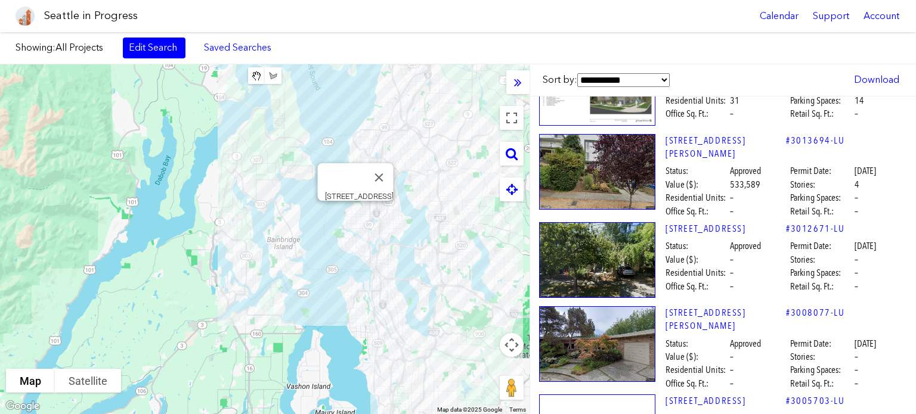
scroll to position [40958, 10]
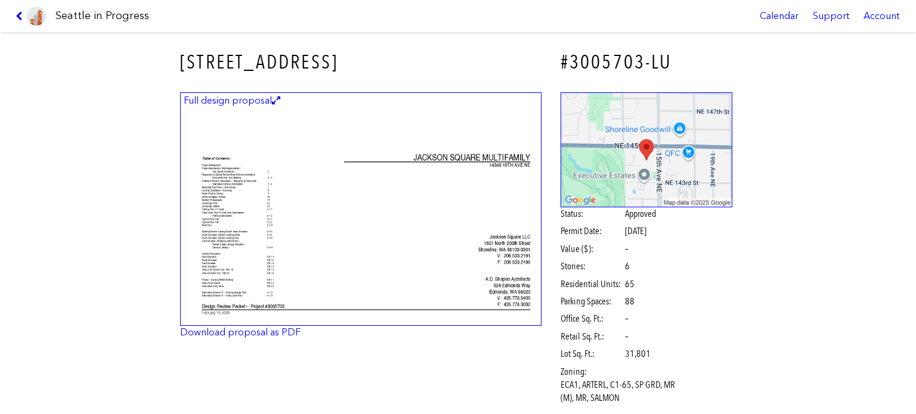
click at [501, 175] on img at bounding box center [360, 209] width 361 height 234
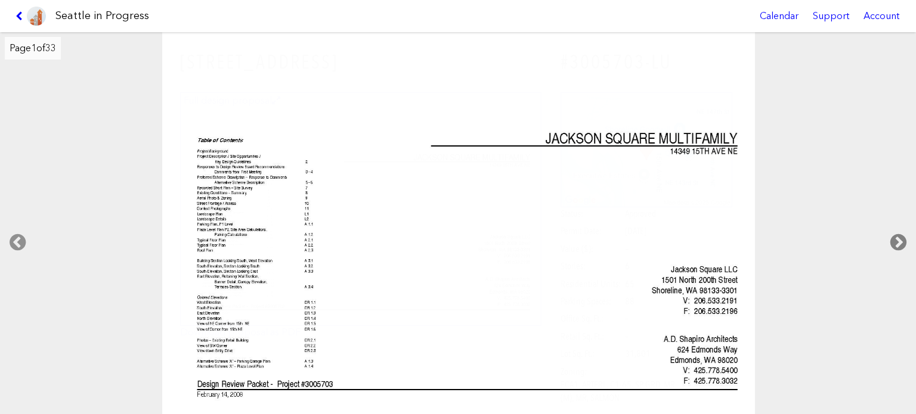
click at [894, 239] on icon at bounding box center [898, 243] width 35 height 38
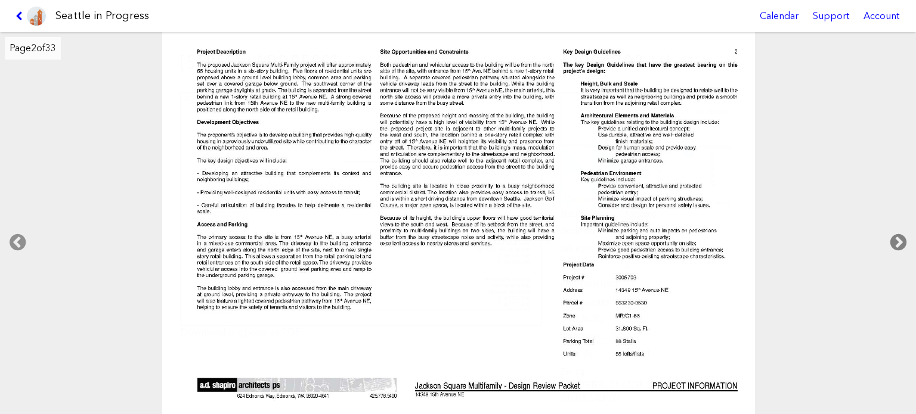
click at [894, 239] on icon at bounding box center [898, 243] width 35 height 38
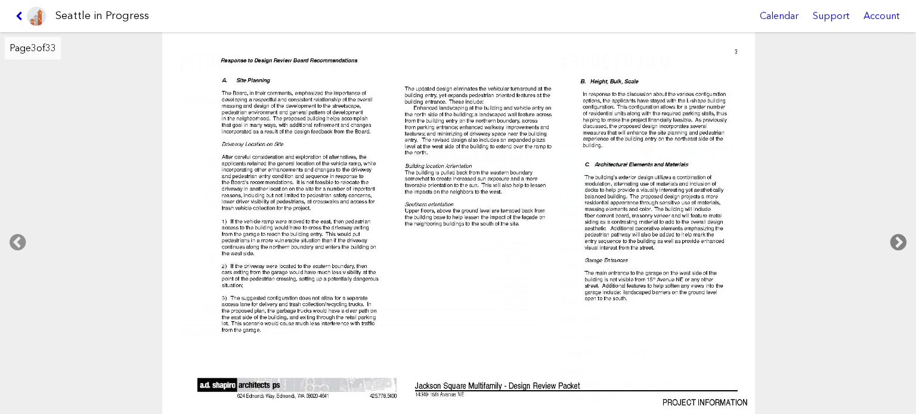
click at [894, 239] on icon at bounding box center [898, 243] width 35 height 38
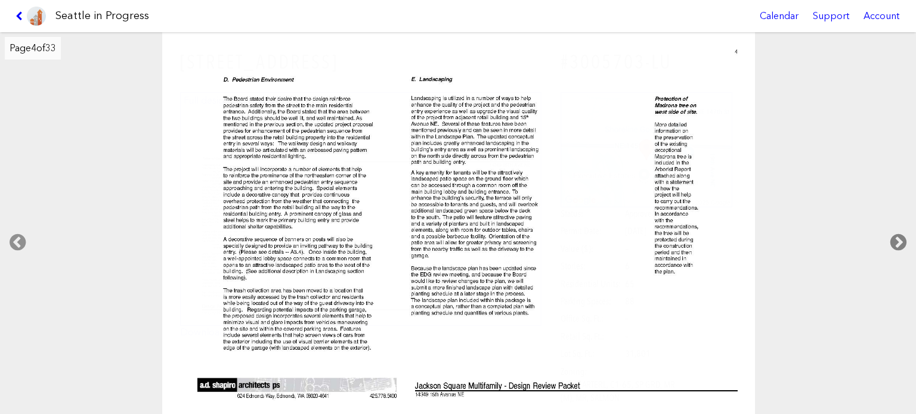
click at [894, 239] on icon at bounding box center [898, 243] width 35 height 38
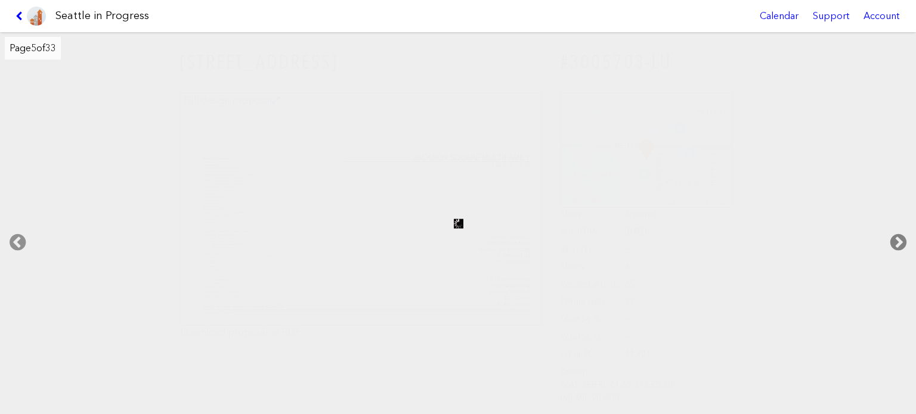
click at [894, 239] on icon at bounding box center [898, 243] width 35 height 38
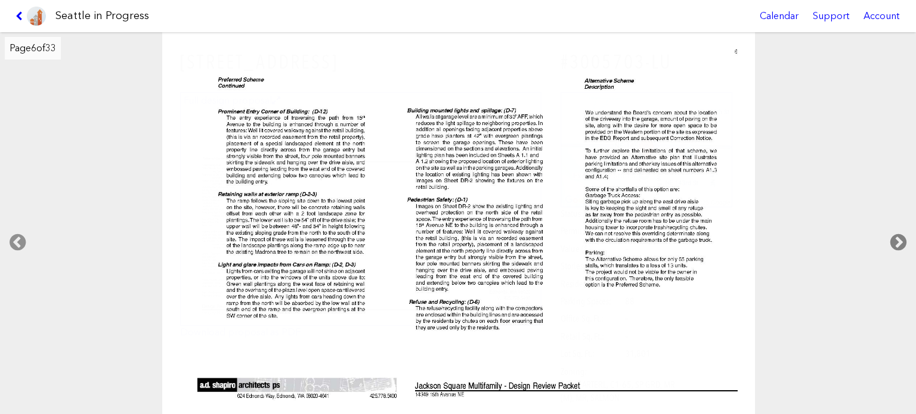
click at [895, 245] on icon at bounding box center [898, 243] width 35 height 38
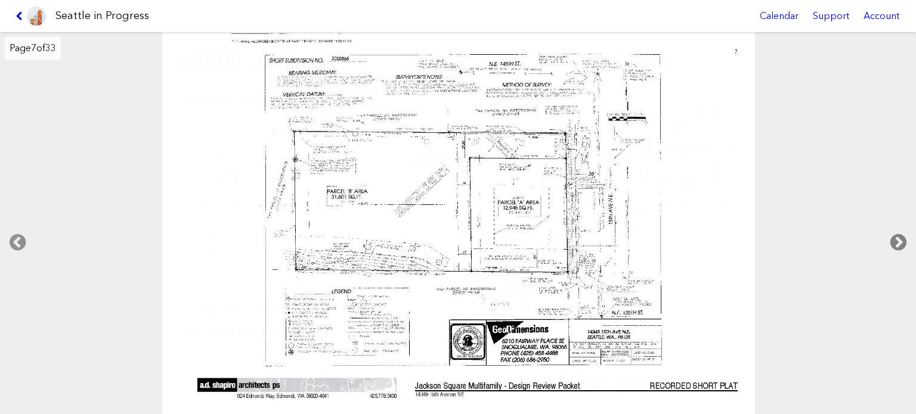
click at [895, 245] on icon at bounding box center [898, 243] width 35 height 38
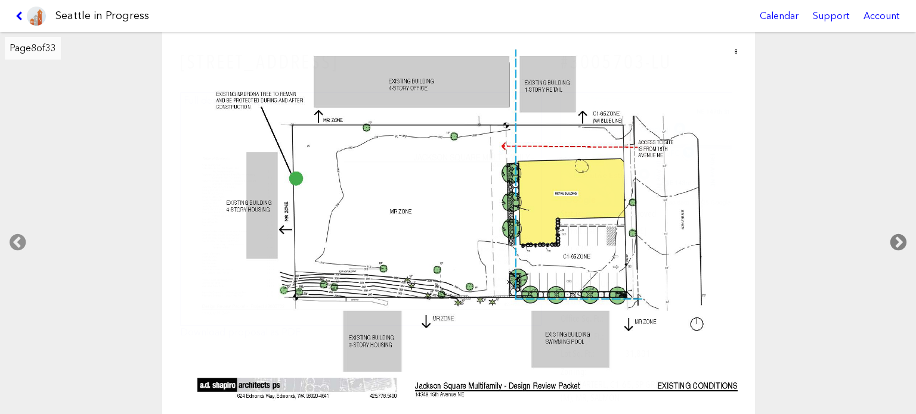
click at [895, 245] on icon at bounding box center [898, 243] width 35 height 38
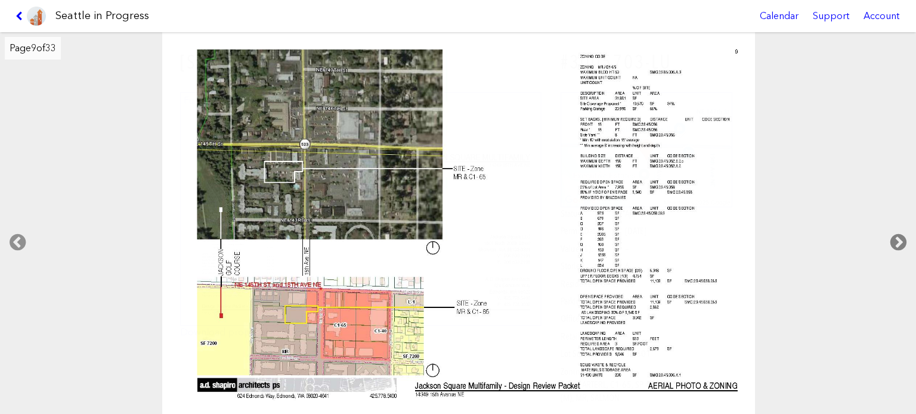
click at [895, 245] on icon at bounding box center [898, 243] width 35 height 38
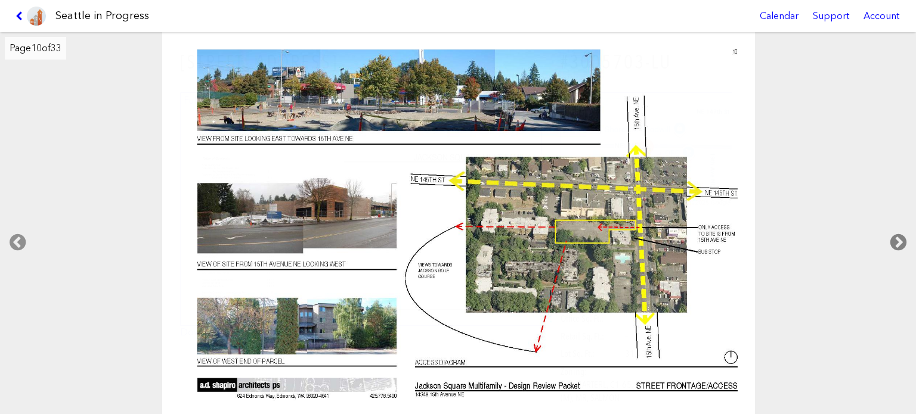
click at [895, 245] on icon at bounding box center [898, 243] width 35 height 38
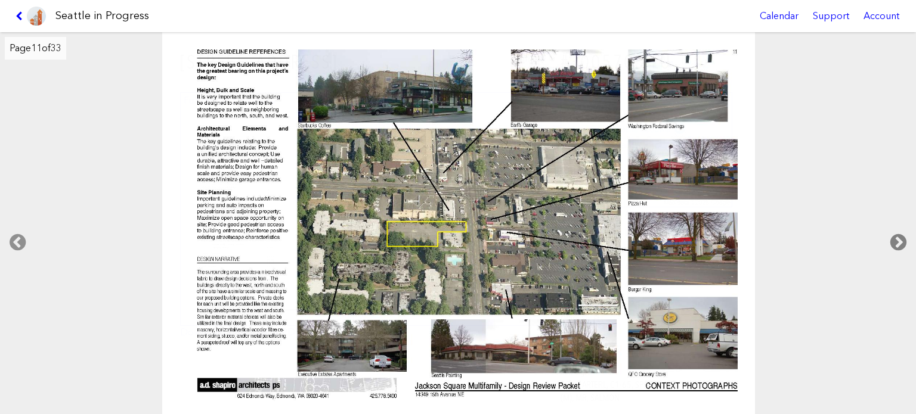
click at [895, 245] on icon at bounding box center [898, 243] width 35 height 38
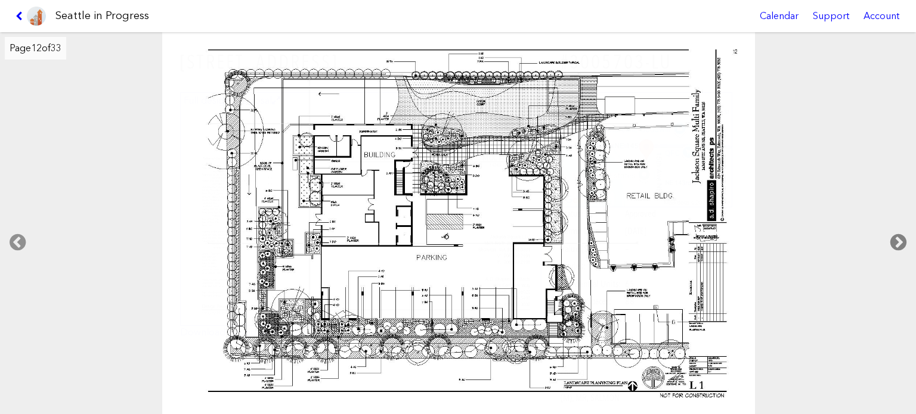
click at [895, 245] on icon at bounding box center [898, 243] width 35 height 38
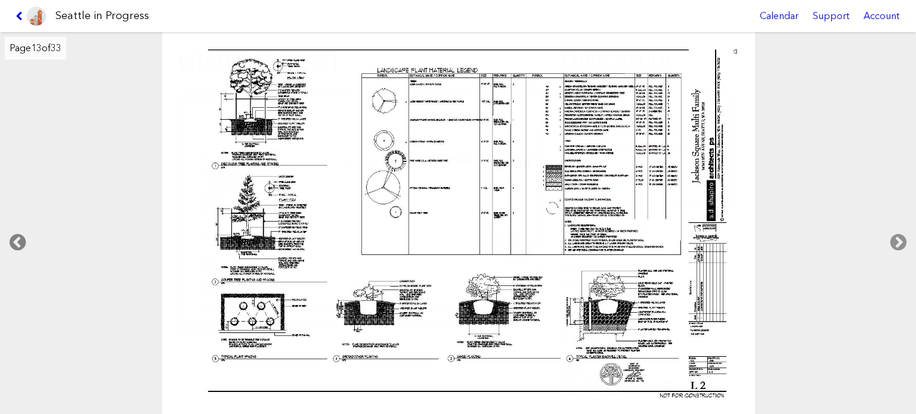
click at [30, 234] on icon at bounding box center [17, 243] width 35 height 38
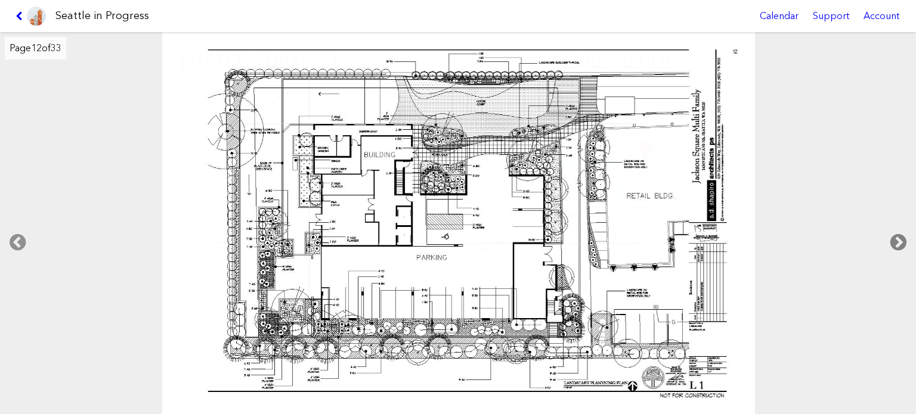
click at [896, 241] on icon at bounding box center [898, 243] width 35 height 38
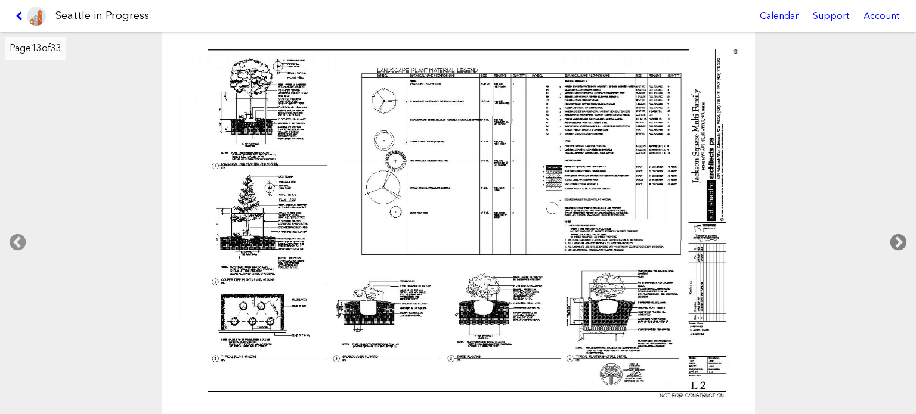
click at [892, 240] on icon at bounding box center [898, 243] width 35 height 38
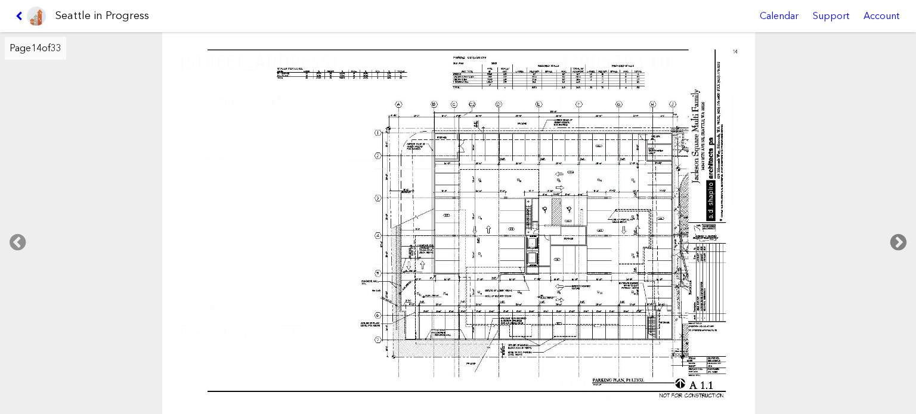
click at [891, 240] on icon at bounding box center [898, 243] width 35 height 38
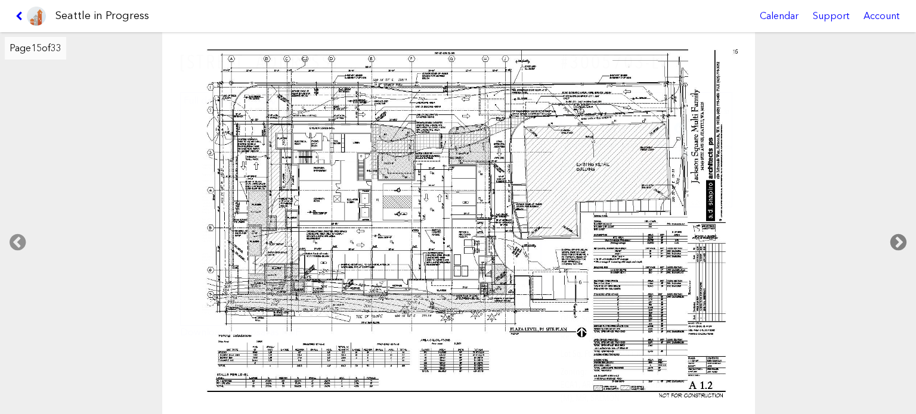
click at [890, 240] on icon at bounding box center [898, 243] width 35 height 38
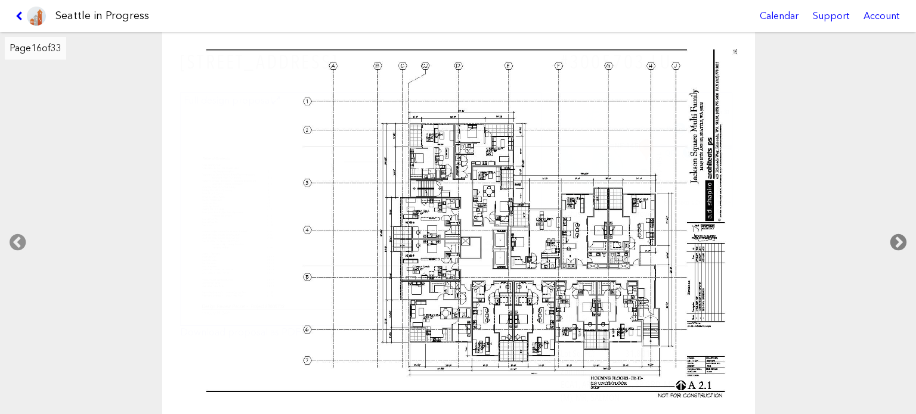
click at [890, 240] on icon at bounding box center [898, 243] width 35 height 38
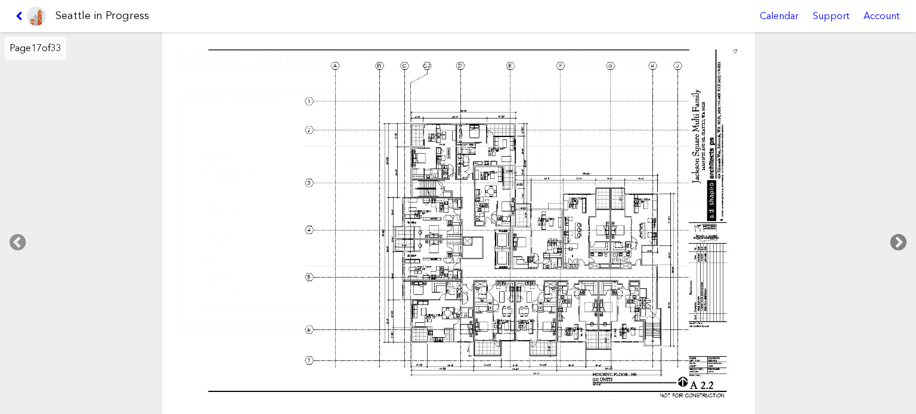
click at [889, 241] on icon at bounding box center [898, 243] width 35 height 38
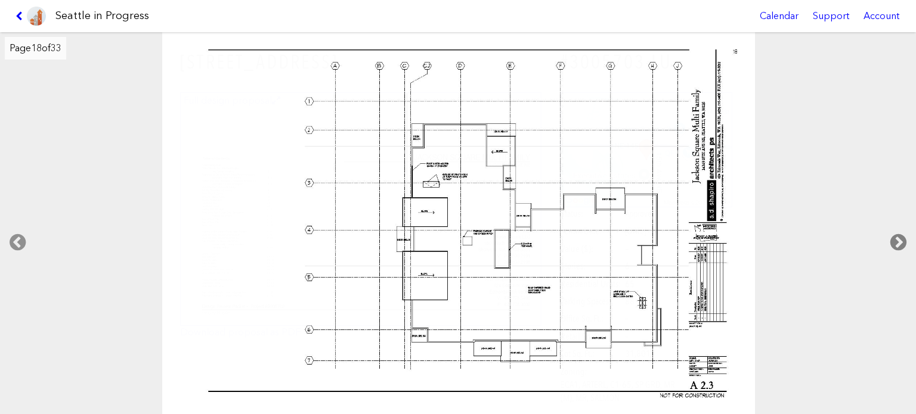
click at [889, 241] on icon at bounding box center [898, 243] width 35 height 38
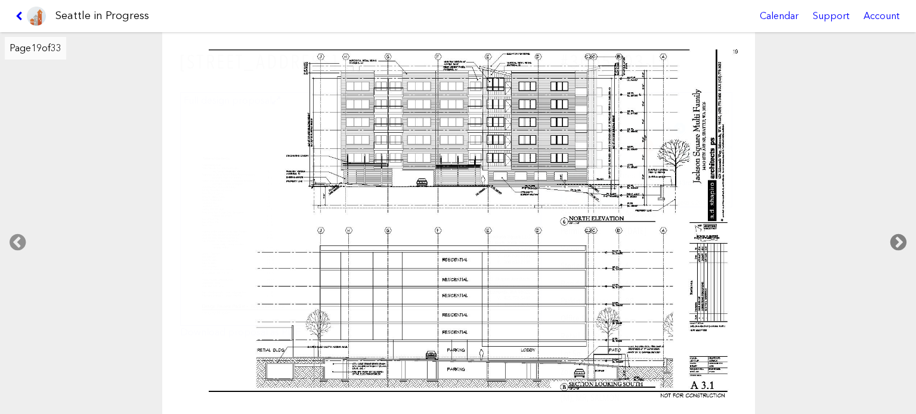
click at [889, 241] on icon at bounding box center [898, 243] width 35 height 38
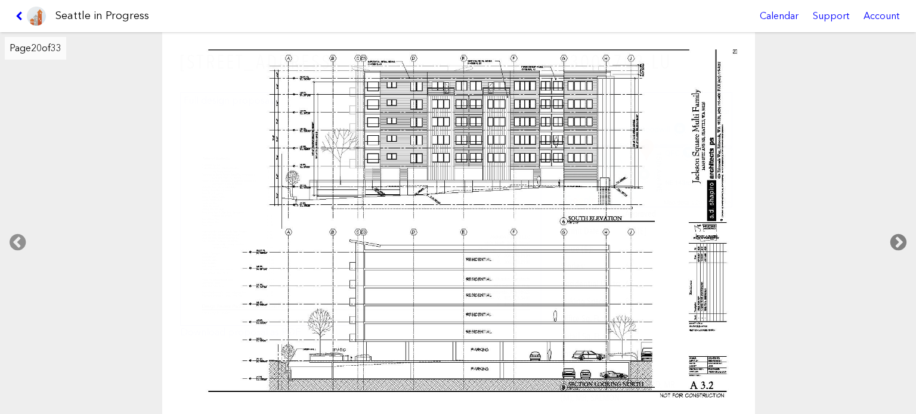
click at [889, 241] on icon at bounding box center [898, 243] width 35 height 38
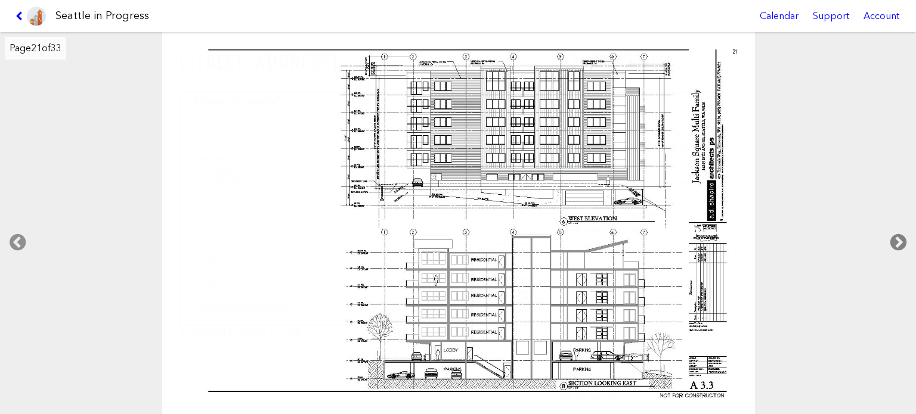
click at [889, 241] on icon at bounding box center [898, 243] width 35 height 38
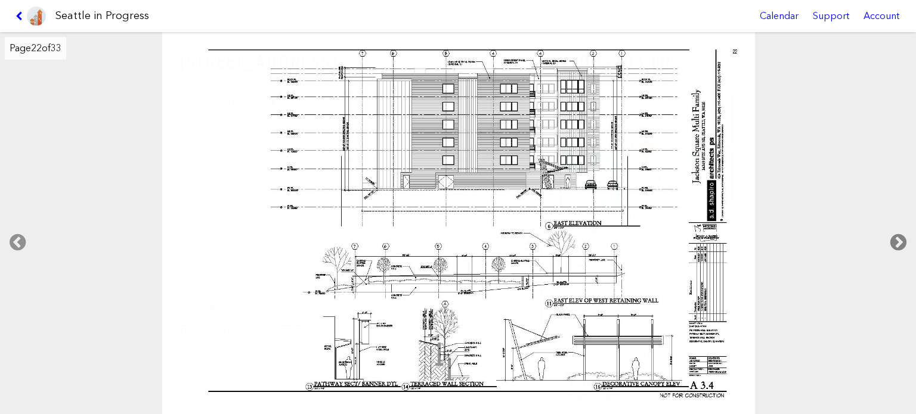
click at [889, 241] on icon at bounding box center [898, 243] width 35 height 38
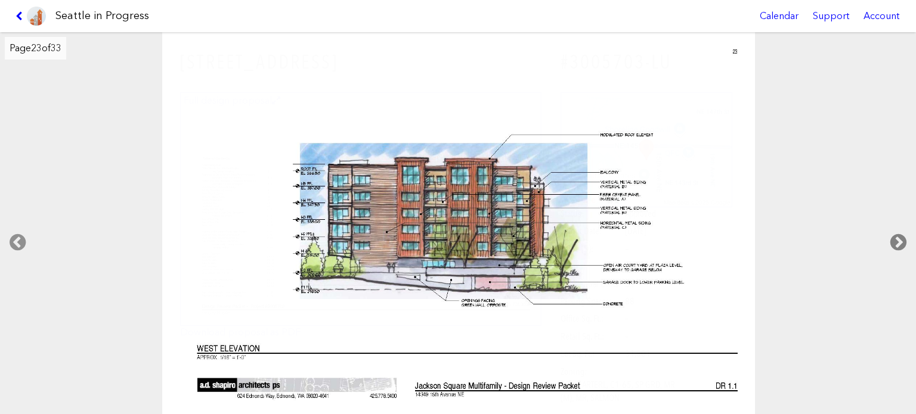
click at [889, 241] on icon at bounding box center [898, 243] width 35 height 38
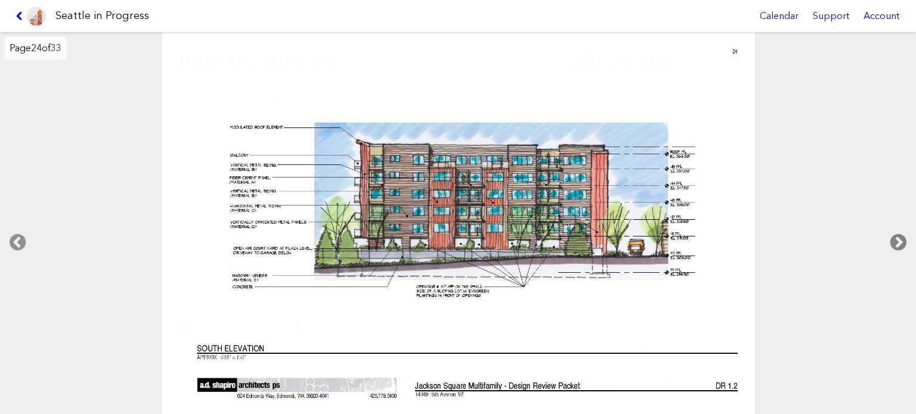
click at [889, 241] on icon at bounding box center [898, 243] width 35 height 38
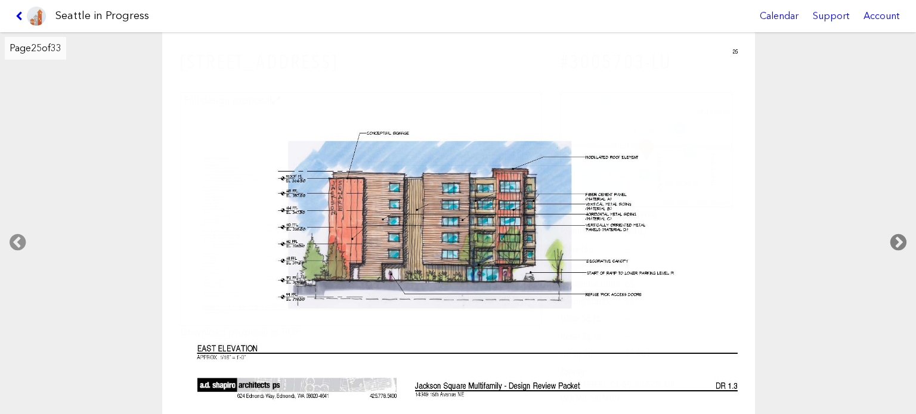
click at [889, 241] on icon at bounding box center [898, 243] width 35 height 38
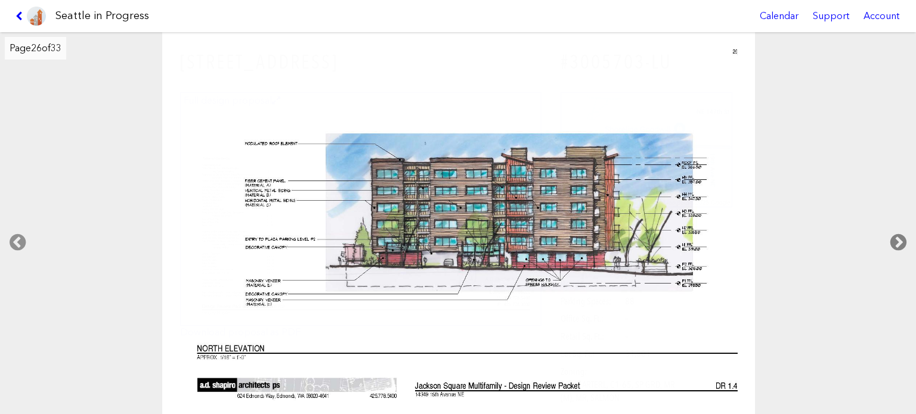
click at [889, 241] on icon at bounding box center [898, 243] width 35 height 38
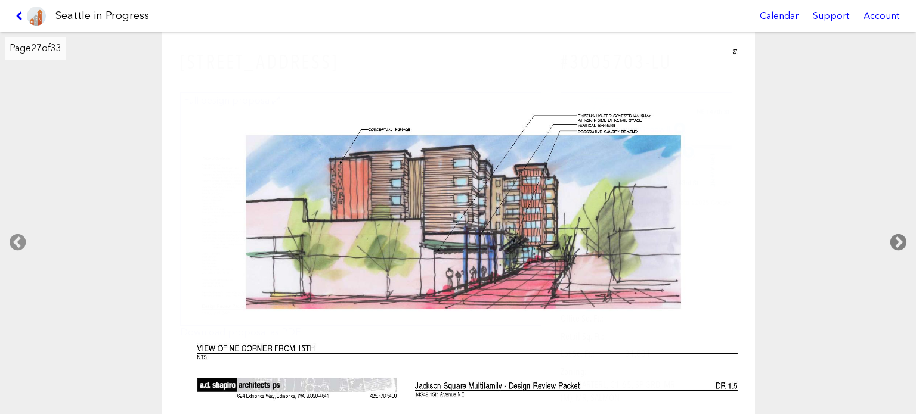
click at [889, 241] on icon at bounding box center [898, 243] width 35 height 38
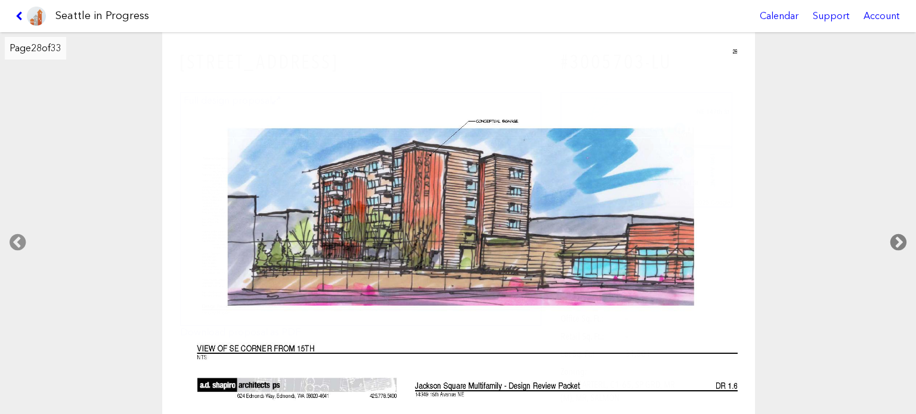
click at [889, 241] on icon at bounding box center [898, 243] width 35 height 38
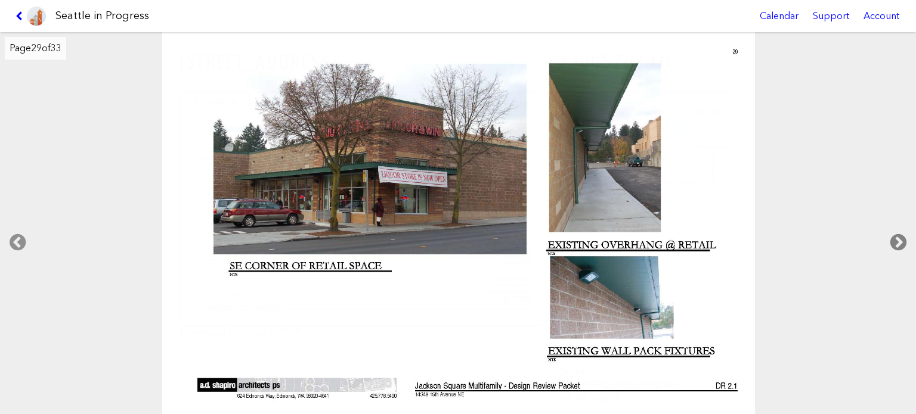
click at [889, 241] on icon at bounding box center [898, 243] width 35 height 38
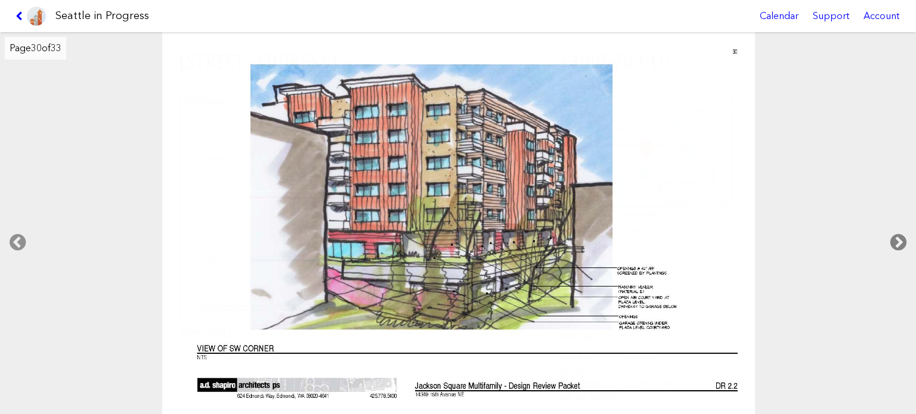
click at [889, 241] on icon at bounding box center [898, 243] width 35 height 38
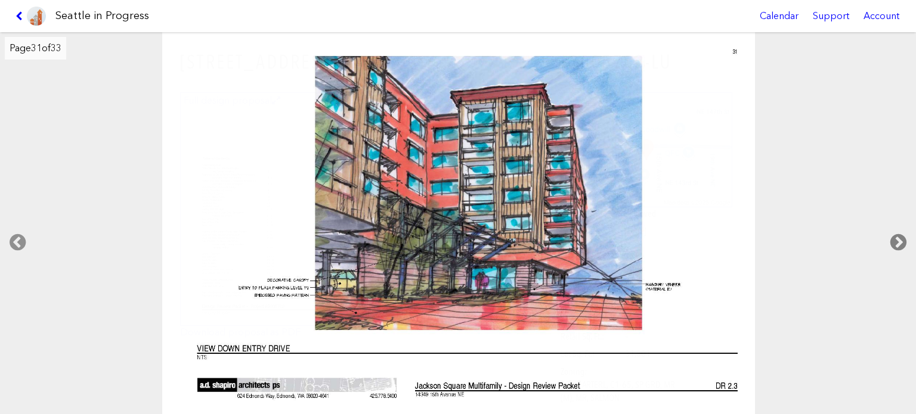
click at [889, 241] on icon at bounding box center [898, 243] width 35 height 38
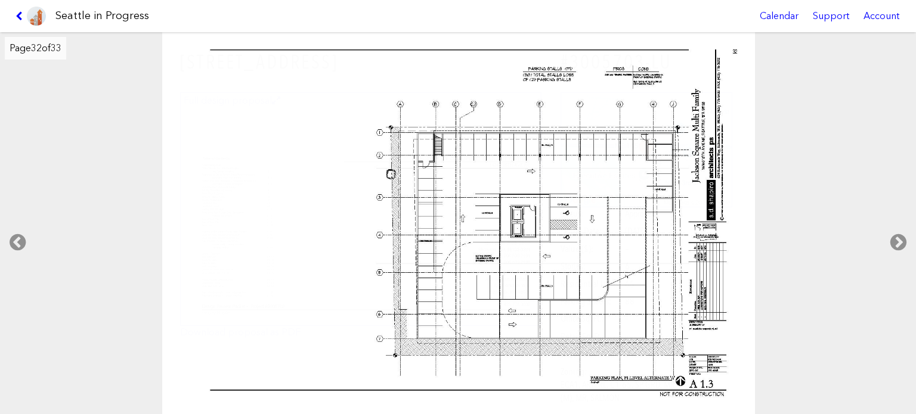
click at [6, 7] on div "Seattle in Progress Calendar Support Account" at bounding box center [458, 16] width 916 height 32
click at [17, 10] on link at bounding box center [31, 16] width 40 height 32
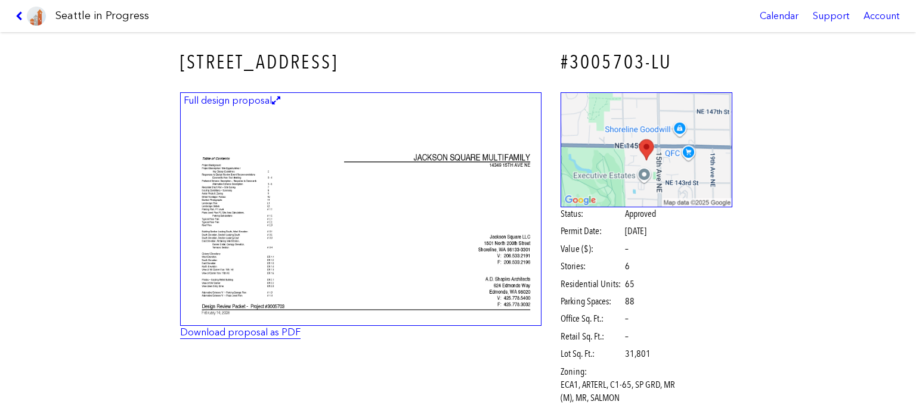
click at [241, 334] on link "Download proposal as PDF" at bounding box center [240, 332] width 120 height 11
click at [20, 14] on icon at bounding box center [20, 16] width 11 height 10
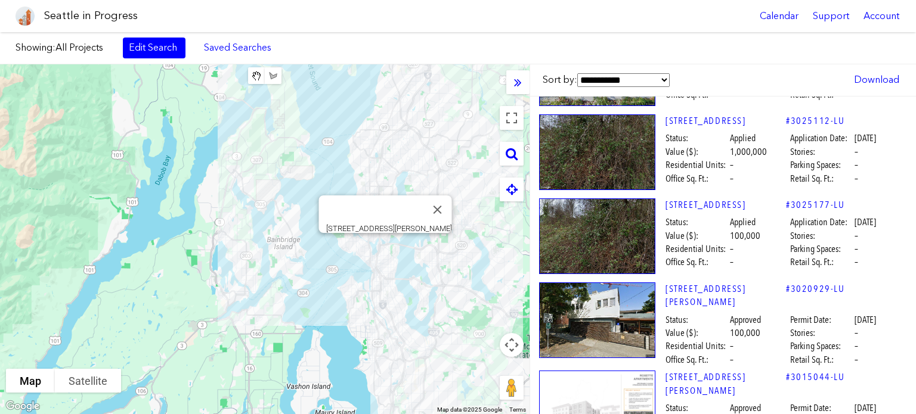
scroll to position [40600, 10]
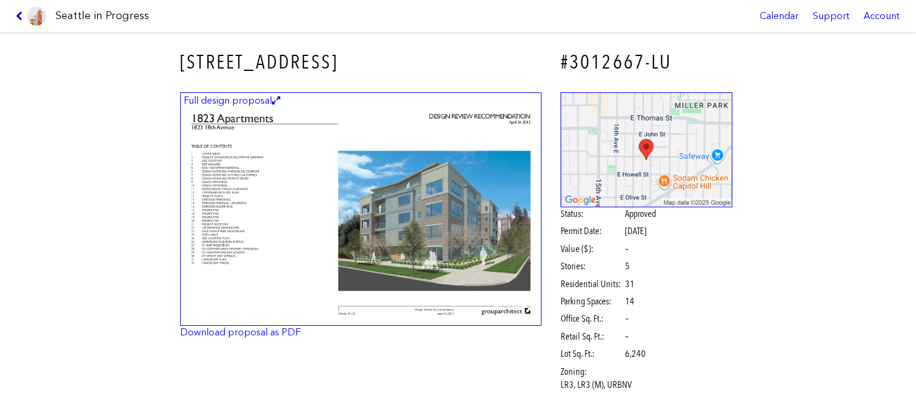
click at [432, 175] on img at bounding box center [360, 209] width 361 height 234
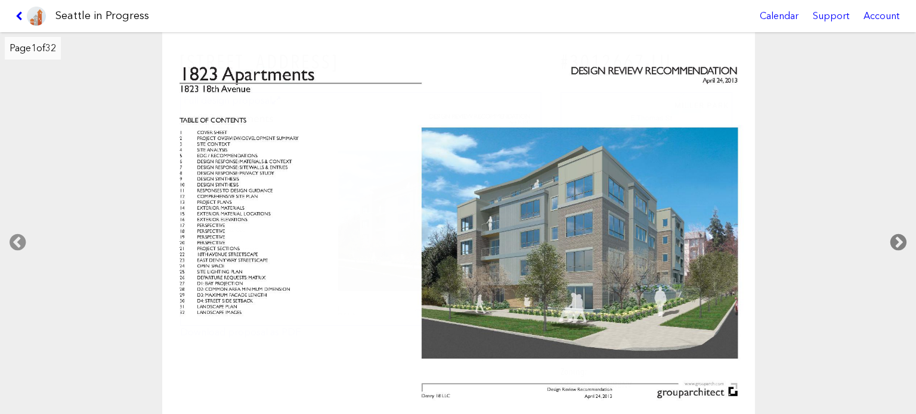
click at [905, 232] on icon at bounding box center [898, 243] width 35 height 38
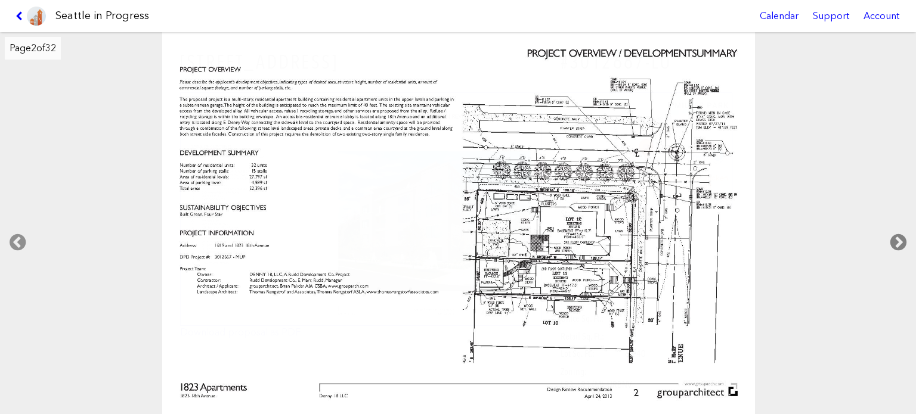
click at [904, 235] on icon at bounding box center [898, 243] width 35 height 38
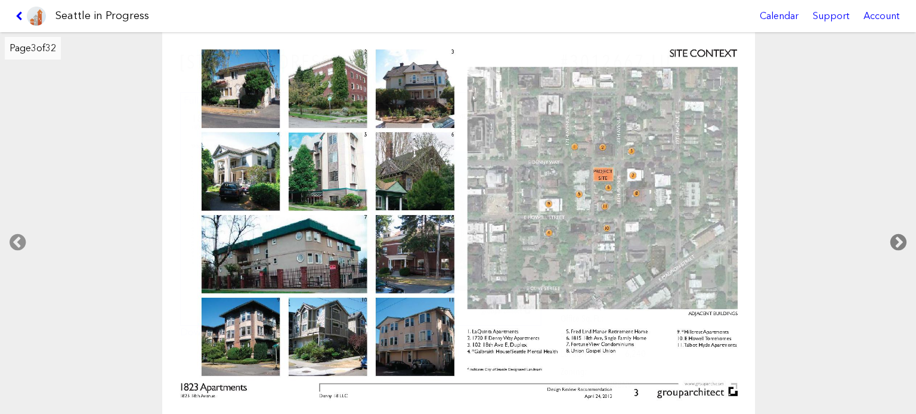
click at [904, 235] on icon at bounding box center [898, 243] width 35 height 38
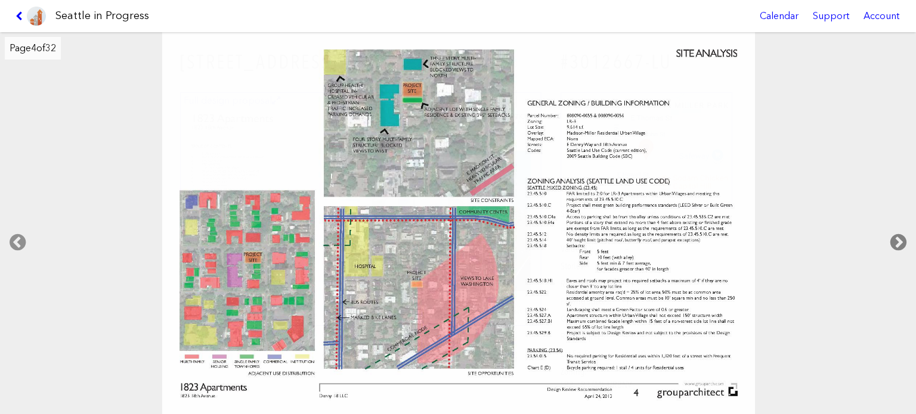
click at [904, 235] on icon at bounding box center [898, 243] width 35 height 38
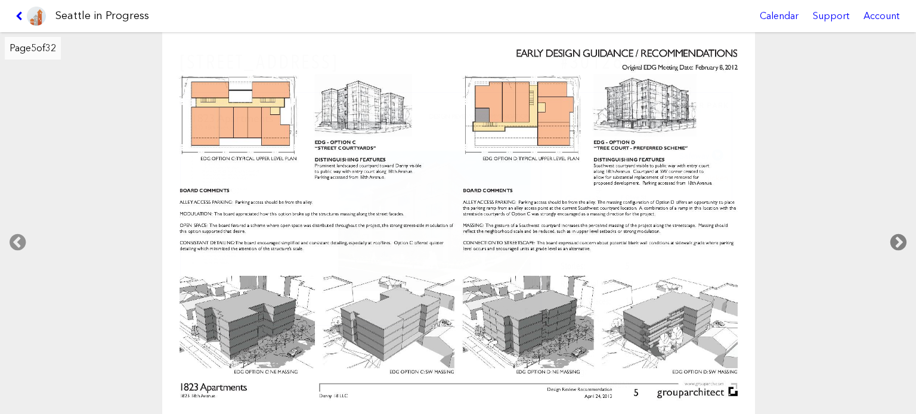
click at [903, 235] on icon at bounding box center [898, 243] width 35 height 38
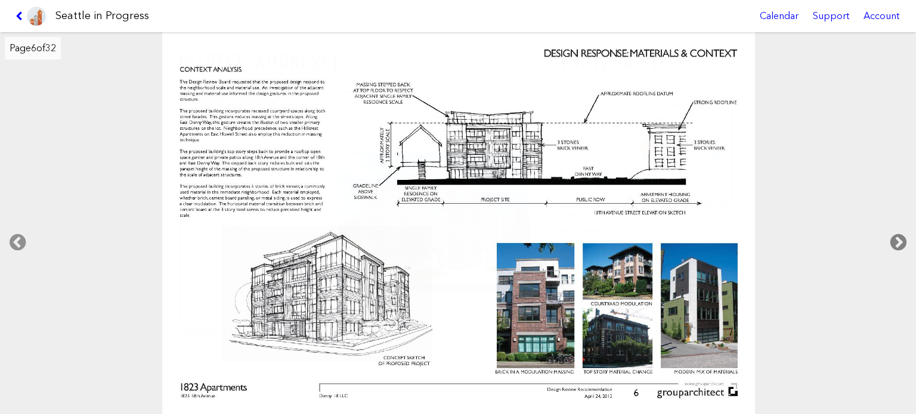
click at [903, 235] on icon at bounding box center [898, 243] width 35 height 38
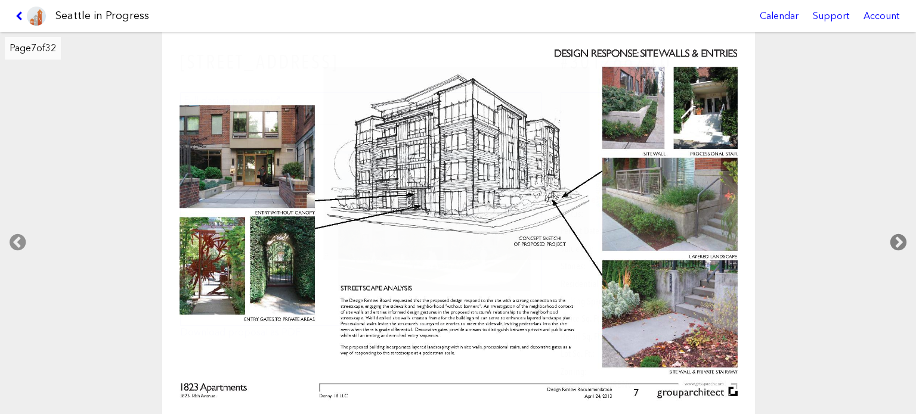
click at [903, 235] on icon at bounding box center [898, 243] width 35 height 38
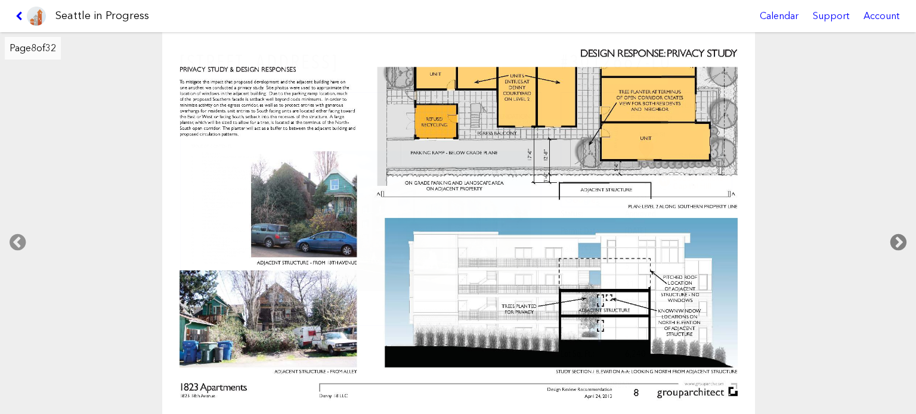
click at [903, 235] on icon at bounding box center [898, 243] width 35 height 38
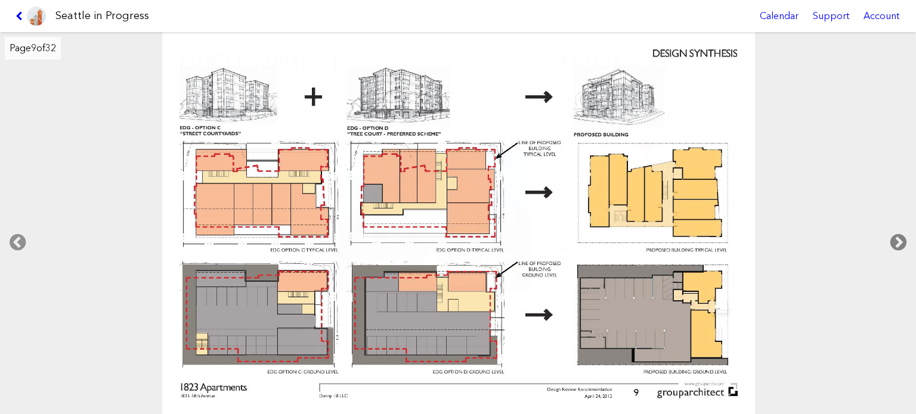
click at [902, 235] on icon at bounding box center [898, 243] width 35 height 38
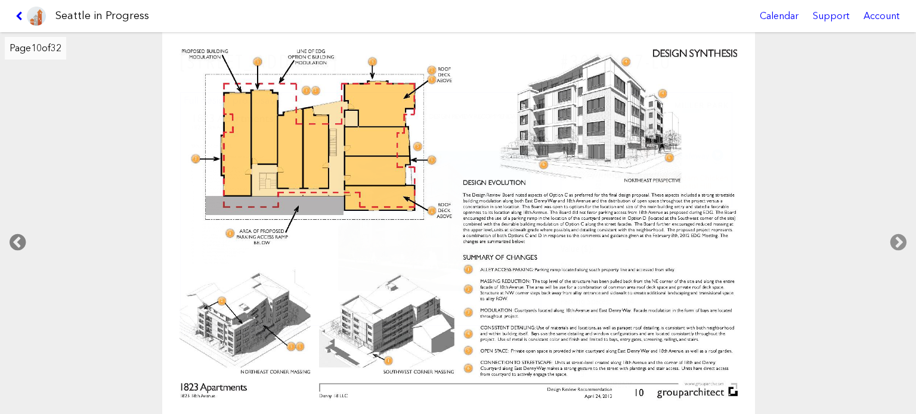
click at [17, 245] on icon at bounding box center [17, 243] width 35 height 38
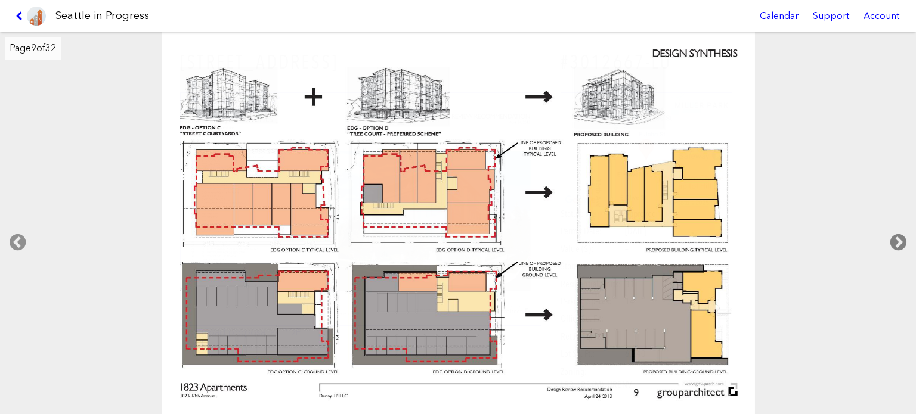
click at [897, 237] on icon at bounding box center [898, 243] width 35 height 38
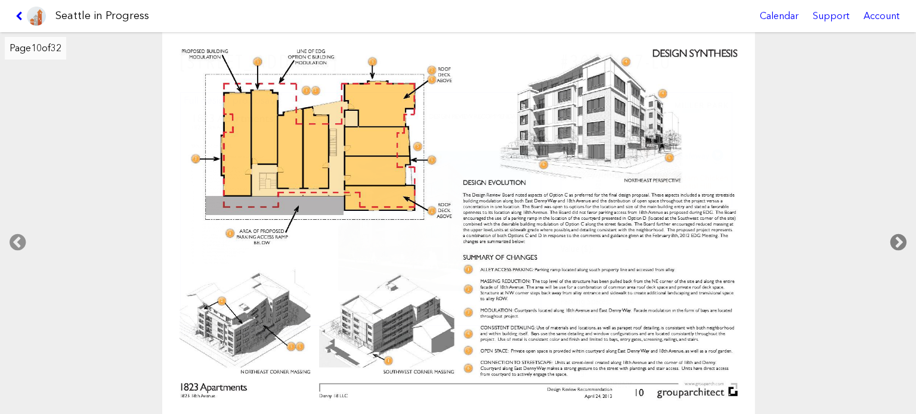
click at [897, 237] on icon at bounding box center [898, 243] width 35 height 38
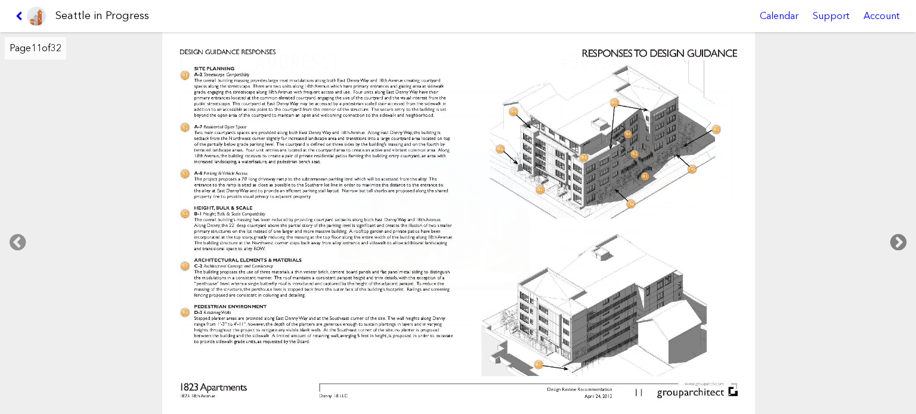
click at [897, 237] on icon at bounding box center [898, 243] width 35 height 38
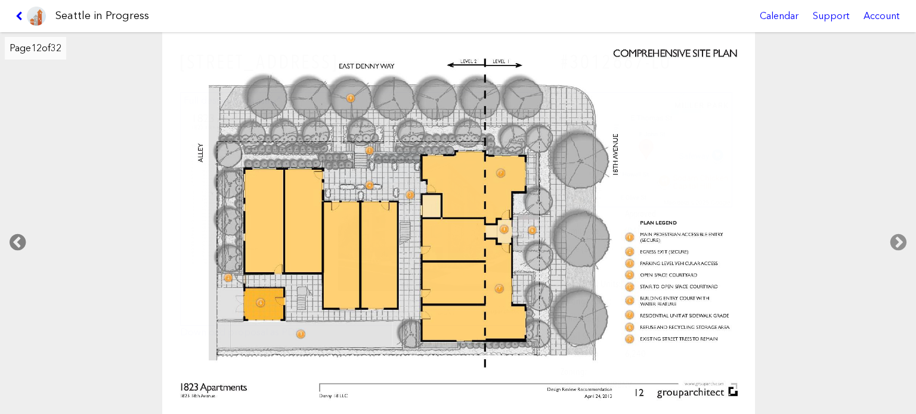
click at [21, 243] on icon at bounding box center [17, 243] width 35 height 38
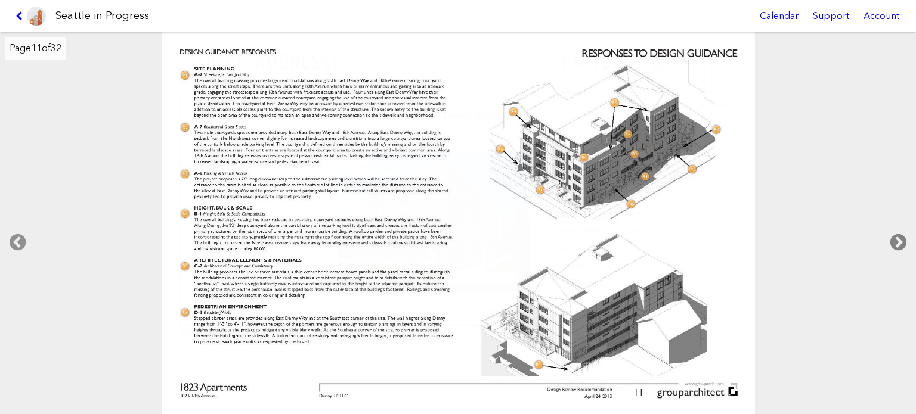
click at [901, 238] on icon at bounding box center [898, 243] width 35 height 38
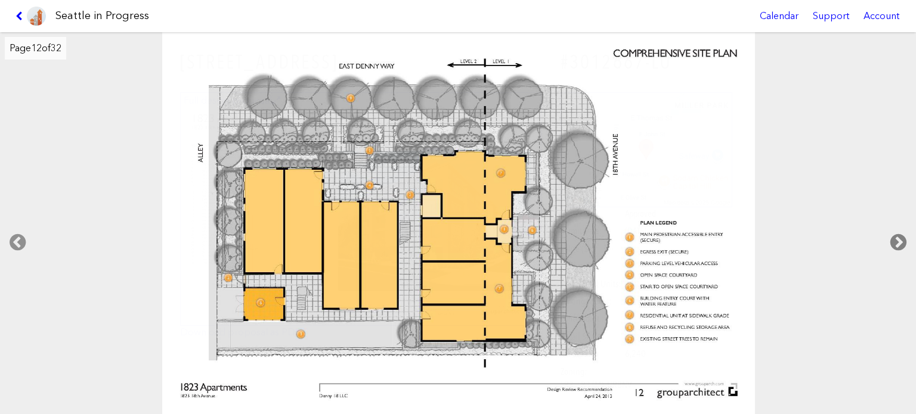
click at [901, 238] on icon at bounding box center [898, 243] width 35 height 38
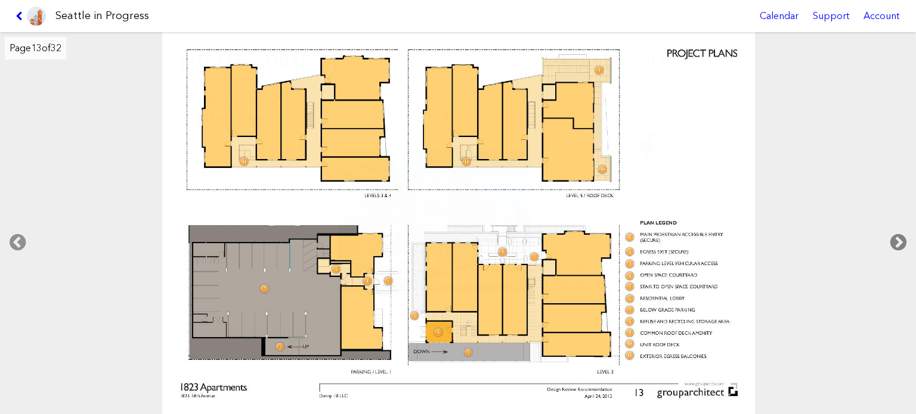
click at [901, 237] on icon at bounding box center [898, 243] width 35 height 38
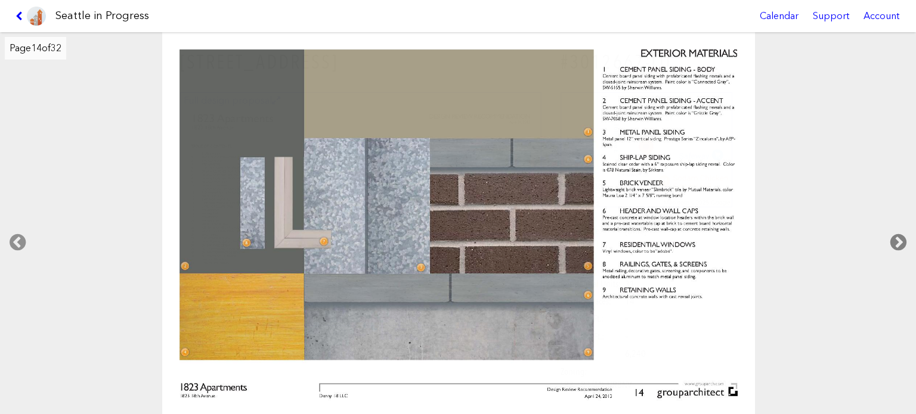
click at [901, 237] on icon at bounding box center [898, 243] width 35 height 38
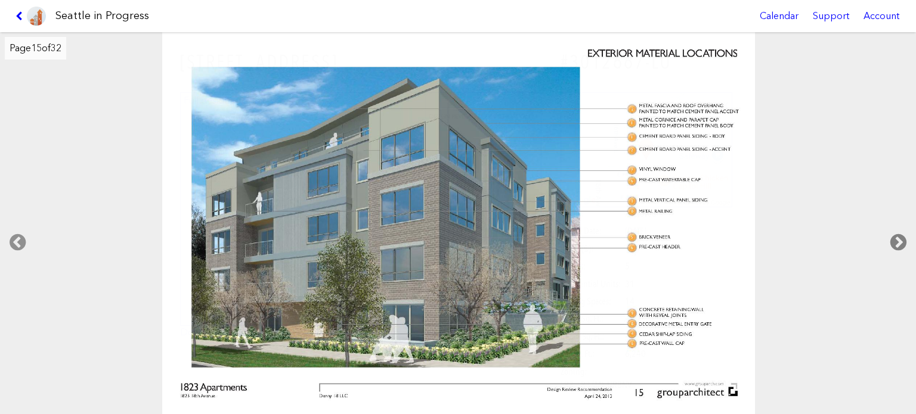
click at [901, 237] on icon at bounding box center [898, 243] width 35 height 38
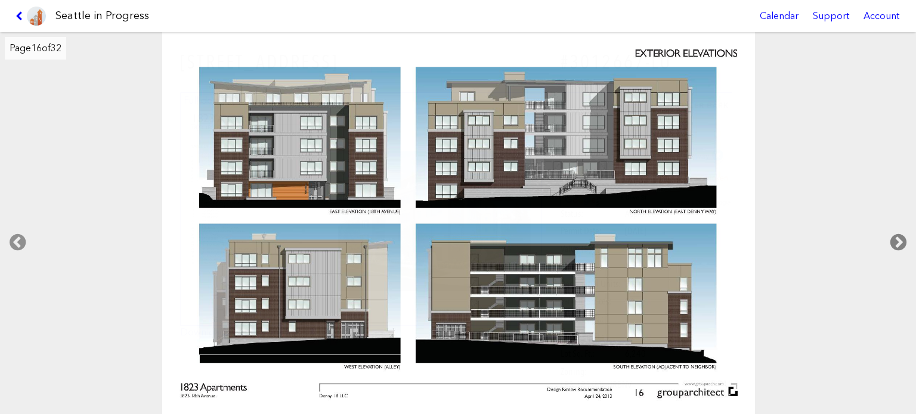
click at [901, 237] on icon at bounding box center [898, 243] width 35 height 38
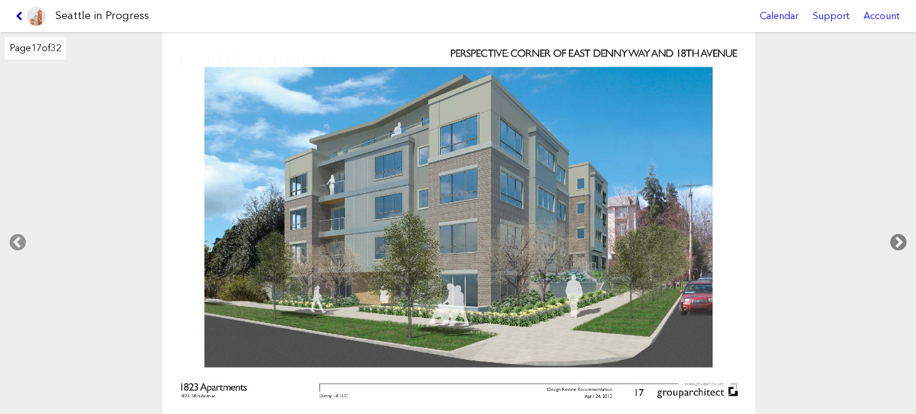
click at [901, 237] on icon at bounding box center [898, 243] width 35 height 38
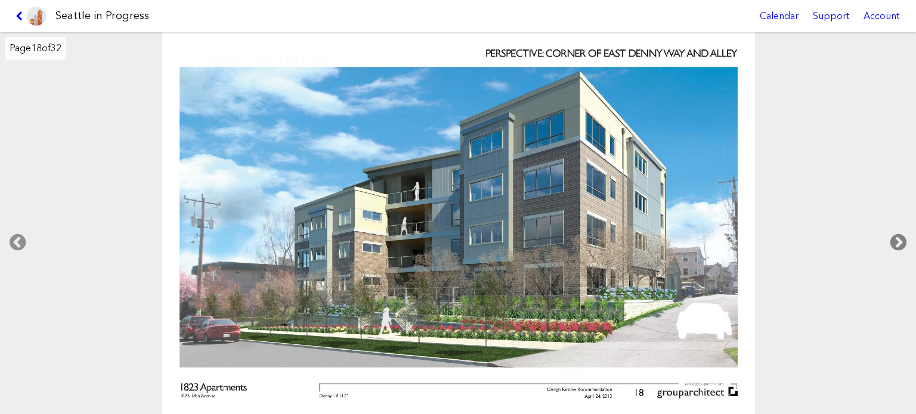
click at [901, 237] on icon at bounding box center [898, 243] width 35 height 38
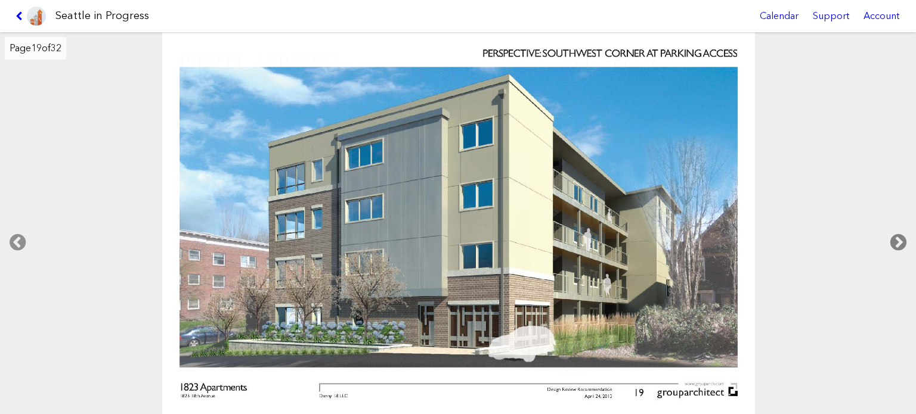
click at [901, 237] on icon at bounding box center [898, 243] width 35 height 38
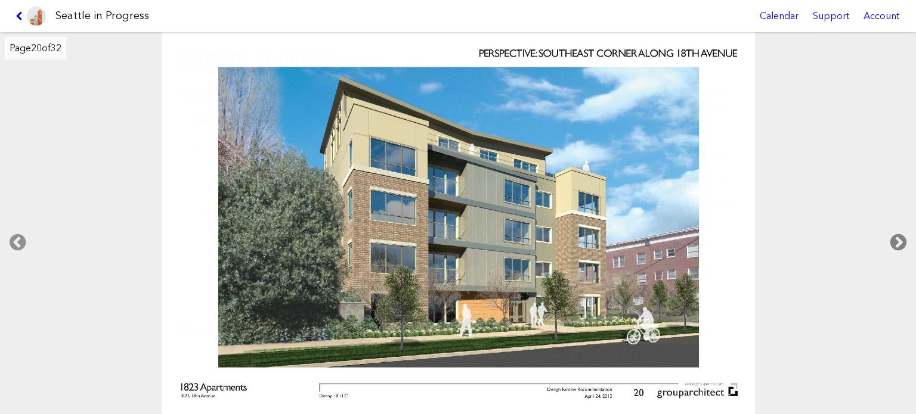
click at [901, 237] on icon at bounding box center [898, 243] width 35 height 38
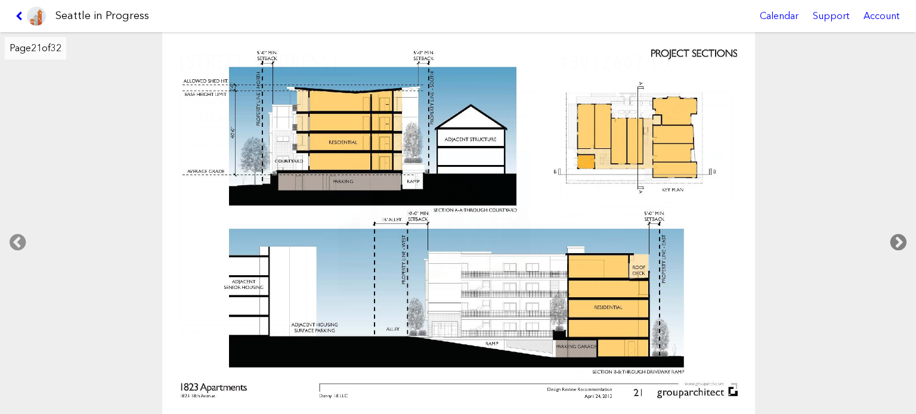
click at [901, 237] on icon at bounding box center [898, 243] width 35 height 38
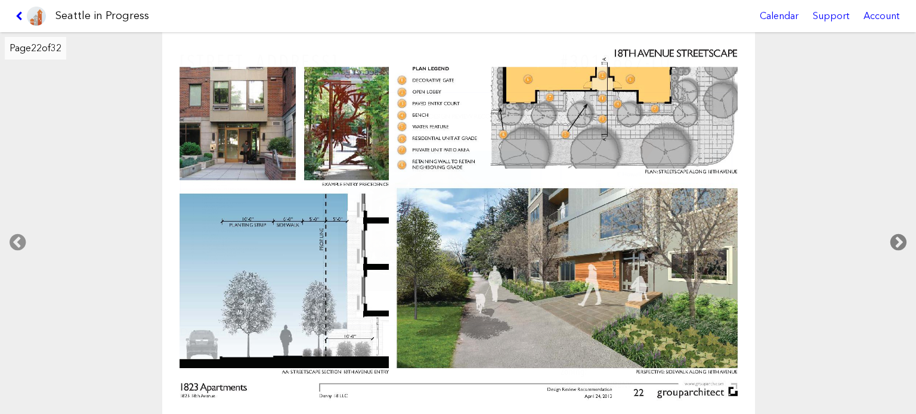
click at [901, 237] on icon at bounding box center [898, 243] width 35 height 38
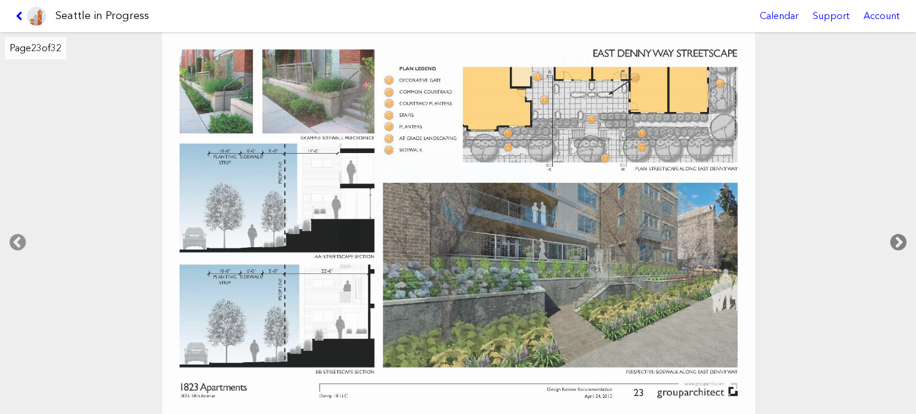
click at [901, 237] on icon at bounding box center [898, 243] width 35 height 38
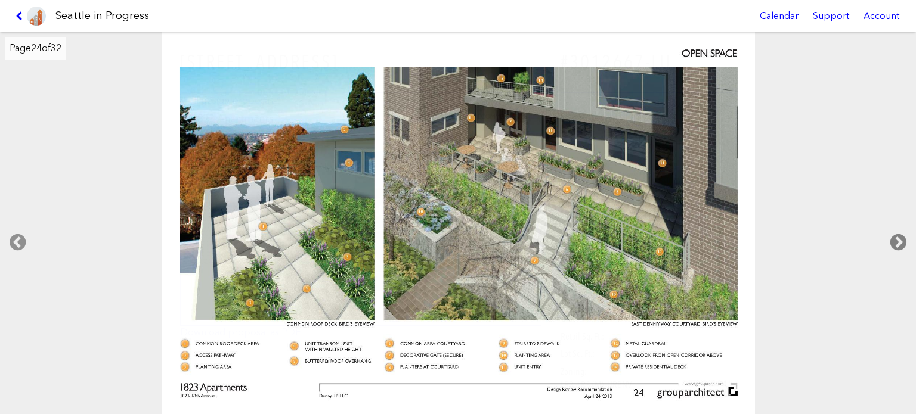
click at [901, 235] on icon at bounding box center [898, 243] width 35 height 38
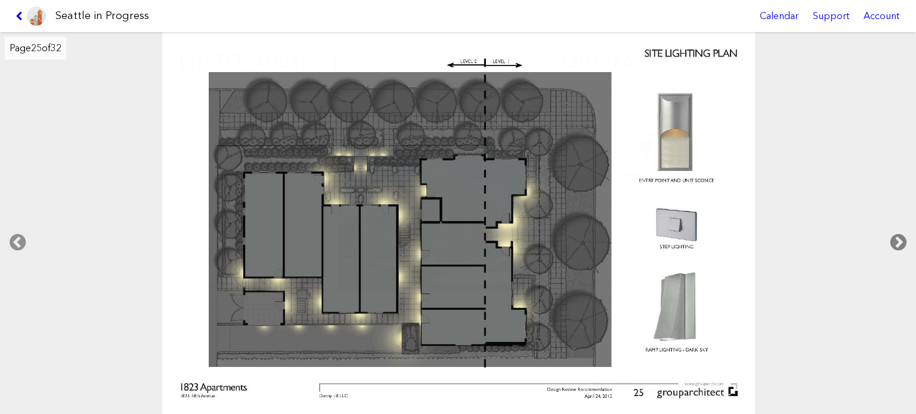
click at [901, 235] on icon at bounding box center [898, 243] width 35 height 38
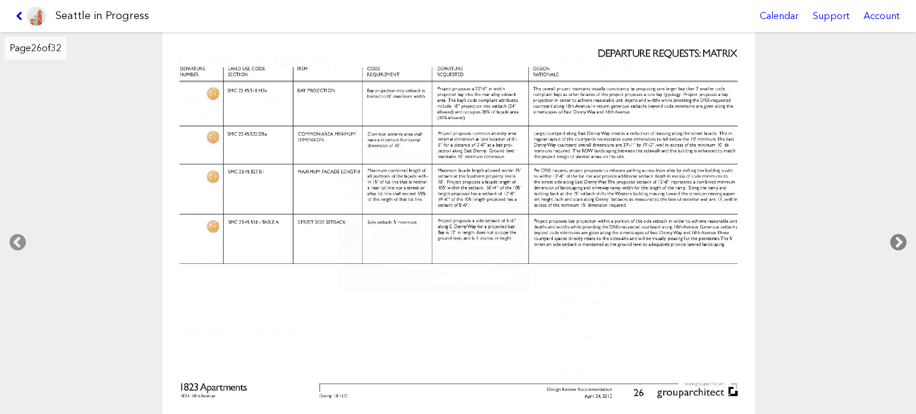
click at [901, 235] on icon at bounding box center [898, 243] width 35 height 38
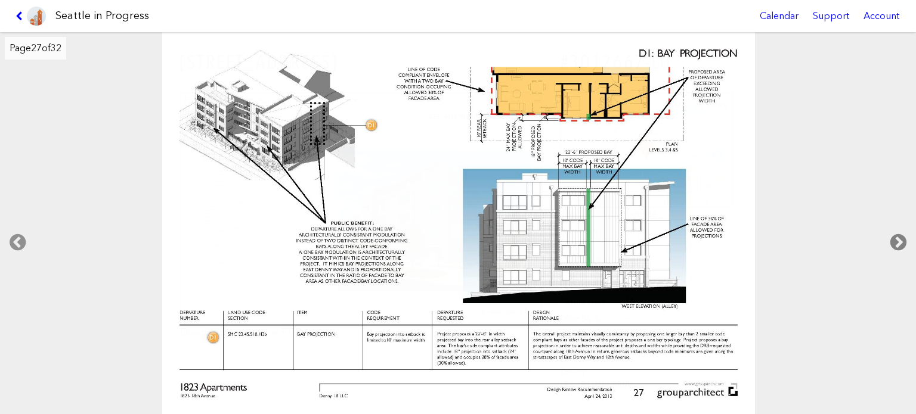
click at [901, 235] on icon at bounding box center [898, 243] width 35 height 38
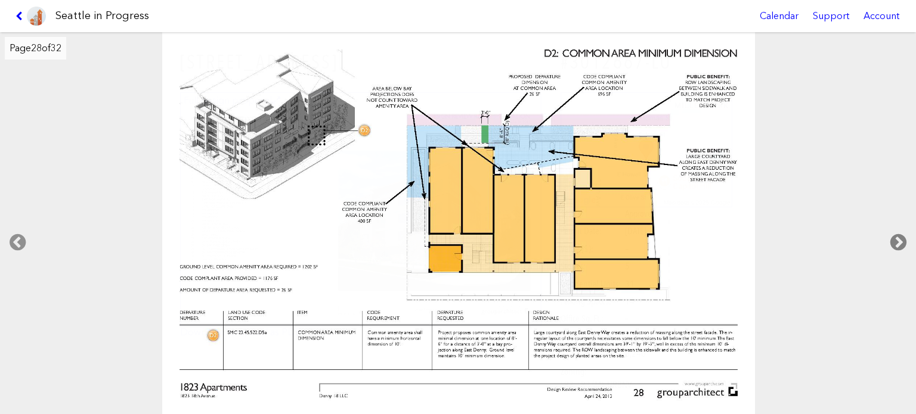
click at [901, 235] on icon at bounding box center [898, 243] width 35 height 38
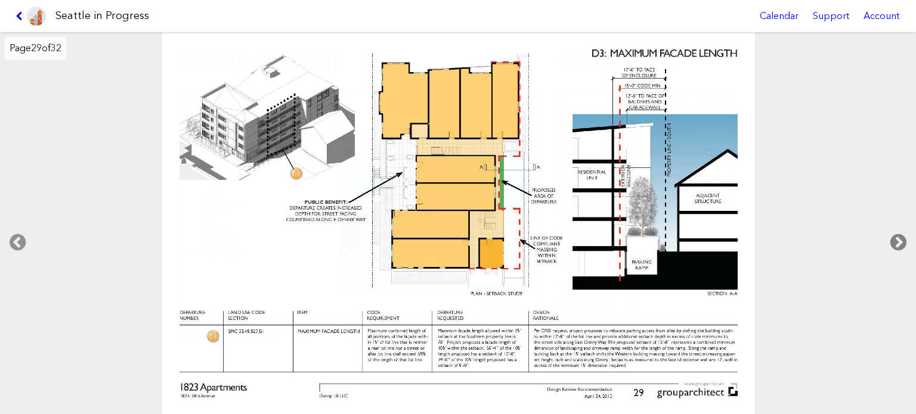
click at [901, 235] on icon at bounding box center [898, 243] width 35 height 38
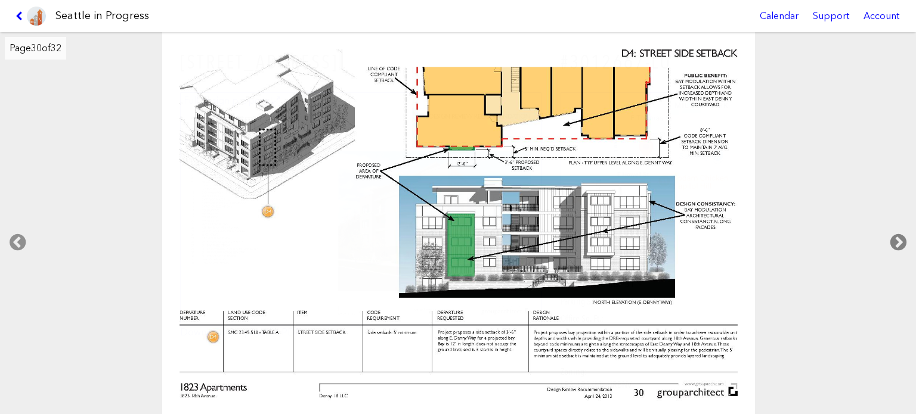
click at [901, 235] on icon at bounding box center [898, 243] width 35 height 38
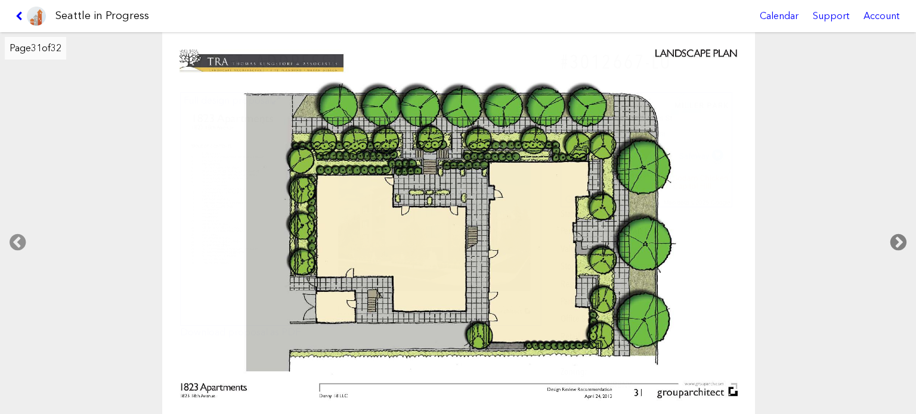
click at [901, 235] on icon at bounding box center [898, 243] width 35 height 38
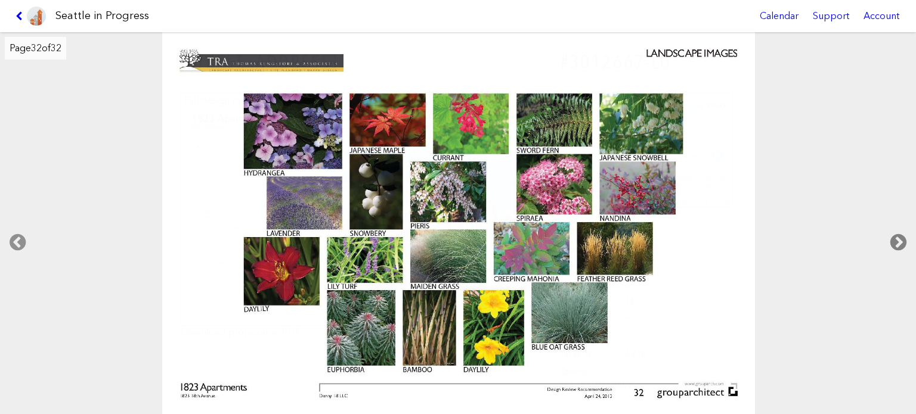
click at [901, 235] on icon at bounding box center [898, 243] width 35 height 38
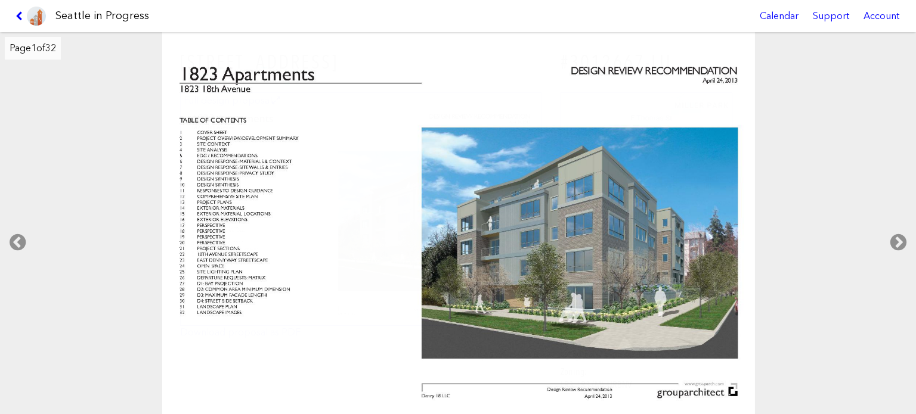
click at [13, 9] on link at bounding box center [31, 16] width 40 height 32
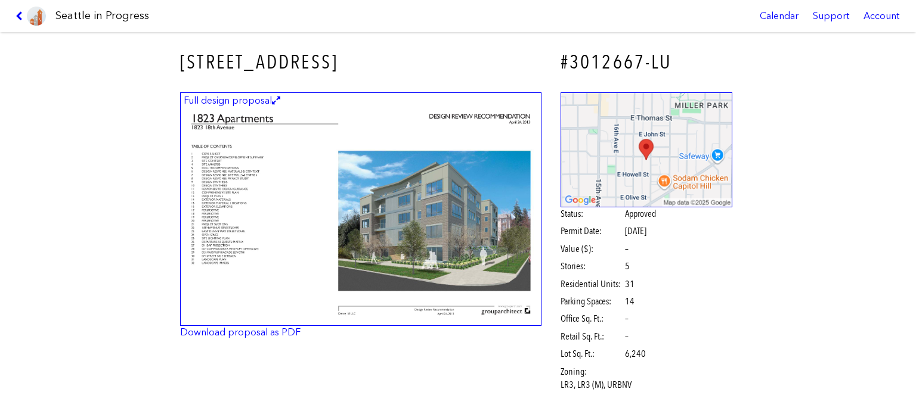
click at [18, 9] on link at bounding box center [31, 16] width 40 height 32
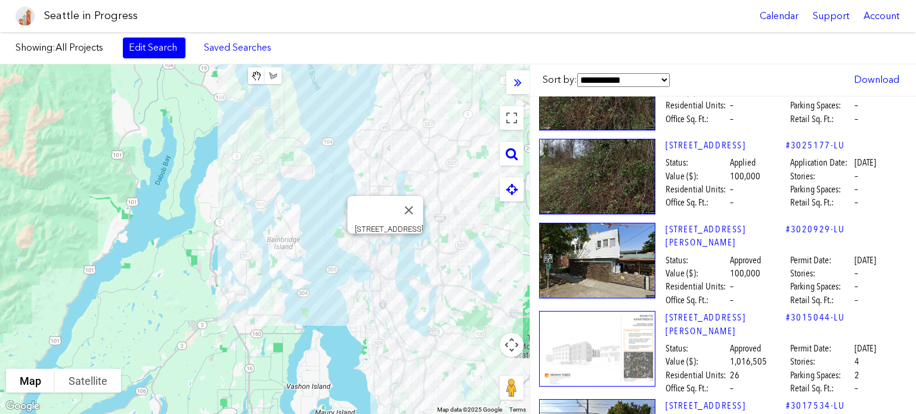
scroll to position [40421, 10]
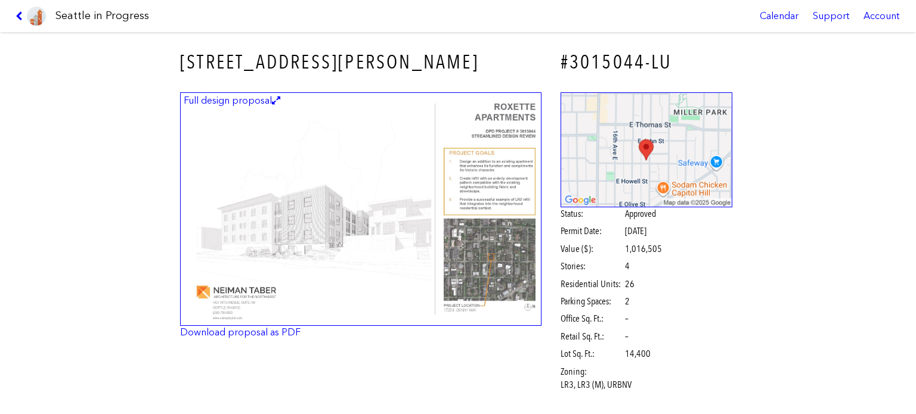
click at [459, 230] on img at bounding box center [360, 209] width 361 height 234
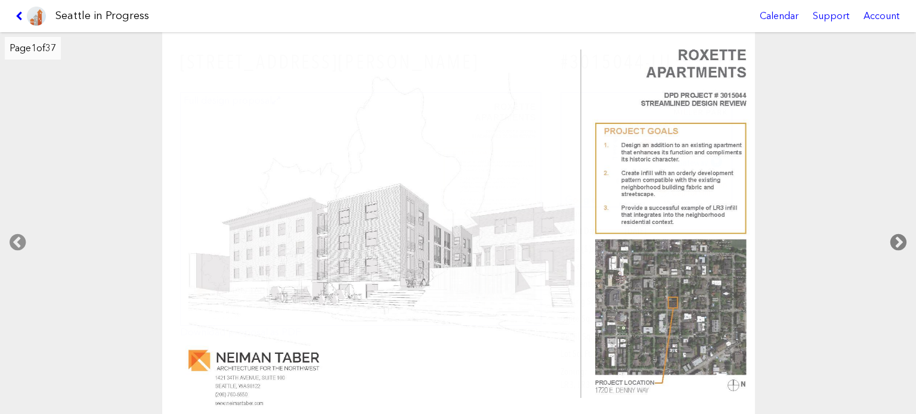
click at [894, 235] on icon at bounding box center [898, 243] width 35 height 38
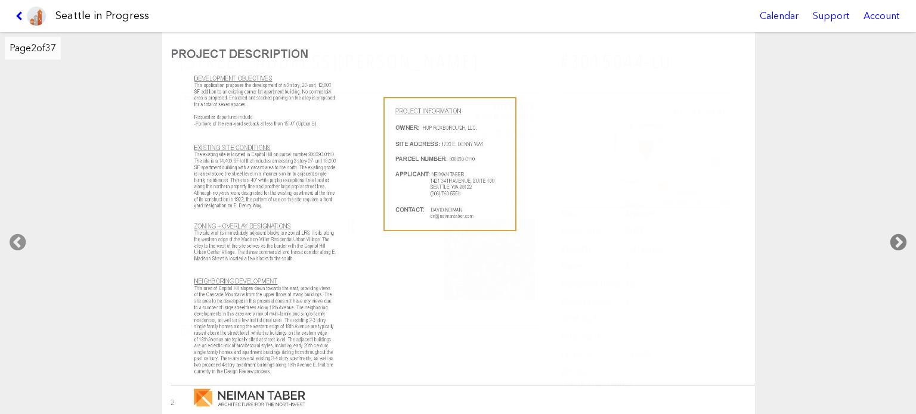
click at [894, 233] on icon at bounding box center [898, 243] width 35 height 38
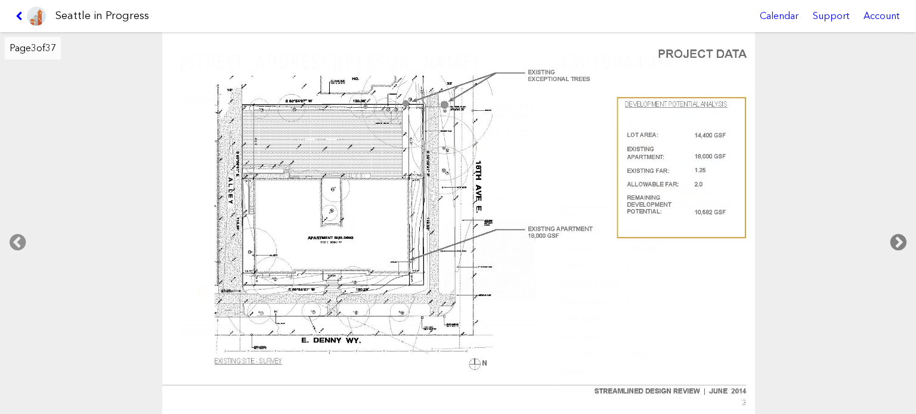
click at [894, 233] on icon at bounding box center [898, 243] width 35 height 38
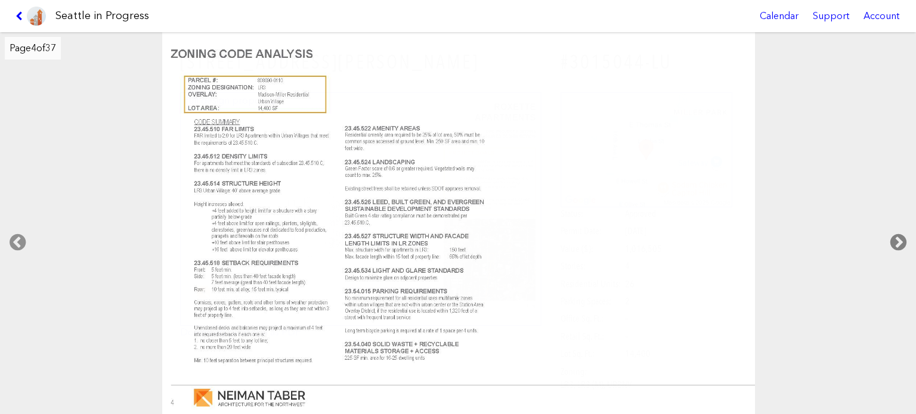
click at [894, 228] on icon at bounding box center [898, 243] width 35 height 38
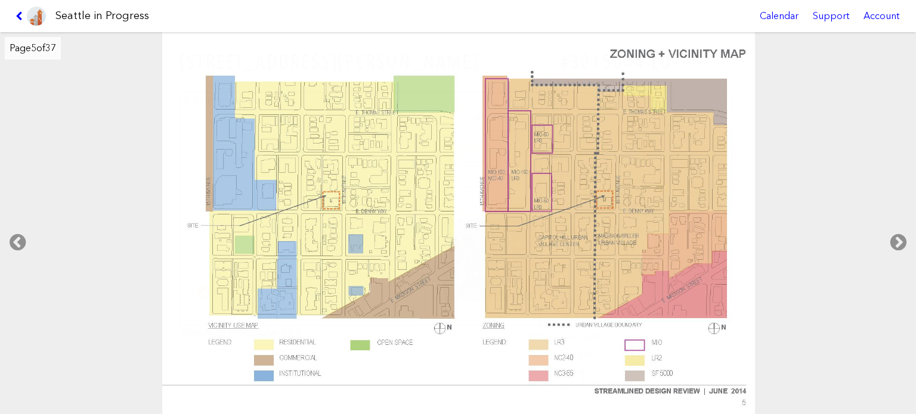
click at [891, 219] on div at bounding box center [457, 223] width 917 height 383
click at [900, 237] on icon at bounding box center [898, 243] width 35 height 38
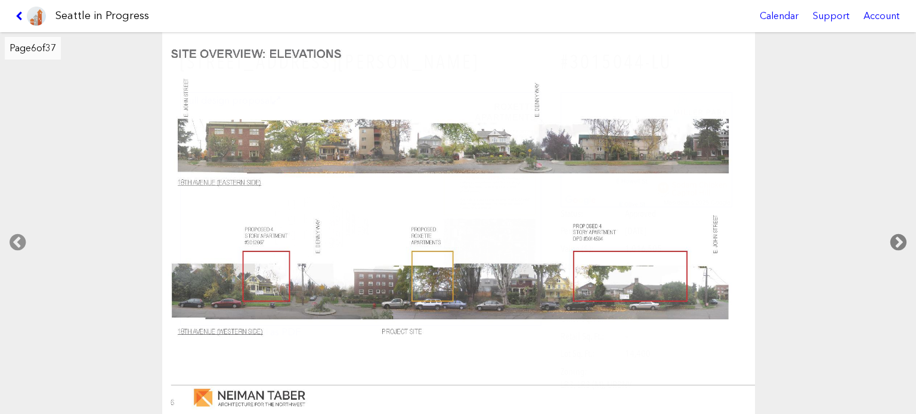
click at [900, 237] on icon at bounding box center [898, 243] width 35 height 38
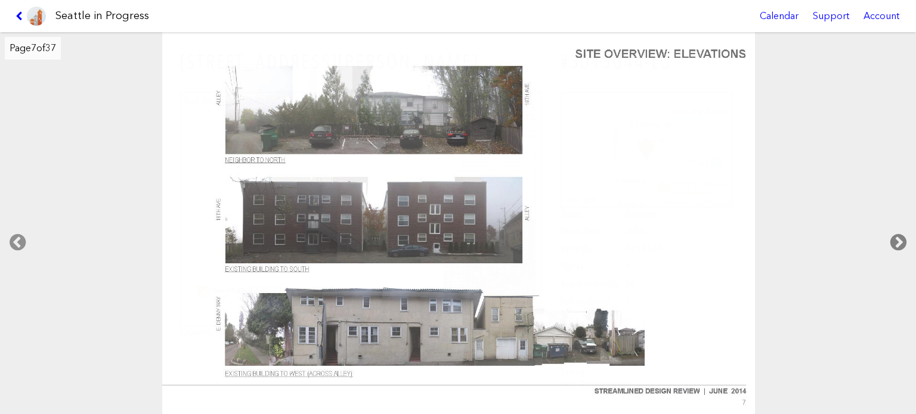
click at [900, 236] on icon at bounding box center [898, 243] width 35 height 38
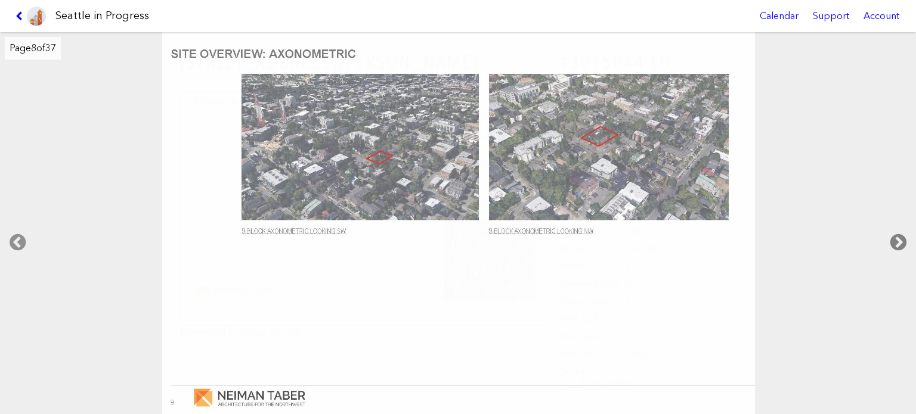
click at [900, 235] on icon at bounding box center [898, 243] width 35 height 38
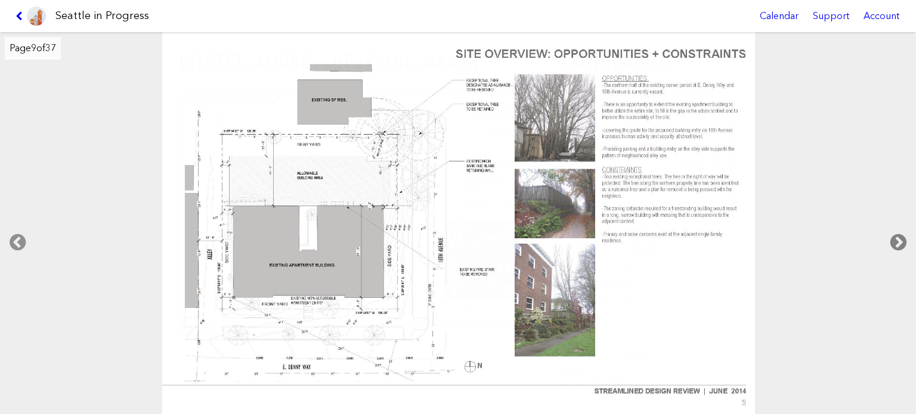
click at [899, 235] on icon at bounding box center [898, 243] width 35 height 38
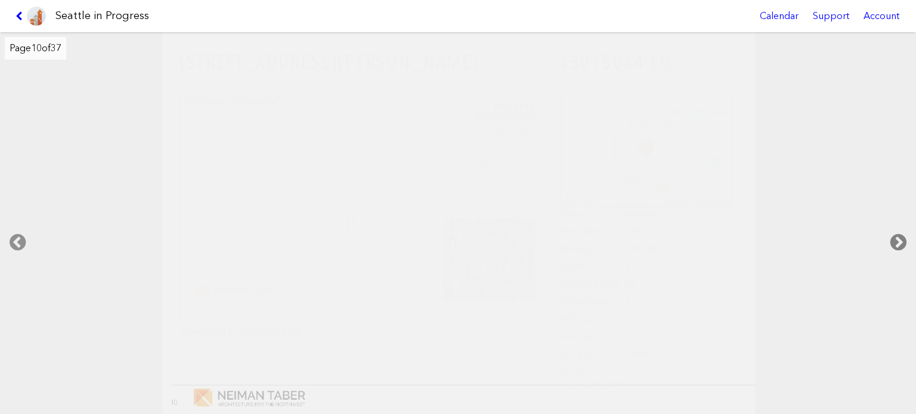
click at [899, 235] on icon at bounding box center [898, 243] width 35 height 38
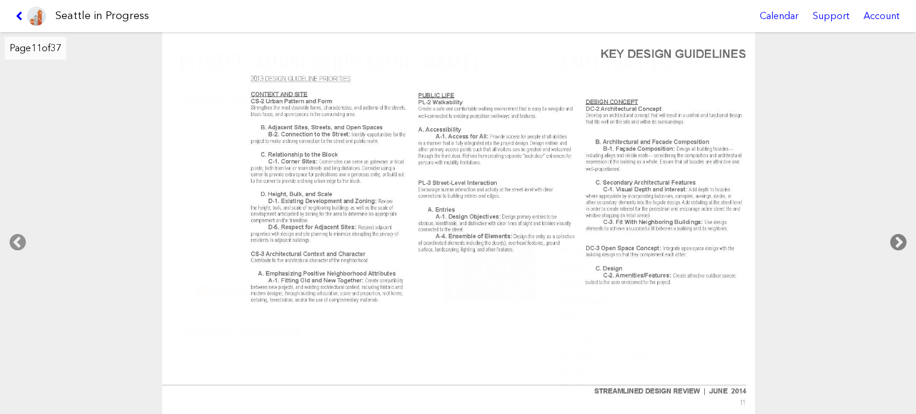
click at [898, 235] on icon at bounding box center [898, 243] width 35 height 38
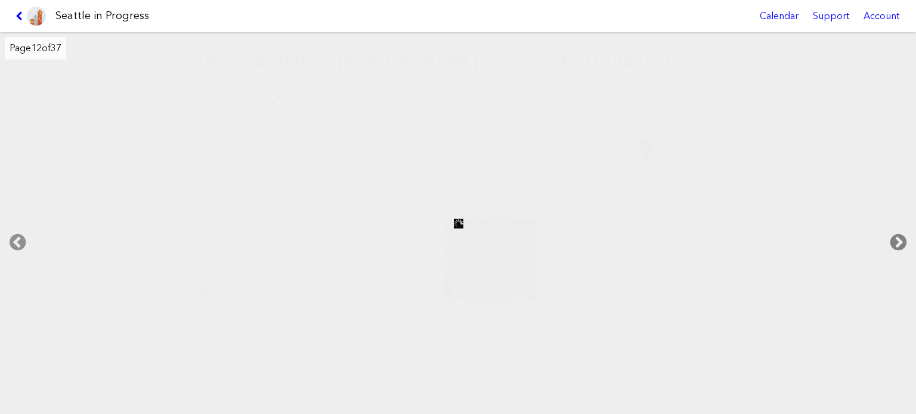
click at [898, 235] on icon at bounding box center [898, 243] width 35 height 38
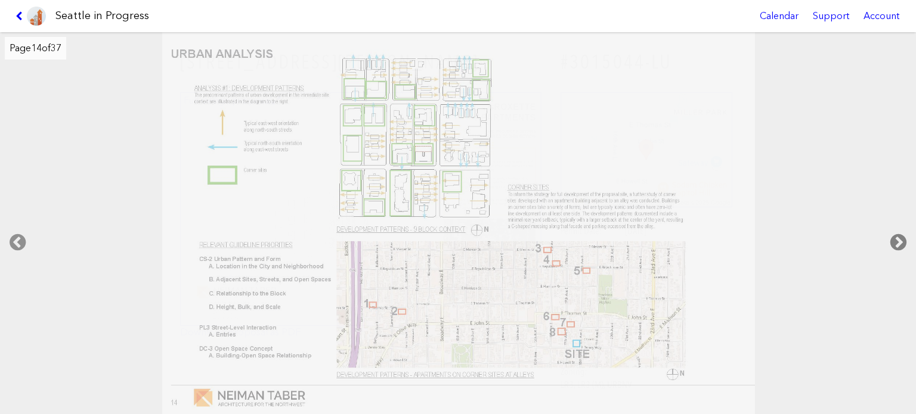
click at [898, 235] on icon at bounding box center [898, 243] width 35 height 38
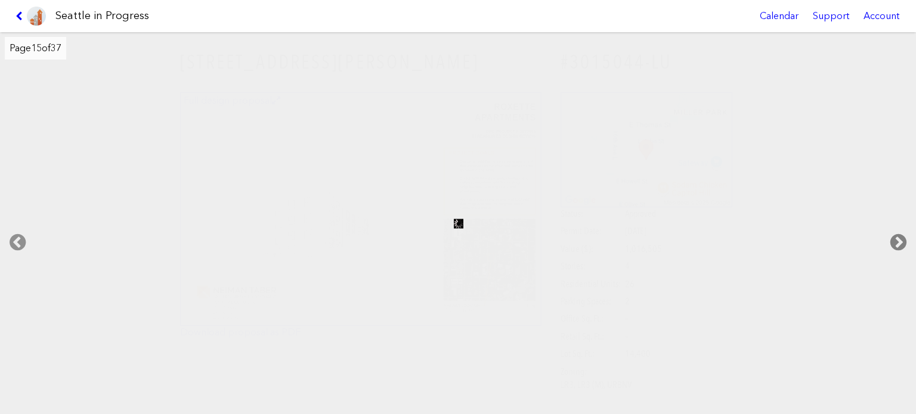
click at [898, 235] on icon at bounding box center [898, 243] width 35 height 38
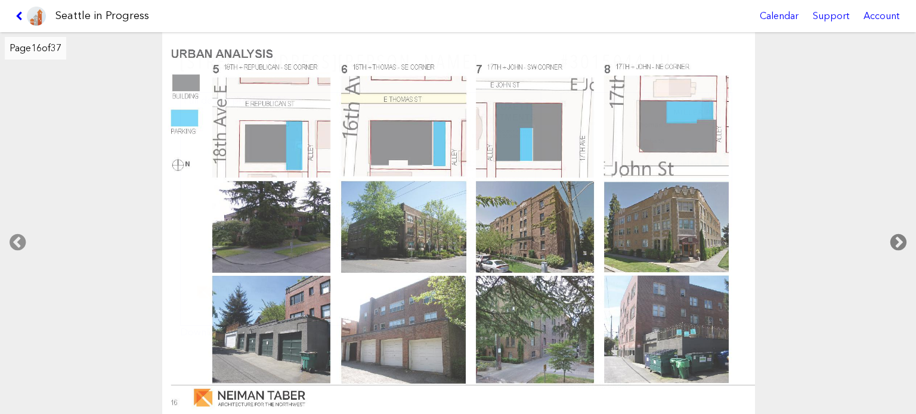
click at [898, 235] on icon at bounding box center [898, 243] width 35 height 38
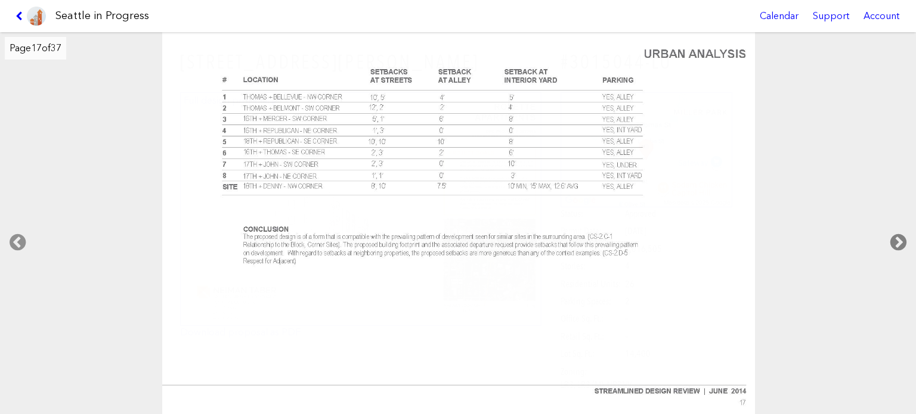
click at [898, 235] on icon at bounding box center [898, 243] width 35 height 38
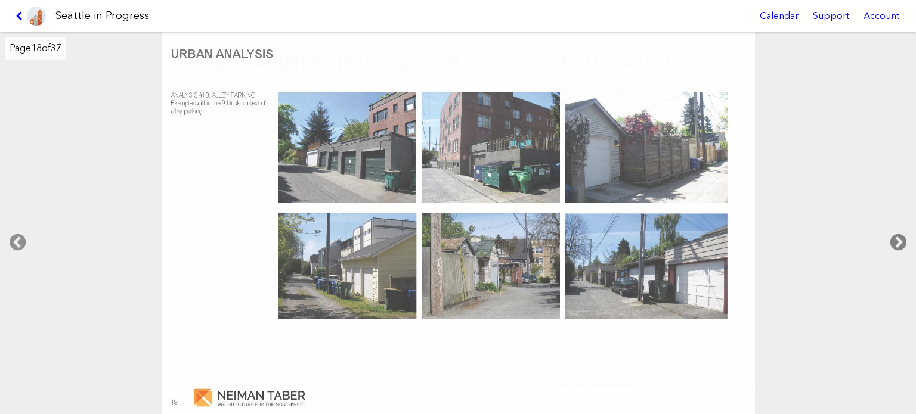
click at [898, 235] on icon at bounding box center [898, 243] width 35 height 38
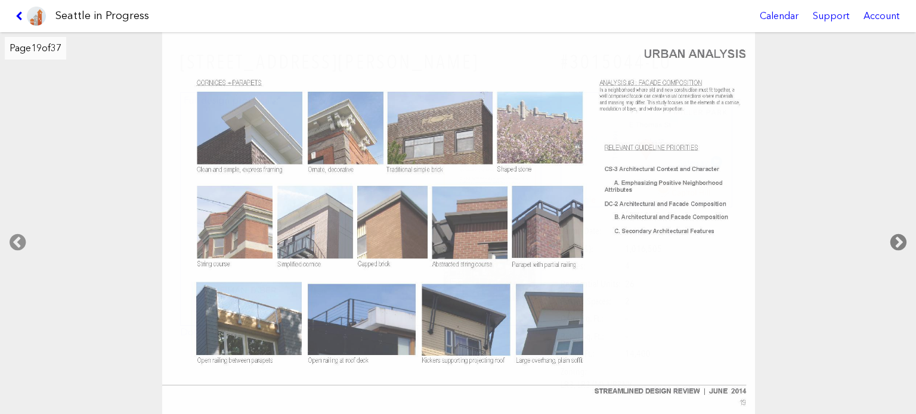
click at [898, 235] on icon at bounding box center [898, 243] width 35 height 38
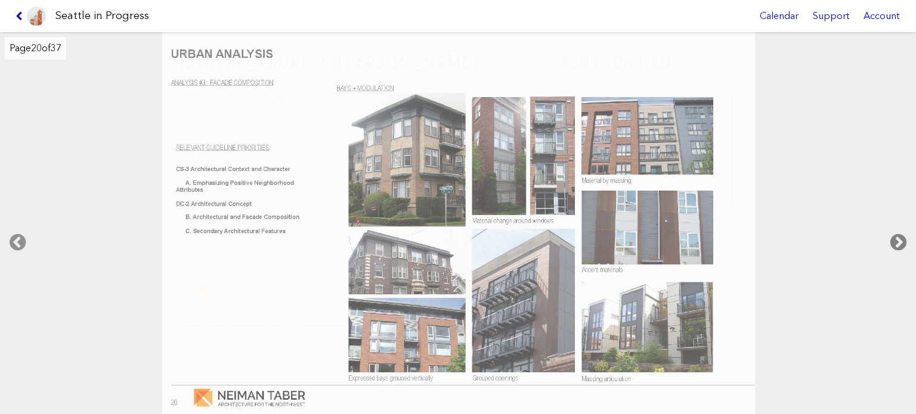
click at [898, 235] on icon at bounding box center [898, 243] width 35 height 38
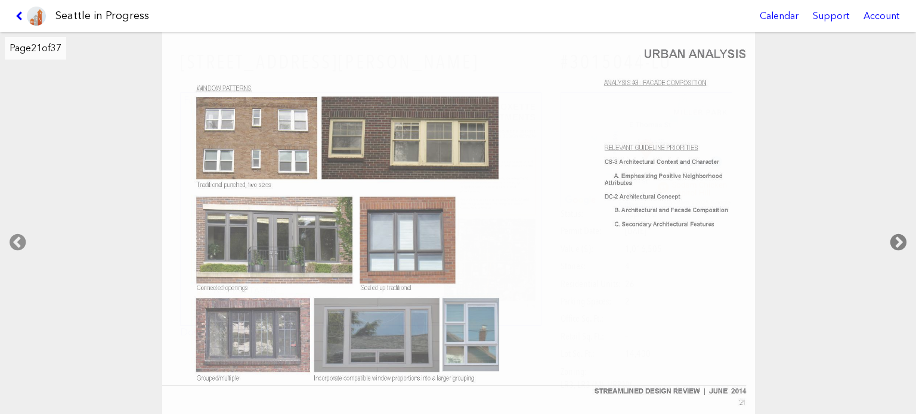
click at [898, 235] on icon at bounding box center [898, 243] width 35 height 38
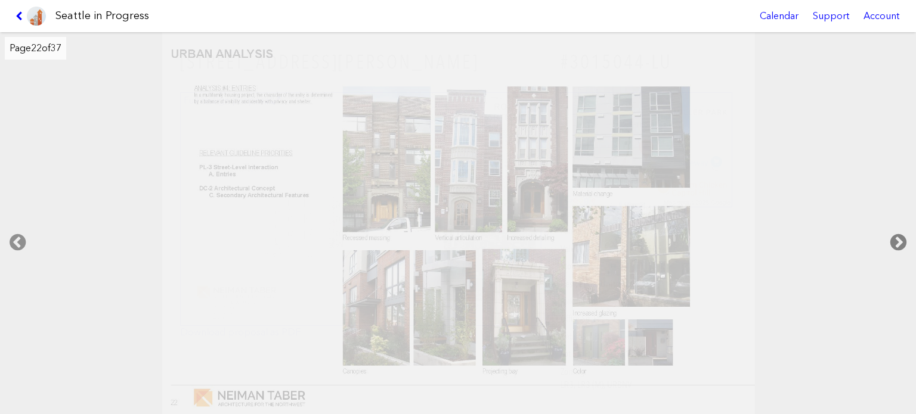
click at [898, 235] on icon at bounding box center [898, 243] width 35 height 38
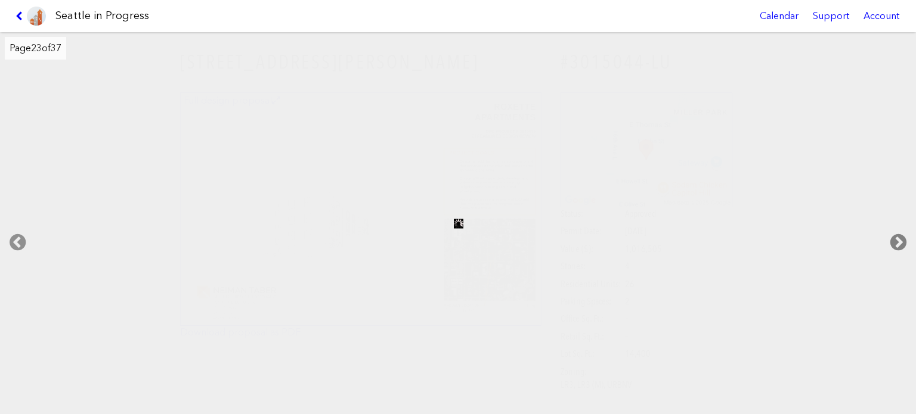
click at [898, 235] on icon at bounding box center [898, 243] width 35 height 38
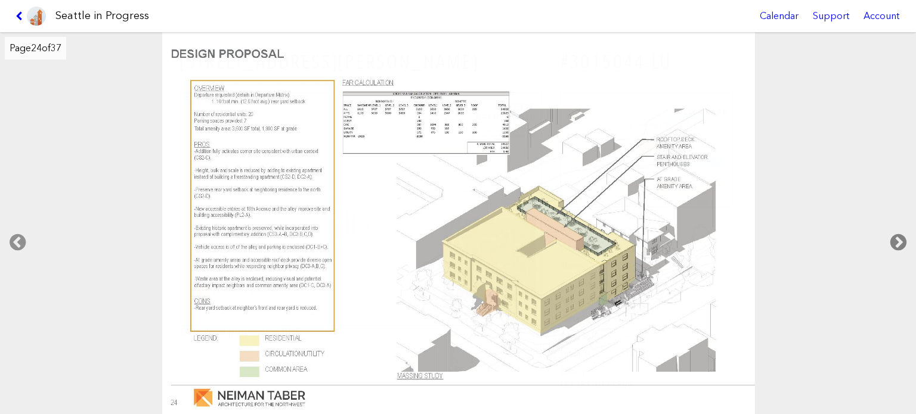
click at [898, 235] on icon at bounding box center [898, 243] width 35 height 38
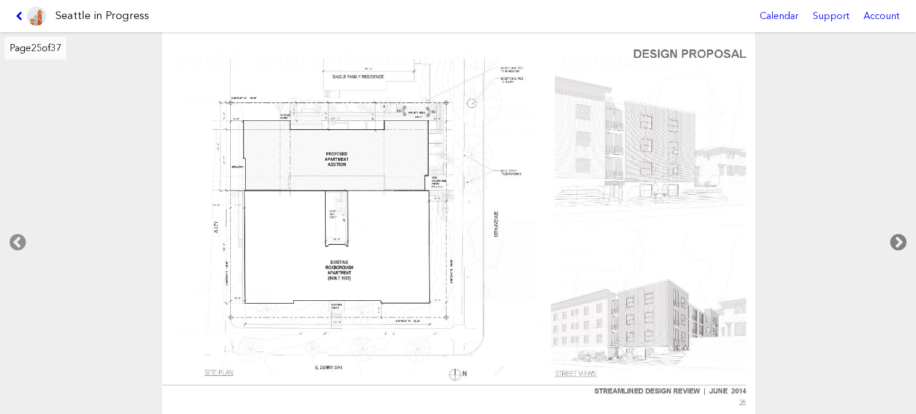
click at [898, 235] on icon at bounding box center [898, 243] width 35 height 38
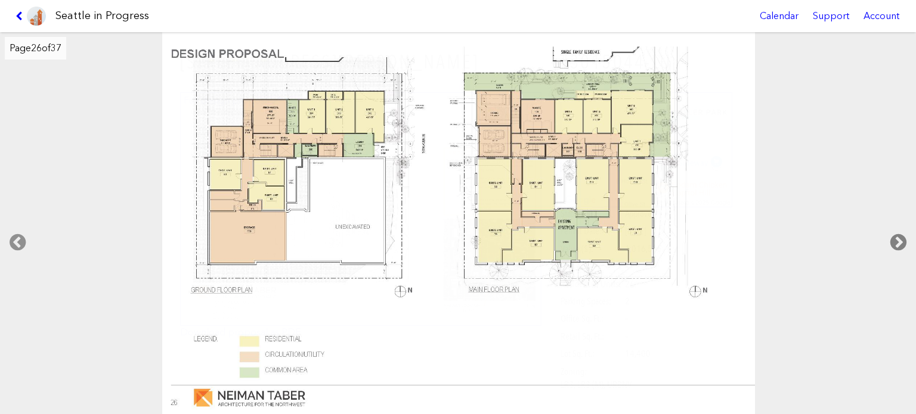
click at [898, 235] on icon at bounding box center [898, 243] width 35 height 38
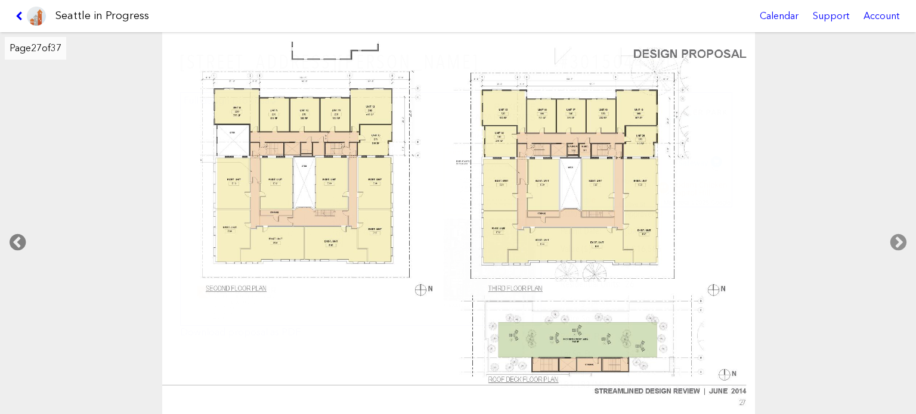
click at [22, 238] on icon at bounding box center [17, 243] width 35 height 38
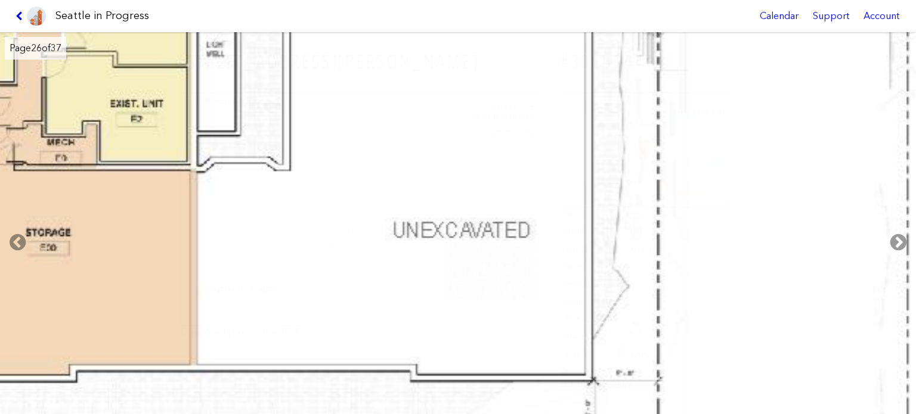
drag, startPoint x: 272, startPoint y: 231, endPoint x: 388, endPoint y: 318, distance: 144.9
click at [388, 318] on img at bounding box center [885, 217] width 2370 height 1533
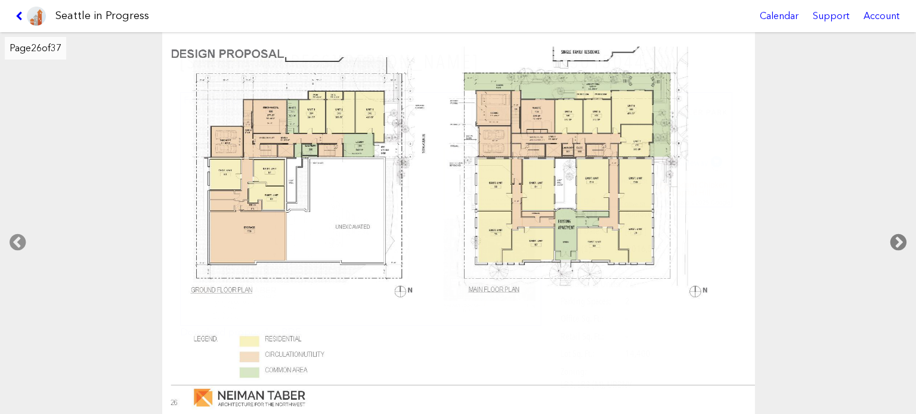
click at [895, 241] on icon at bounding box center [898, 243] width 35 height 38
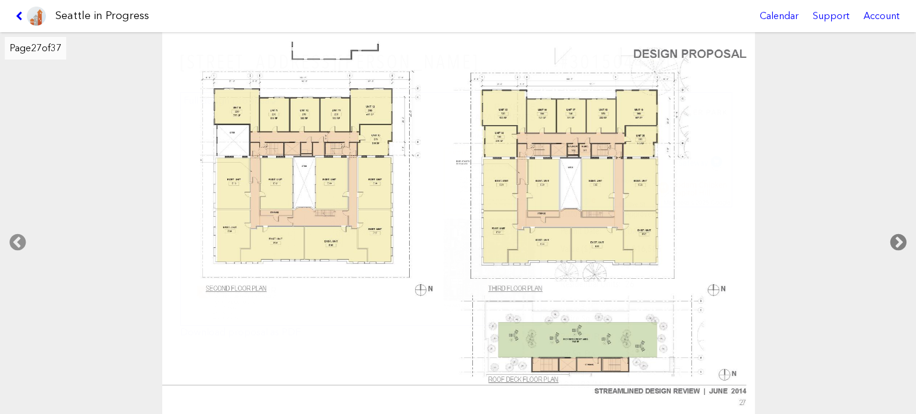
click at [895, 241] on icon at bounding box center [898, 243] width 35 height 38
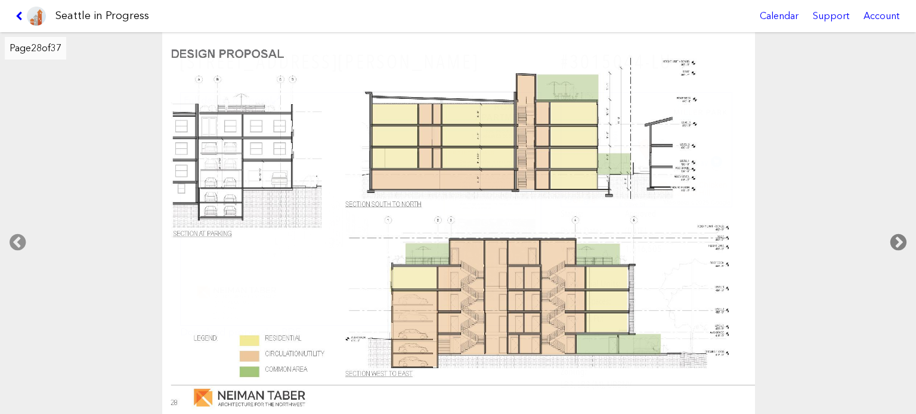
click at [895, 241] on icon at bounding box center [898, 243] width 35 height 38
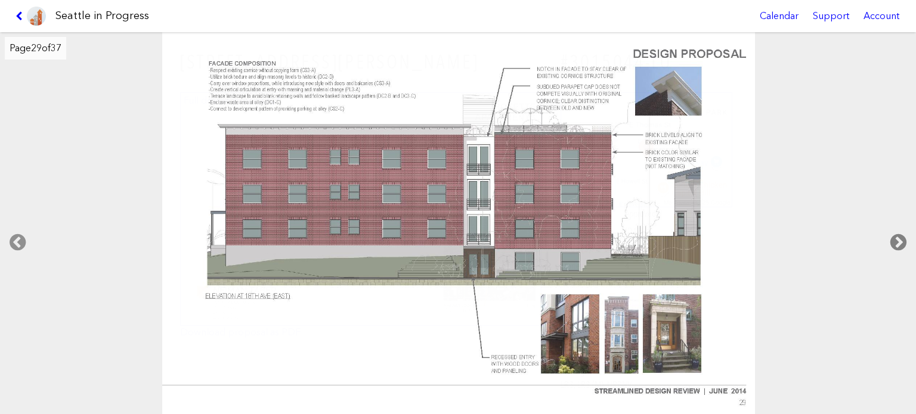
click at [895, 241] on icon at bounding box center [898, 243] width 35 height 38
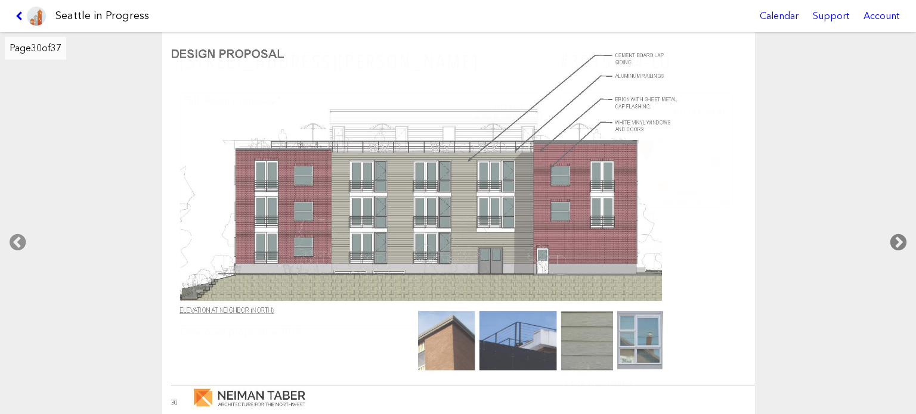
click at [895, 241] on icon at bounding box center [898, 243] width 35 height 38
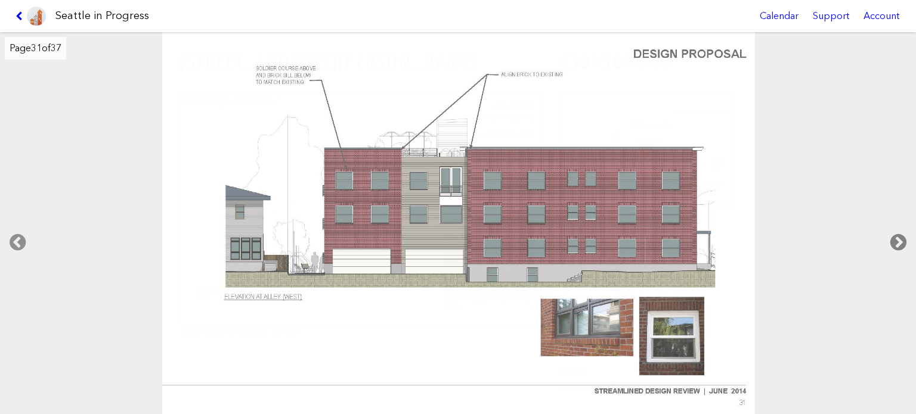
click at [895, 241] on icon at bounding box center [898, 243] width 35 height 38
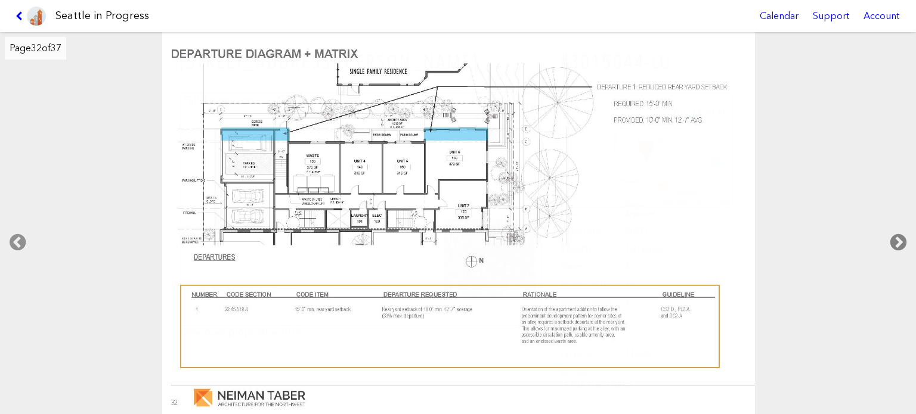
click at [895, 241] on icon at bounding box center [898, 243] width 35 height 38
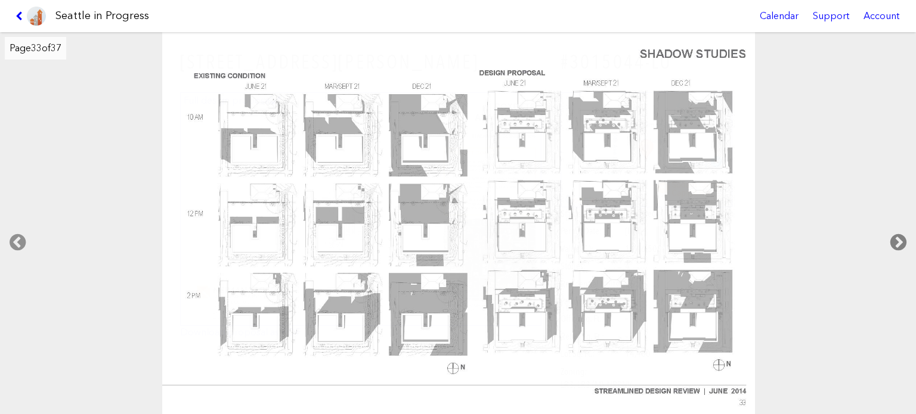
click at [895, 241] on icon at bounding box center [898, 243] width 35 height 38
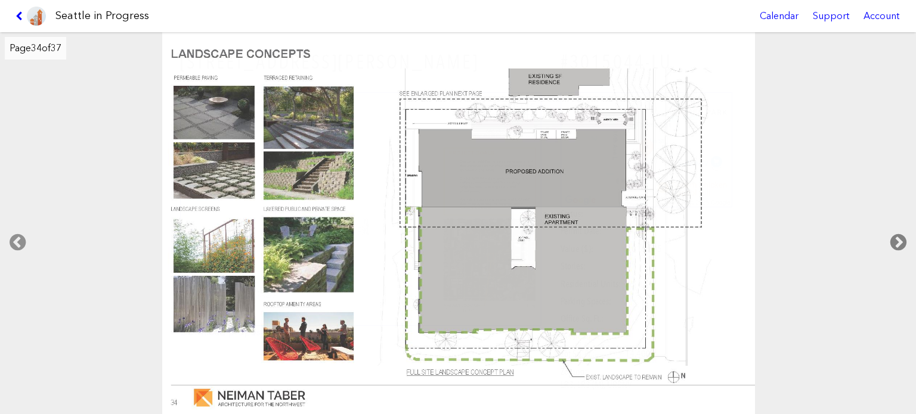
click at [895, 241] on icon at bounding box center [898, 243] width 35 height 38
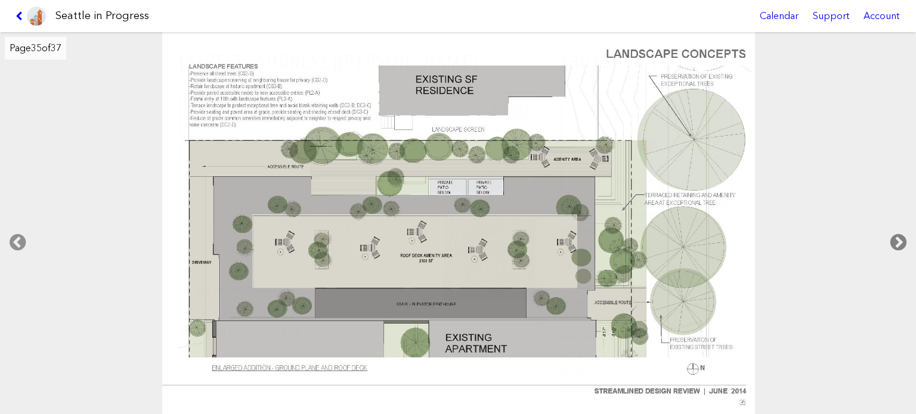
click at [895, 241] on icon at bounding box center [898, 243] width 35 height 38
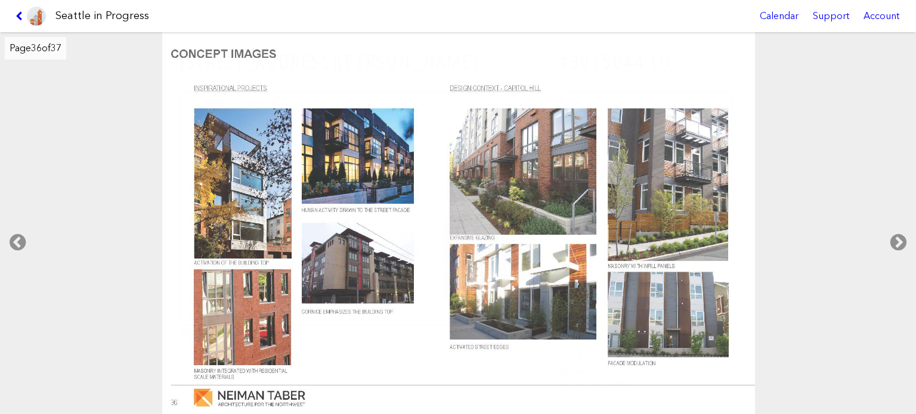
click at [14, 14] on link at bounding box center [31, 16] width 40 height 32
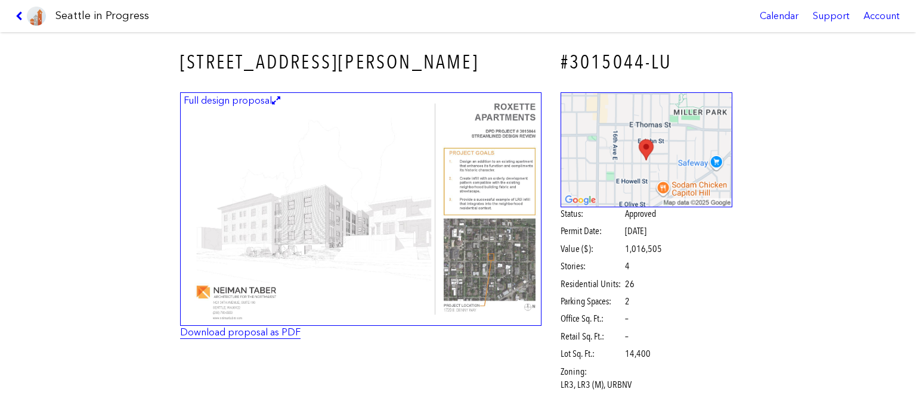
click at [272, 330] on link "Download proposal as PDF" at bounding box center [240, 332] width 120 height 11
click at [20, 10] on link at bounding box center [31, 16] width 40 height 32
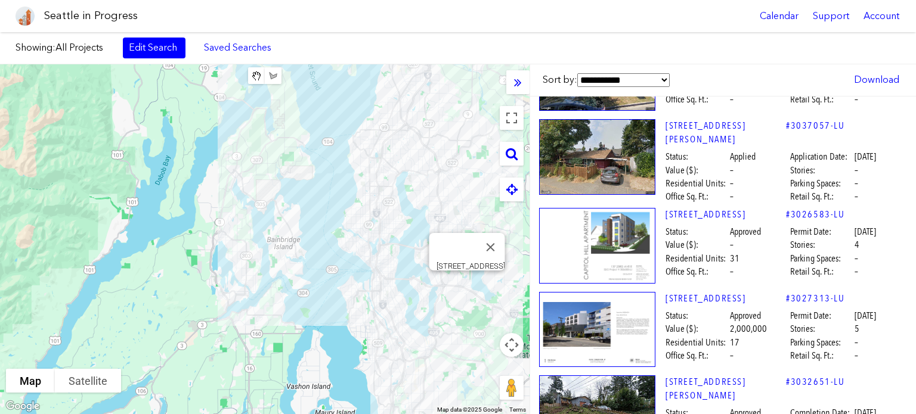
scroll to position [36606, 10]
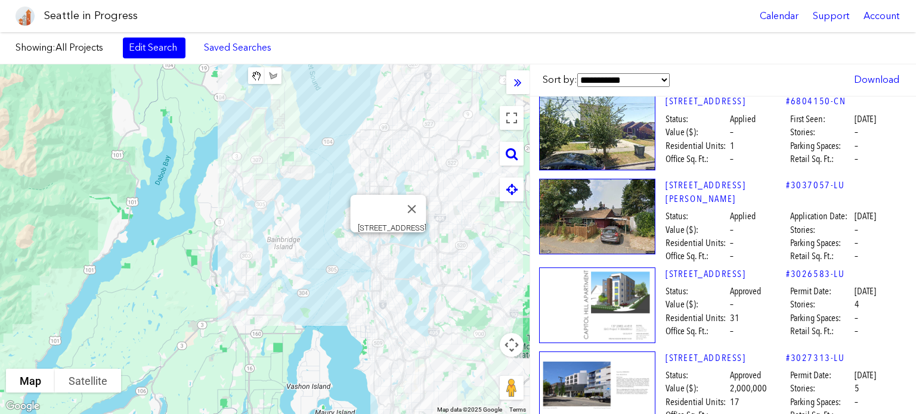
click at [599, 352] on img at bounding box center [597, 390] width 116 height 76
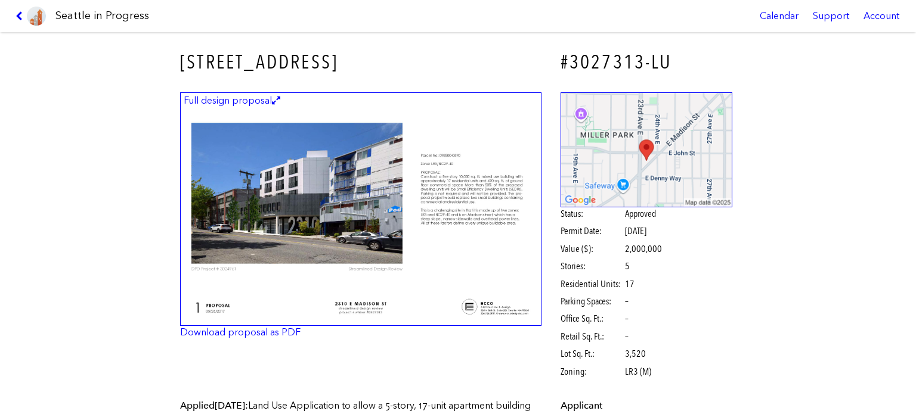
click at [392, 201] on img at bounding box center [360, 209] width 361 height 234
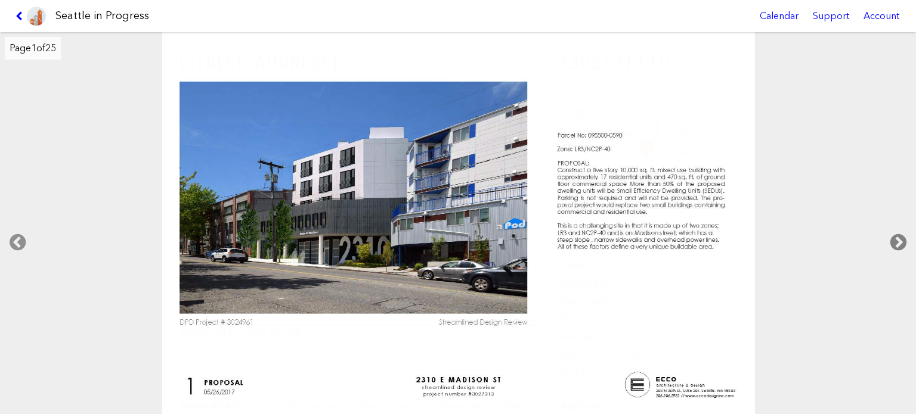
click at [891, 232] on icon at bounding box center [898, 243] width 35 height 38
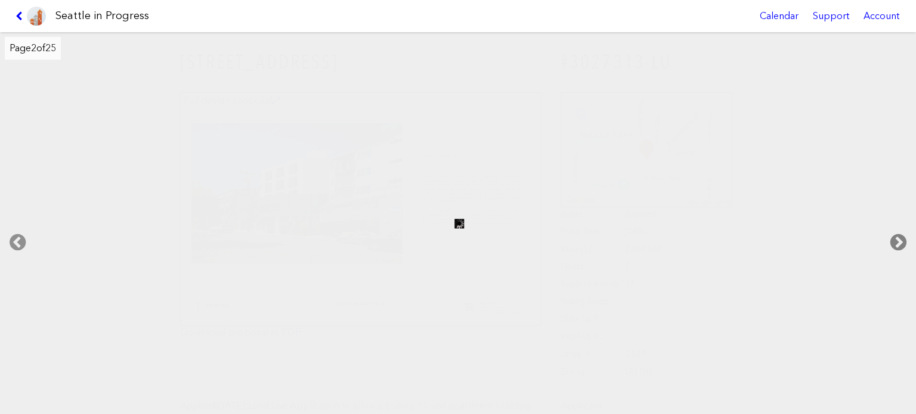
click at [891, 232] on icon at bounding box center [898, 243] width 35 height 38
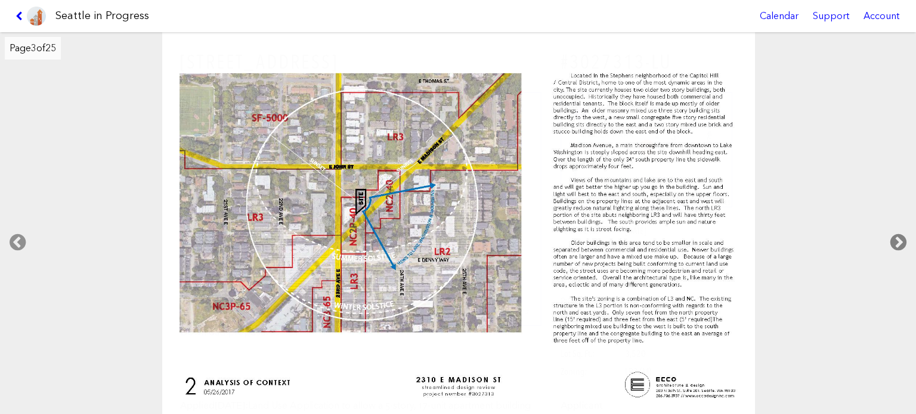
click at [891, 232] on icon at bounding box center [898, 243] width 35 height 38
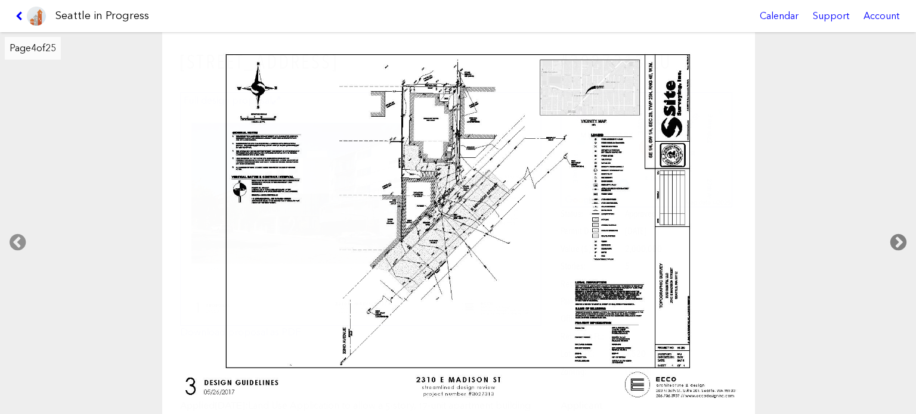
click at [891, 232] on icon at bounding box center [898, 243] width 35 height 38
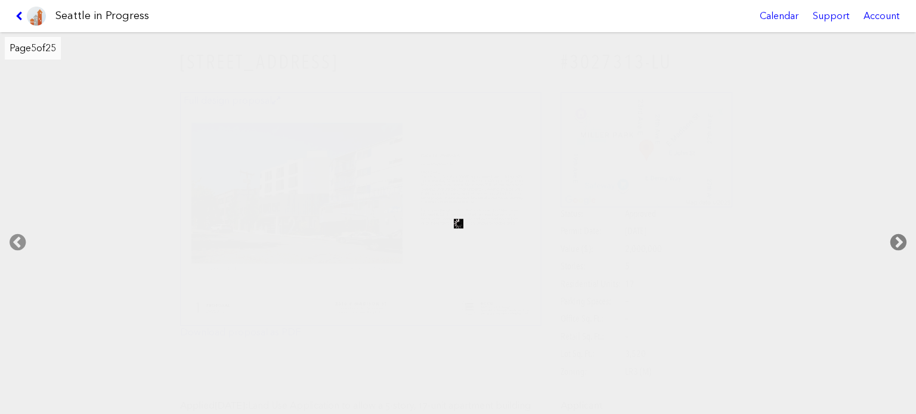
click at [891, 232] on icon at bounding box center [898, 243] width 35 height 38
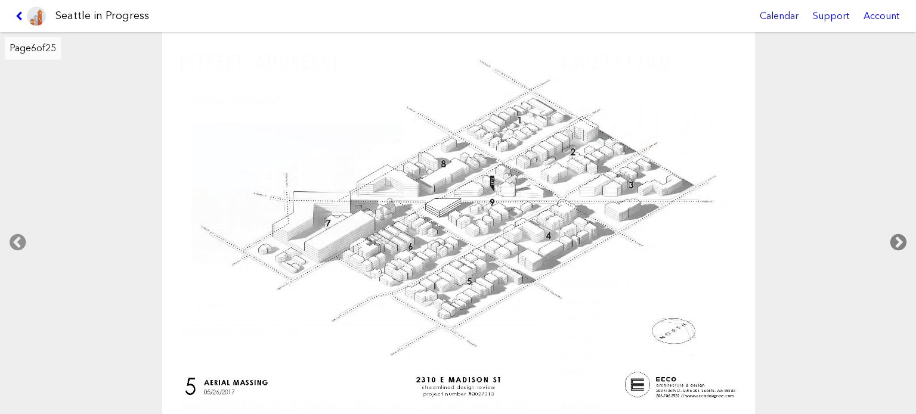
click at [891, 232] on icon at bounding box center [898, 243] width 35 height 38
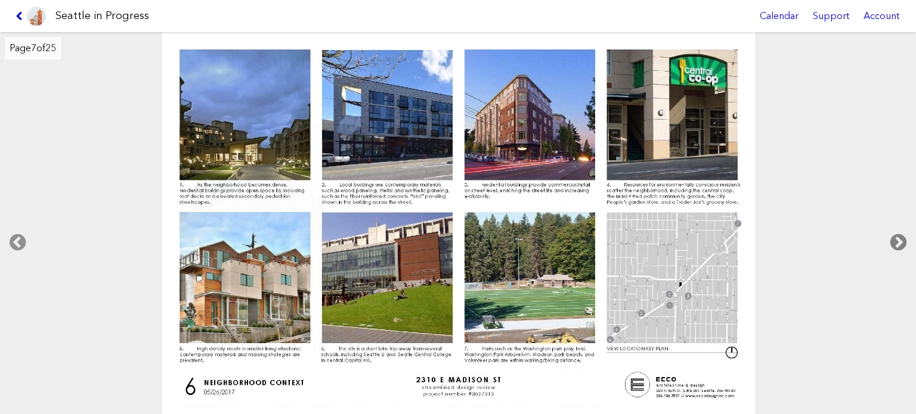
click at [891, 232] on icon at bounding box center [898, 243] width 35 height 38
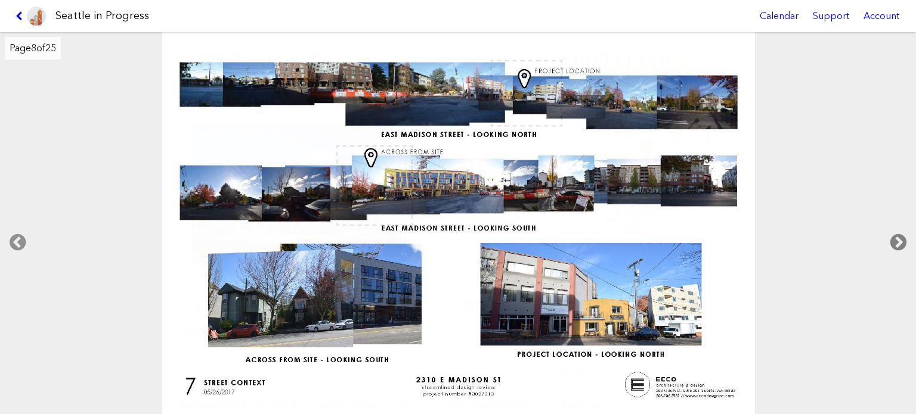
click at [899, 242] on icon at bounding box center [898, 243] width 35 height 38
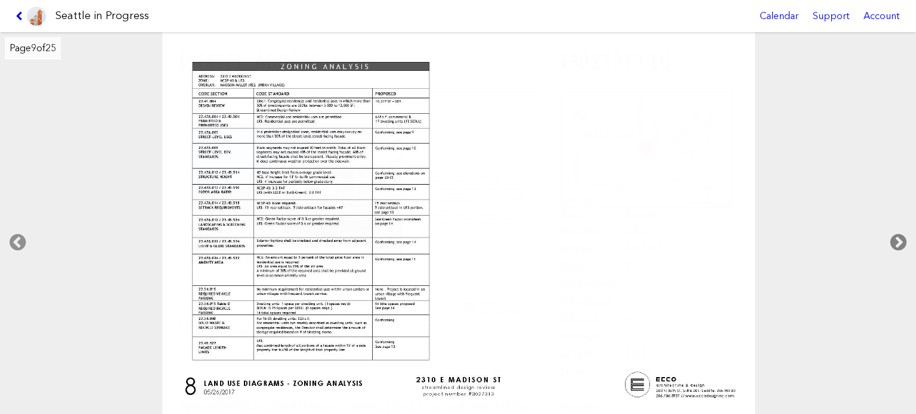
click at [894, 231] on icon at bounding box center [898, 243] width 35 height 38
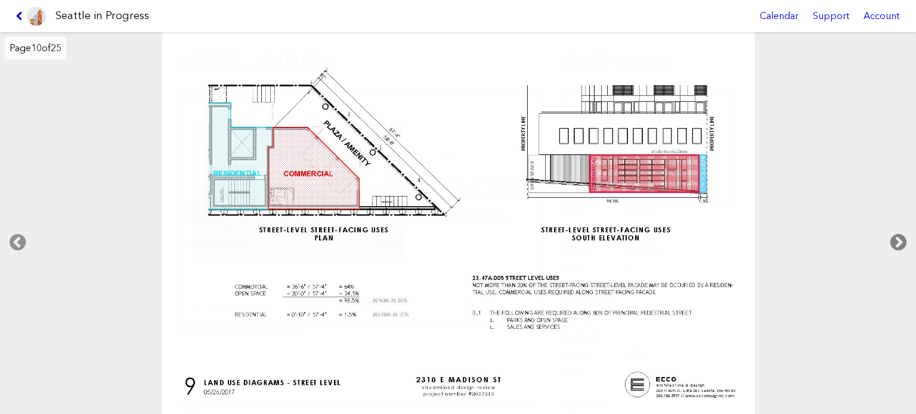
click at [894, 231] on icon at bounding box center [898, 243] width 35 height 38
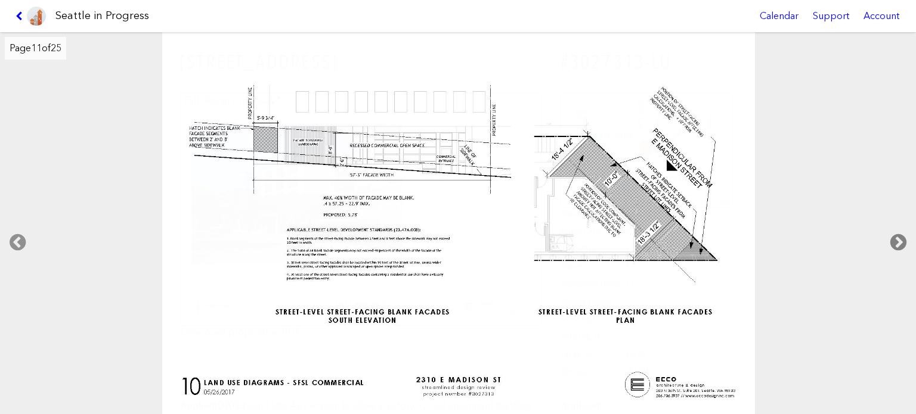
click at [893, 231] on icon at bounding box center [898, 243] width 35 height 38
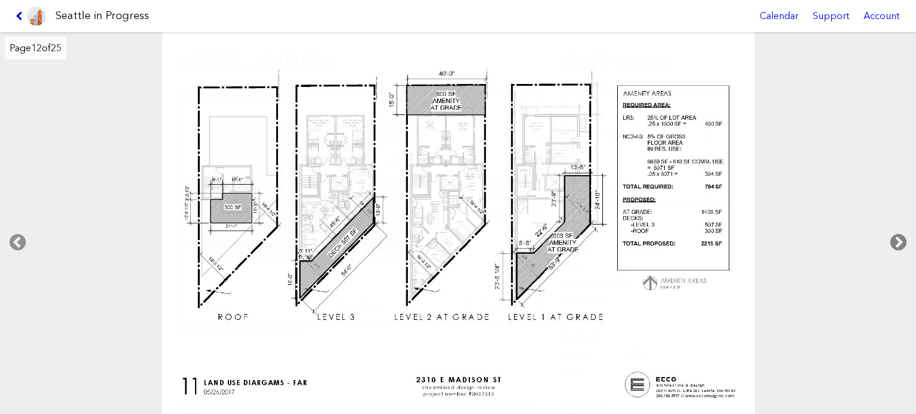
click at [892, 231] on icon at bounding box center [898, 243] width 35 height 38
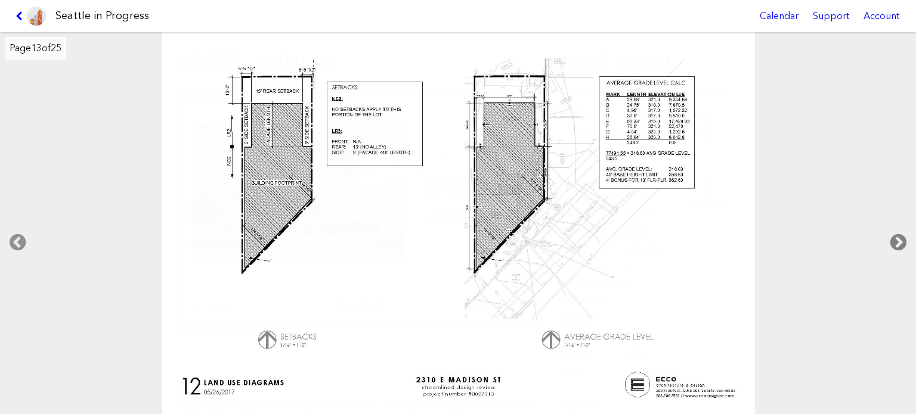
click at [892, 231] on icon at bounding box center [898, 243] width 35 height 38
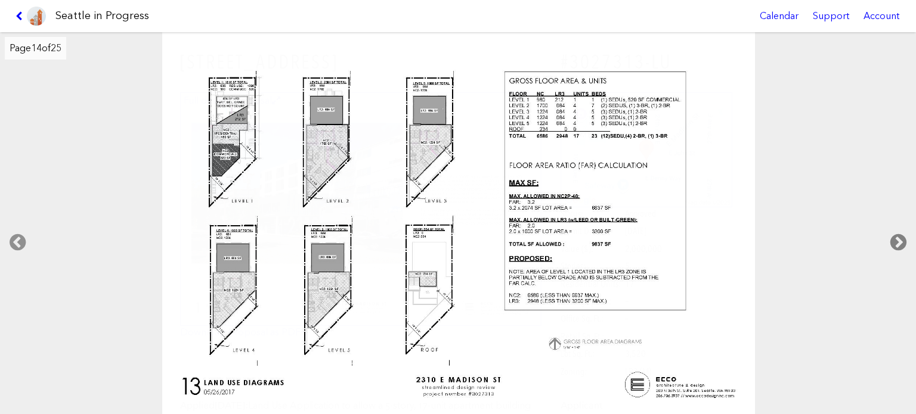
click at [892, 231] on icon at bounding box center [898, 243] width 35 height 38
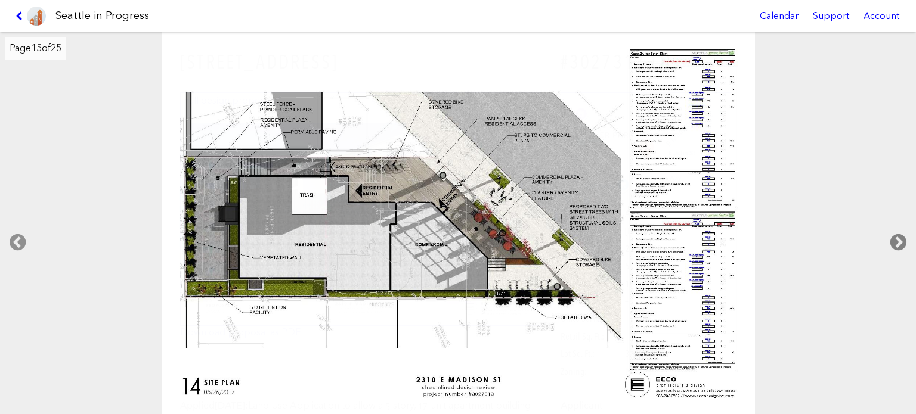
click at [892, 231] on icon at bounding box center [898, 243] width 35 height 38
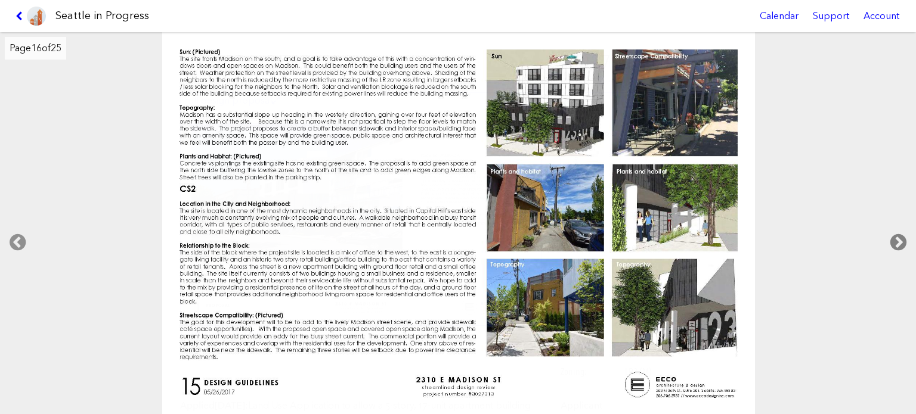
click at [892, 231] on icon at bounding box center [898, 243] width 35 height 38
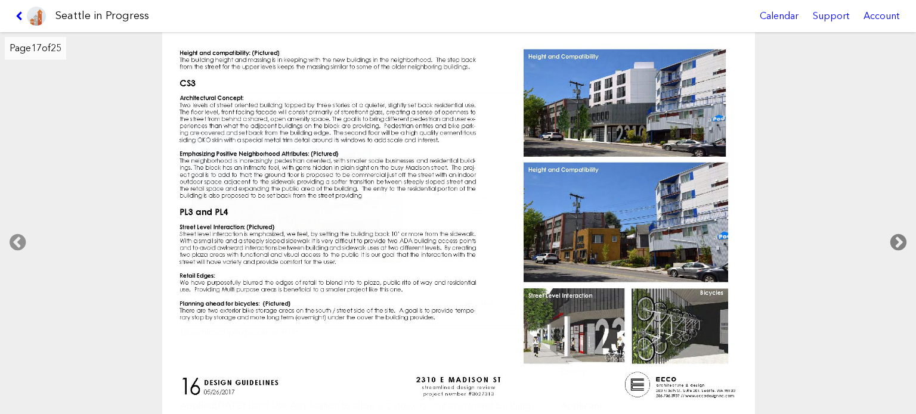
click at [892, 231] on icon at bounding box center [898, 243] width 35 height 38
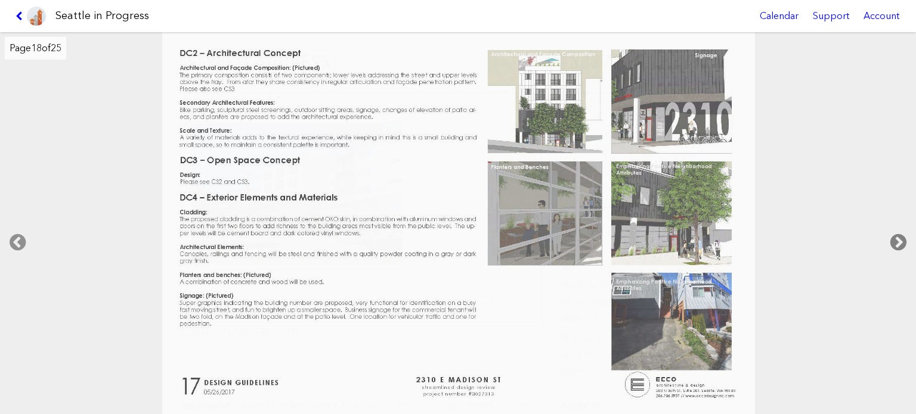
click at [892, 231] on icon at bounding box center [898, 243] width 35 height 38
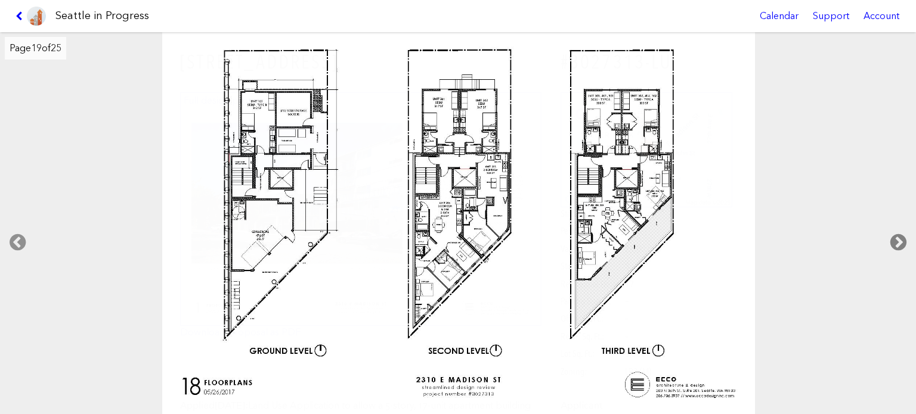
click at [892, 231] on icon at bounding box center [898, 243] width 35 height 38
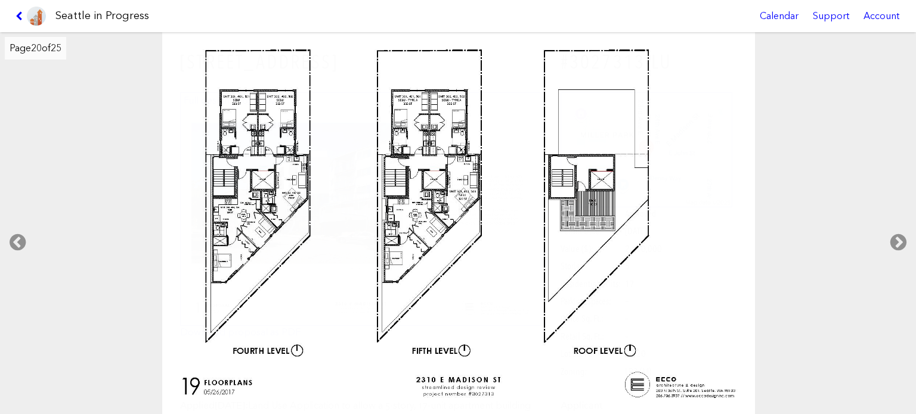
click at [14, 12] on link at bounding box center [31, 16] width 40 height 32
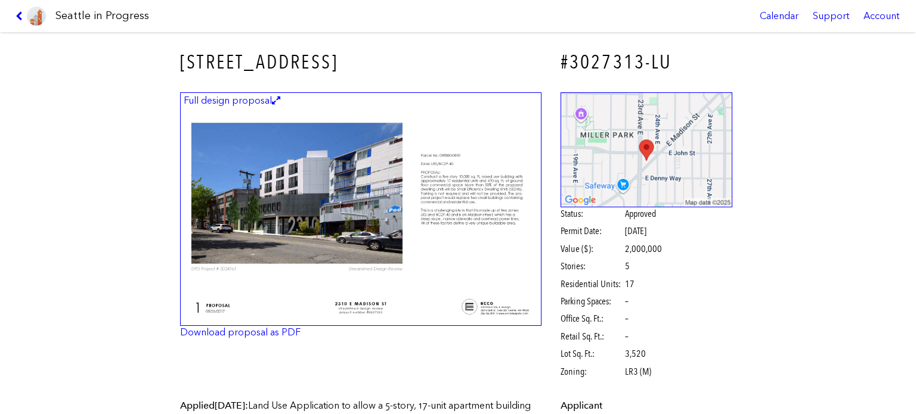
click at [14, 12] on link at bounding box center [31, 16] width 40 height 32
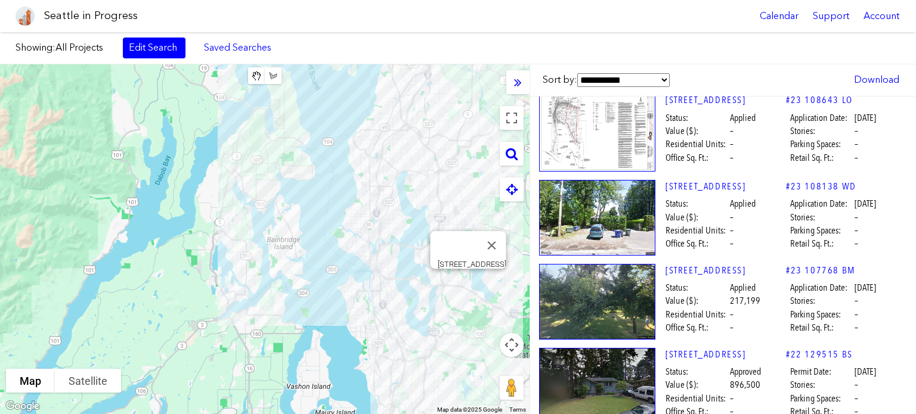
scroll to position [22417, 10]
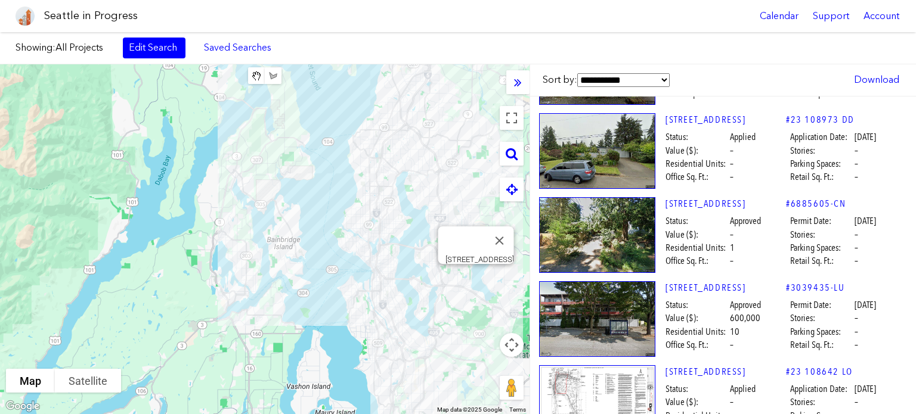
click at [612, 365] on img at bounding box center [597, 404] width 116 height 78
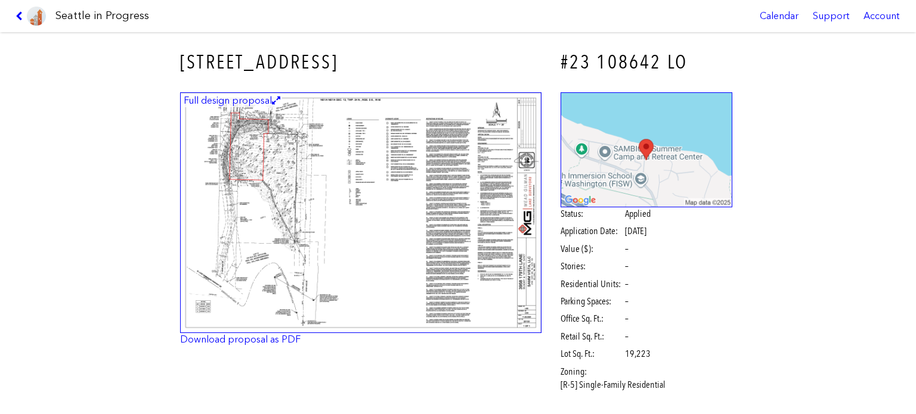
click at [342, 218] on img at bounding box center [360, 212] width 361 height 241
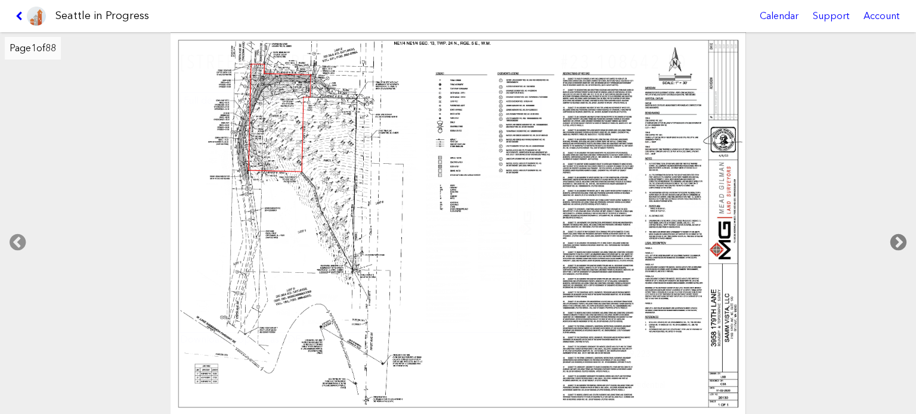
click at [901, 237] on icon at bounding box center [898, 243] width 35 height 38
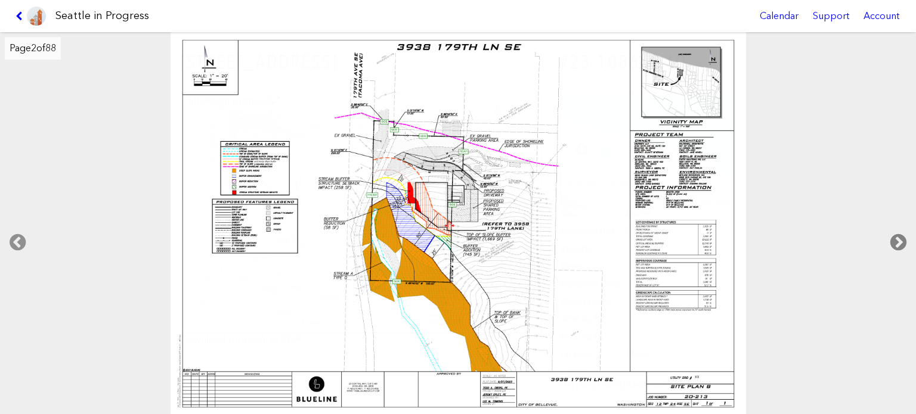
click at [893, 240] on icon at bounding box center [898, 243] width 35 height 38
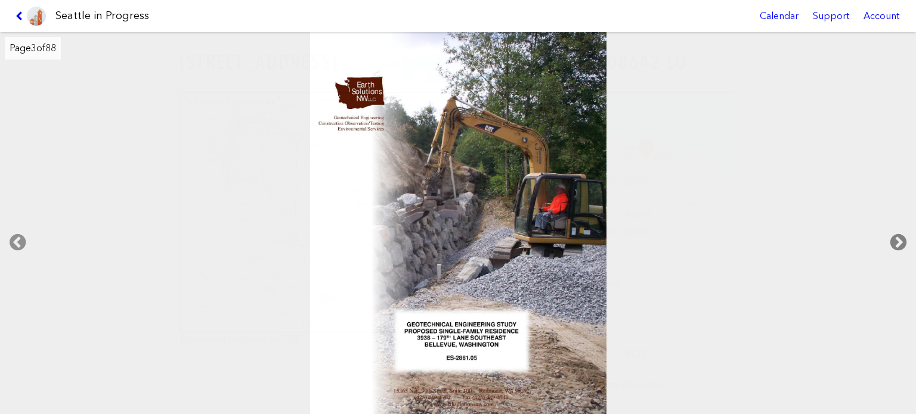
click at [893, 240] on icon at bounding box center [898, 243] width 35 height 38
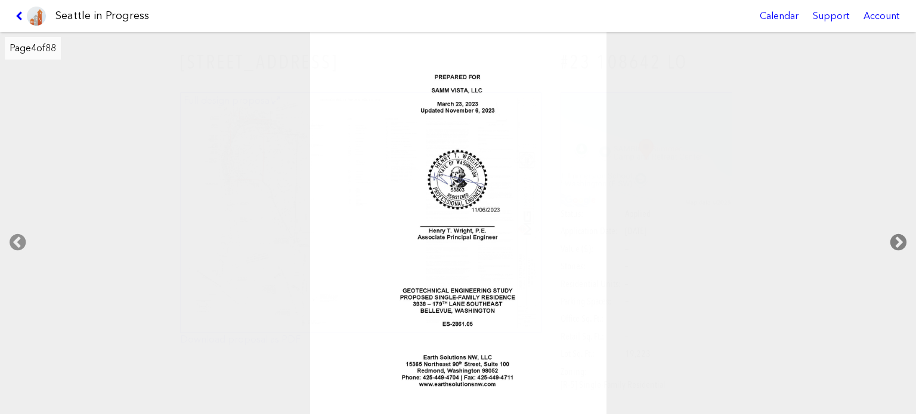
click at [893, 240] on icon at bounding box center [898, 243] width 35 height 38
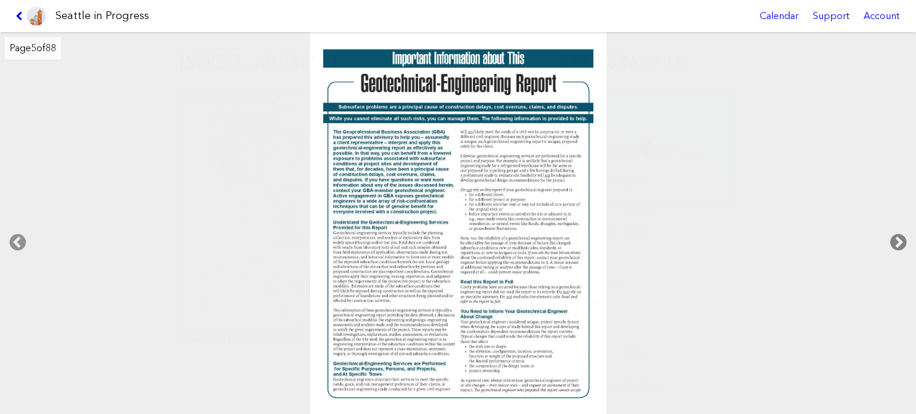
click at [893, 240] on icon at bounding box center [898, 243] width 35 height 38
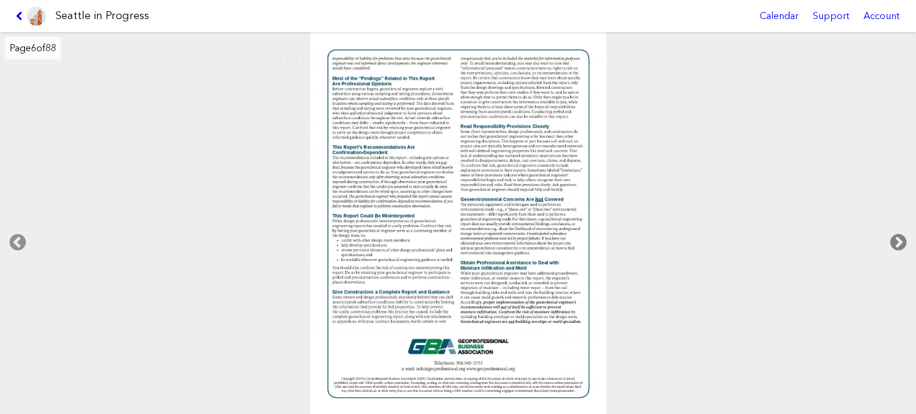
click at [893, 240] on icon at bounding box center [898, 243] width 35 height 38
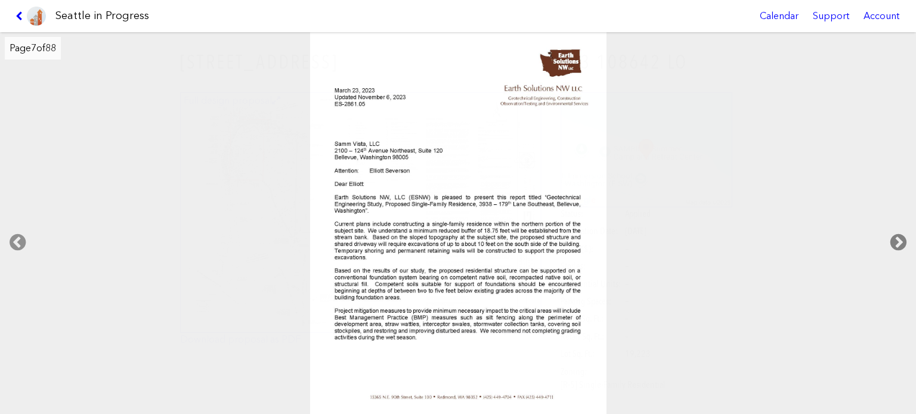
click at [893, 240] on icon at bounding box center [898, 243] width 35 height 38
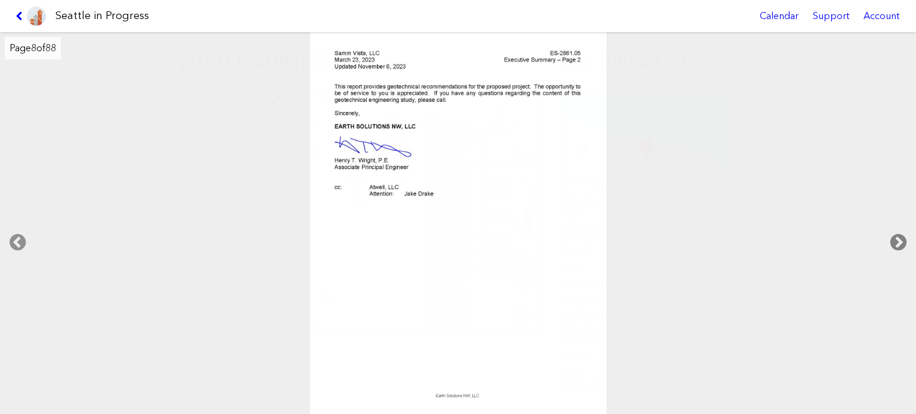
click at [893, 240] on icon at bounding box center [898, 243] width 35 height 38
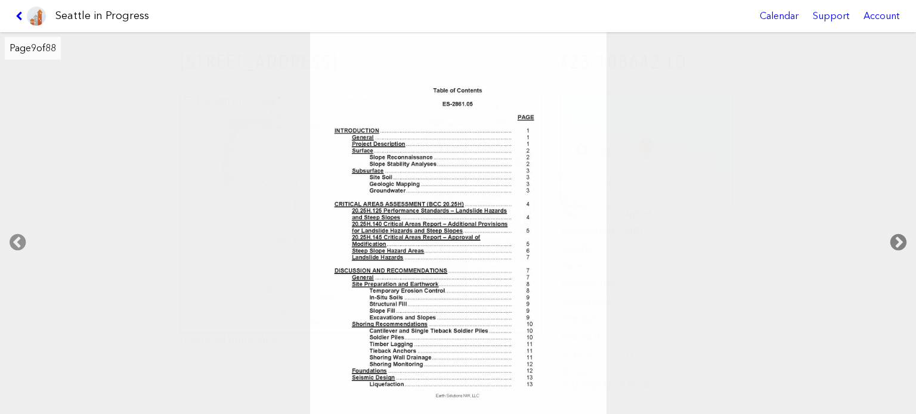
click at [893, 240] on icon at bounding box center [898, 243] width 35 height 38
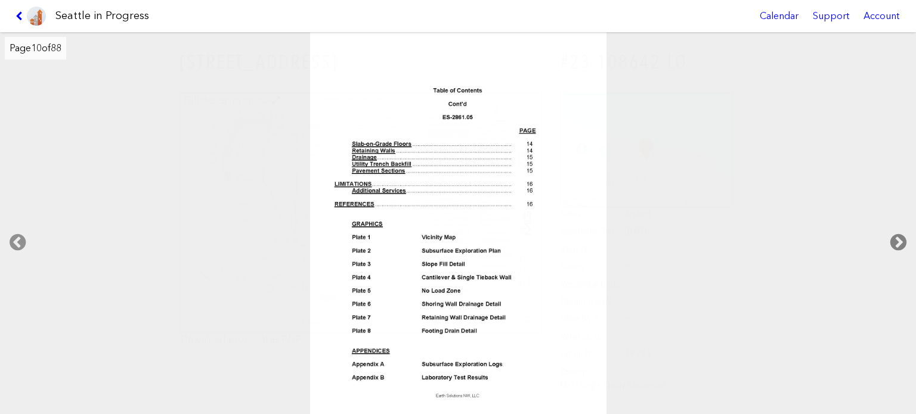
click at [893, 240] on icon at bounding box center [898, 243] width 35 height 38
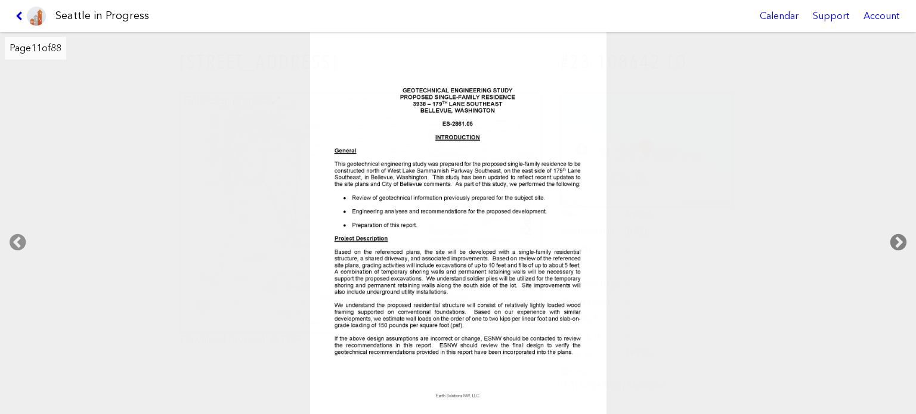
click at [893, 240] on icon at bounding box center [898, 243] width 35 height 38
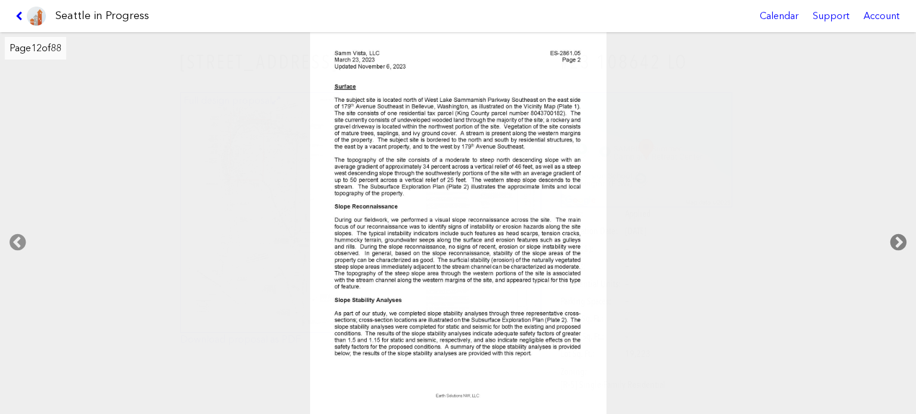
click at [893, 240] on icon at bounding box center [898, 243] width 35 height 38
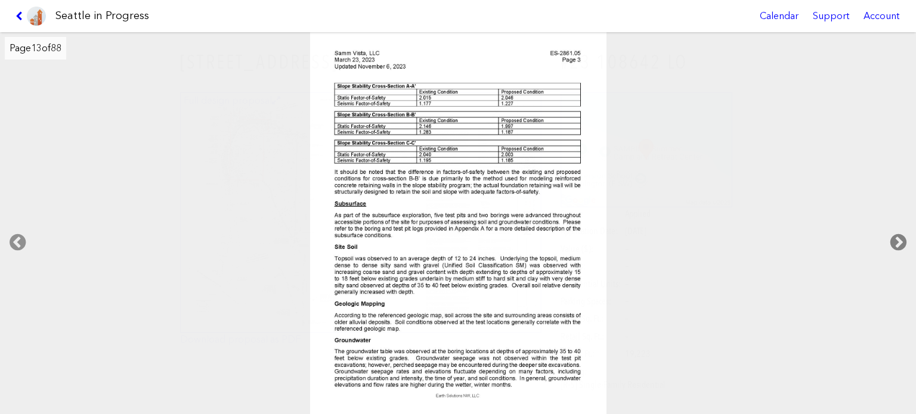
click at [893, 240] on icon at bounding box center [898, 243] width 35 height 38
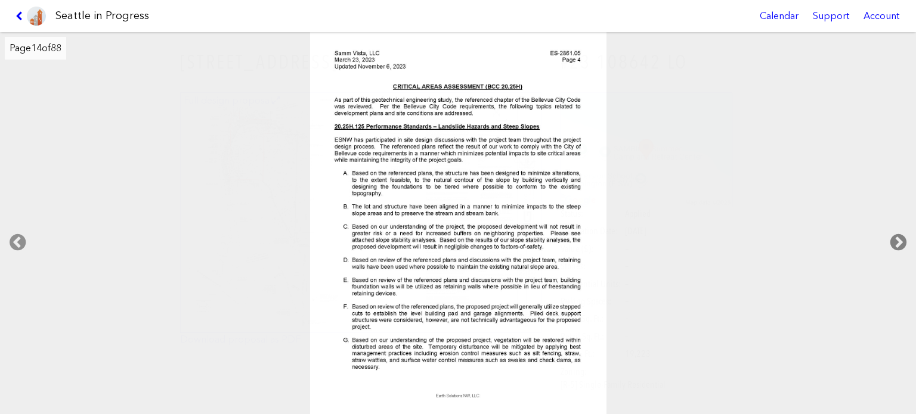
click at [893, 240] on icon at bounding box center [898, 243] width 35 height 38
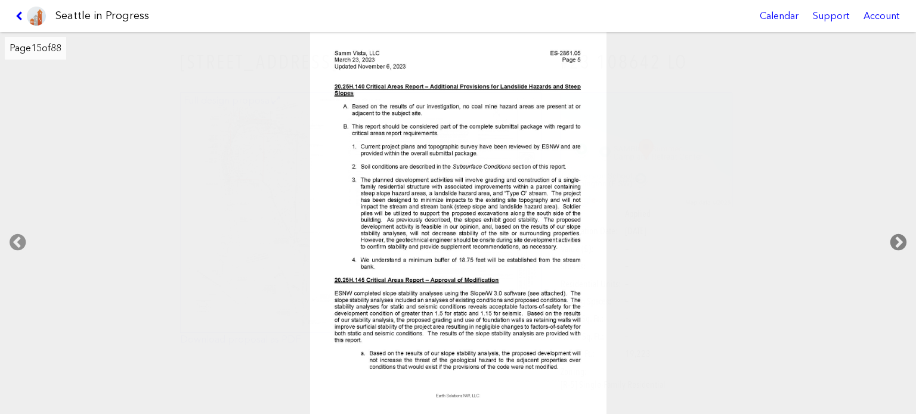
click at [893, 240] on icon at bounding box center [898, 243] width 35 height 38
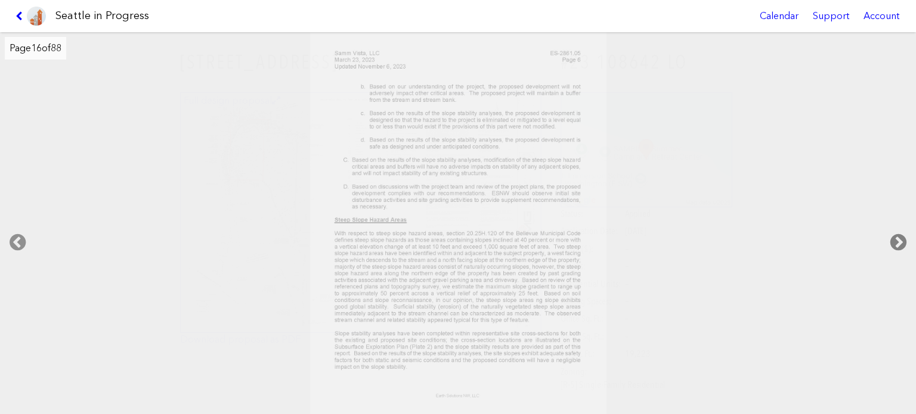
click at [893, 240] on icon at bounding box center [898, 243] width 35 height 38
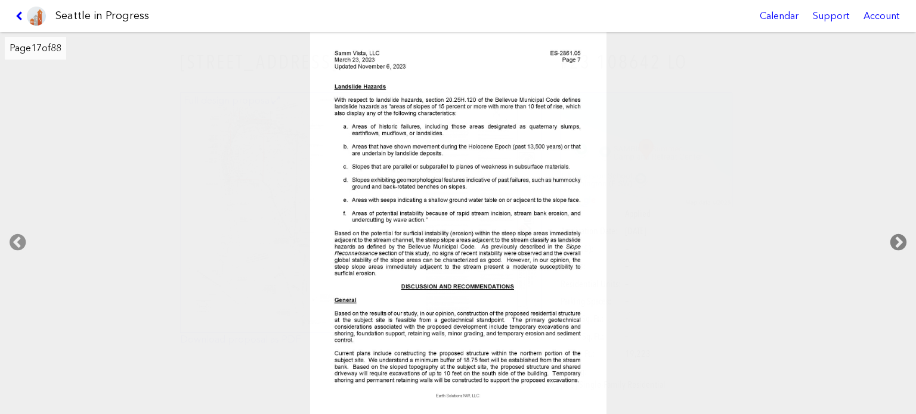
click at [893, 240] on icon at bounding box center [898, 243] width 35 height 38
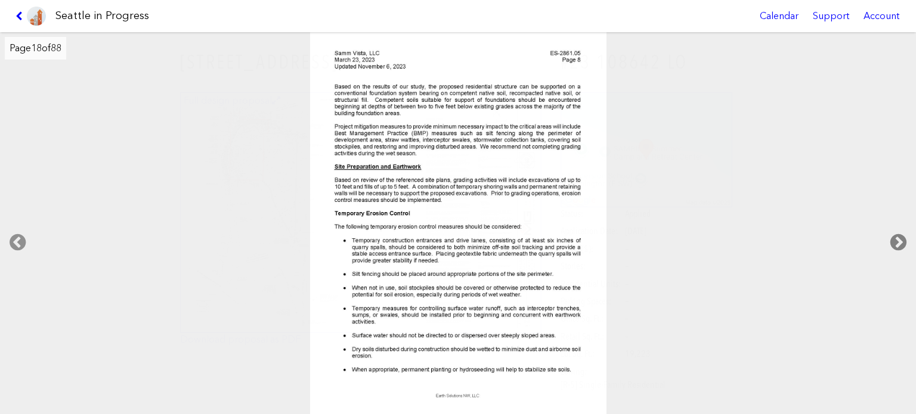
click at [893, 240] on icon at bounding box center [898, 243] width 35 height 38
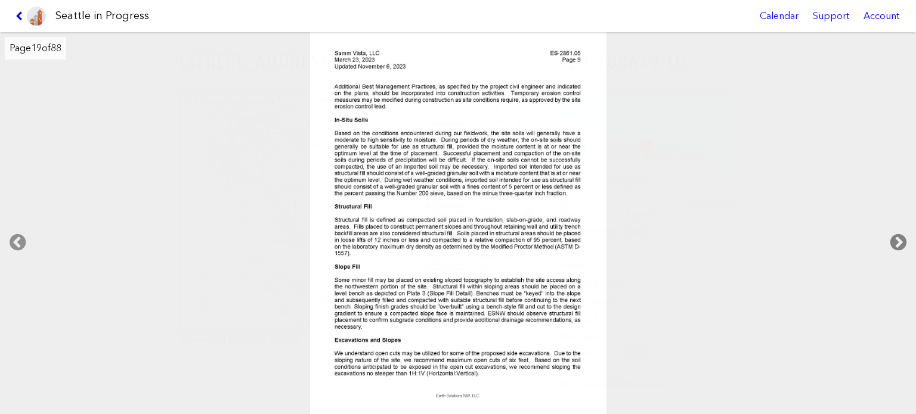
click at [893, 240] on icon at bounding box center [898, 243] width 35 height 38
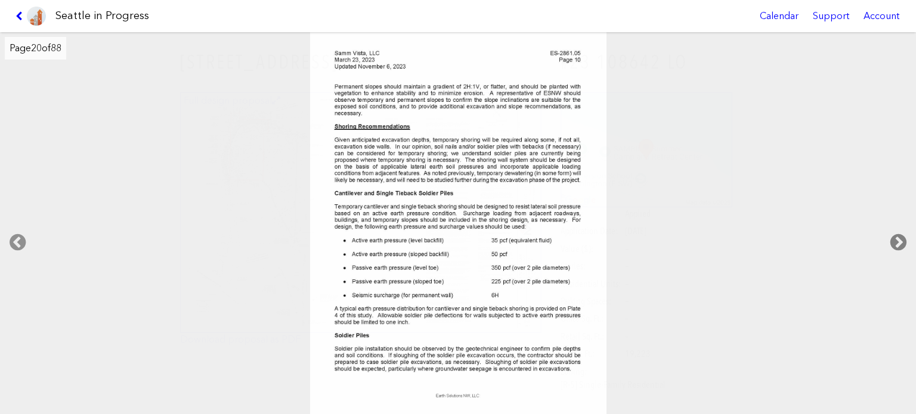
click at [893, 240] on icon at bounding box center [898, 243] width 35 height 38
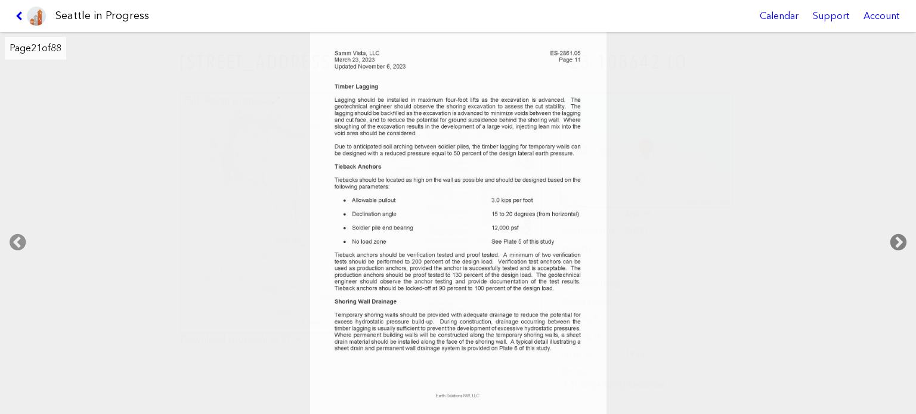
click at [893, 240] on icon at bounding box center [898, 243] width 35 height 38
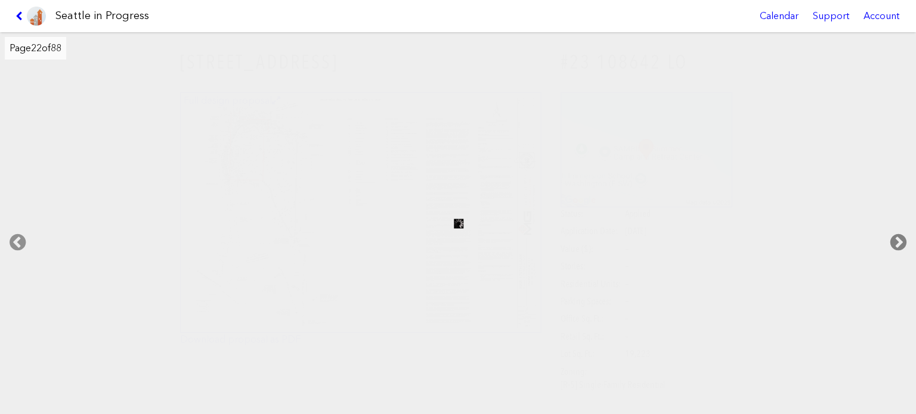
click at [893, 240] on icon at bounding box center [898, 243] width 35 height 38
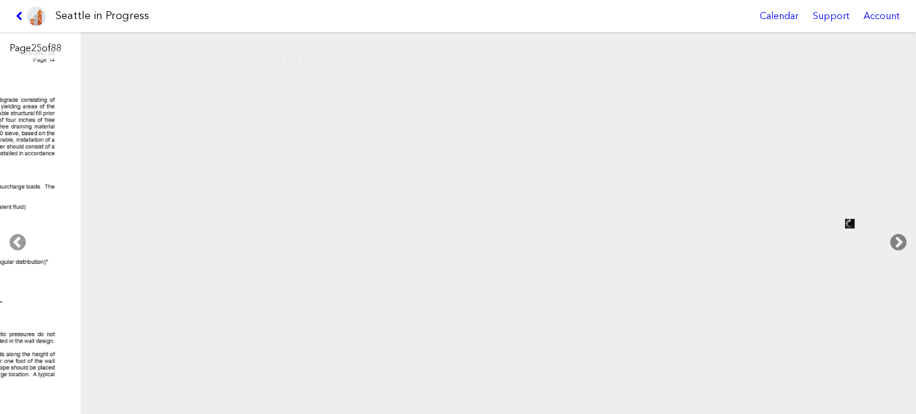
click at [893, 240] on icon at bounding box center [898, 243] width 35 height 38
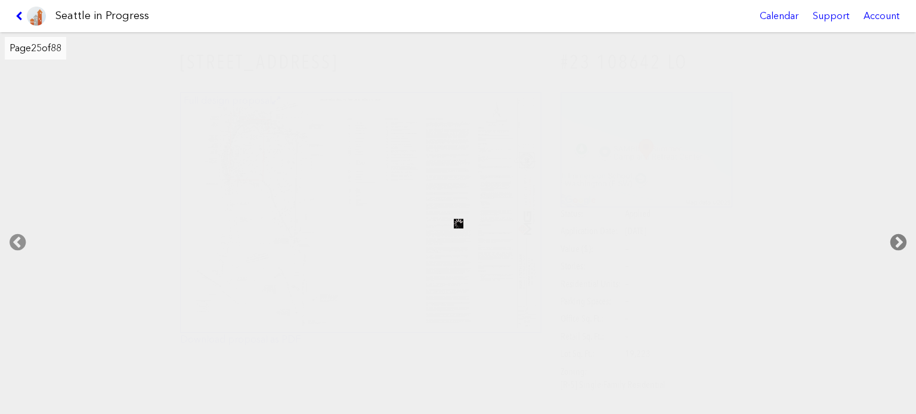
click at [893, 240] on icon at bounding box center [898, 243] width 35 height 38
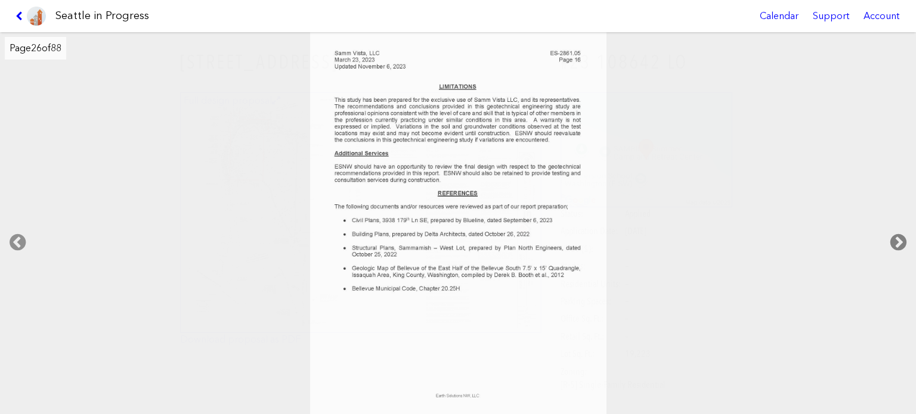
click at [893, 240] on icon at bounding box center [898, 243] width 35 height 38
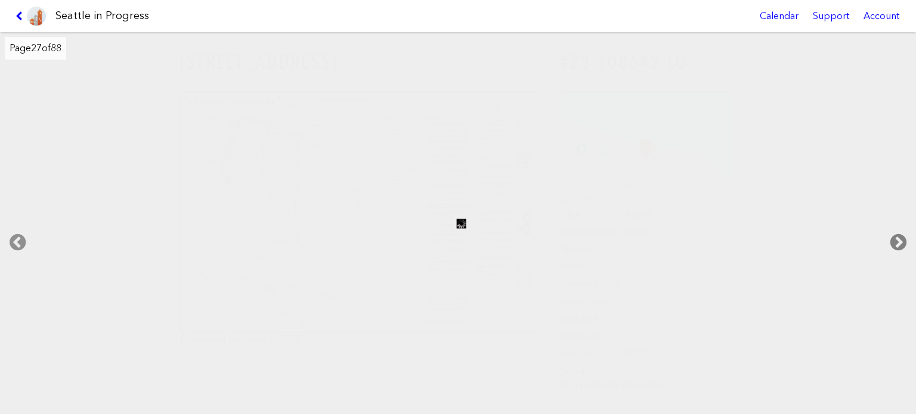
click at [893, 240] on icon at bounding box center [898, 243] width 35 height 38
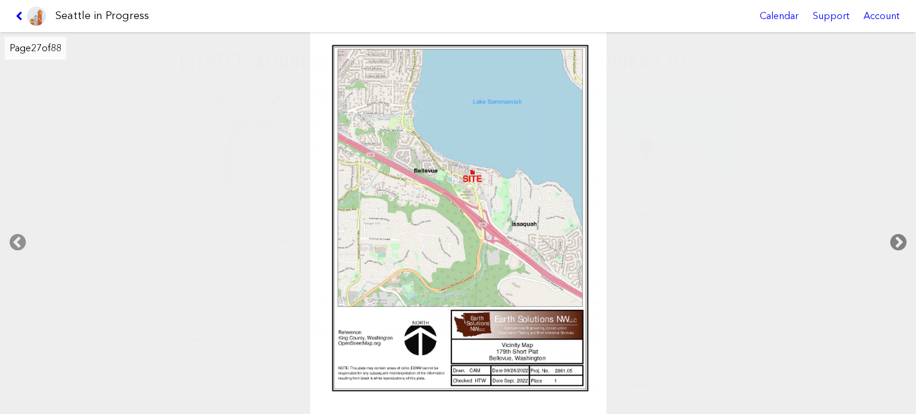
click at [893, 240] on icon at bounding box center [898, 243] width 35 height 38
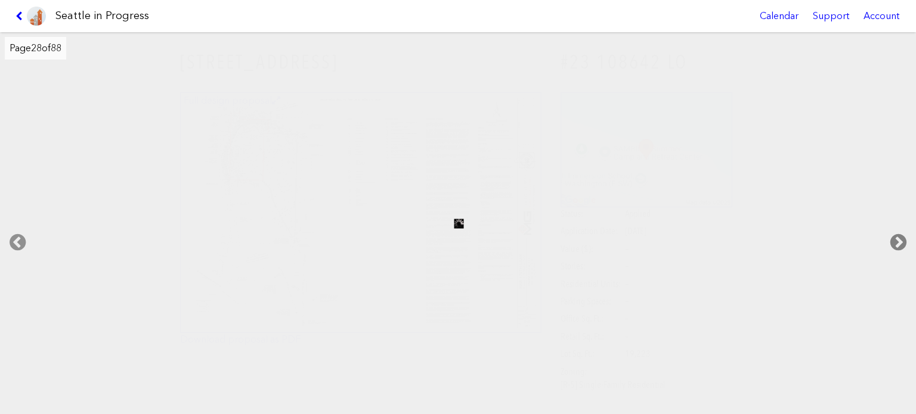
click at [893, 240] on icon at bounding box center [898, 243] width 35 height 38
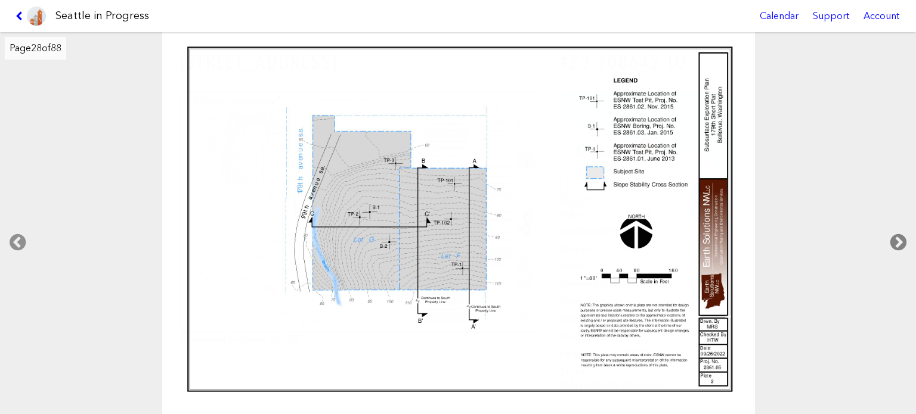
click at [893, 240] on icon at bounding box center [898, 243] width 35 height 38
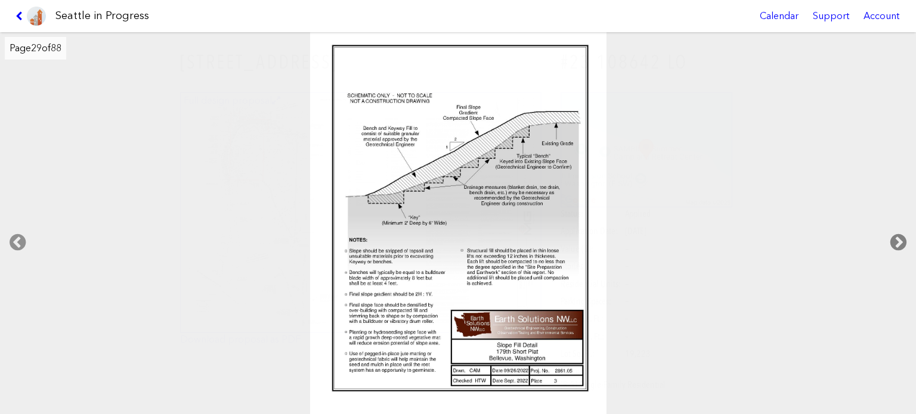
click at [893, 240] on icon at bounding box center [898, 243] width 35 height 38
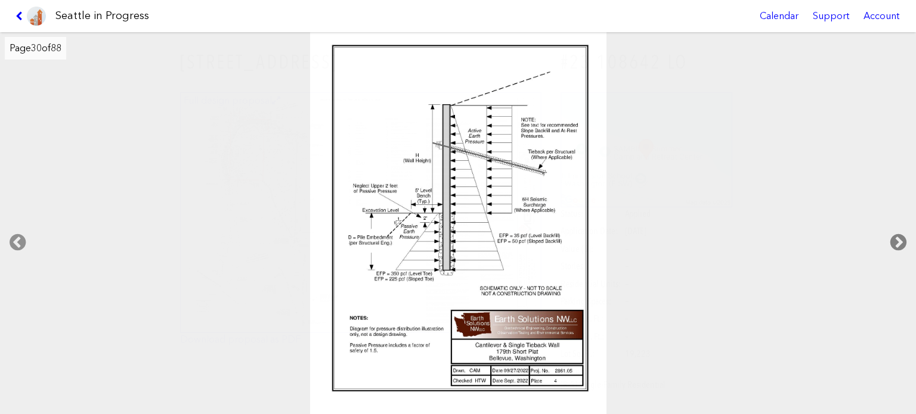
click at [893, 240] on icon at bounding box center [898, 243] width 35 height 38
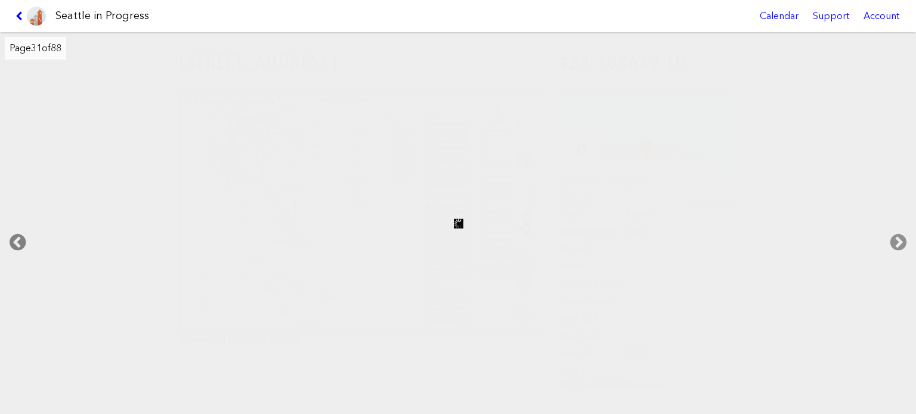
click at [19, 233] on icon at bounding box center [17, 243] width 35 height 38
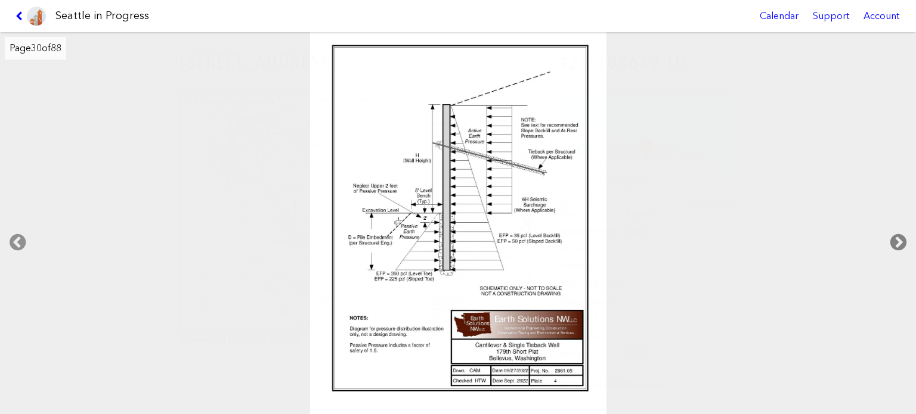
click at [890, 235] on icon at bounding box center [898, 243] width 35 height 38
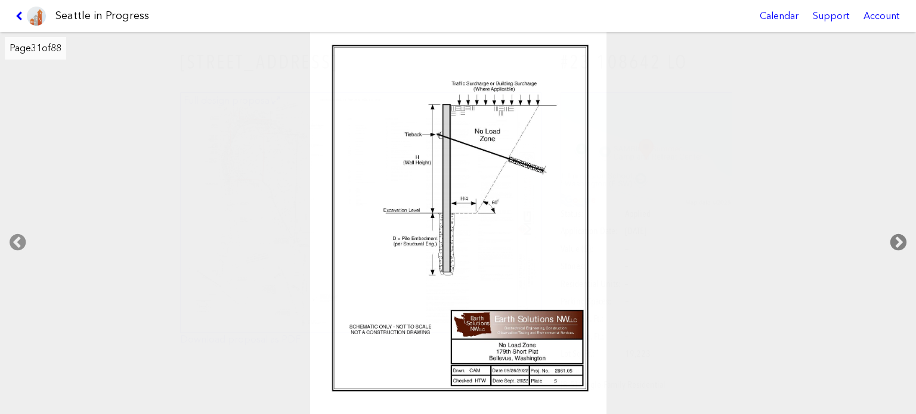
click at [901, 233] on icon at bounding box center [898, 243] width 35 height 38
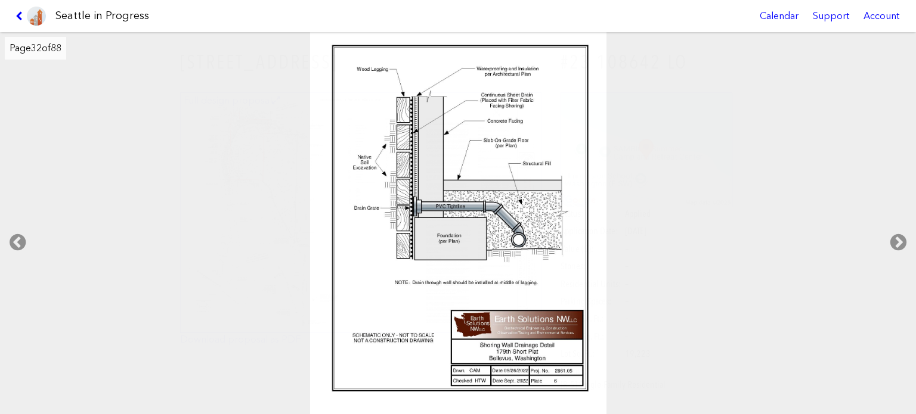
click at [789, 206] on div at bounding box center [457, 223] width 917 height 383
click at [894, 238] on icon at bounding box center [898, 243] width 35 height 38
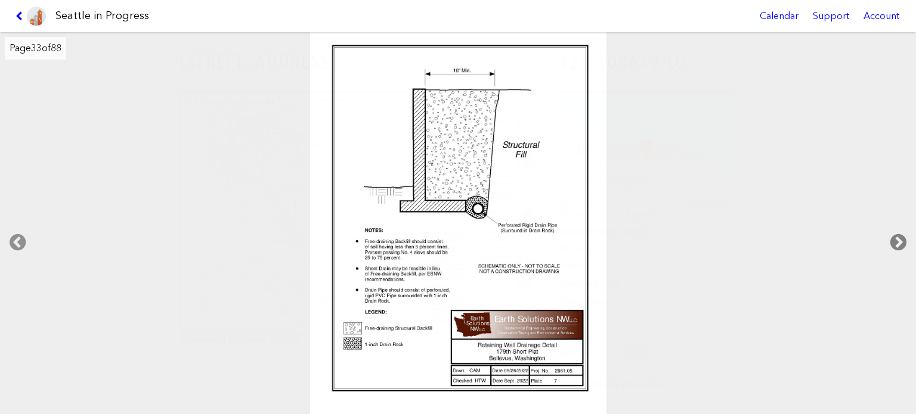
click at [894, 238] on icon at bounding box center [898, 243] width 35 height 38
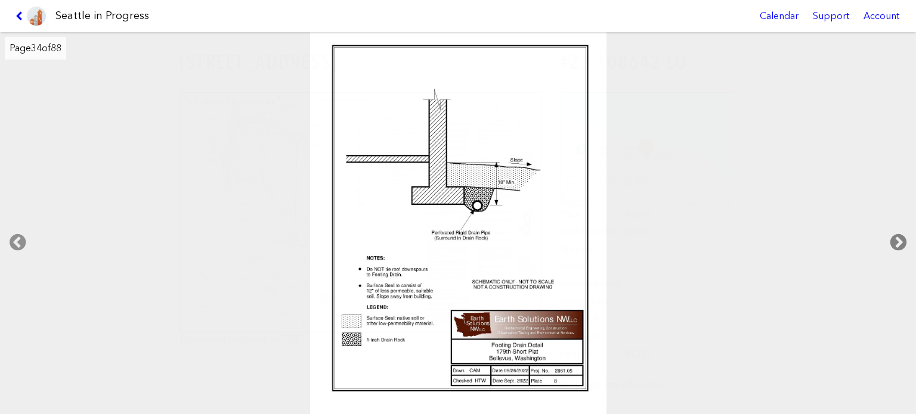
click at [894, 238] on icon at bounding box center [898, 243] width 35 height 38
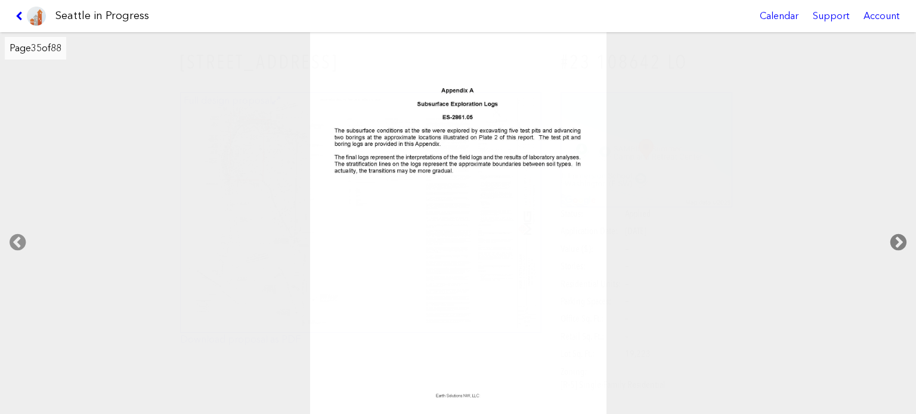
click at [895, 238] on icon at bounding box center [898, 243] width 35 height 38
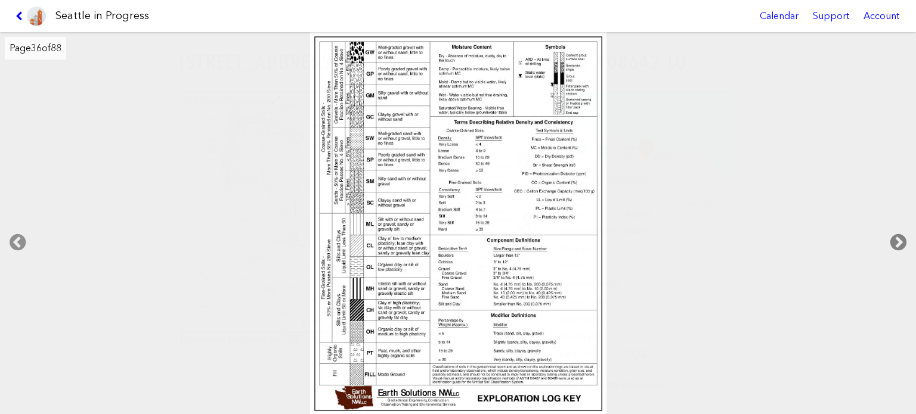
click at [895, 238] on icon at bounding box center [898, 243] width 35 height 38
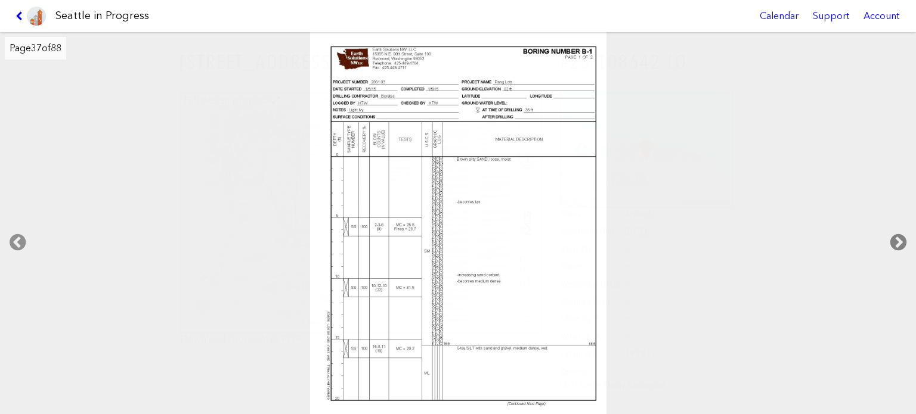
click at [895, 238] on icon at bounding box center [898, 243] width 35 height 38
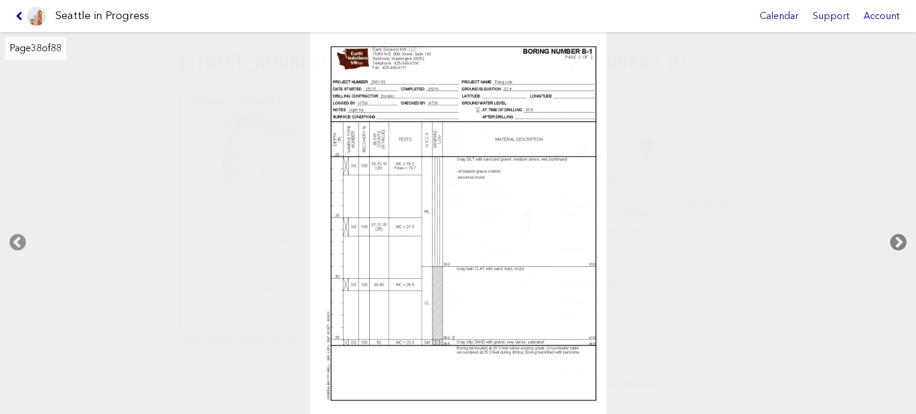
click at [895, 238] on icon at bounding box center [898, 243] width 35 height 38
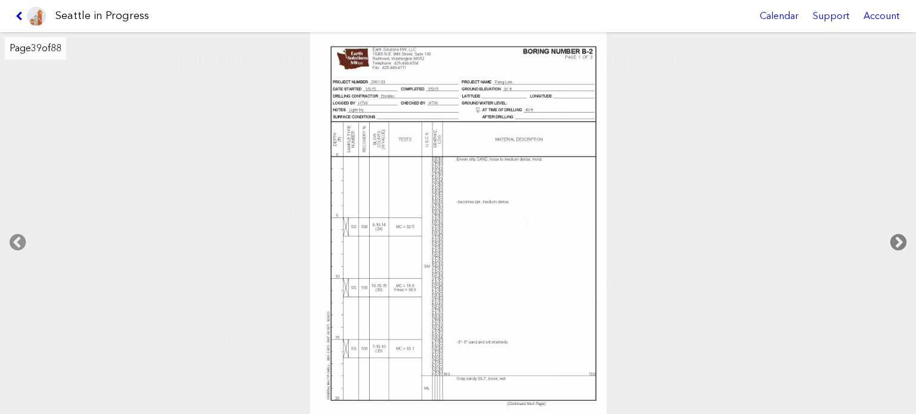
click at [895, 238] on icon at bounding box center [898, 243] width 35 height 38
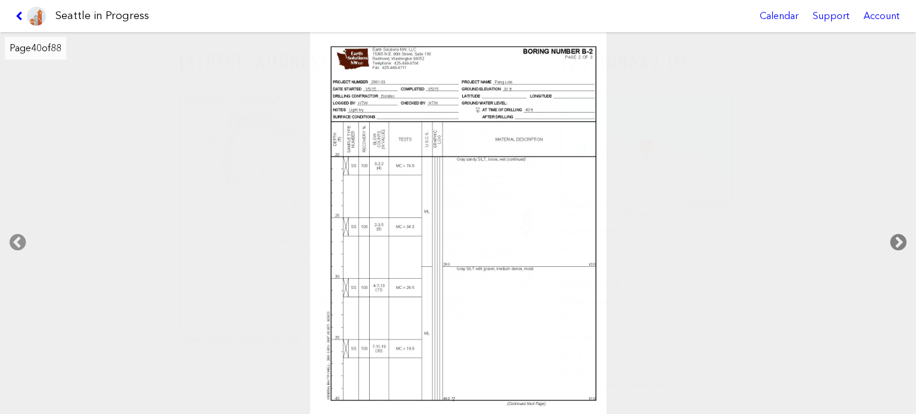
click at [895, 238] on icon at bounding box center [898, 243] width 35 height 38
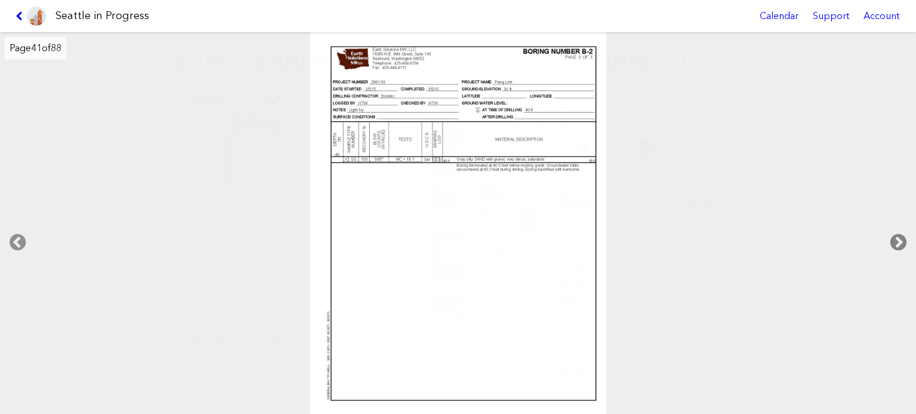
click at [895, 238] on icon at bounding box center [898, 243] width 35 height 38
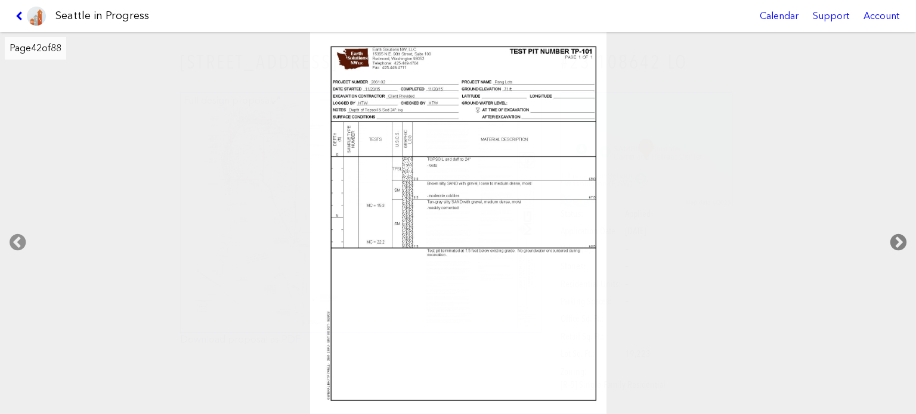
click at [895, 238] on icon at bounding box center [898, 243] width 35 height 38
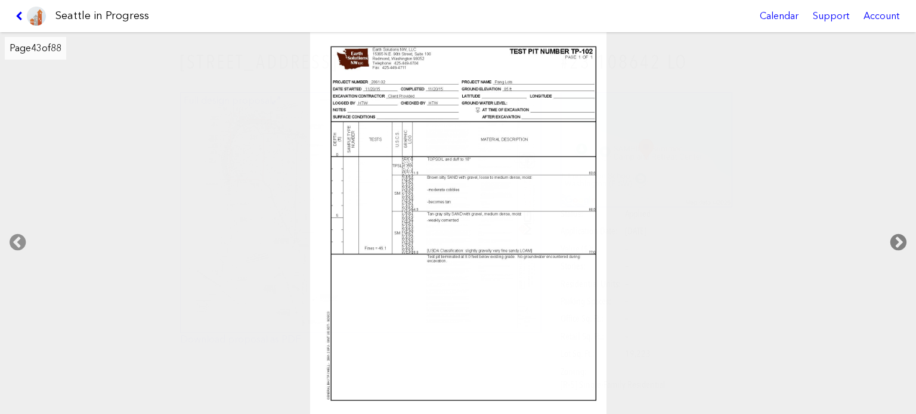
click at [895, 238] on icon at bounding box center [898, 243] width 35 height 38
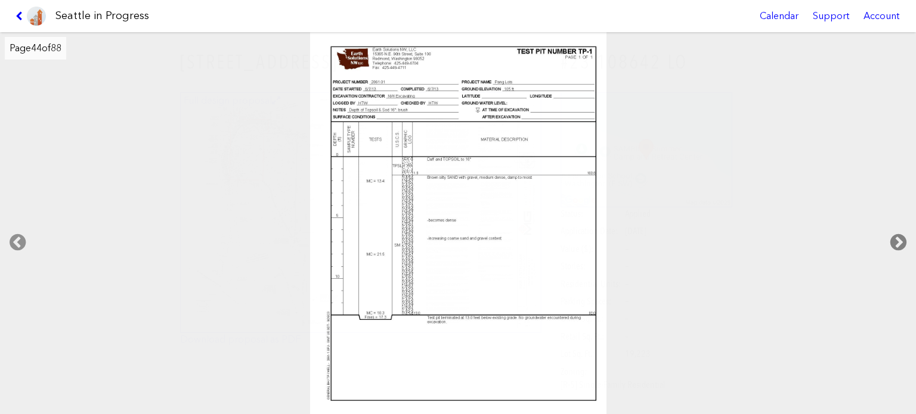
click at [895, 238] on icon at bounding box center [898, 243] width 35 height 38
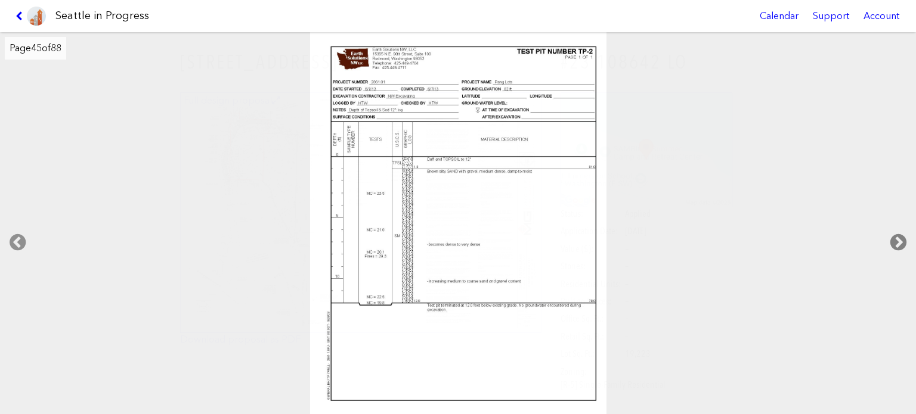
click at [895, 238] on icon at bounding box center [898, 243] width 35 height 38
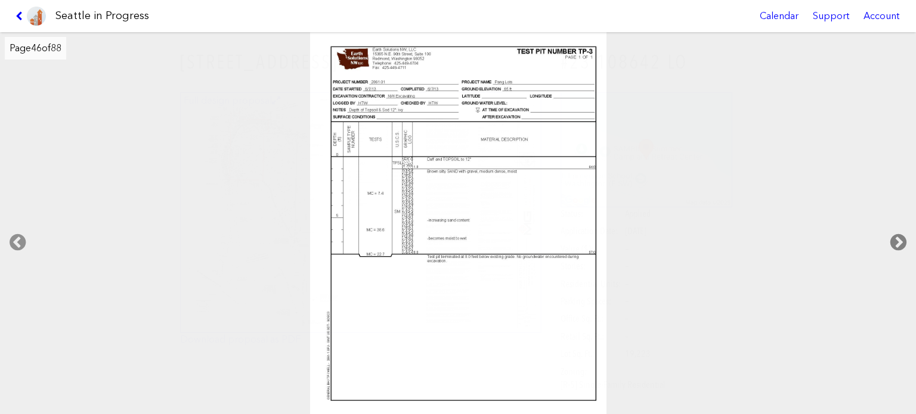
click at [895, 238] on icon at bounding box center [898, 243] width 35 height 38
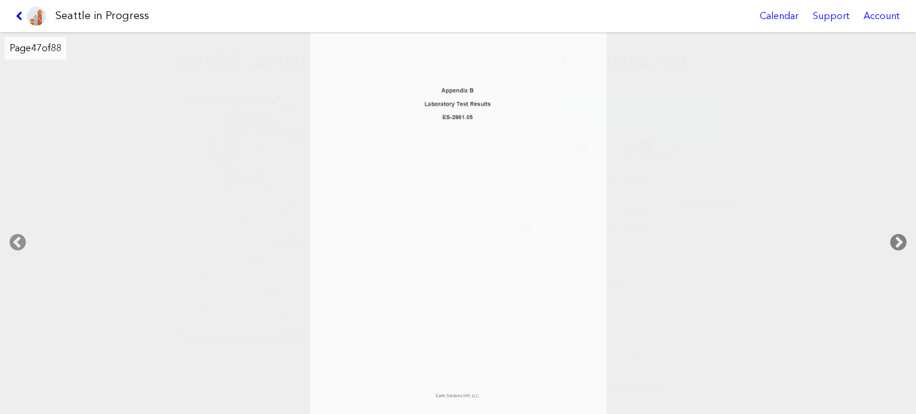
click at [895, 238] on icon at bounding box center [898, 243] width 35 height 38
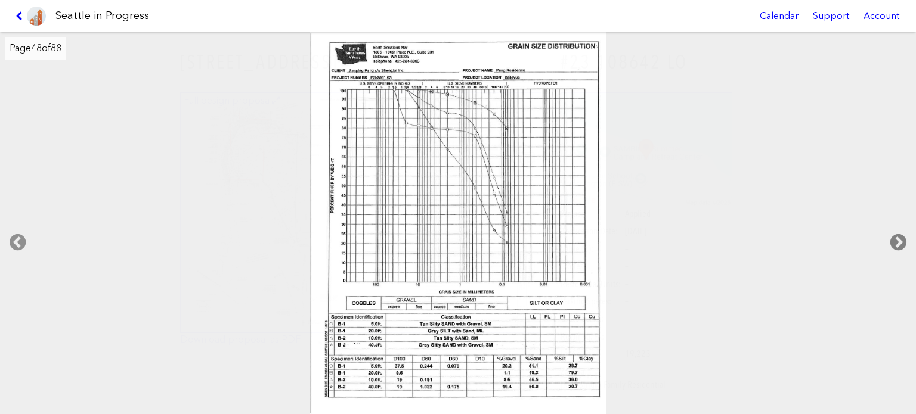
click at [895, 238] on icon at bounding box center [898, 243] width 35 height 38
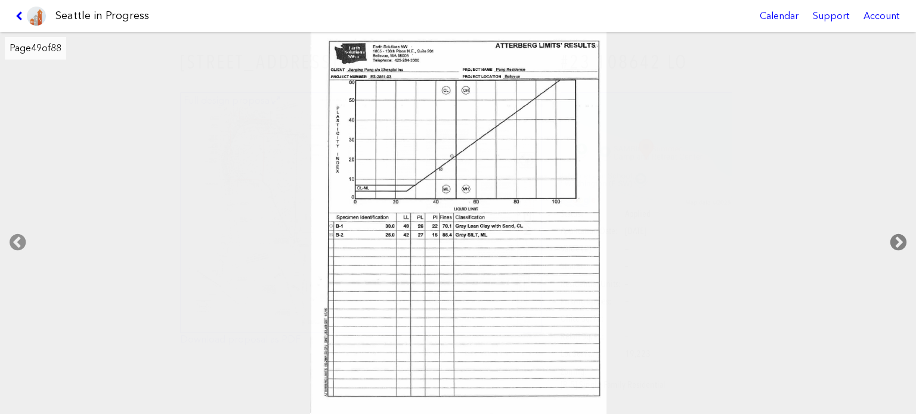
click at [895, 238] on icon at bounding box center [898, 243] width 35 height 38
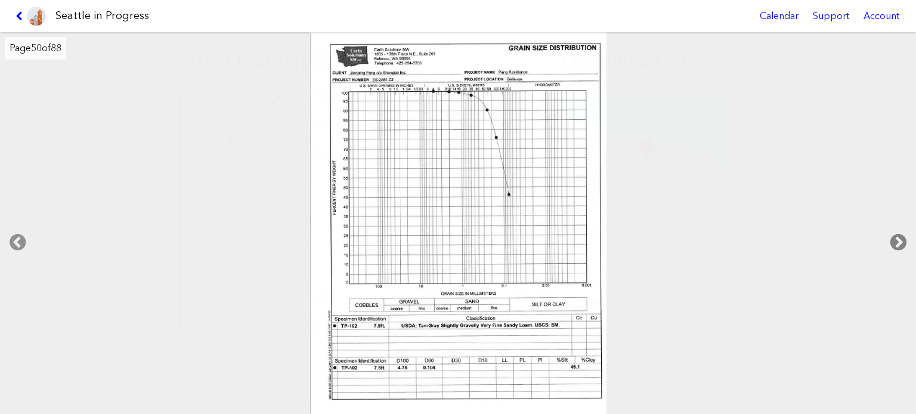
click at [895, 238] on icon at bounding box center [898, 243] width 35 height 38
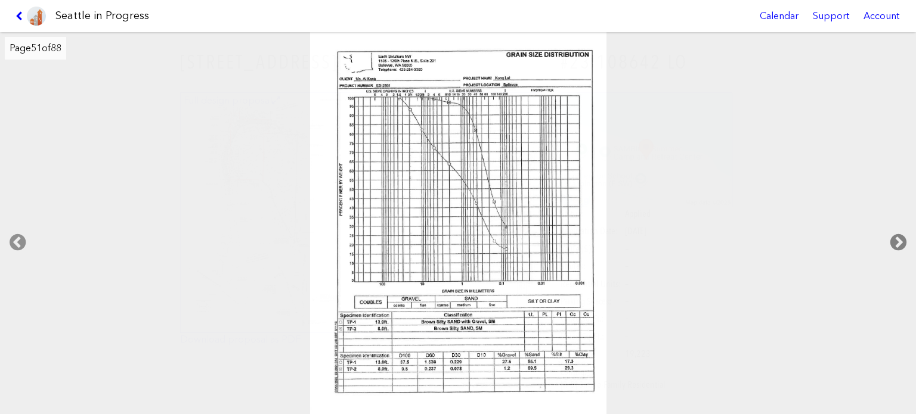
click at [895, 238] on icon at bounding box center [898, 243] width 35 height 38
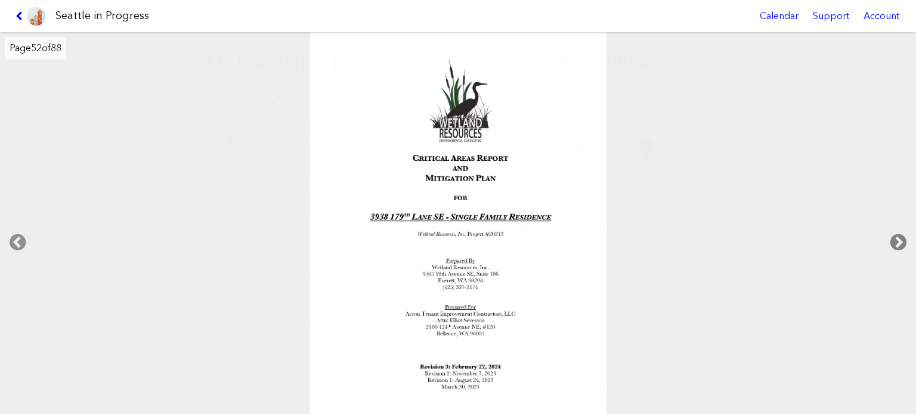
click at [895, 238] on icon at bounding box center [898, 243] width 35 height 38
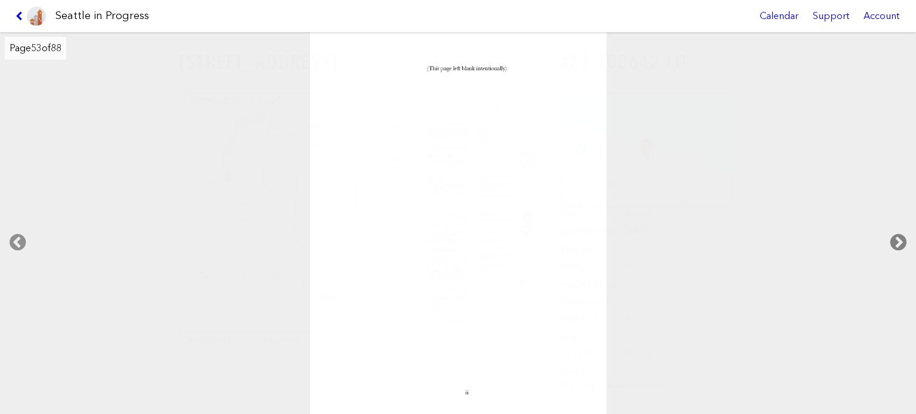
click at [895, 238] on icon at bounding box center [898, 243] width 35 height 38
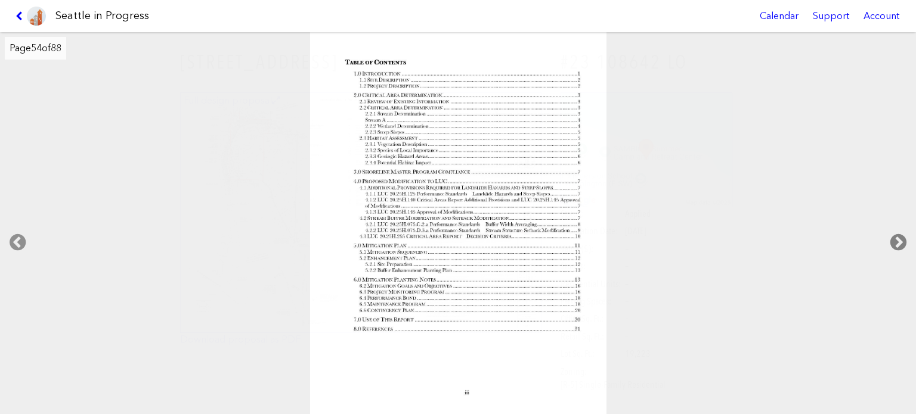
click at [895, 238] on icon at bounding box center [898, 243] width 35 height 38
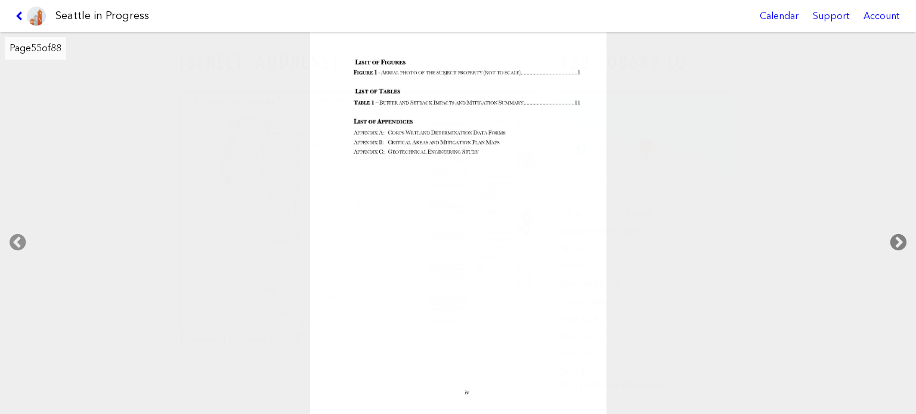
click at [895, 238] on icon at bounding box center [898, 243] width 35 height 38
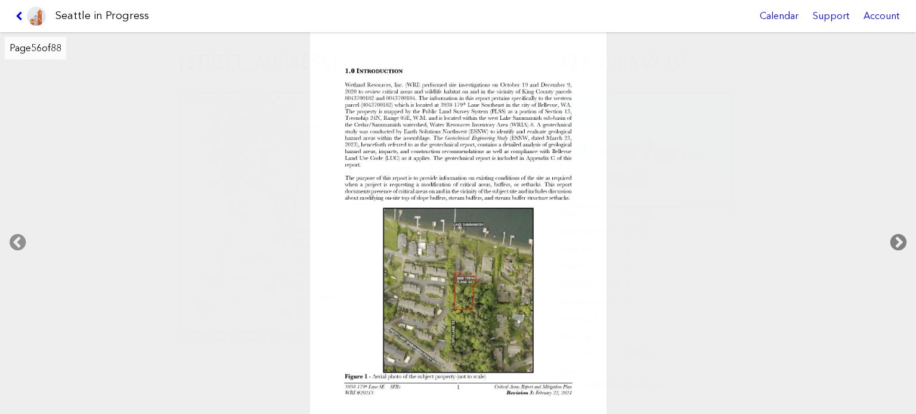
click at [895, 238] on icon at bounding box center [898, 243] width 35 height 38
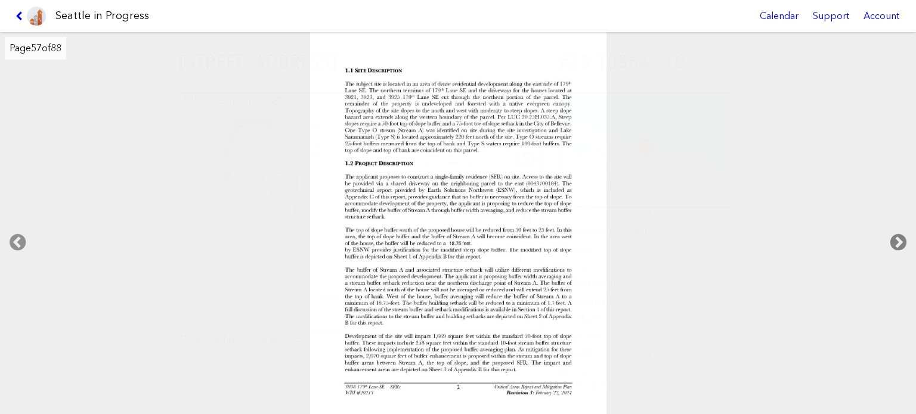
click at [895, 238] on icon at bounding box center [898, 243] width 35 height 38
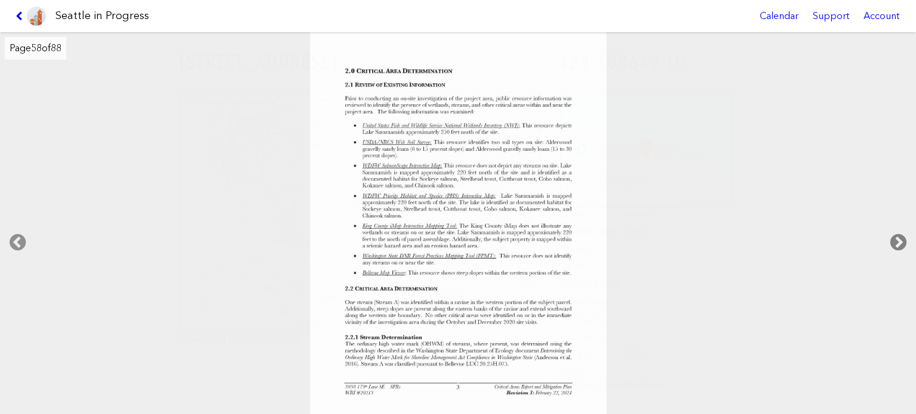
click at [895, 238] on icon at bounding box center [898, 243] width 35 height 38
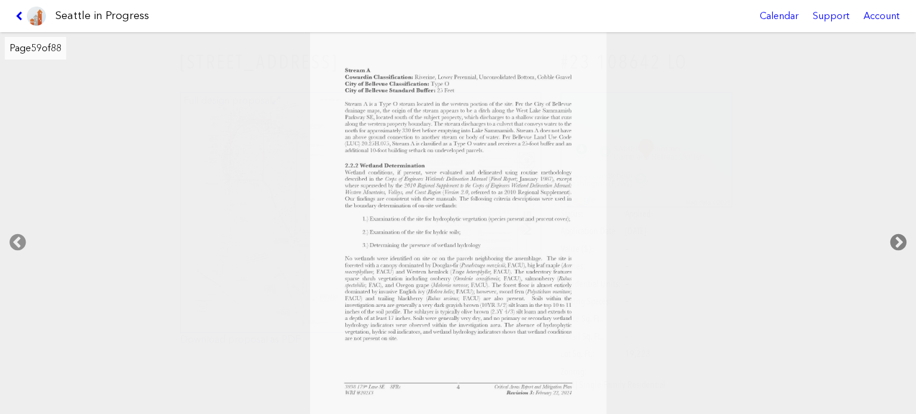
click at [895, 238] on icon at bounding box center [898, 243] width 35 height 38
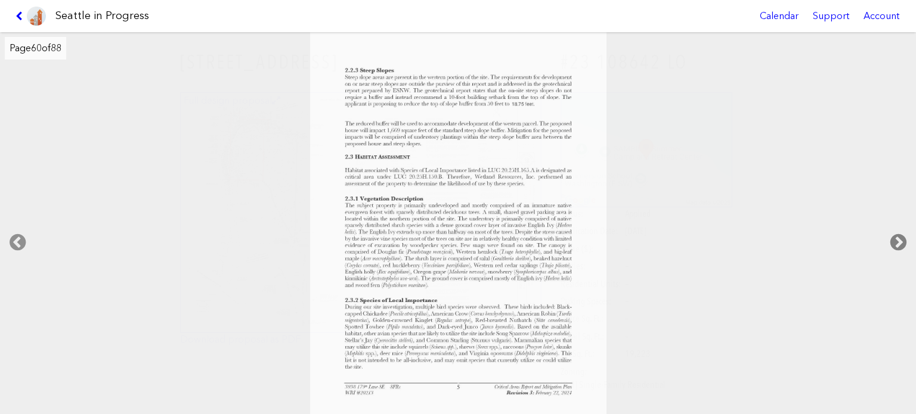
click at [895, 238] on icon at bounding box center [898, 243] width 35 height 38
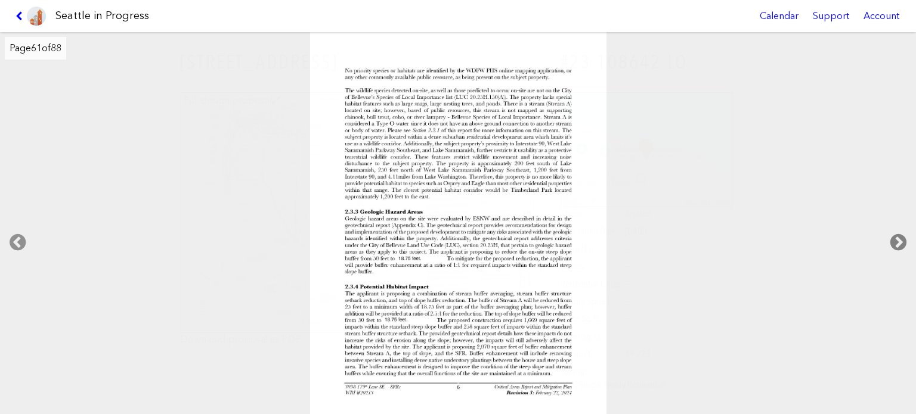
click at [896, 234] on icon at bounding box center [898, 243] width 35 height 38
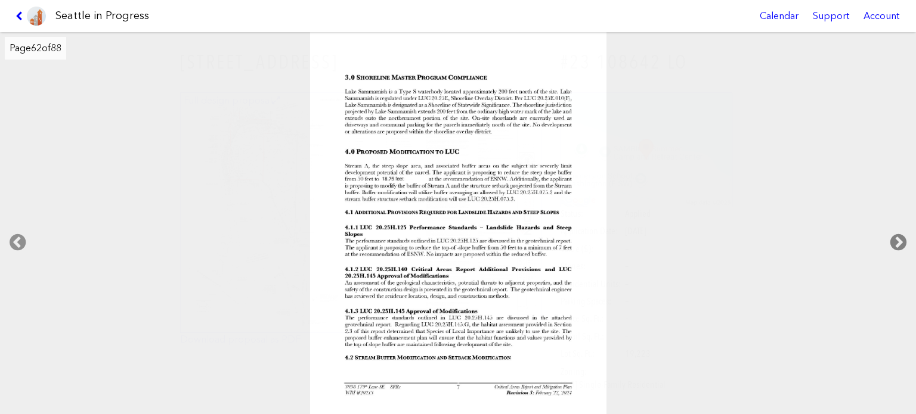
click at [896, 234] on icon at bounding box center [898, 243] width 35 height 38
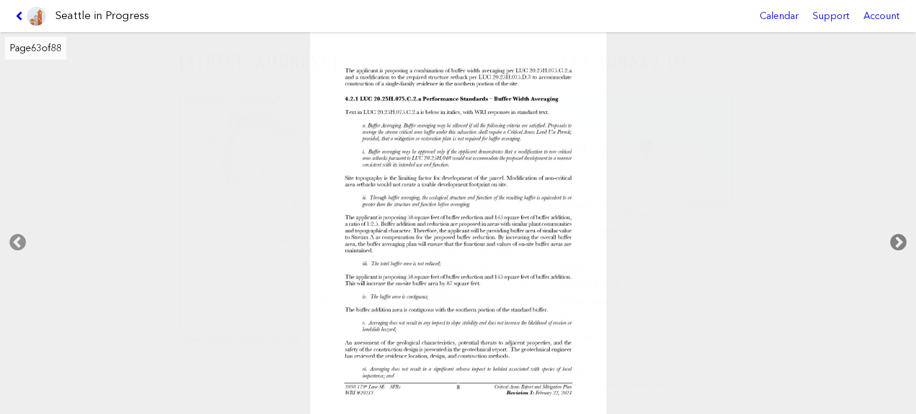
click at [896, 234] on icon at bounding box center [898, 243] width 35 height 38
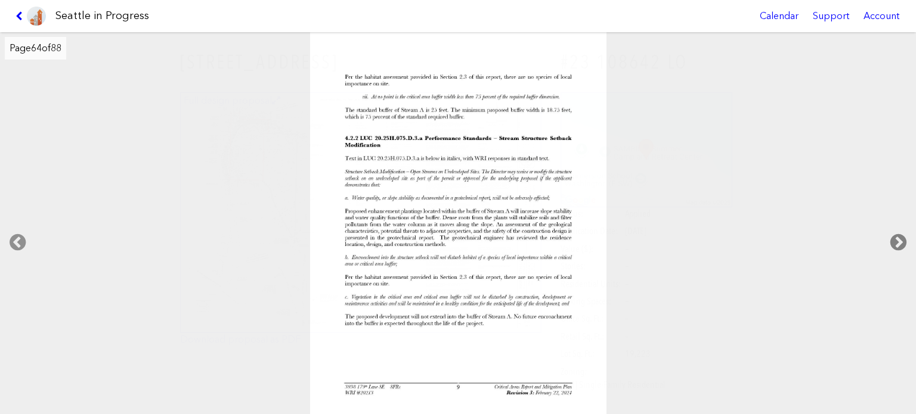
click at [896, 234] on icon at bounding box center [898, 243] width 35 height 38
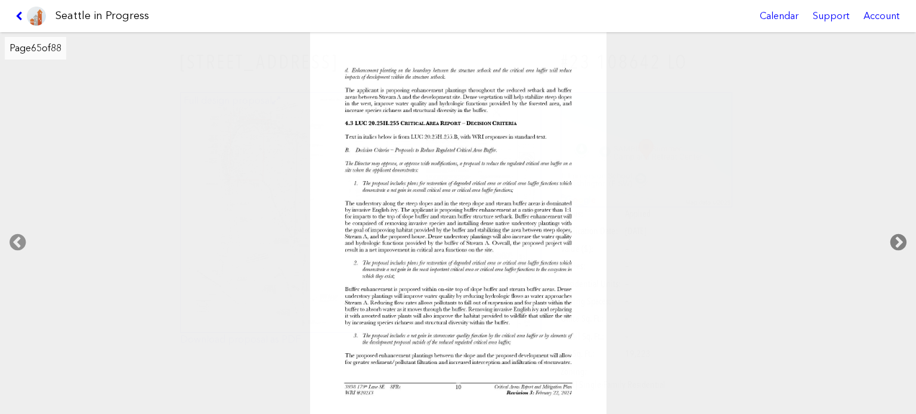
click at [896, 234] on icon at bounding box center [898, 243] width 35 height 38
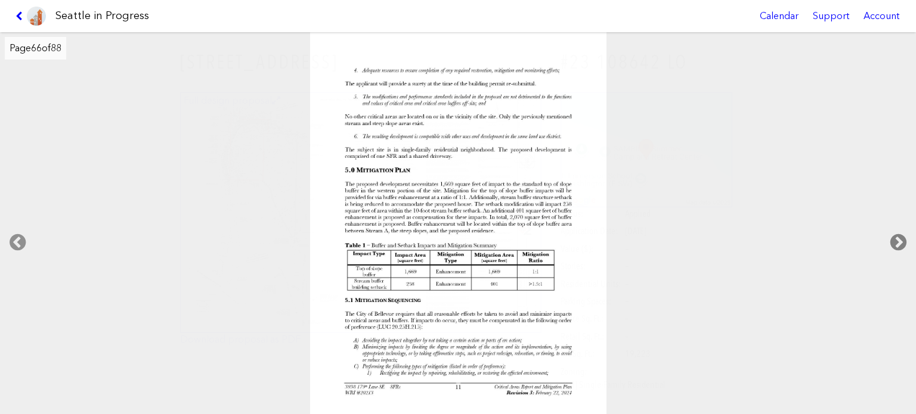
click at [896, 234] on icon at bounding box center [898, 243] width 35 height 38
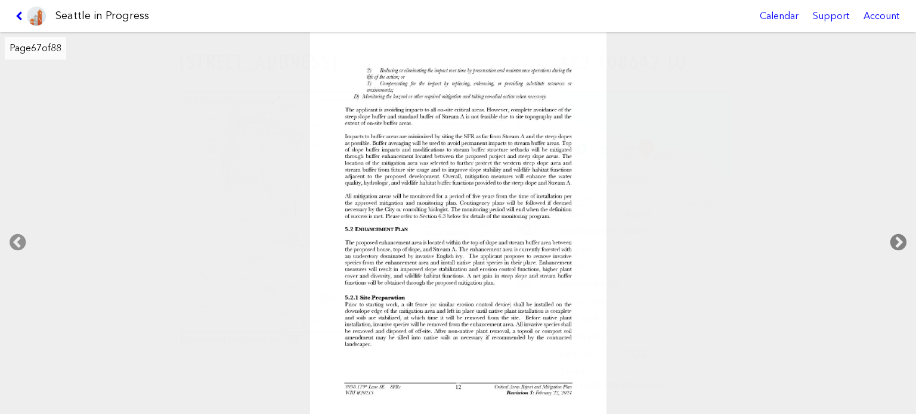
click at [896, 234] on icon at bounding box center [898, 243] width 35 height 38
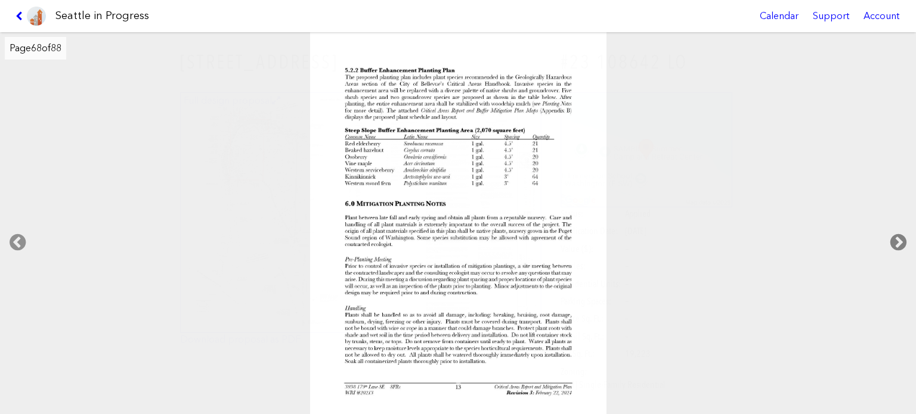
click at [896, 234] on icon at bounding box center [898, 243] width 35 height 38
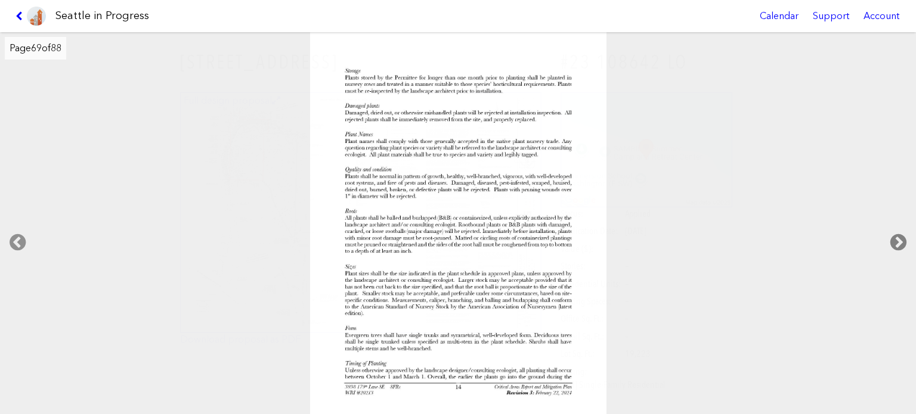
click at [896, 234] on icon at bounding box center [898, 243] width 35 height 38
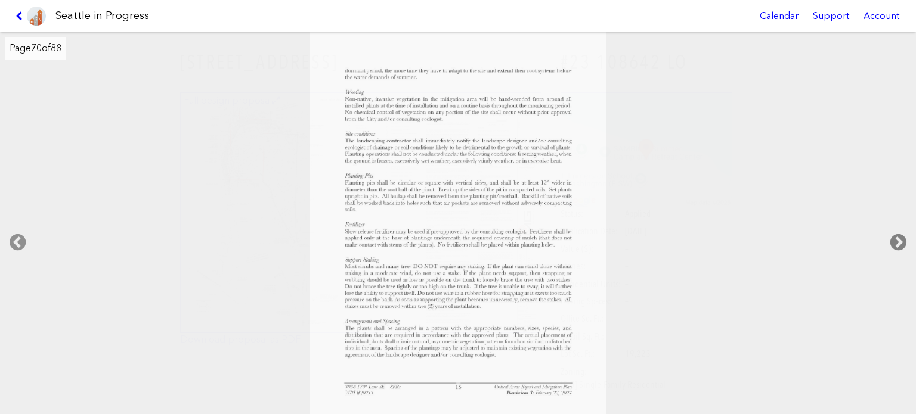
click at [896, 234] on icon at bounding box center [898, 243] width 35 height 38
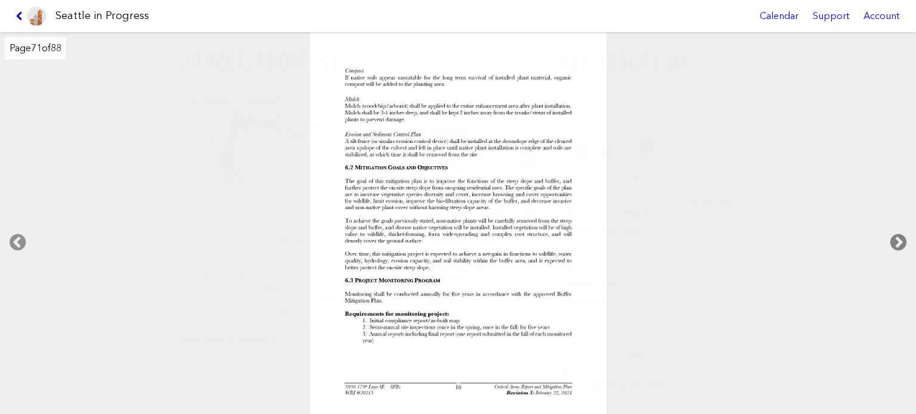
click at [896, 234] on icon at bounding box center [898, 243] width 35 height 38
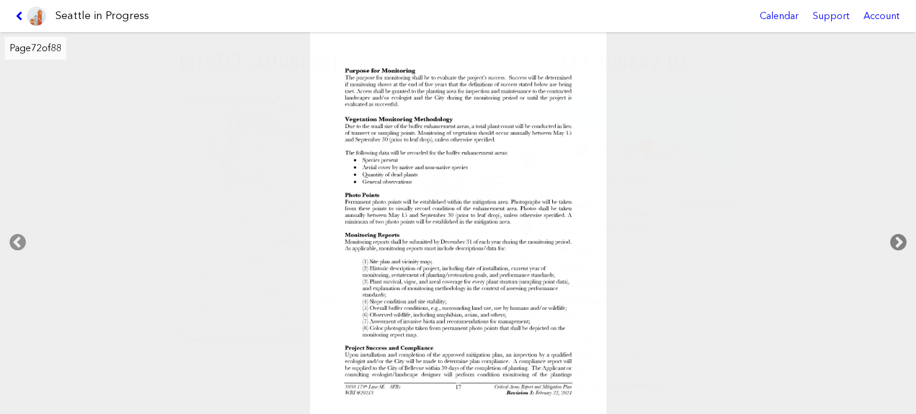
click at [896, 234] on icon at bounding box center [898, 243] width 35 height 38
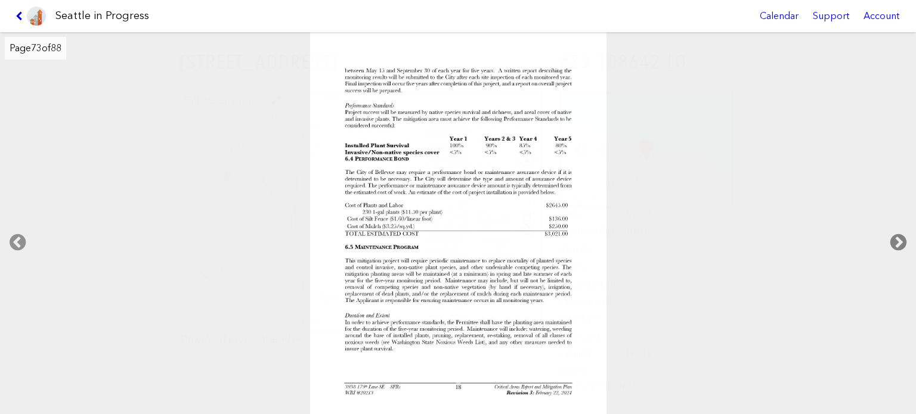
click at [896, 234] on icon at bounding box center [898, 243] width 35 height 38
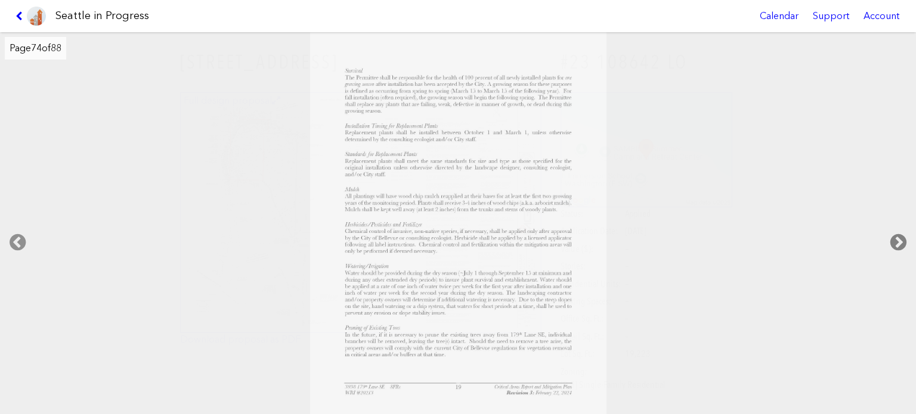
click at [896, 234] on icon at bounding box center [898, 243] width 35 height 38
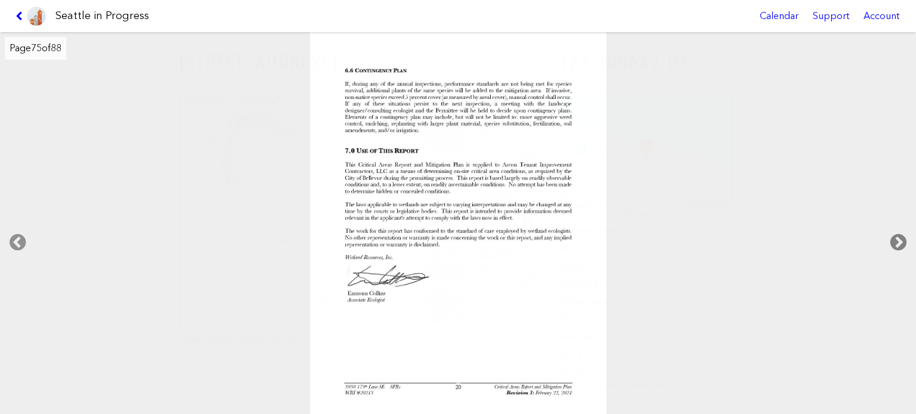
click at [896, 234] on icon at bounding box center [898, 243] width 35 height 38
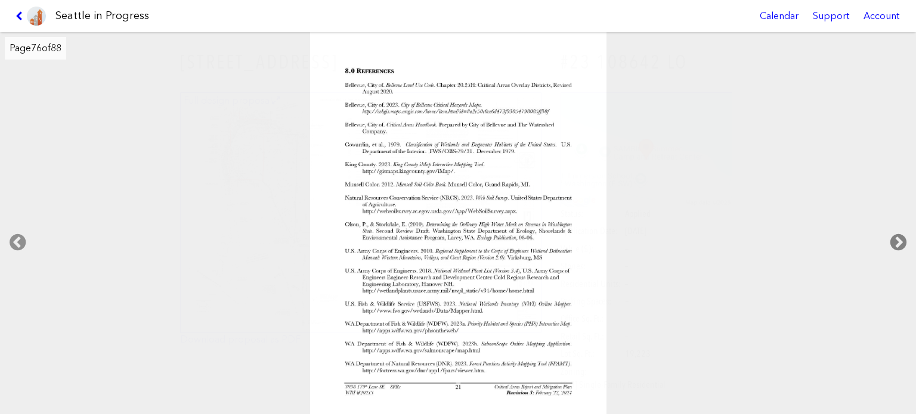
click at [896, 234] on icon at bounding box center [898, 243] width 35 height 38
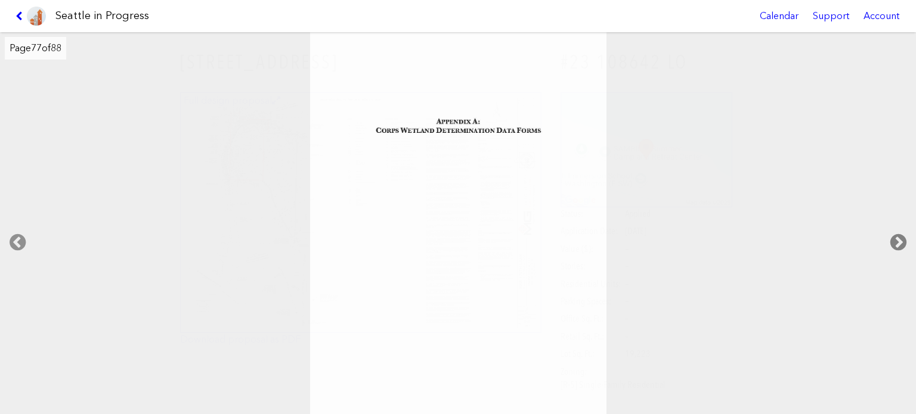
click at [896, 234] on icon at bounding box center [898, 243] width 35 height 38
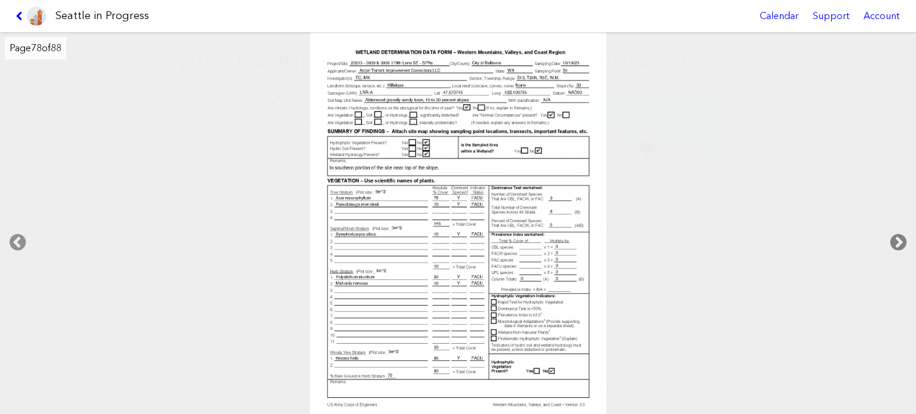
click at [896, 234] on icon at bounding box center [898, 243] width 35 height 38
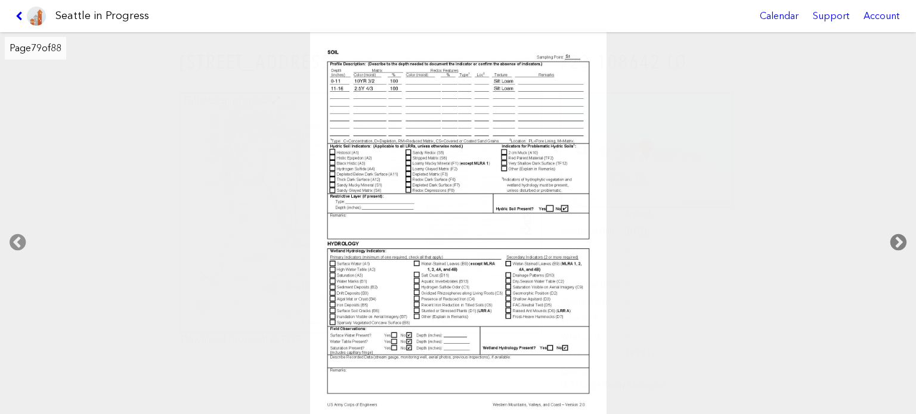
click at [896, 234] on icon at bounding box center [898, 243] width 35 height 38
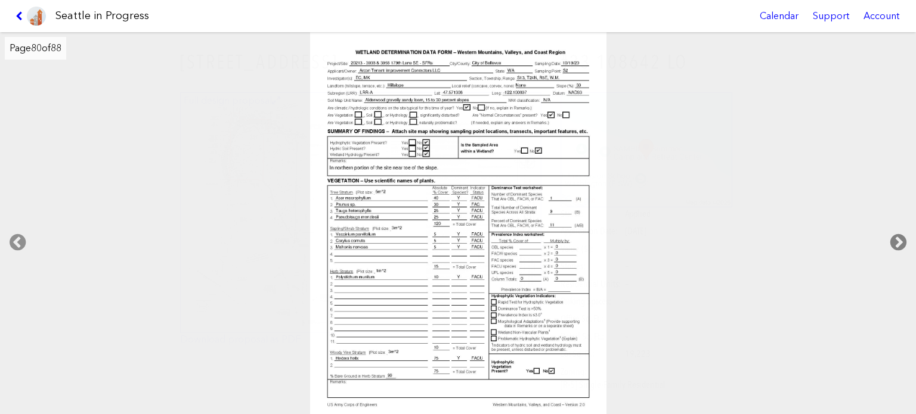
click at [896, 234] on icon at bounding box center [898, 243] width 35 height 38
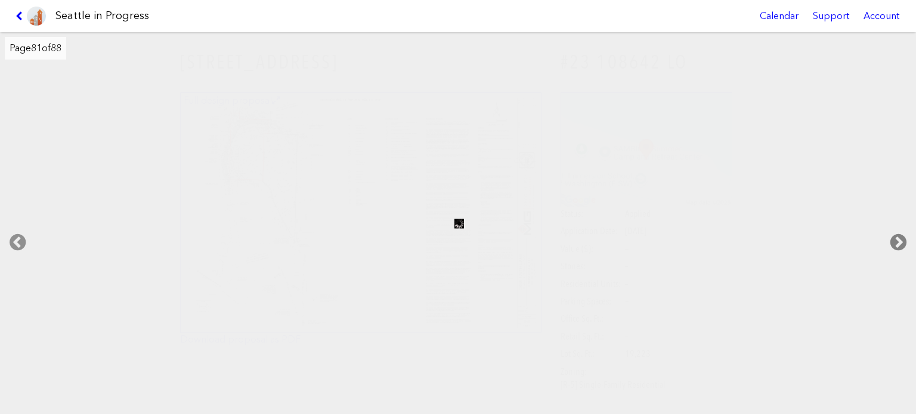
click at [896, 234] on icon at bounding box center [898, 243] width 35 height 38
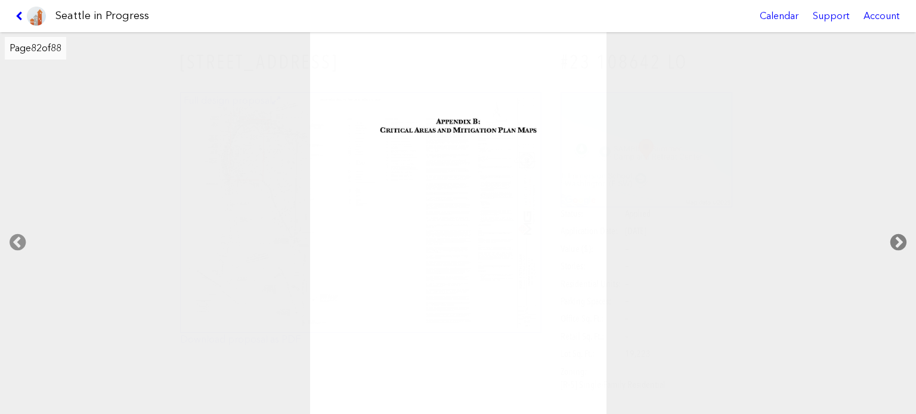
click at [896, 234] on icon at bounding box center [898, 243] width 35 height 38
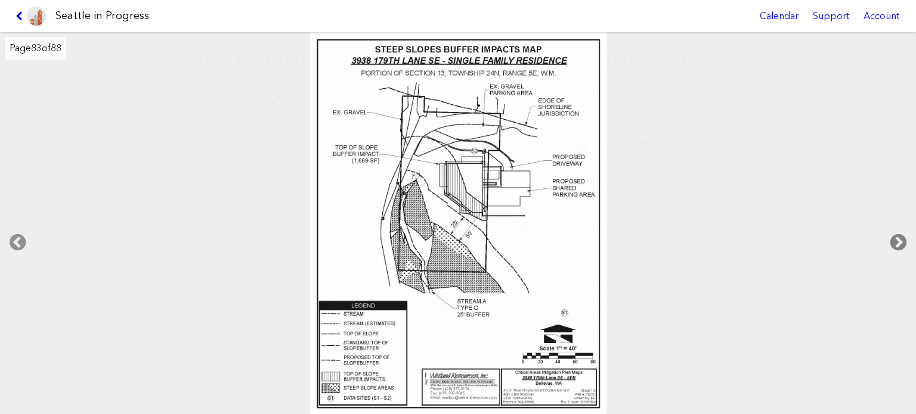
click at [896, 234] on icon at bounding box center [898, 243] width 35 height 38
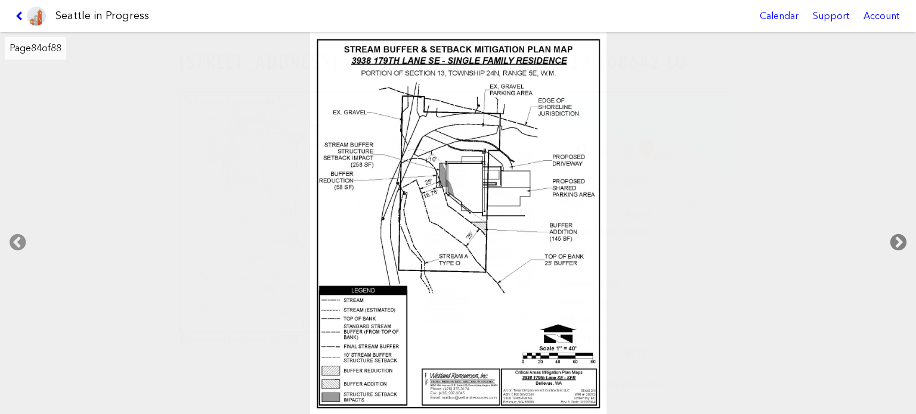
click at [896, 234] on icon at bounding box center [898, 243] width 35 height 38
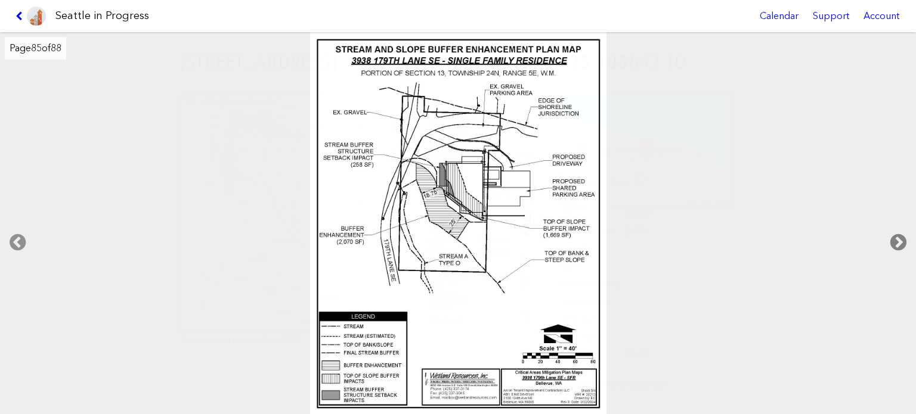
click at [896, 234] on icon at bounding box center [898, 243] width 35 height 38
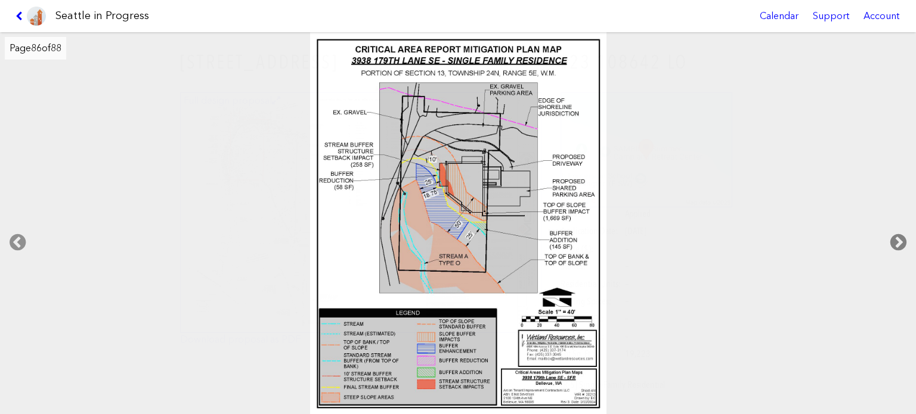
click at [896, 234] on icon at bounding box center [898, 243] width 35 height 38
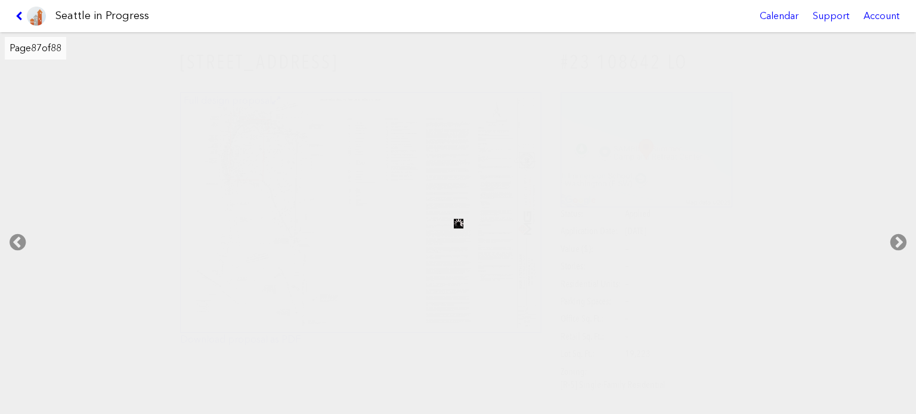
click at [18, 10] on link at bounding box center [31, 16] width 40 height 32
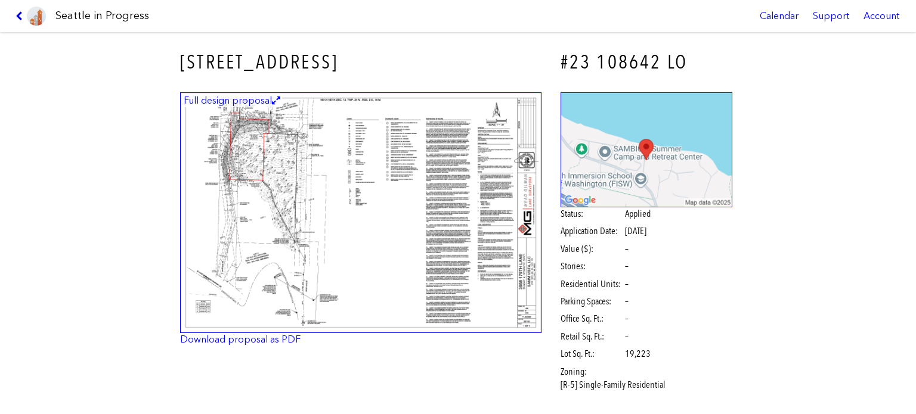
click at [17, 14] on icon at bounding box center [20, 16] width 11 height 10
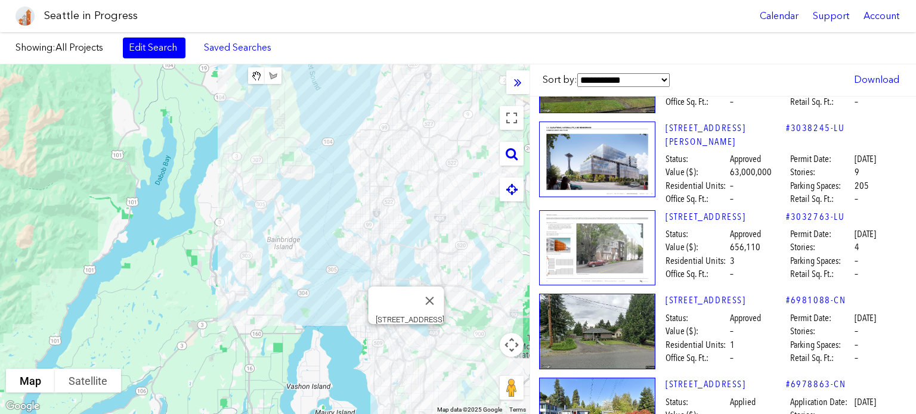
scroll to position [17078, 10]
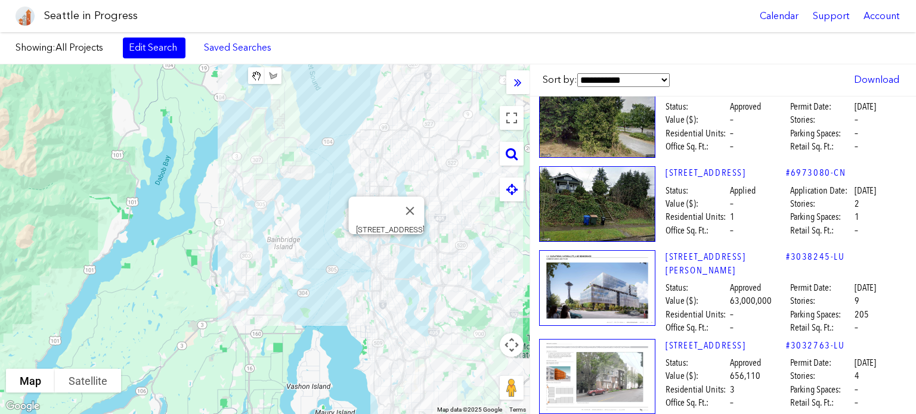
click at [600, 339] on img at bounding box center [597, 377] width 116 height 76
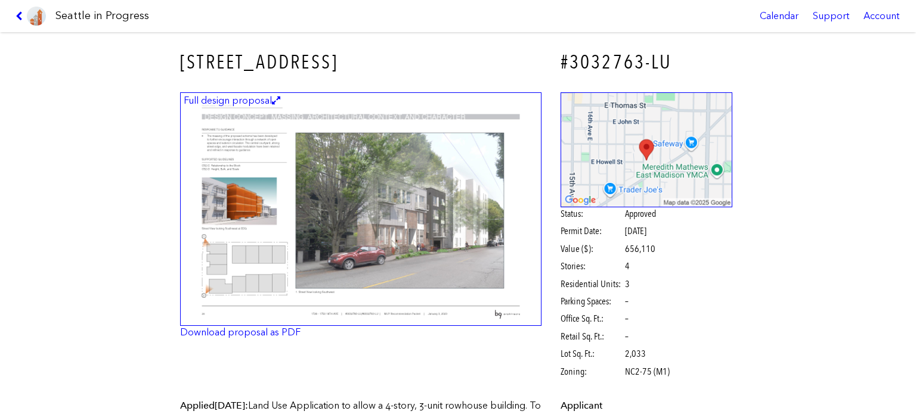
click at [439, 202] on img at bounding box center [360, 209] width 361 height 234
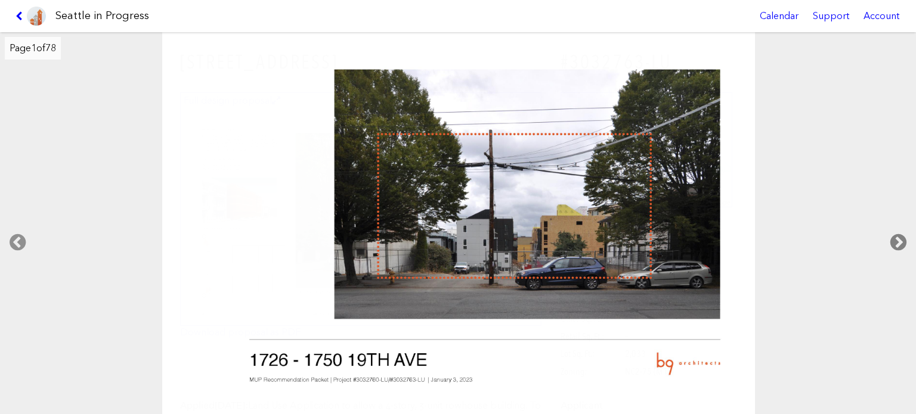
click at [891, 247] on icon at bounding box center [898, 243] width 35 height 38
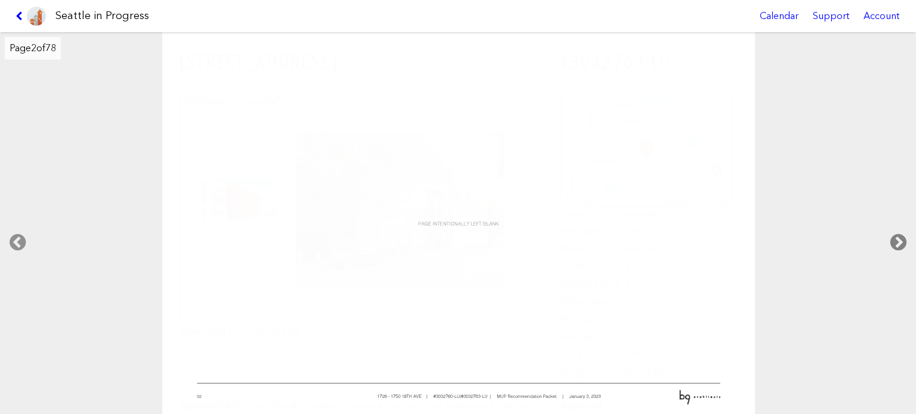
click at [895, 240] on icon at bounding box center [898, 243] width 35 height 38
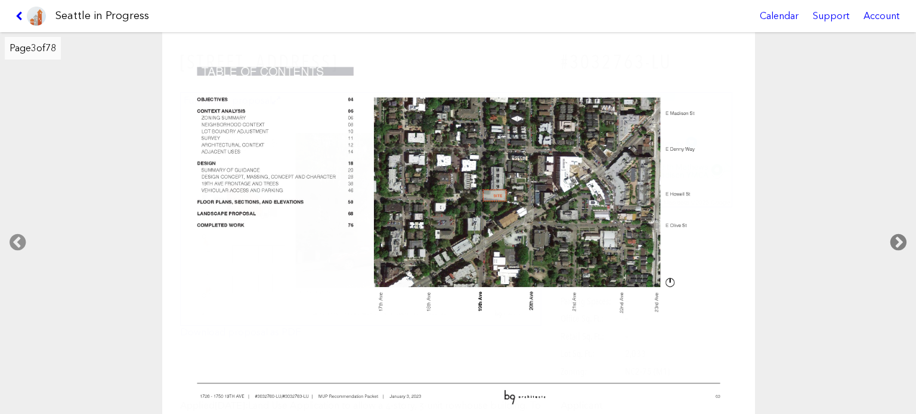
click at [895, 240] on icon at bounding box center [898, 243] width 35 height 38
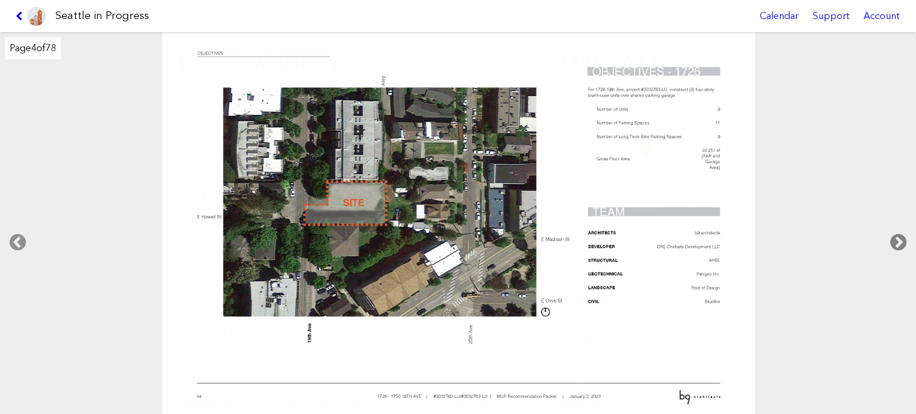
click at [895, 240] on icon at bounding box center [898, 243] width 35 height 38
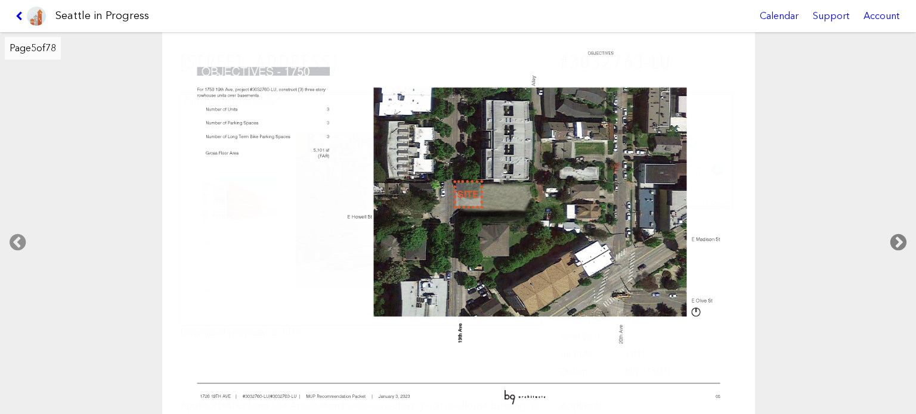
click at [895, 240] on icon at bounding box center [898, 243] width 35 height 38
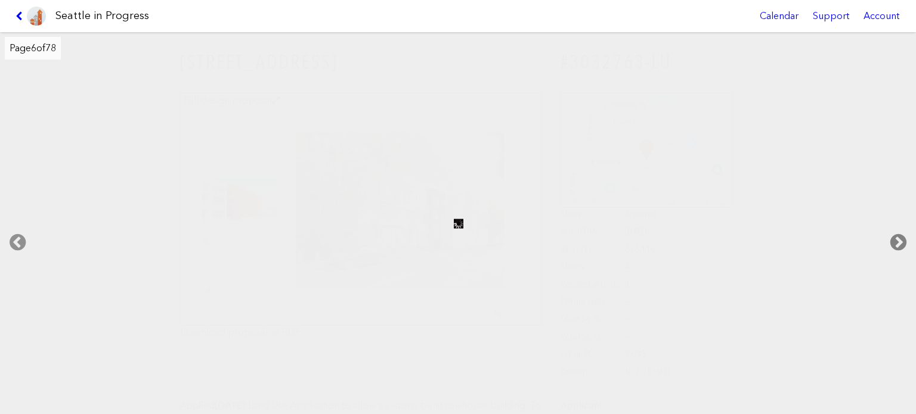
click at [895, 240] on icon at bounding box center [898, 243] width 35 height 38
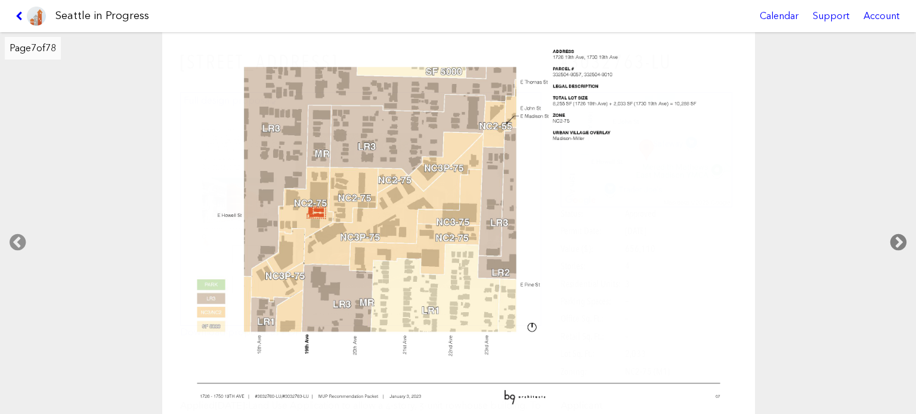
click at [895, 240] on icon at bounding box center [898, 243] width 35 height 38
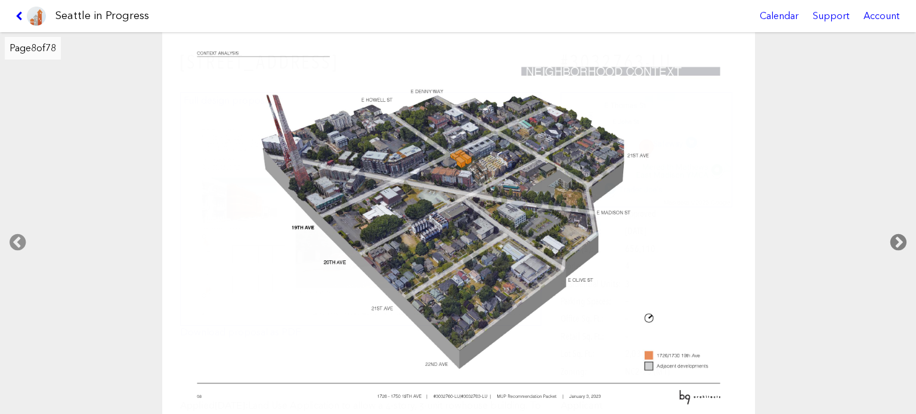
click at [892, 235] on icon at bounding box center [898, 243] width 35 height 38
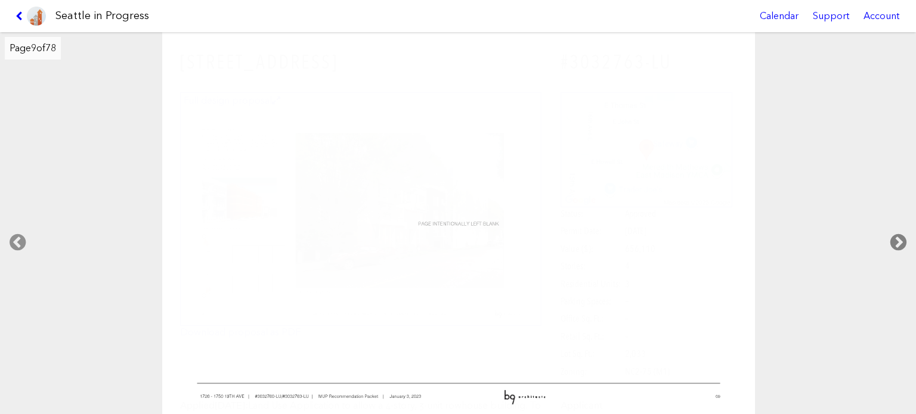
click at [892, 235] on icon at bounding box center [898, 243] width 35 height 38
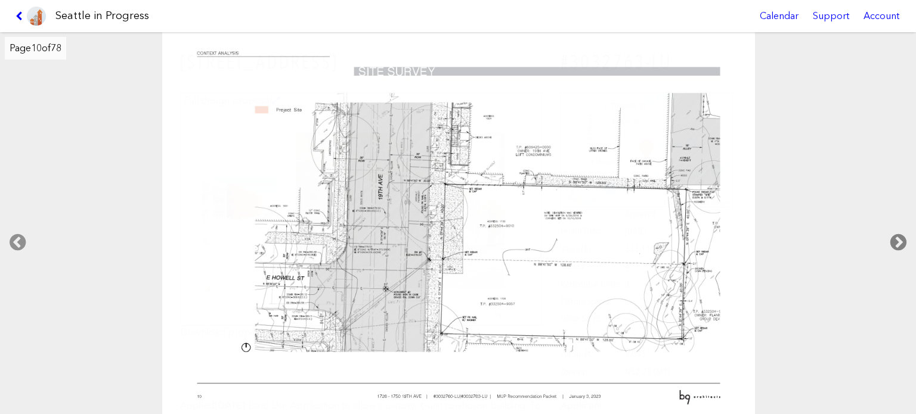
click at [893, 236] on icon at bounding box center [898, 243] width 35 height 38
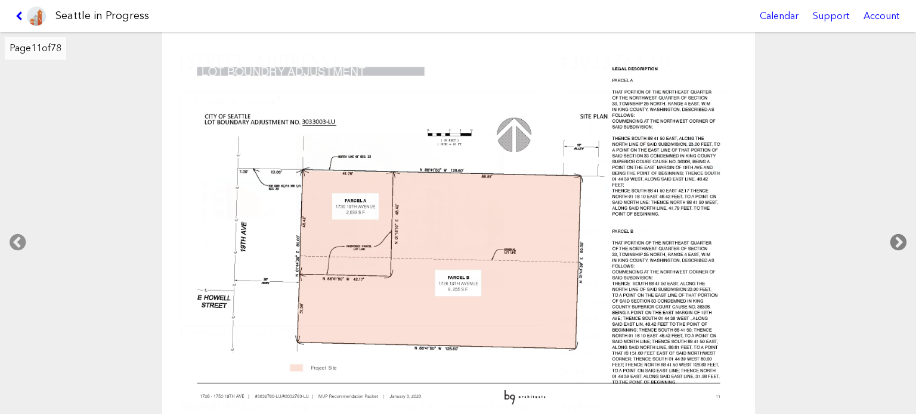
click at [893, 236] on icon at bounding box center [898, 243] width 35 height 38
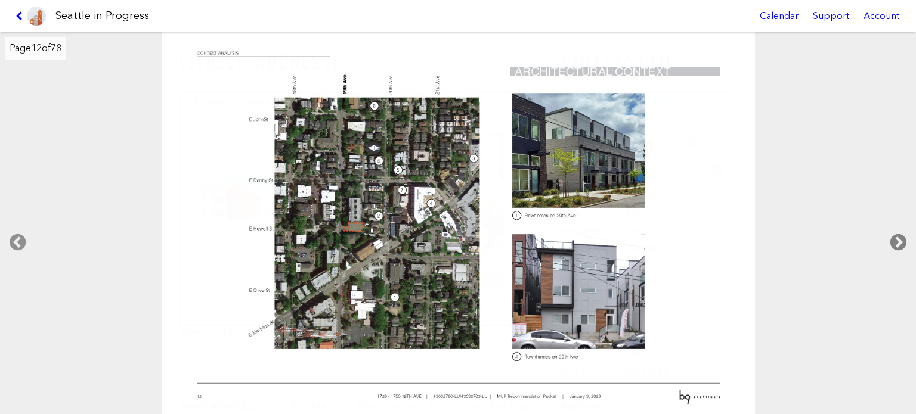
click at [893, 237] on icon at bounding box center [898, 243] width 35 height 38
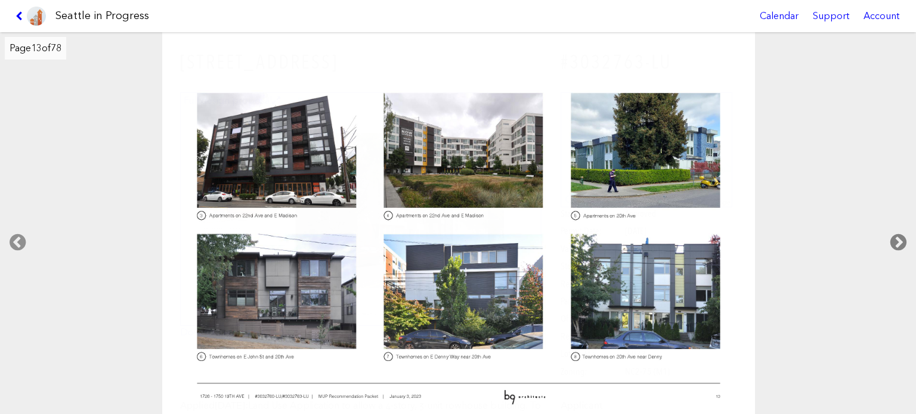
click at [893, 237] on icon at bounding box center [898, 243] width 35 height 38
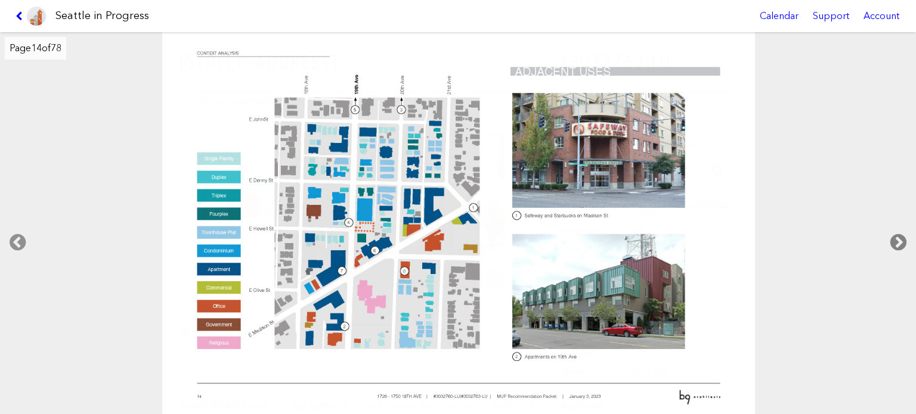
click at [893, 237] on icon at bounding box center [898, 243] width 35 height 38
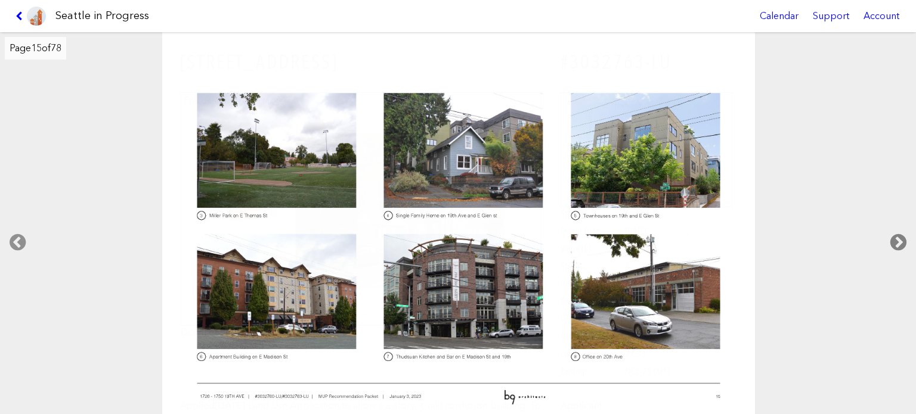
click at [893, 237] on icon at bounding box center [898, 243] width 35 height 38
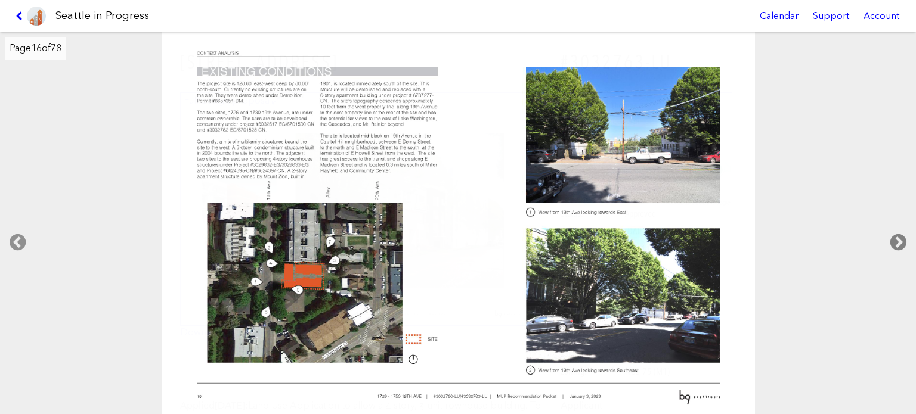
click at [893, 237] on icon at bounding box center [898, 243] width 35 height 38
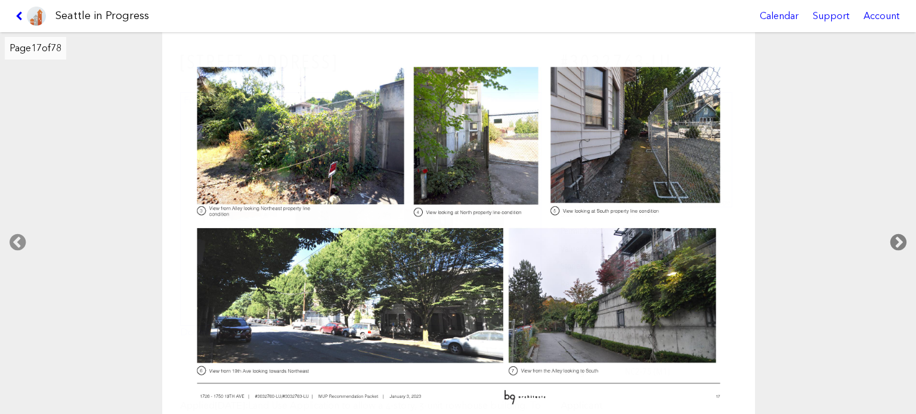
click at [893, 237] on icon at bounding box center [898, 243] width 35 height 38
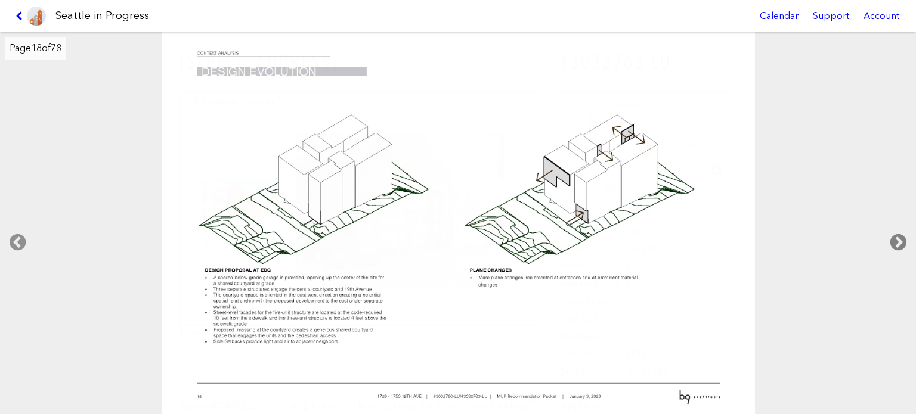
click at [892, 237] on icon at bounding box center [898, 243] width 35 height 38
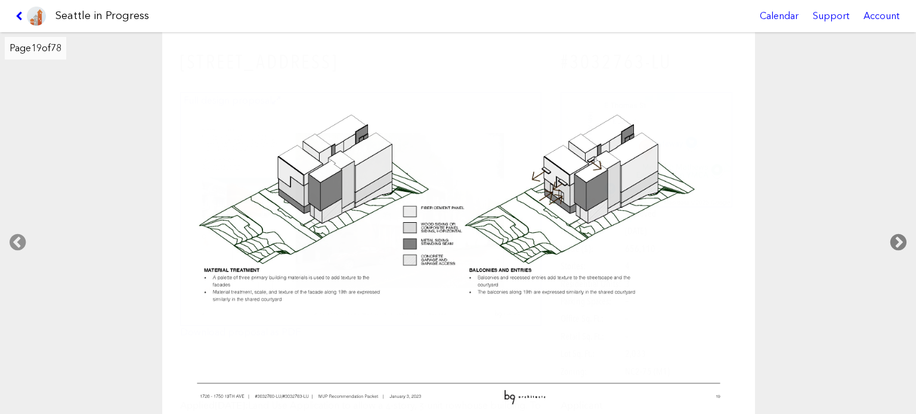
click at [892, 237] on icon at bounding box center [898, 243] width 35 height 38
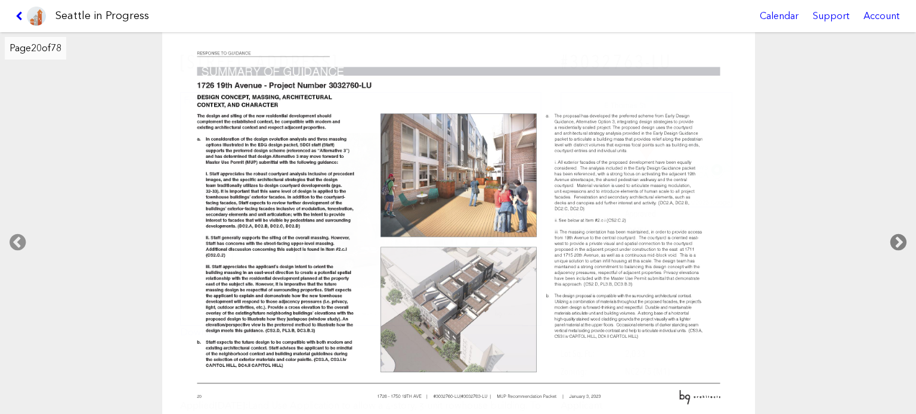
click at [891, 237] on icon at bounding box center [898, 243] width 35 height 38
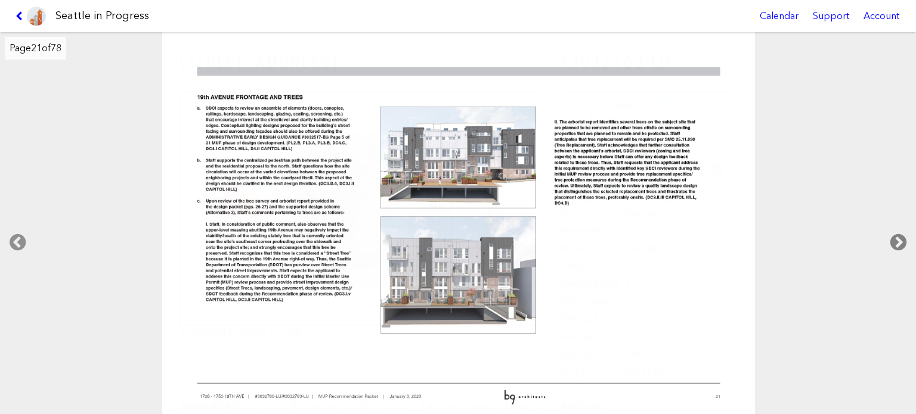
click at [891, 237] on icon at bounding box center [898, 243] width 35 height 38
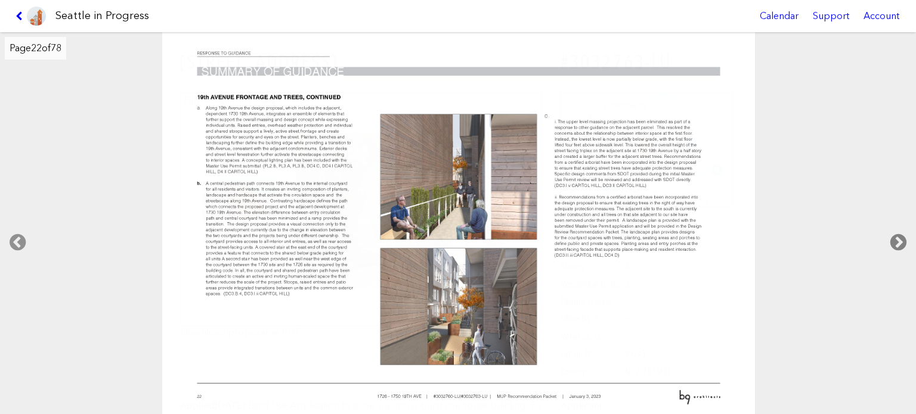
click at [891, 237] on icon at bounding box center [898, 243] width 35 height 38
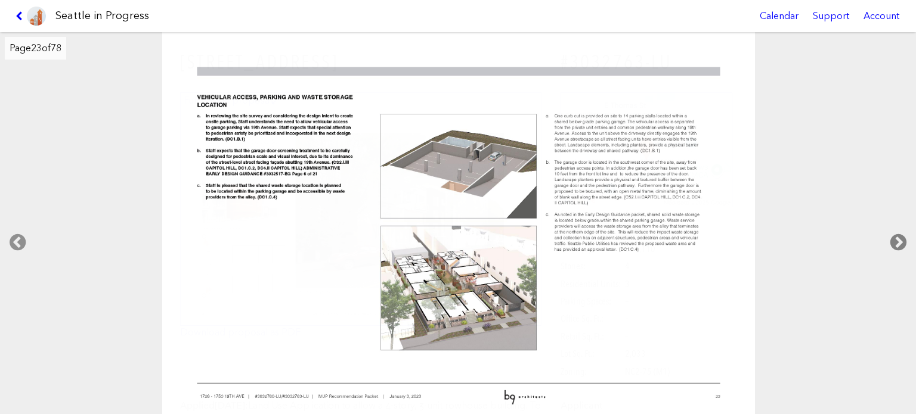
click at [891, 237] on icon at bounding box center [898, 243] width 35 height 38
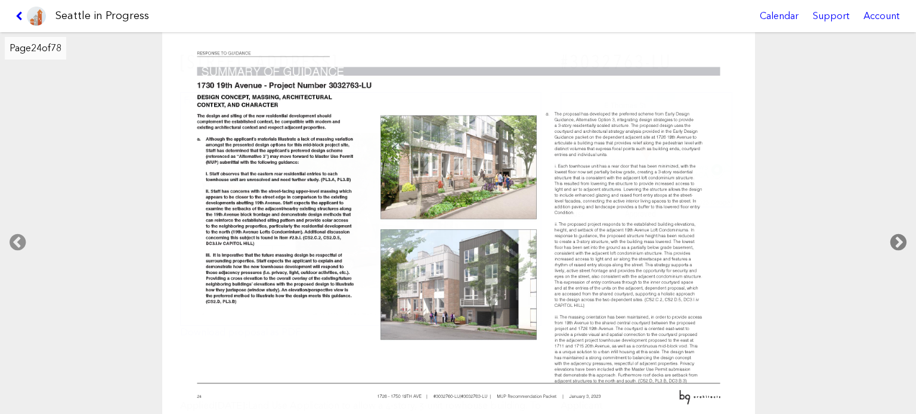
click at [891, 236] on icon at bounding box center [898, 243] width 35 height 38
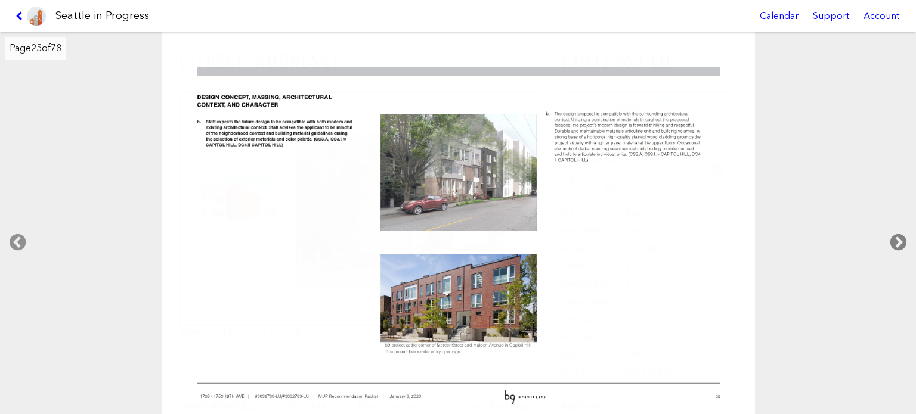
click at [891, 236] on icon at bounding box center [898, 243] width 35 height 38
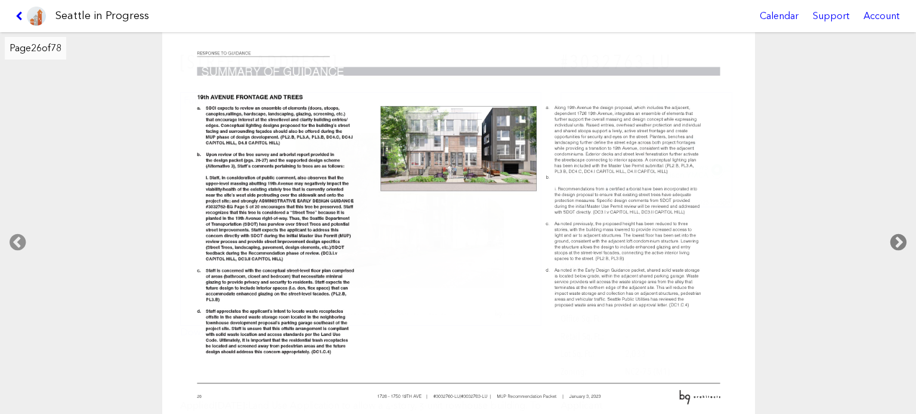
click at [891, 236] on icon at bounding box center [898, 243] width 35 height 38
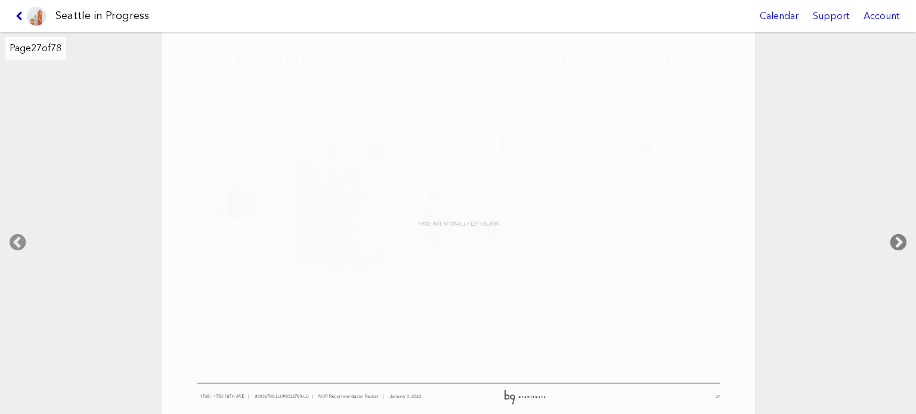
click at [891, 236] on icon at bounding box center [898, 243] width 35 height 38
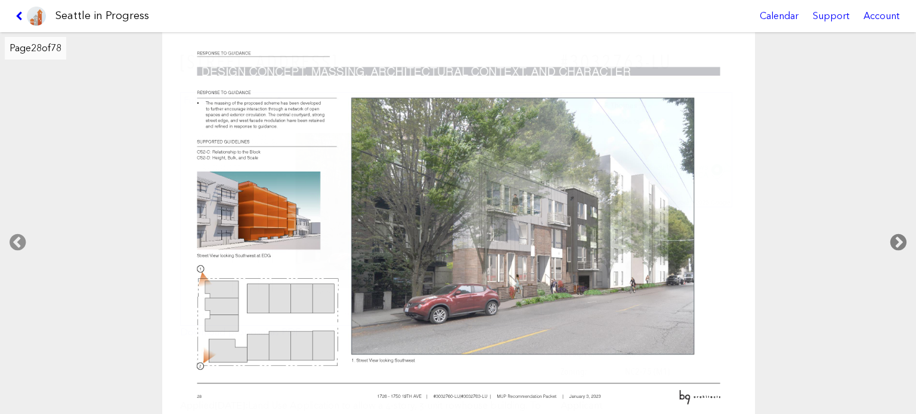
click at [891, 236] on icon at bounding box center [898, 243] width 35 height 38
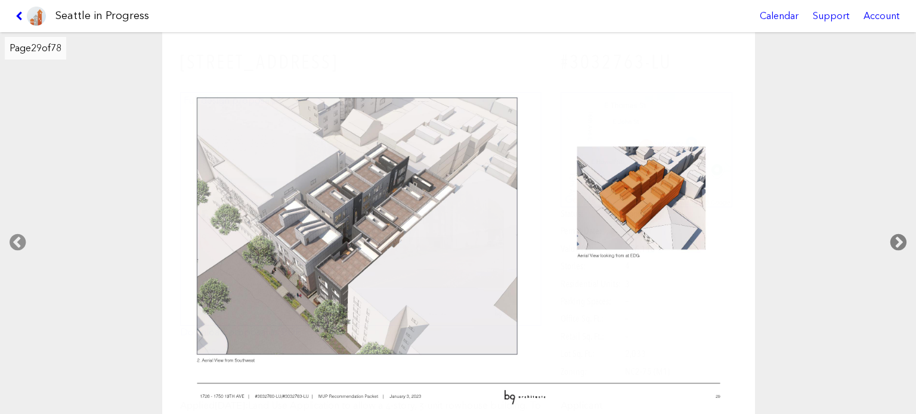
click at [889, 236] on icon at bounding box center [898, 243] width 35 height 38
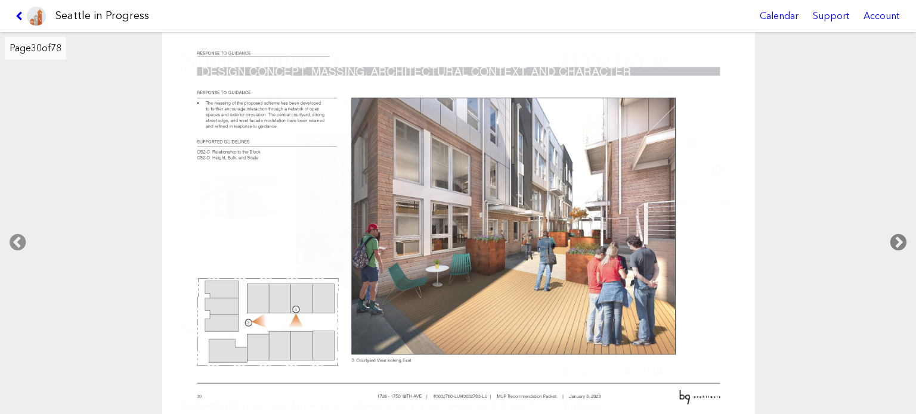
click at [888, 235] on icon at bounding box center [898, 243] width 35 height 38
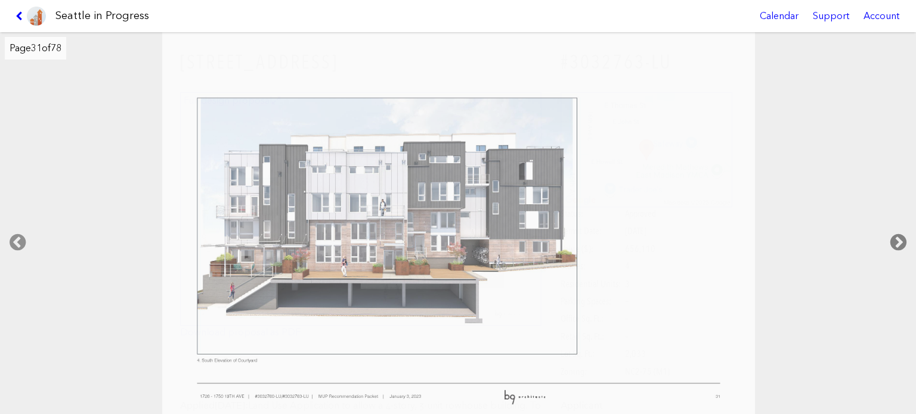
click at [888, 235] on icon at bounding box center [898, 243] width 35 height 38
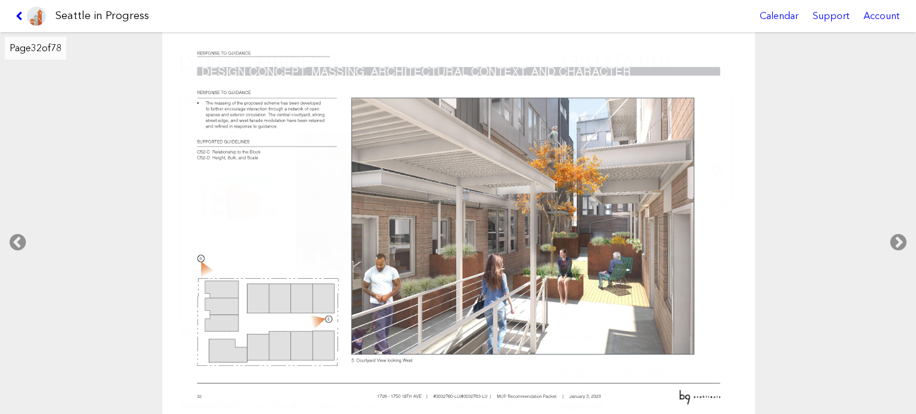
drag, startPoint x: 18, startPoint y: 234, endPoint x: 54, endPoint y: 233, distance: 35.8
click at [17, 234] on icon at bounding box center [17, 243] width 35 height 38
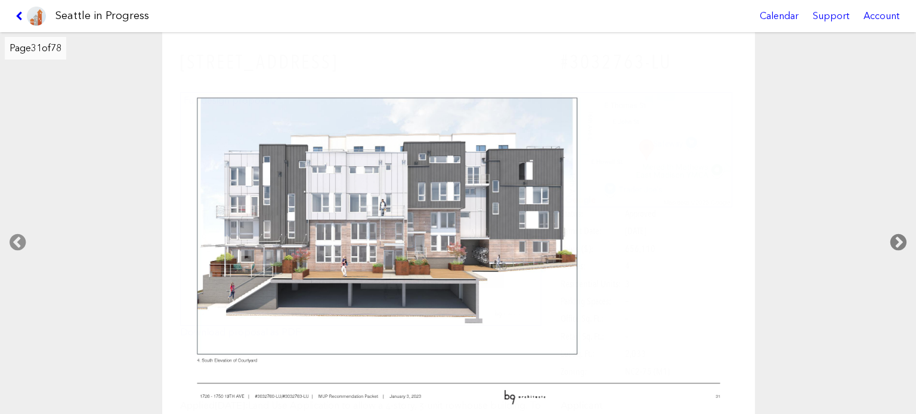
click at [898, 240] on icon at bounding box center [898, 243] width 35 height 38
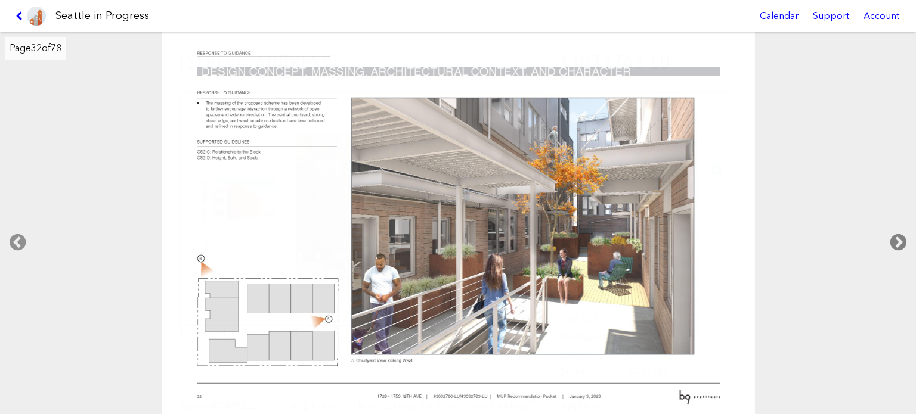
click at [898, 240] on icon at bounding box center [898, 243] width 35 height 38
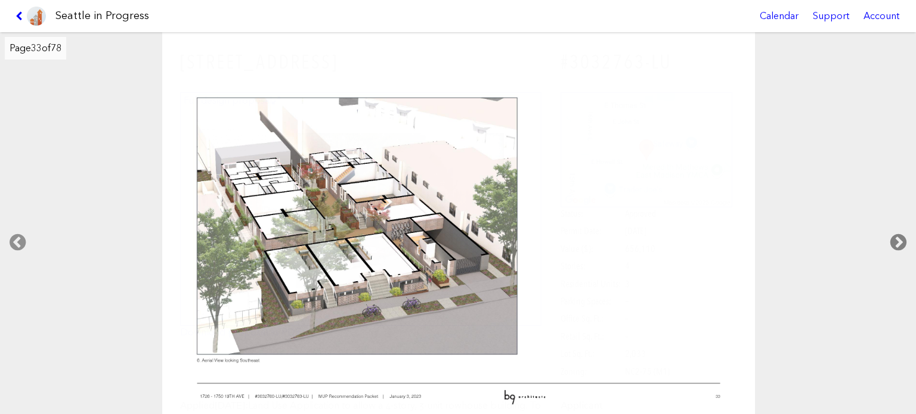
click at [898, 240] on icon at bounding box center [898, 243] width 35 height 38
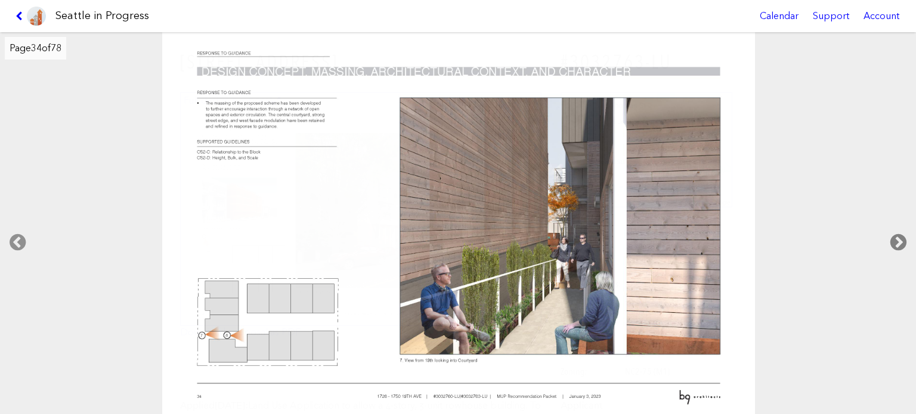
click at [896, 239] on icon at bounding box center [898, 243] width 35 height 38
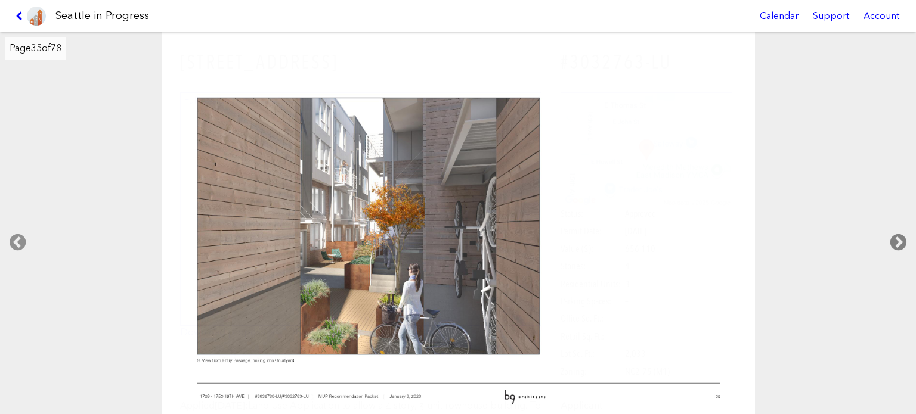
click at [897, 239] on icon at bounding box center [898, 243] width 35 height 38
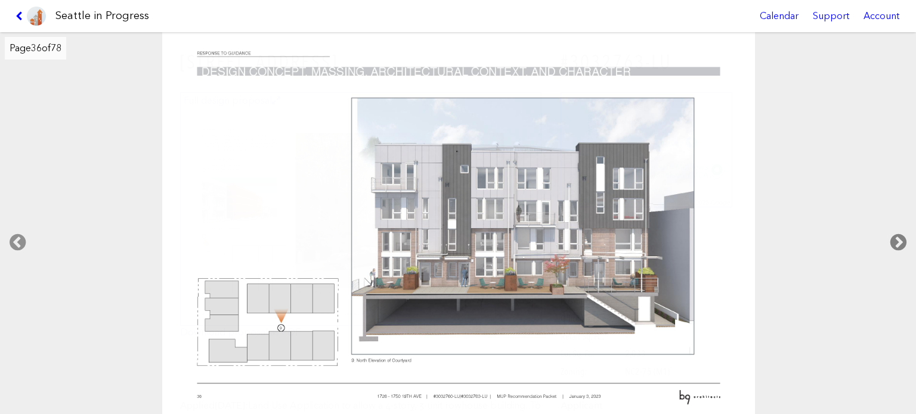
click at [897, 239] on icon at bounding box center [898, 243] width 35 height 38
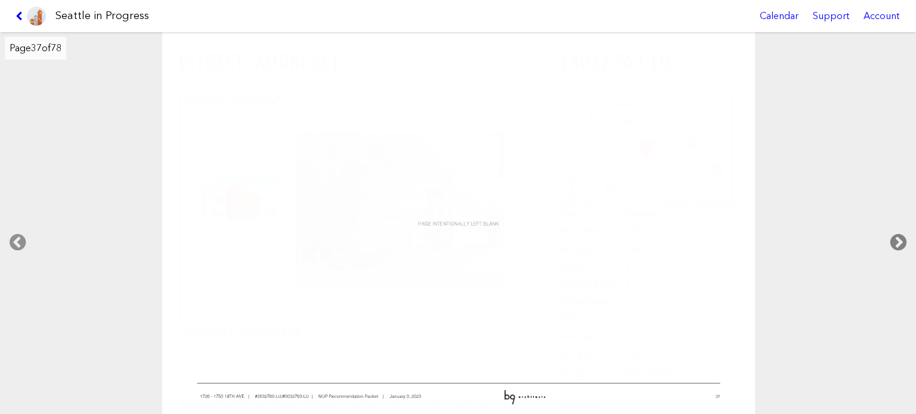
click at [897, 239] on icon at bounding box center [898, 243] width 35 height 38
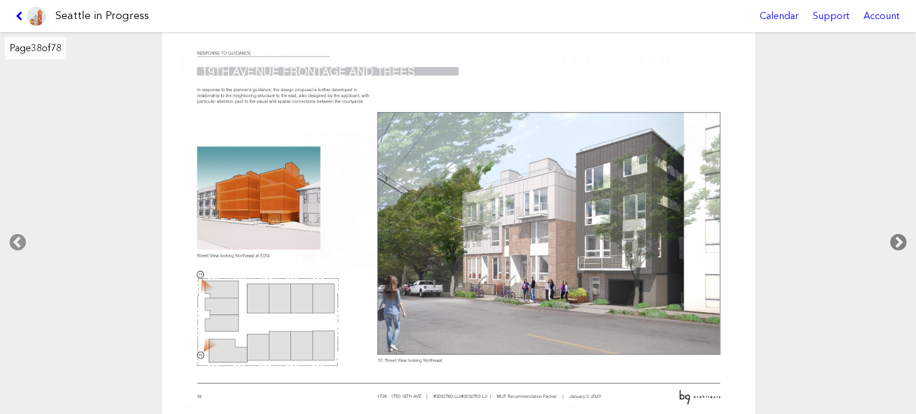
click at [897, 239] on icon at bounding box center [898, 243] width 35 height 38
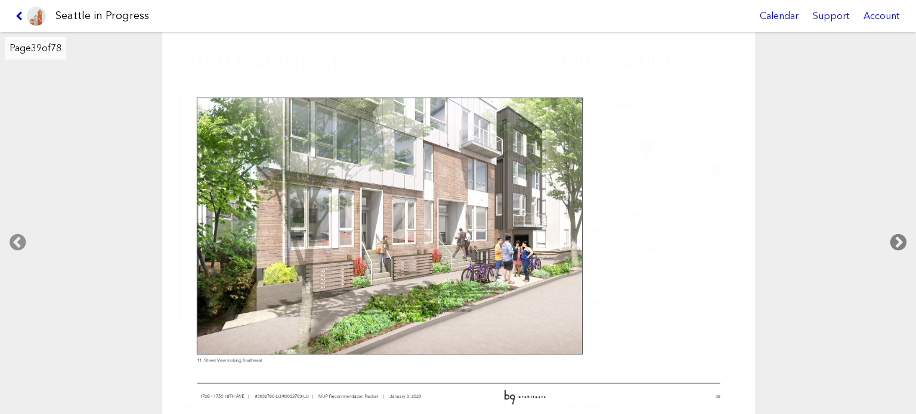
click at [897, 239] on icon at bounding box center [898, 243] width 35 height 38
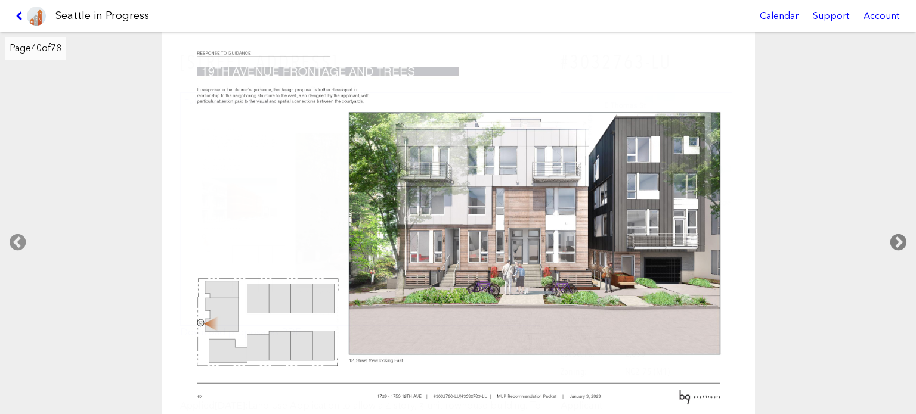
click at [897, 239] on icon at bounding box center [898, 243] width 35 height 38
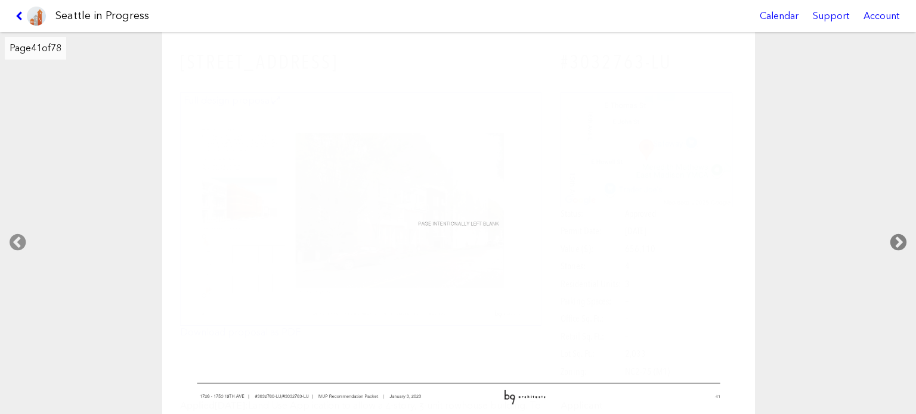
click at [897, 239] on icon at bounding box center [898, 243] width 35 height 38
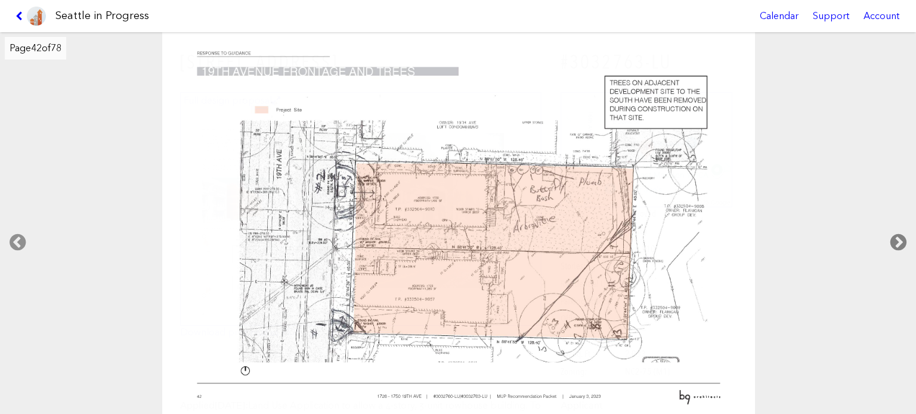
click at [897, 239] on icon at bounding box center [898, 243] width 35 height 38
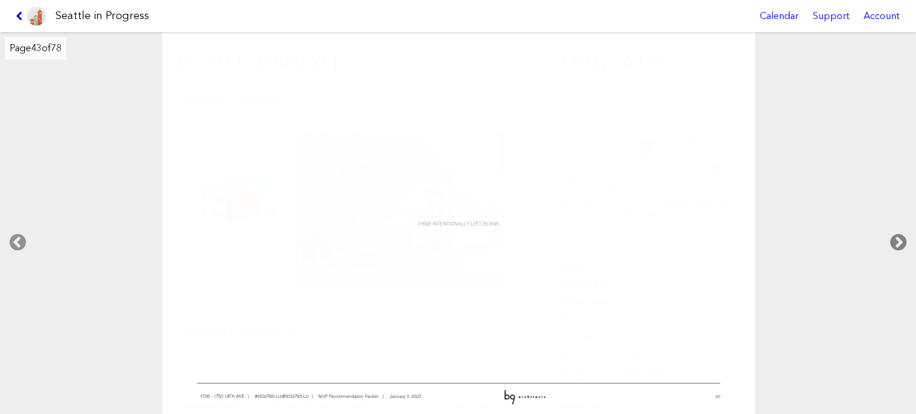
click at [897, 239] on icon at bounding box center [898, 243] width 35 height 38
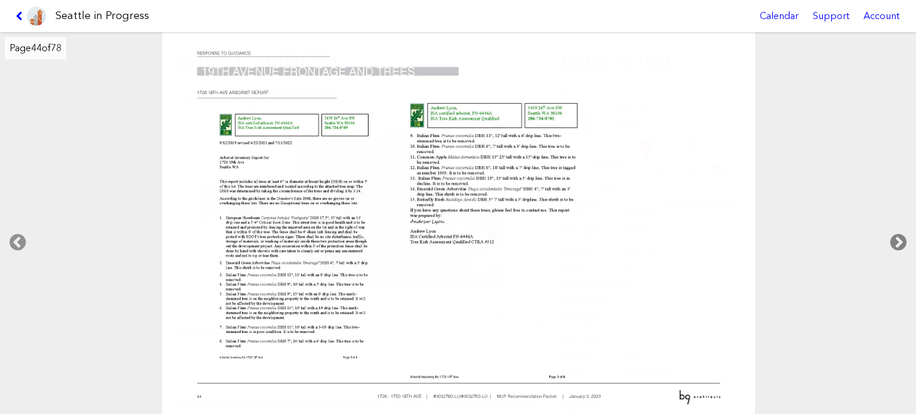
click at [897, 239] on icon at bounding box center [898, 243] width 35 height 38
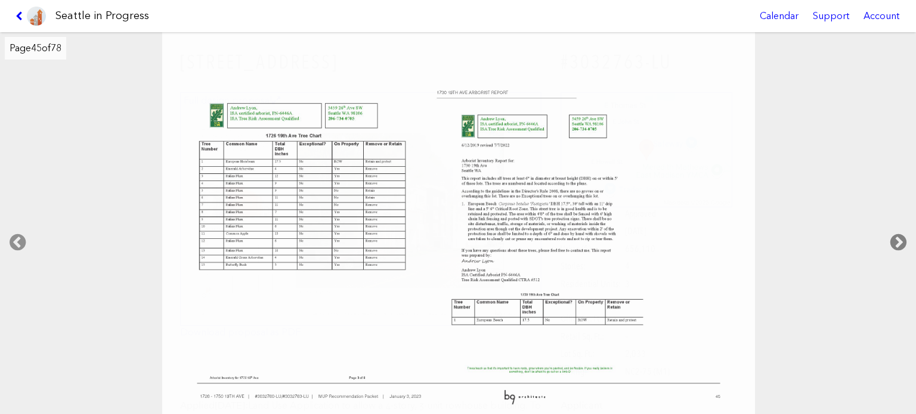
click at [897, 239] on icon at bounding box center [898, 243] width 35 height 38
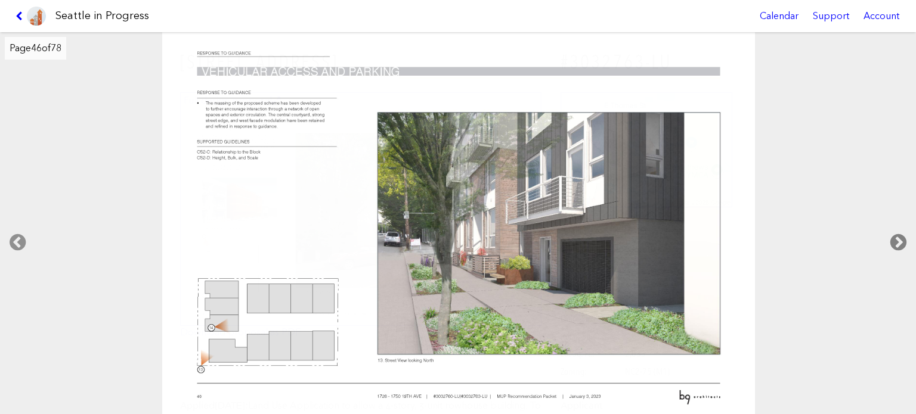
click at [897, 239] on icon at bounding box center [898, 243] width 35 height 38
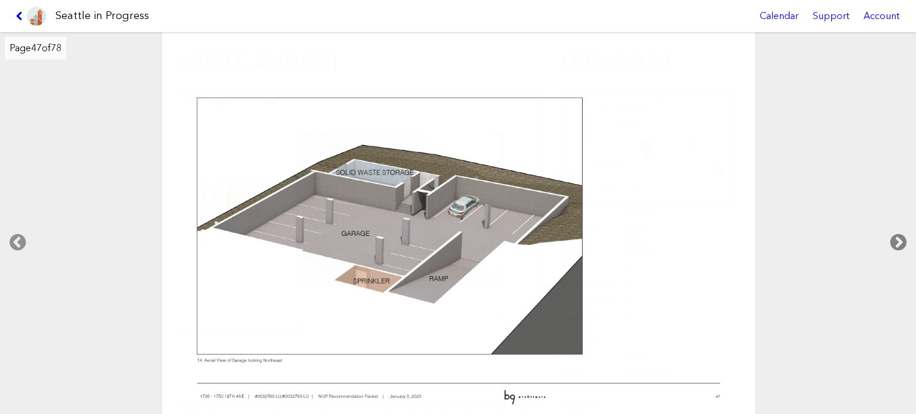
click at [897, 239] on icon at bounding box center [898, 243] width 35 height 38
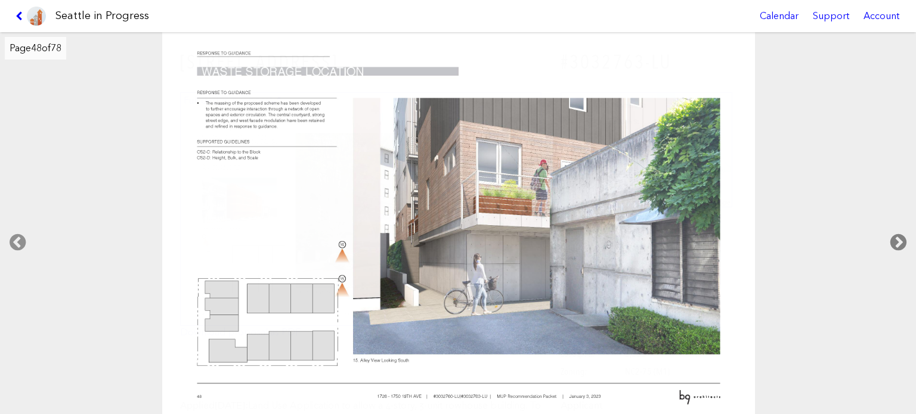
click at [897, 239] on icon at bounding box center [898, 243] width 35 height 38
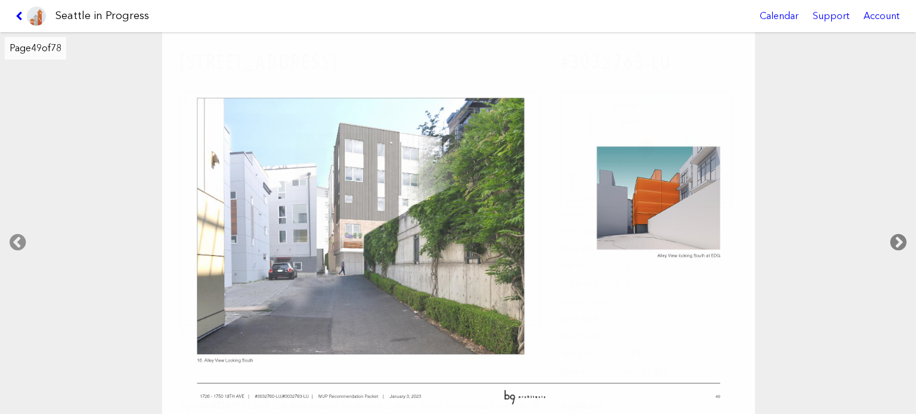
click at [897, 239] on icon at bounding box center [898, 243] width 35 height 38
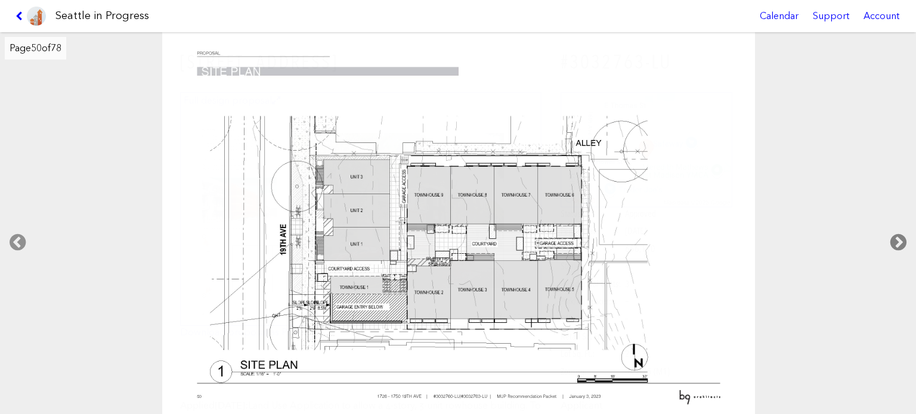
click at [897, 239] on icon at bounding box center [898, 243] width 35 height 38
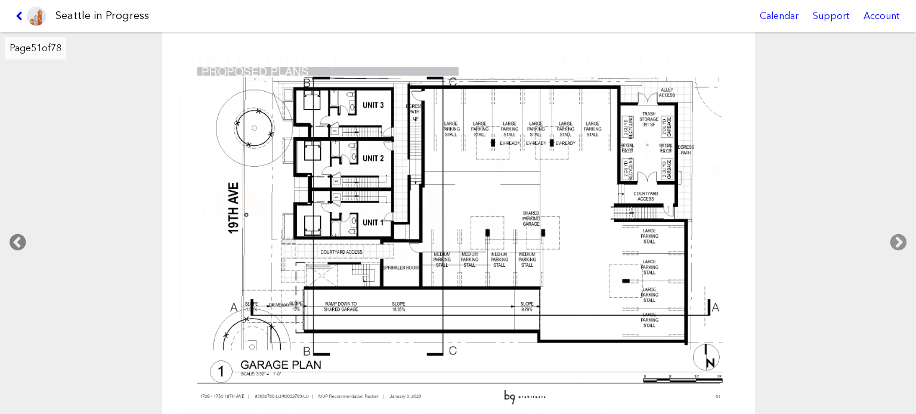
click at [21, 232] on icon at bounding box center [17, 243] width 35 height 38
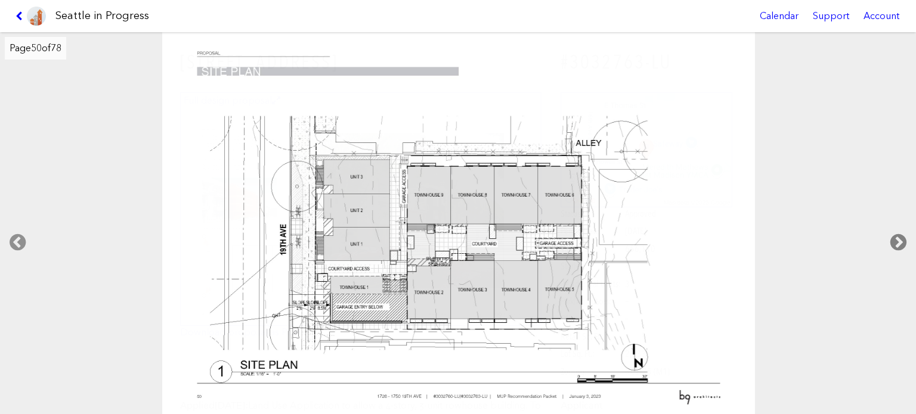
click at [892, 235] on icon at bounding box center [898, 243] width 35 height 38
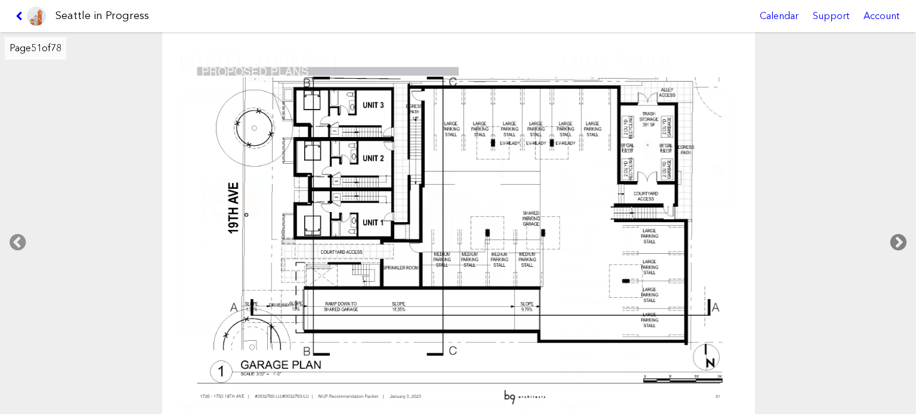
click at [897, 234] on icon at bounding box center [898, 243] width 35 height 38
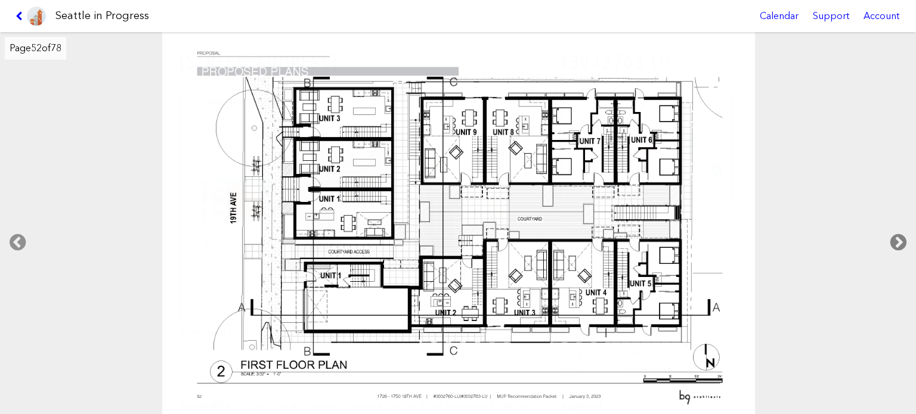
click at [897, 234] on icon at bounding box center [898, 243] width 35 height 38
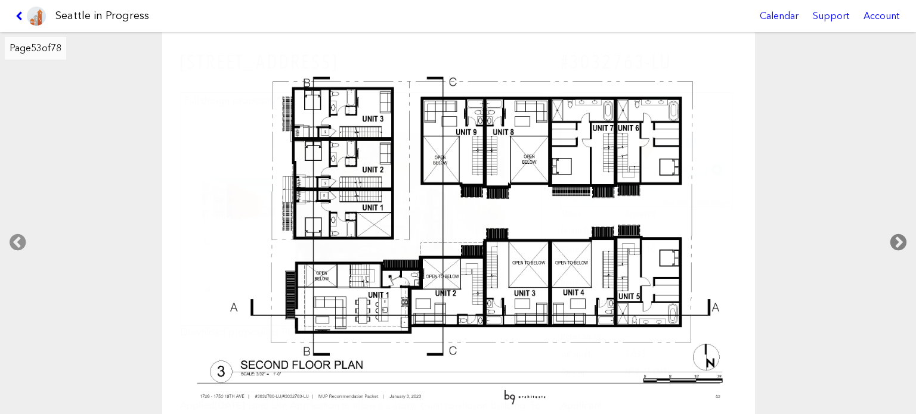
click at [897, 234] on icon at bounding box center [898, 243] width 35 height 38
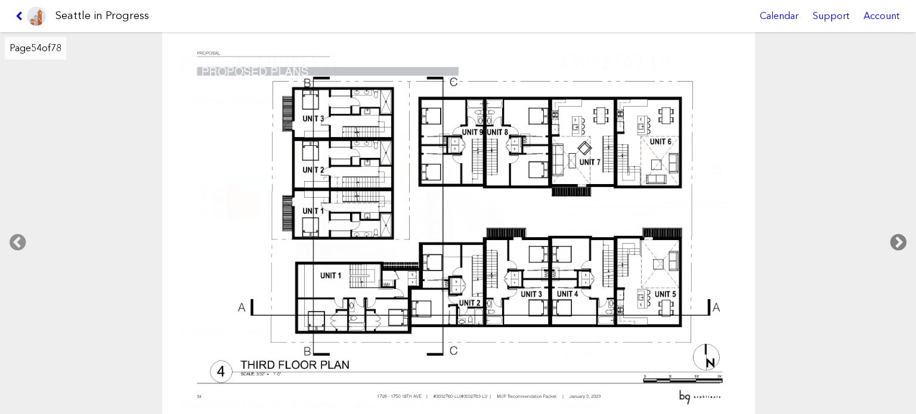
click at [897, 234] on icon at bounding box center [898, 243] width 35 height 38
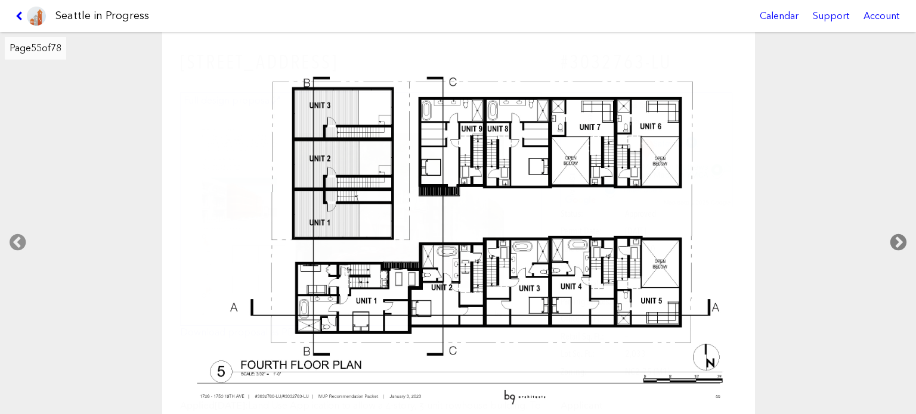
click at [897, 234] on icon at bounding box center [898, 243] width 35 height 38
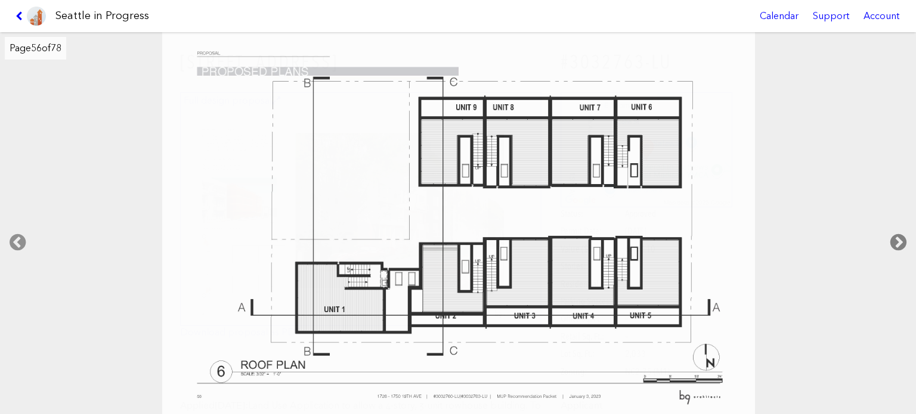
click at [897, 234] on icon at bounding box center [898, 243] width 35 height 38
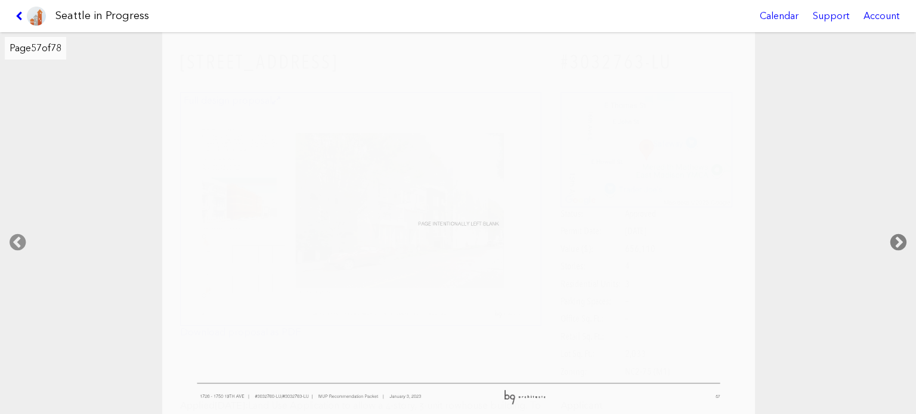
click at [897, 234] on icon at bounding box center [898, 243] width 35 height 38
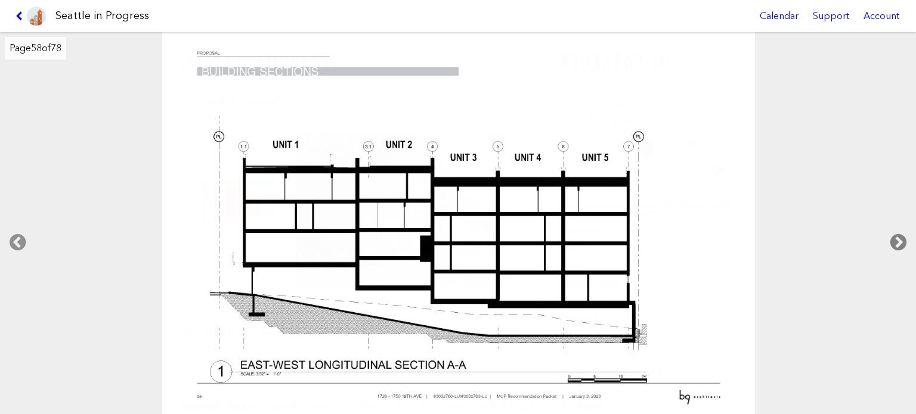
click at [897, 234] on icon at bounding box center [898, 243] width 35 height 38
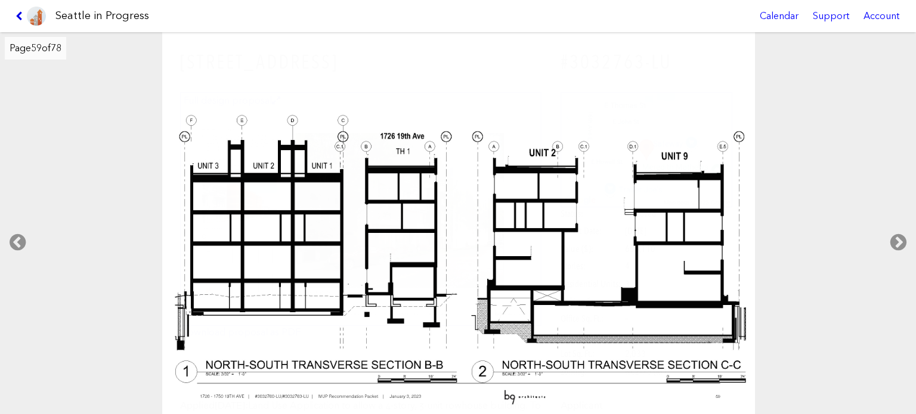
click at [19, 15] on icon at bounding box center [20, 16] width 11 height 10
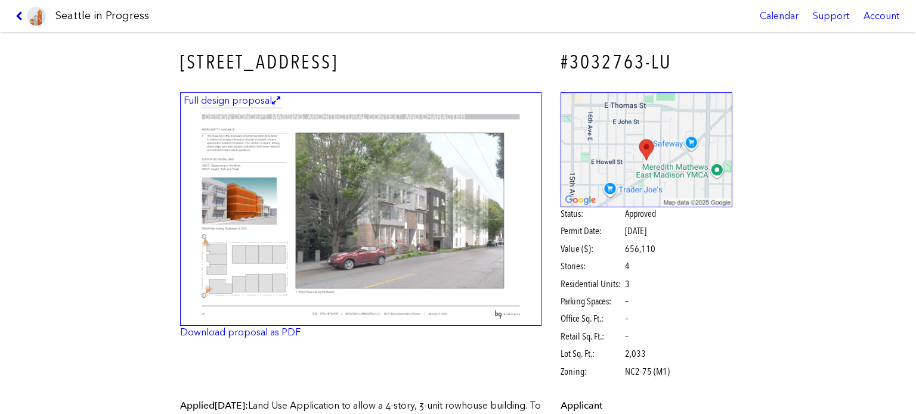
click at [21, 13] on icon at bounding box center [20, 16] width 11 height 10
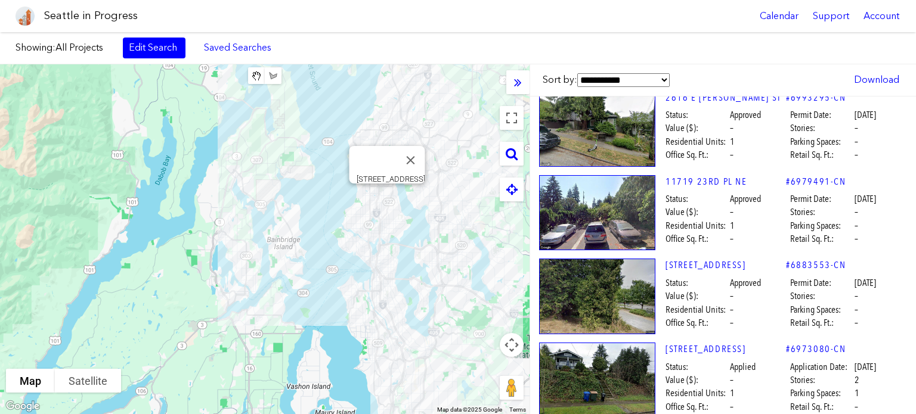
scroll to position [16900, 10]
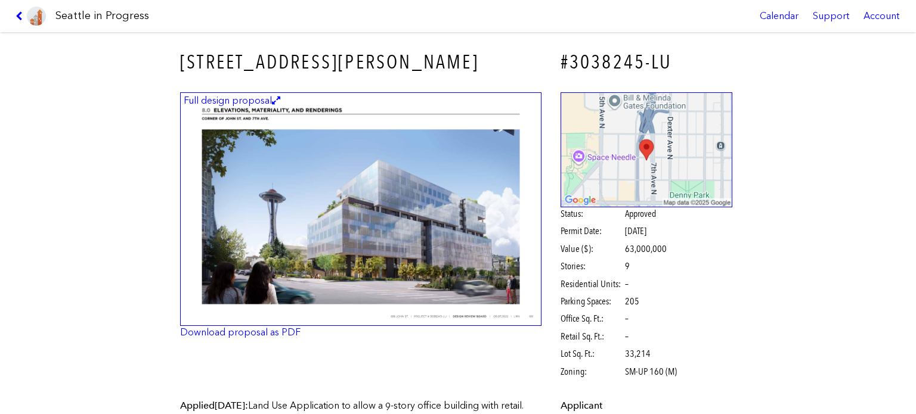
click at [444, 214] on img at bounding box center [360, 209] width 361 height 234
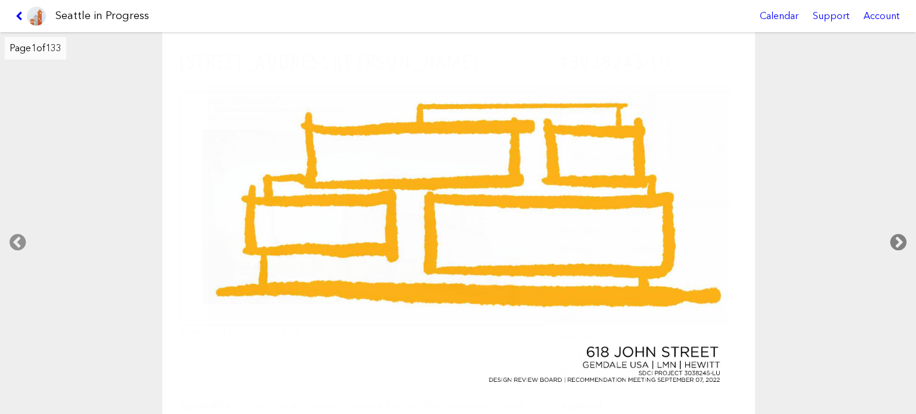
click at [895, 241] on icon at bounding box center [898, 243] width 35 height 38
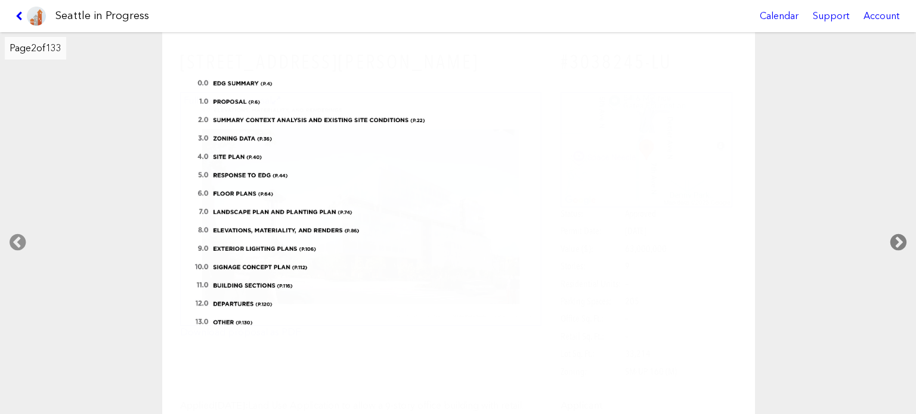
click at [895, 241] on icon at bounding box center [898, 243] width 35 height 38
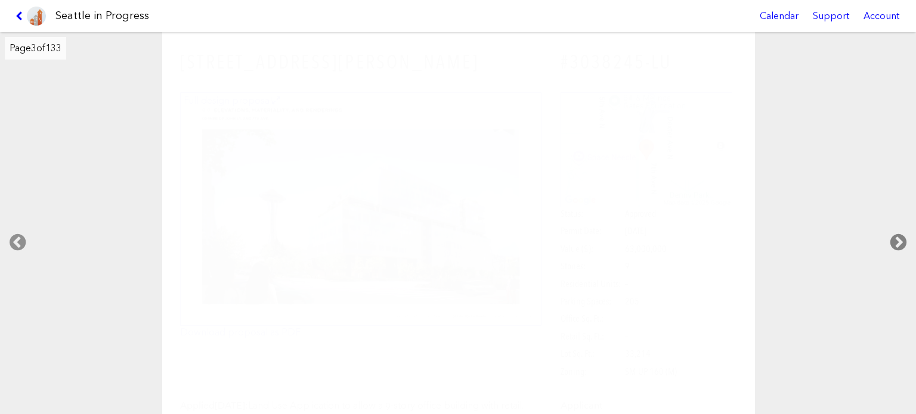
click at [895, 241] on icon at bounding box center [898, 243] width 35 height 38
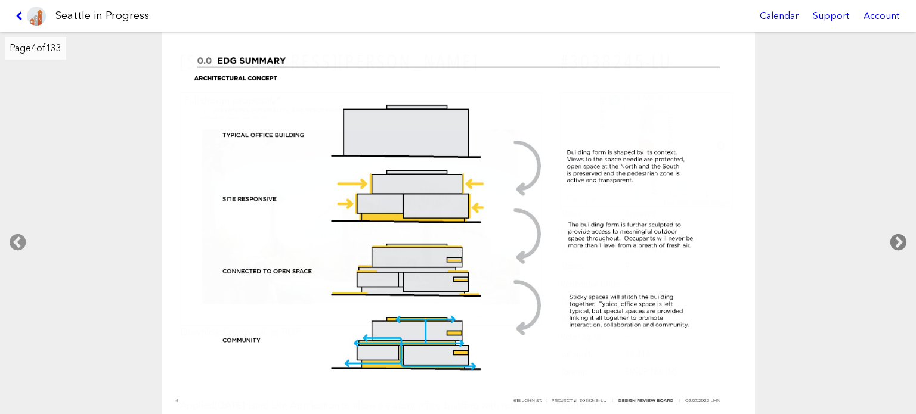
click at [895, 241] on icon at bounding box center [898, 243] width 35 height 38
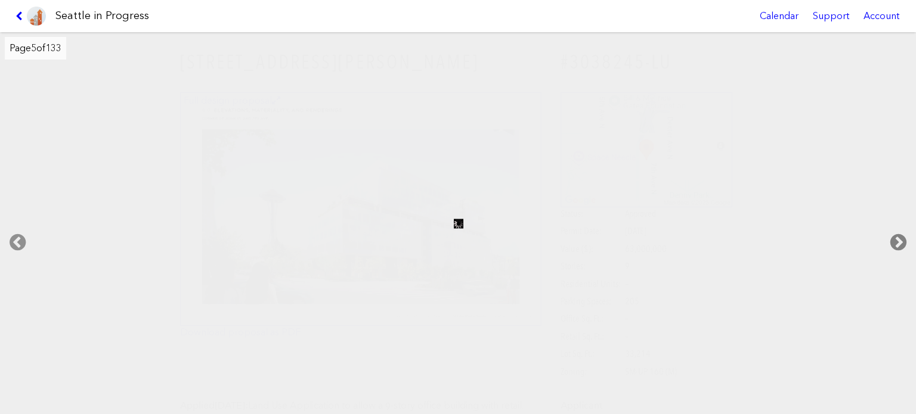
click at [895, 241] on icon at bounding box center [898, 243] width 35 height 38
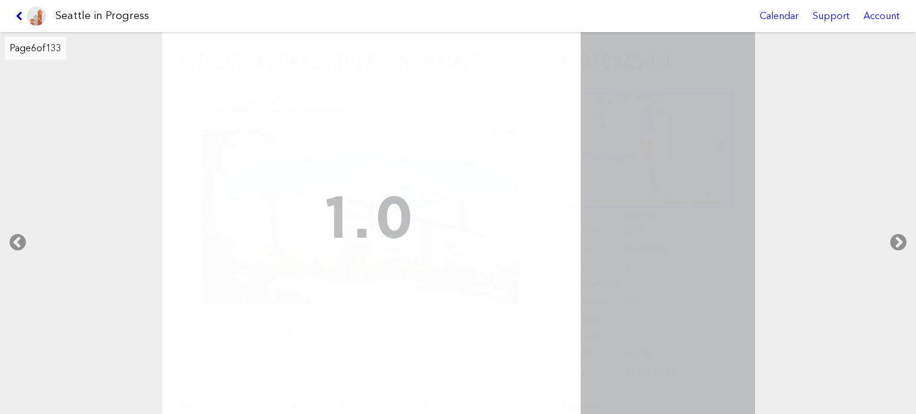
click at [17, 12] on icon at bounding box center [20, 16] width 11 height 10
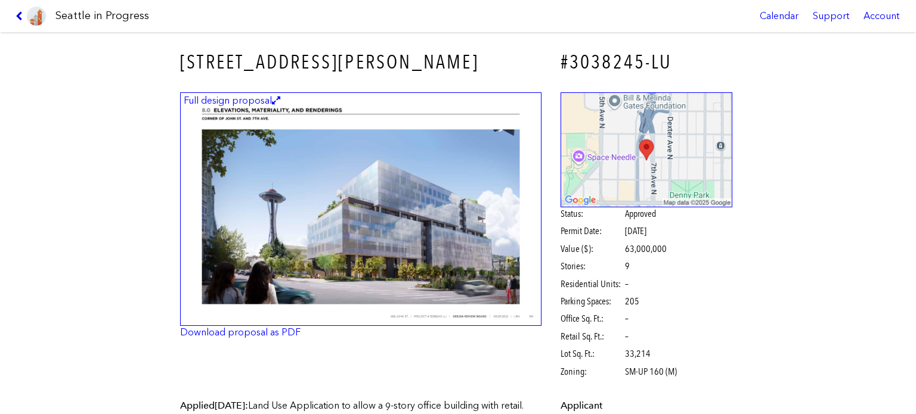
click at [15, 11] on icon at bounding box center [20, 16] width 11 height 10
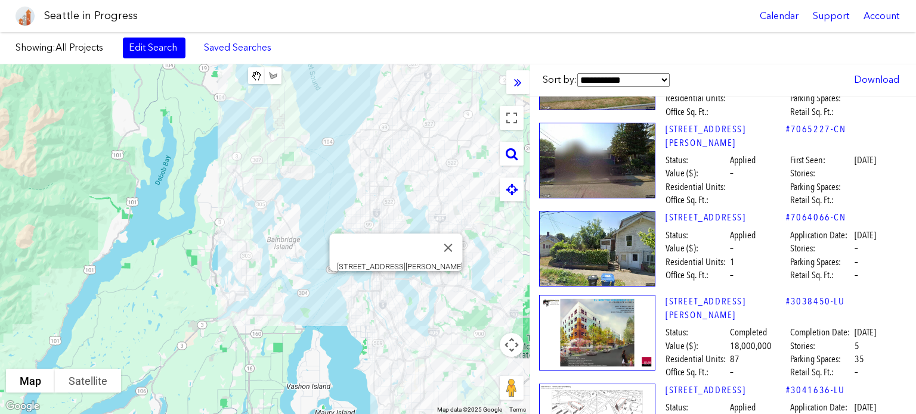
scroll to position [9805, 10]
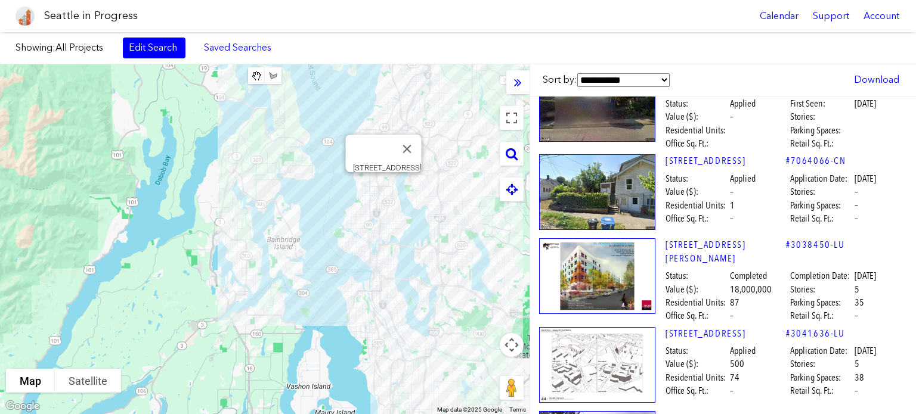
click at [602, 327] on img at bounding box center [597, 365] width 116 height 76
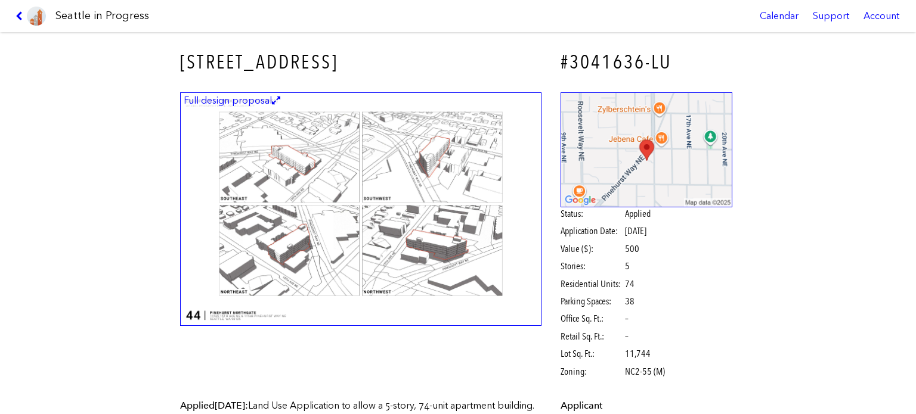
click at [436, 166] on img at bounding box center [360, 209] width 361 height 234
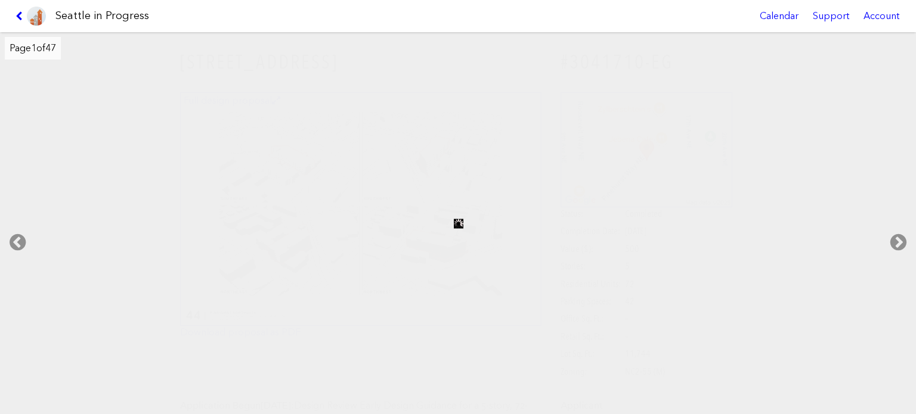
click at [12, 16] on link at bounding box center [31, 16] width 40 height 32
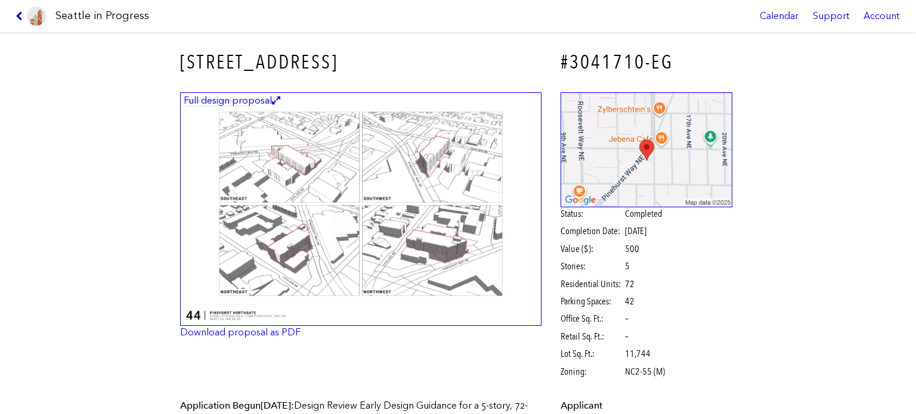
click at [458, 185] on img at bounding box center [360, 209] width 361 height 234
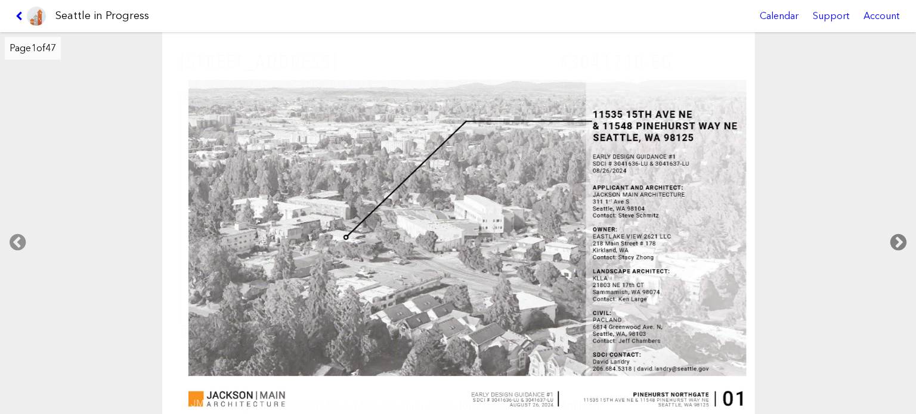
click at [900, 237] on icon at bounding box center [898, 243] width 35 height 38
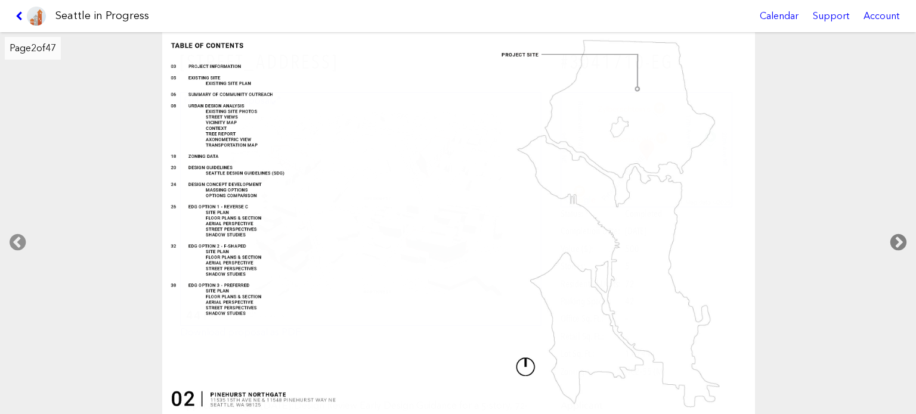
click at [900, 237] on icon at bounding box center [898, 243] width 35 height 38
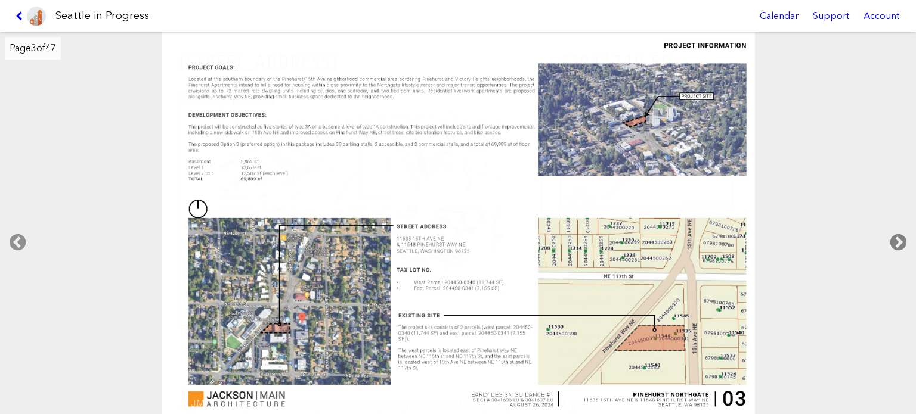
click at [900, 237] on icon at bounding box center [898, 243] width 35 height 38
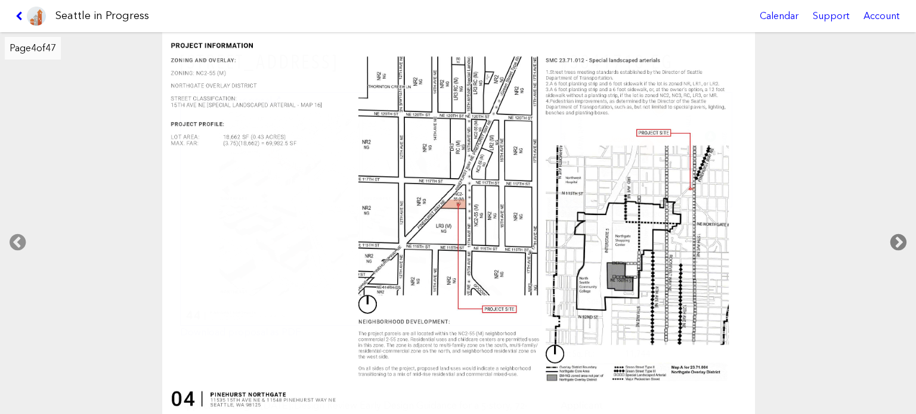
click at [900, 236] on icon at bounding box center [898, 243] width 35 height 38
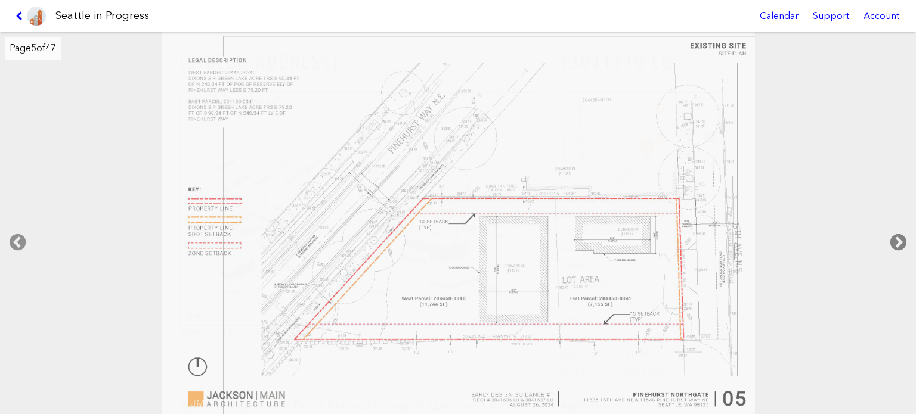
click at [900, 235] on icon at bounding box center [898, 243] width 35 height 38
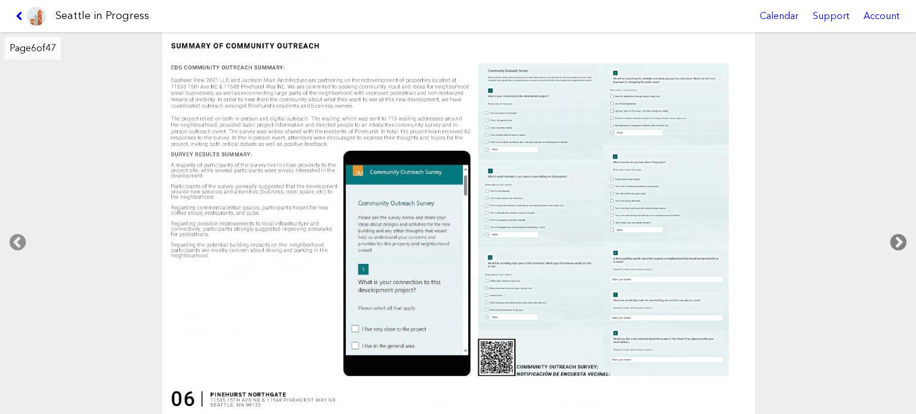
click at [899, 235] on icon at bounding box center [898, 243] width 35 height 38
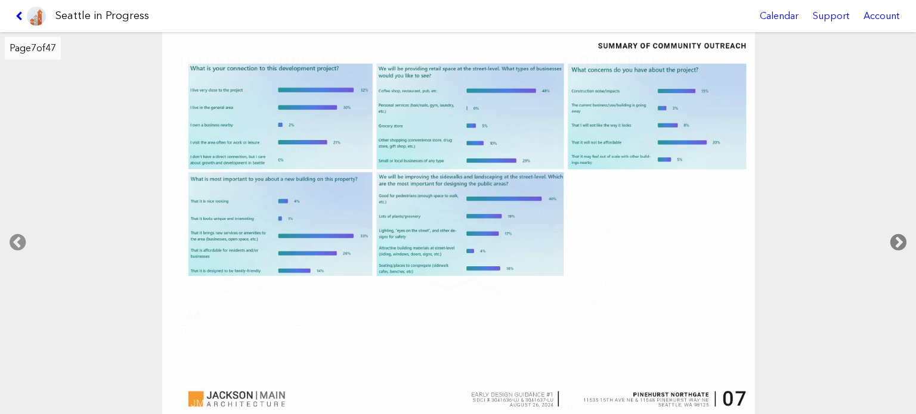
click at [899, 235] on icon at bounding box center [898, 243] width 35 height 38
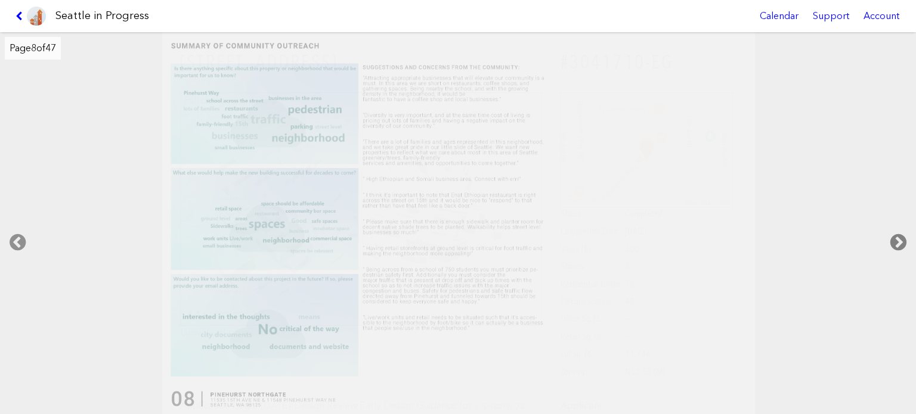
click at [899, 235] on icon at bounding box center [898, 243] width 35 height 38
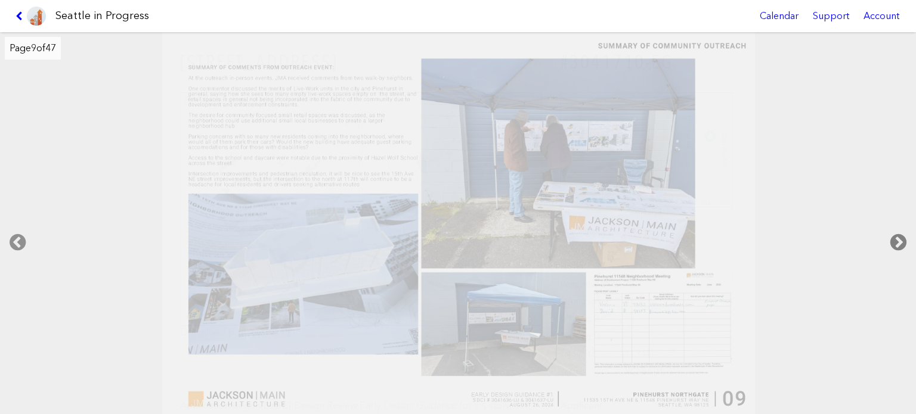
click at [899, 235] on icon at bounding box center [898, 243] width 35 height 38
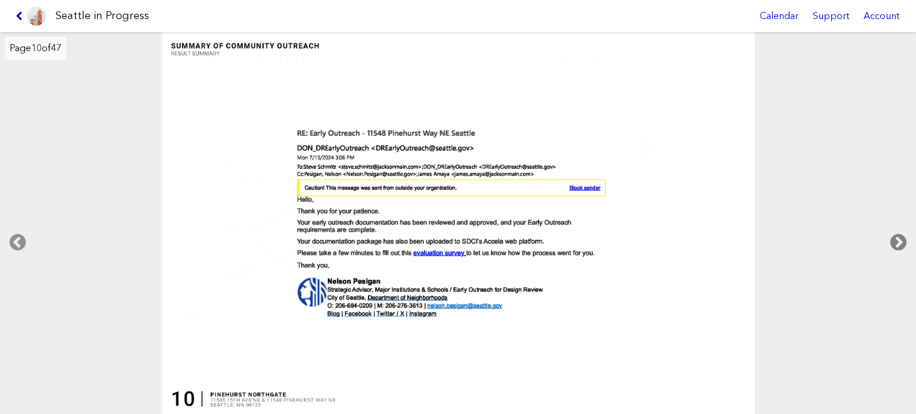
click at [899, 235] on icon at bounding box center [898, 243] width 35 height 38
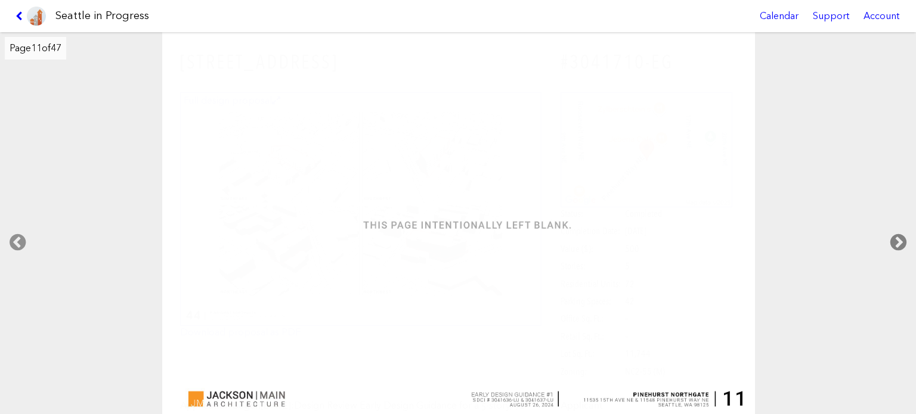
click at [899, 235] on icon at bounding box center [898, 243] width 35 height 38
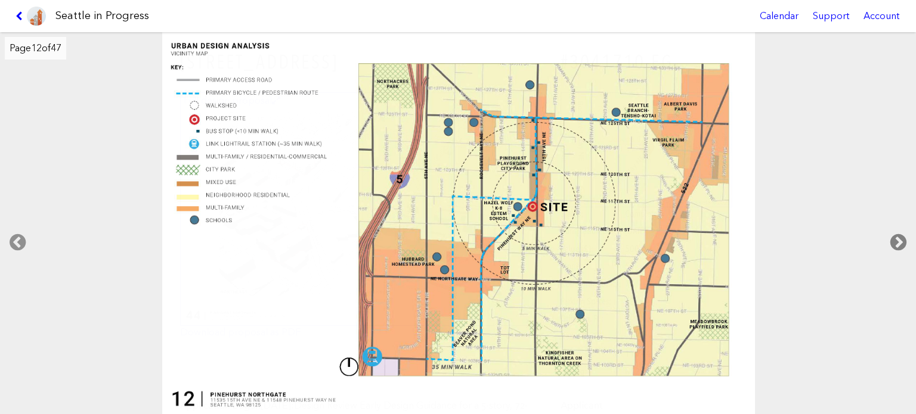
click at [899, 235] on icon at bounding box center [898, 243] width 35 height 38
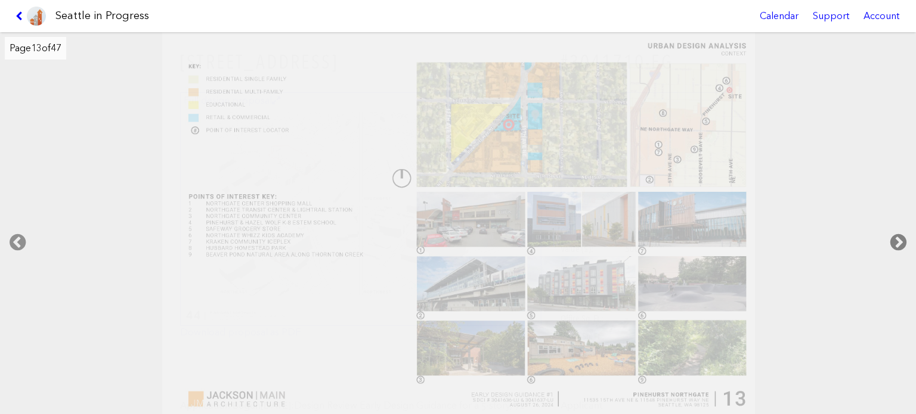
click at [899, 235] on icon at bounding box center [898, 243] width 35 height 38
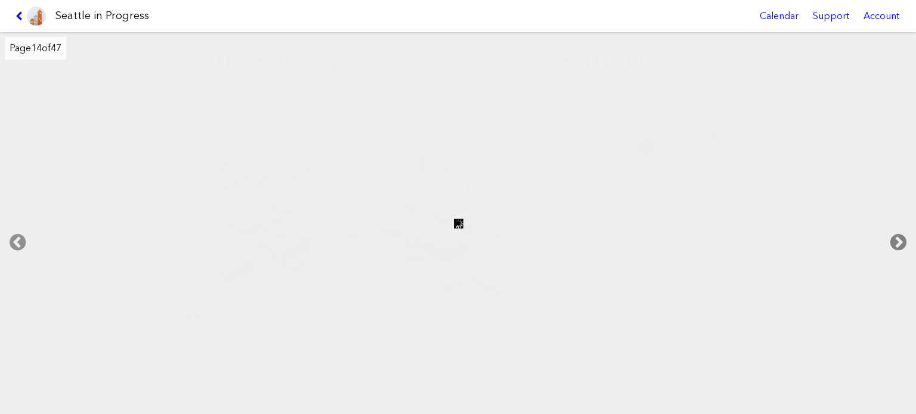
click at [899, 235] on icon at bounding box center [898, 243] width 35 height 38
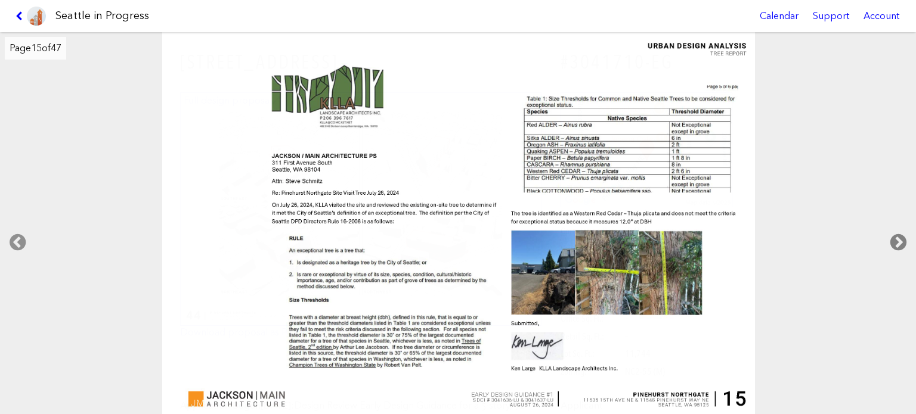
click at [898, 231] on icon at bounding box center [898, 243] width 35 height 38
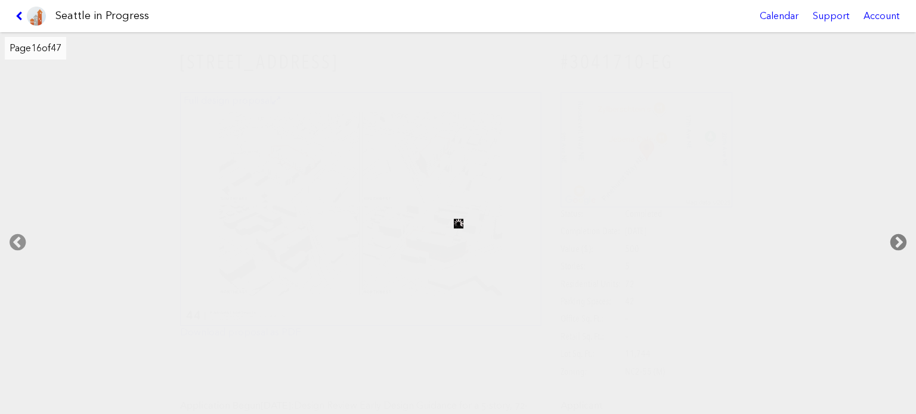
click at [898, 231] on icon at bounding box center [898, 243] width 35 height 38
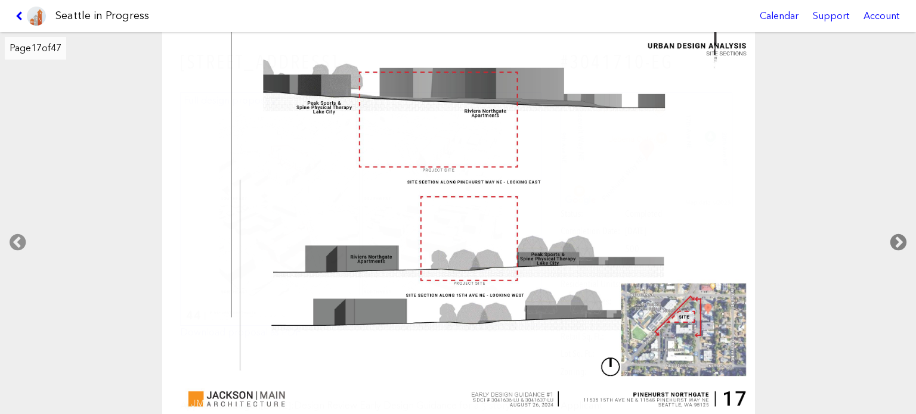
click at [898, 231] on icon at bounding box center [898, 243] width 35 height 38
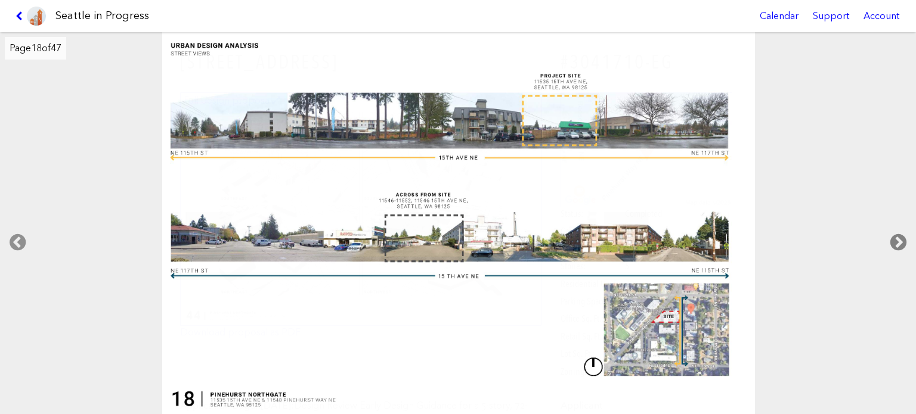
click at [898, 231] on icon at bounding box center [898, 243] width 35 height 38
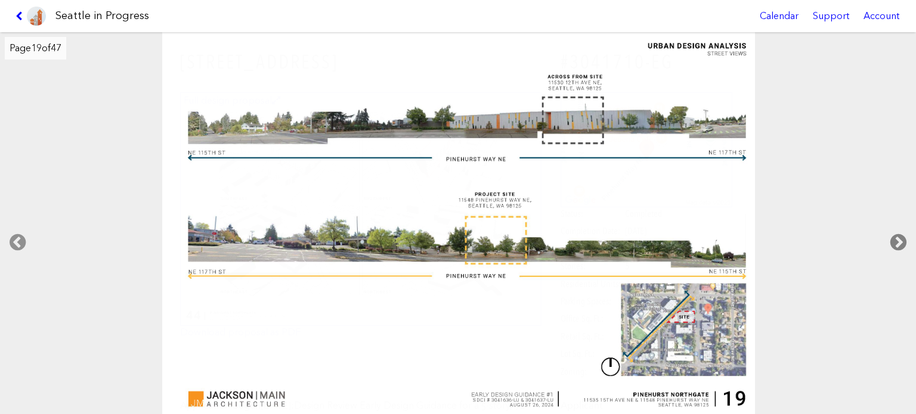
click at [898, 231] on icon at bounding box center [898, 243] width 35 height 38
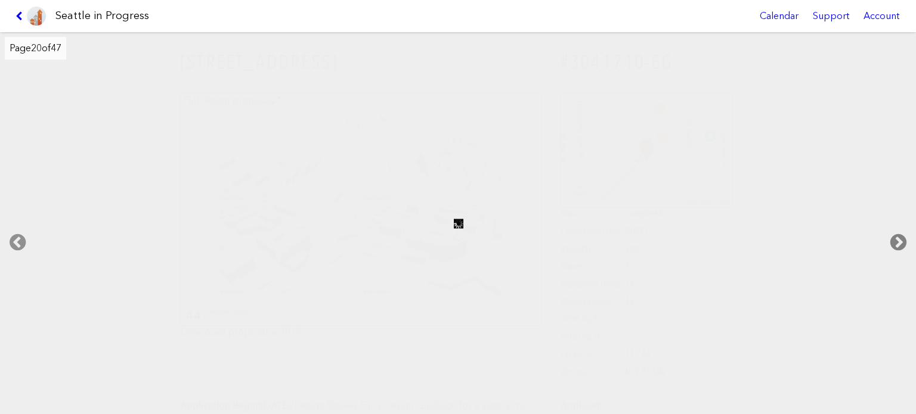
click at [898, 231] on icon at bounding box center [898, 243] width 35 height 38
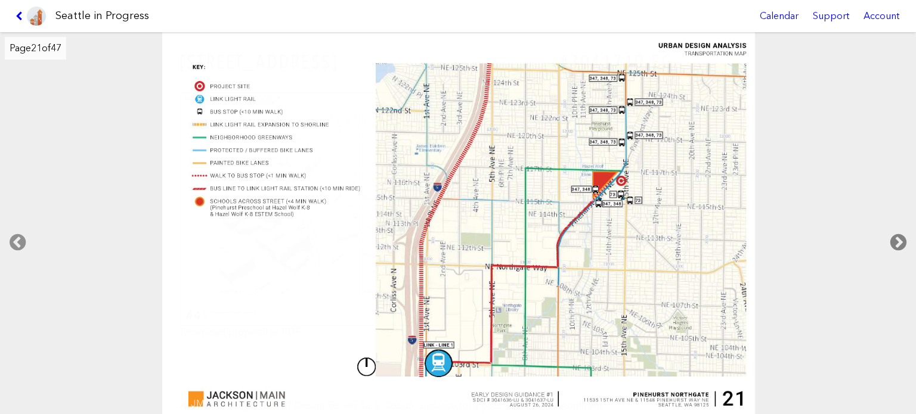
click at [897, 236] on icon at bounding box center [898, 243] width 35 height 38
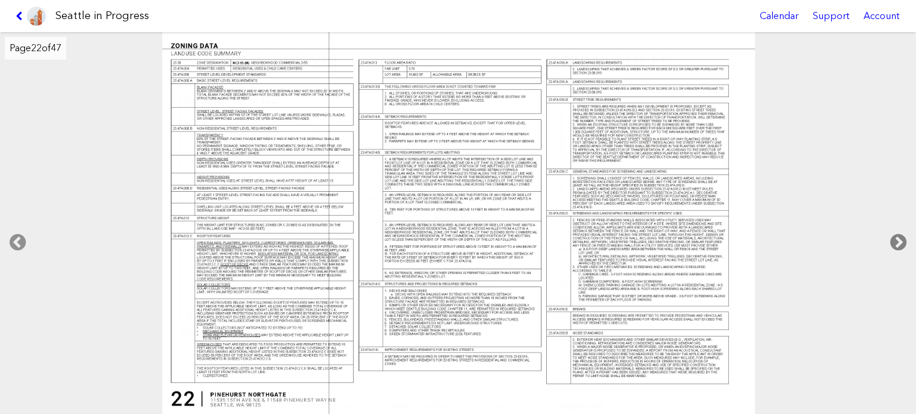
click at [897, 236] on icon at bounding box center [898, 243] width 35 height 38
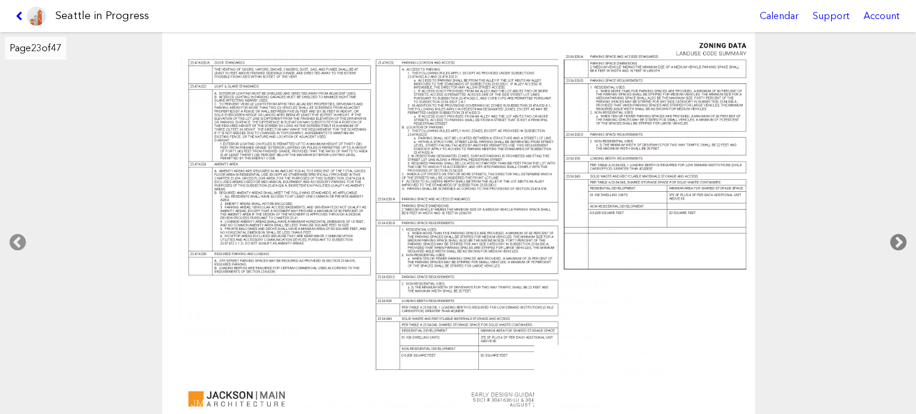
click at [897, 236] on icon at bounding box center [898, 243] width 35 height 38
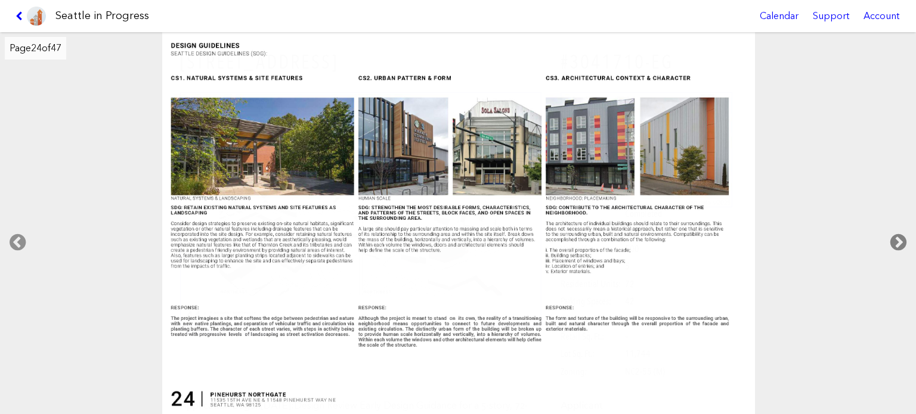
click at [897, 236] on icon at bounding box center [898, 243] width 35 height 38
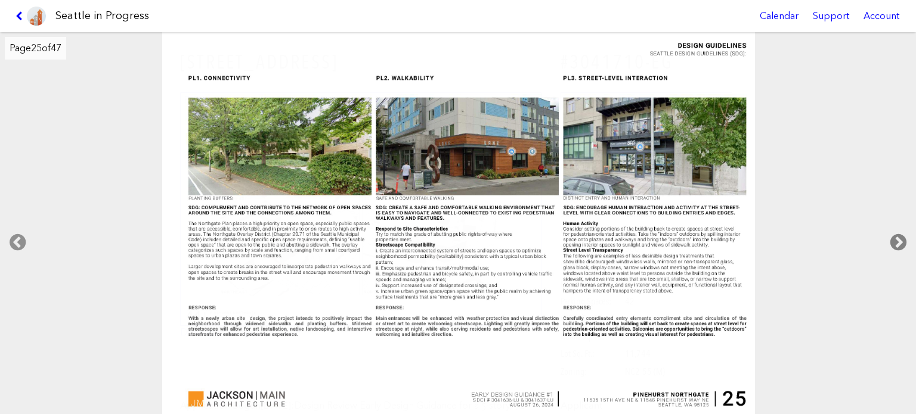
click at [899, 237] on icon at bounding box center [898, 243] width 35 height 38
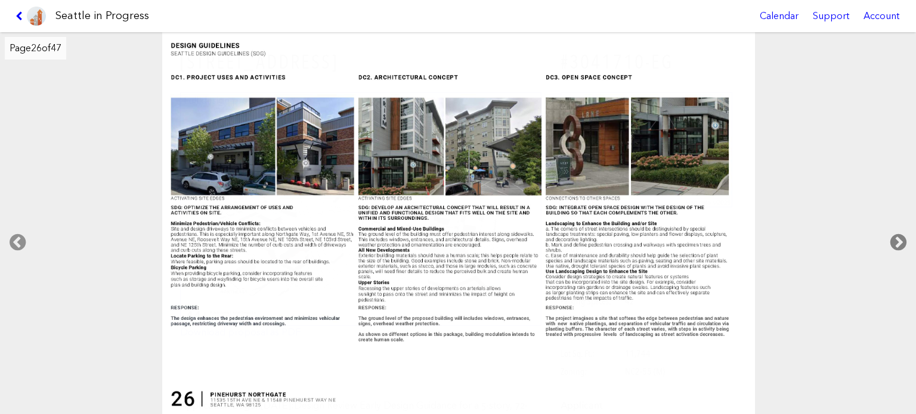
click at [900, 236] on icon at bounding box center [898, 243] width 35 height 38
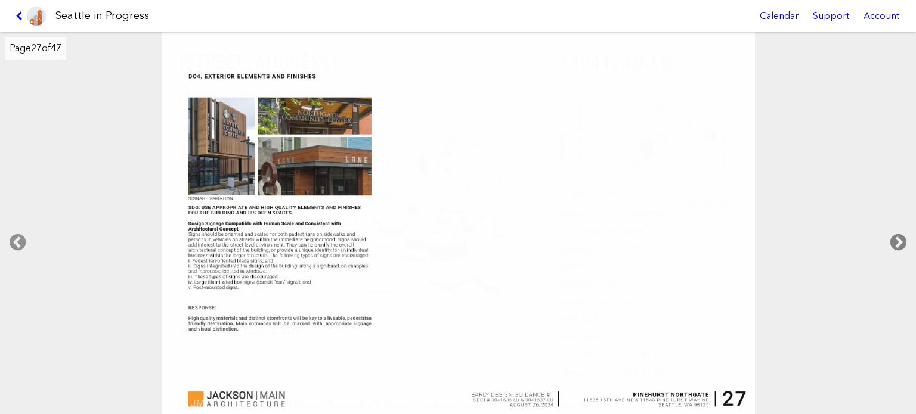
click at [900, 236] on icon at bounding box center [898, 243] width 35 height 38
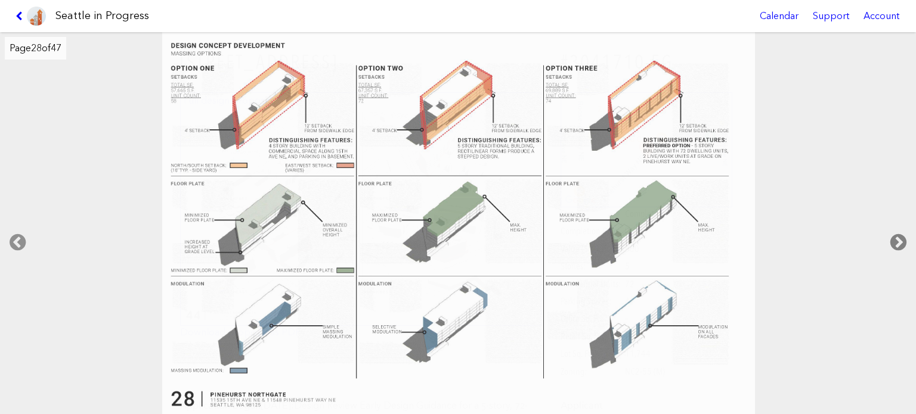
click at [900, 236] on icon at bounding box center [898, 243] width 35 height 38
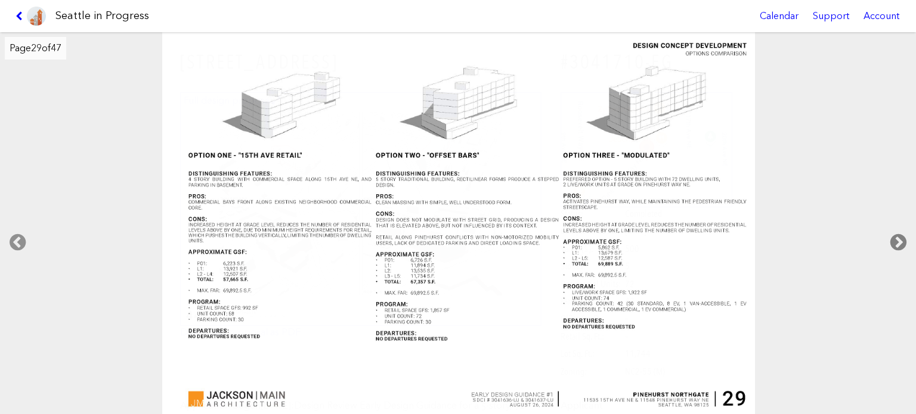
click at [900, 236] on icon at bounding box center [898, 243] width 35 height 38
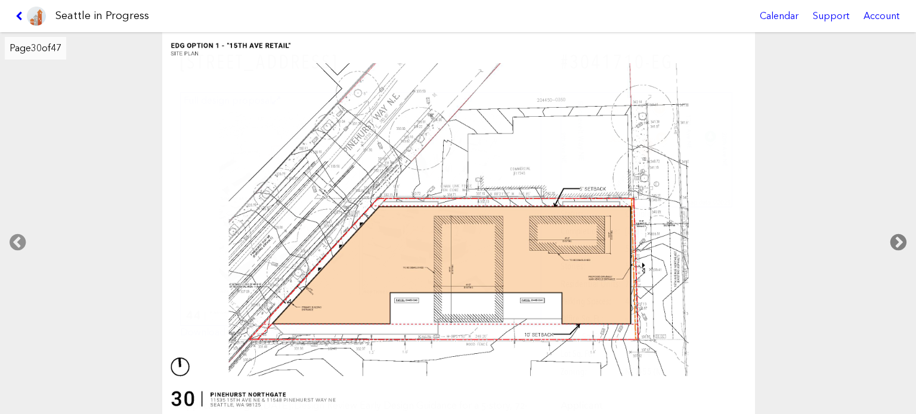
click at [900, 236] on icon at bounding box center [898, 243] width 35 height 38
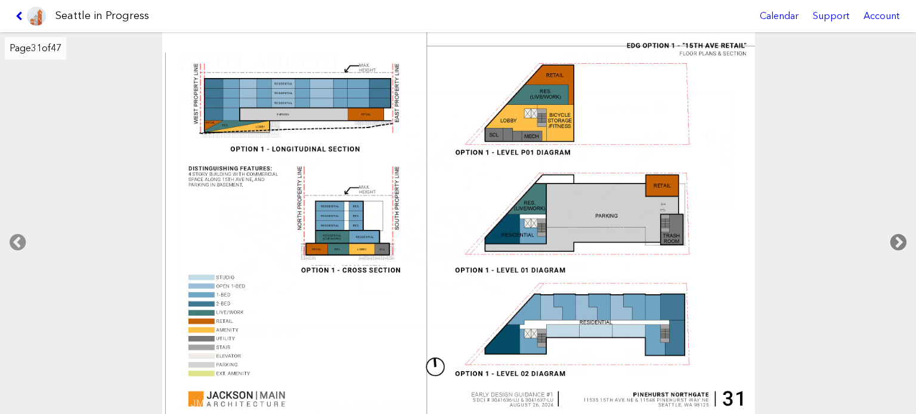
click at [900, 236] on icon at bounding box center [898, 243] width 35 height 38
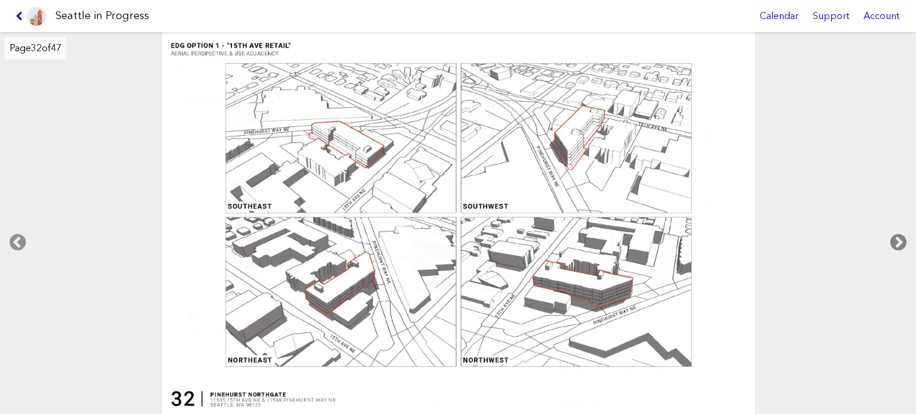
click at [900, 236] on icon at bounding box center [898, 243] width 35 height 38
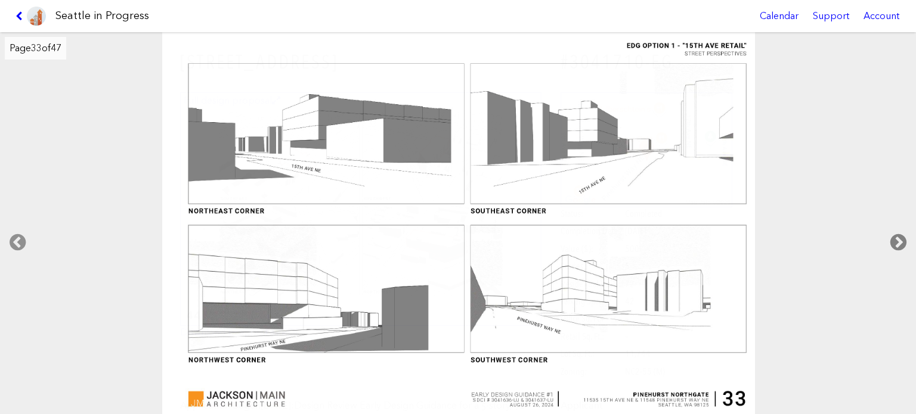
click at [900, 236] on icon at bounding box center [898, 243] width 35 height 38
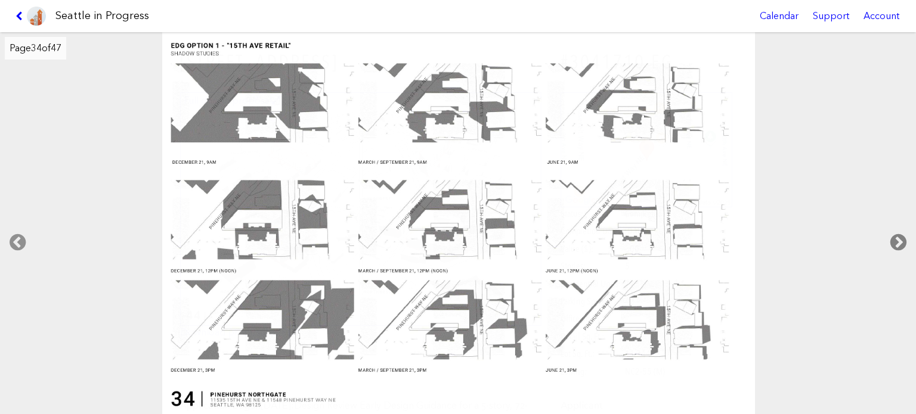
click at [900, 236] on icon at bounding box center [898, 243] width 35 height 38
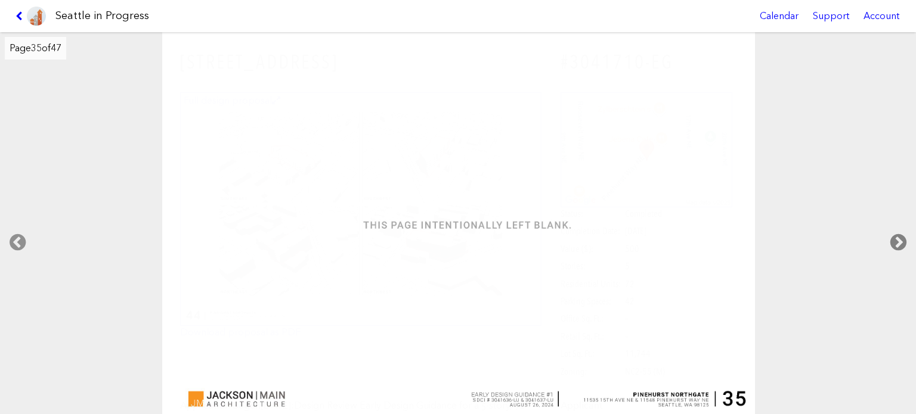
click at [900, 236] on icon at bounding box center [898, 243] width 35 height 38
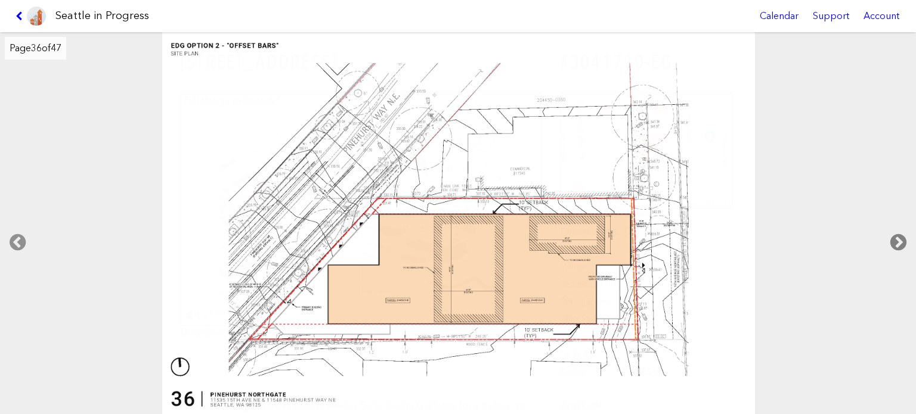
click at [900, 236] on icon at bounding box center [898, 243] width 35 height 38
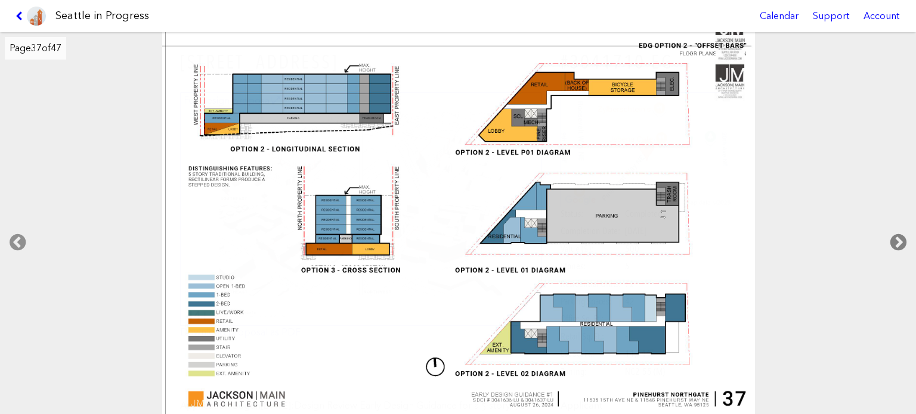
click at [900, 236] on icon at bounding box center [898, 243] width 35 height 38
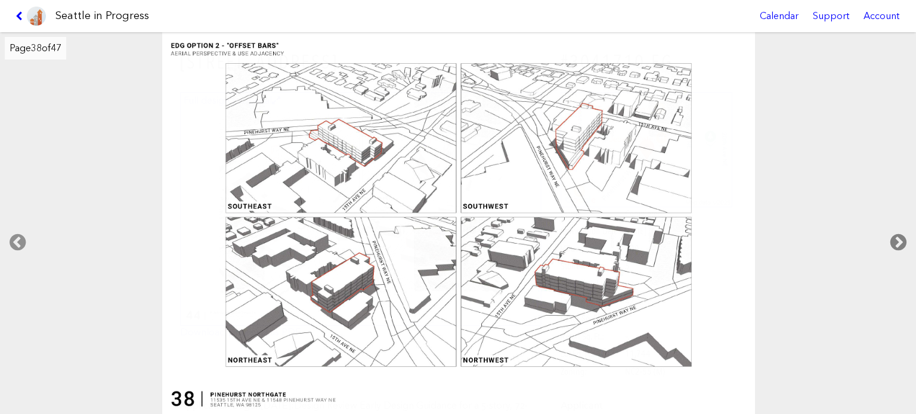
click at [900, 236] on icon at bounding box center [898, 243] width 35 height 38
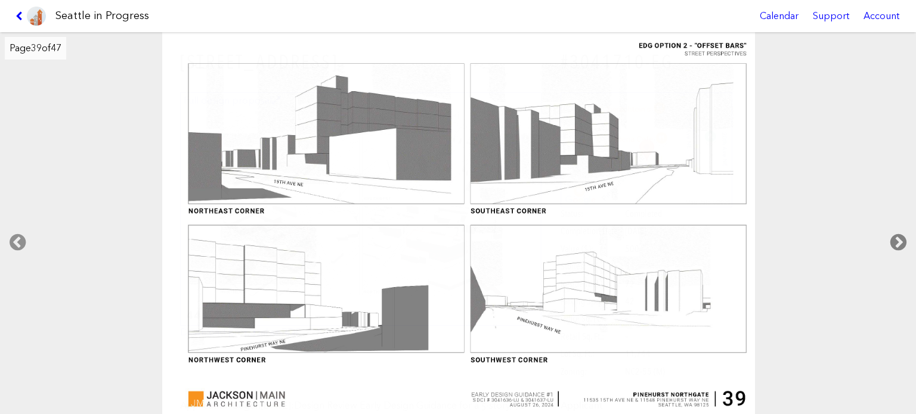
click at [900, 236] on icon at bounding box center [898, 243] width 35 height 38
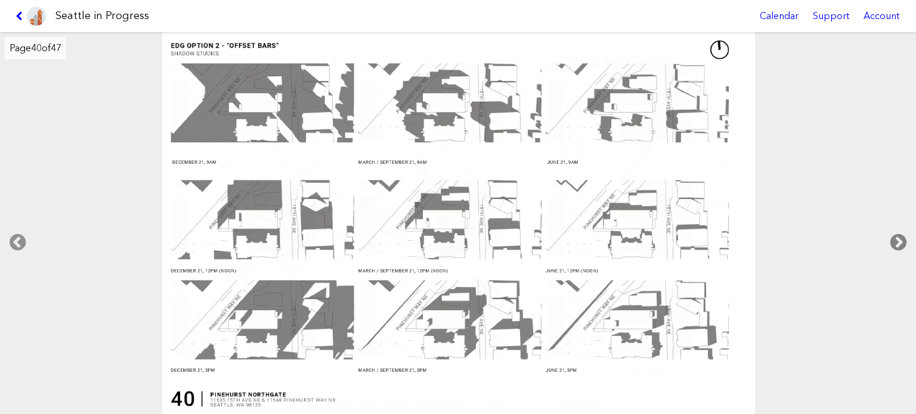
click at [900, 236] on icon at bounding box center [898, 243] width 35 height 38
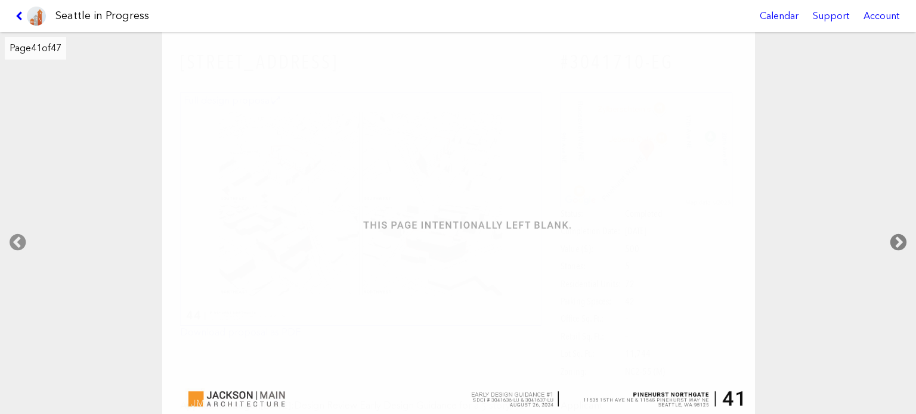
click at [900, 236] on icon at bounding box center [898, 243] width 35 height 38
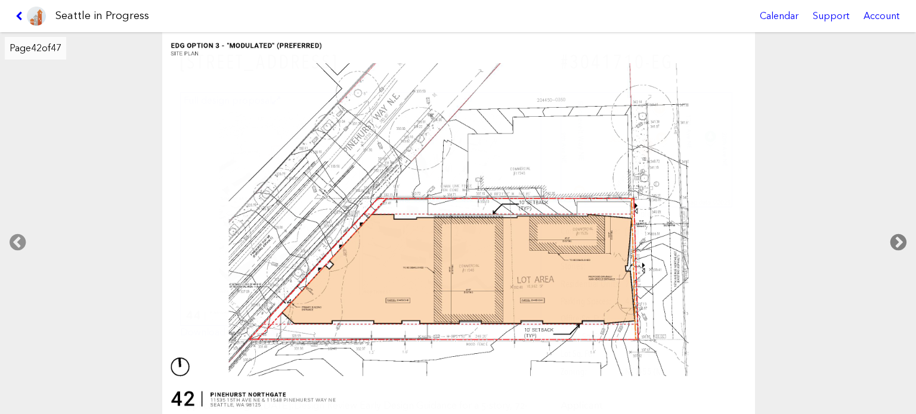
click at [900, 236] on icon at bounding box center [898, 243] width 35 height 38
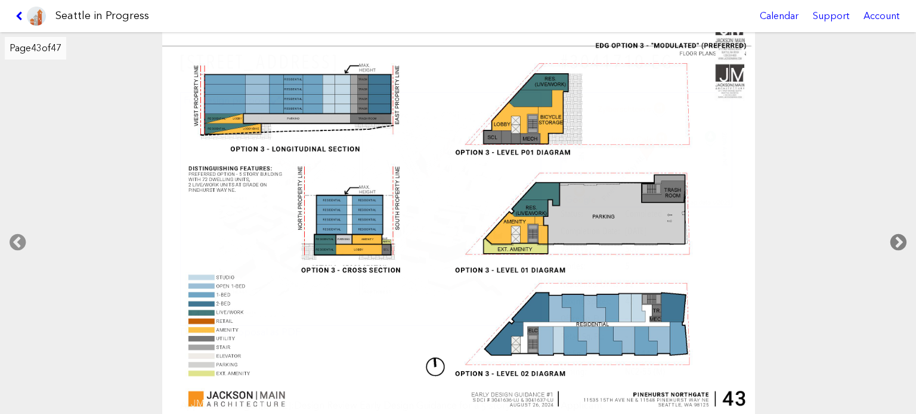
click at [900, 236] on icon at bounding box center [898, 243] width 35 height 38
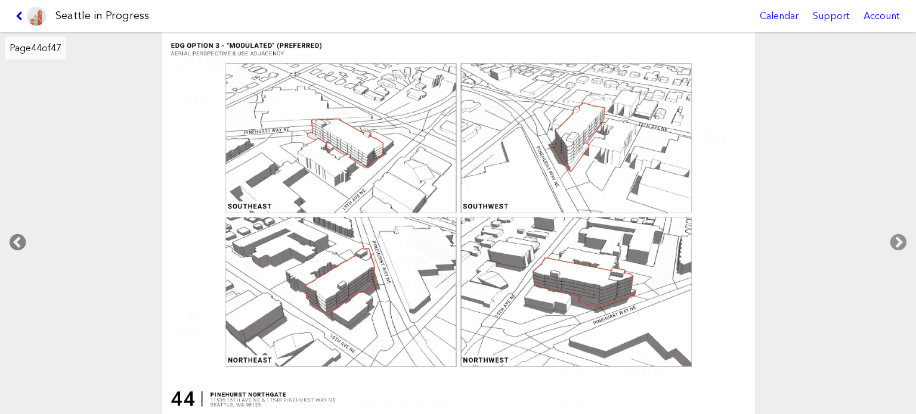
click at [12, 246] on icon at bounding box center [17, 243] width 35 height 38
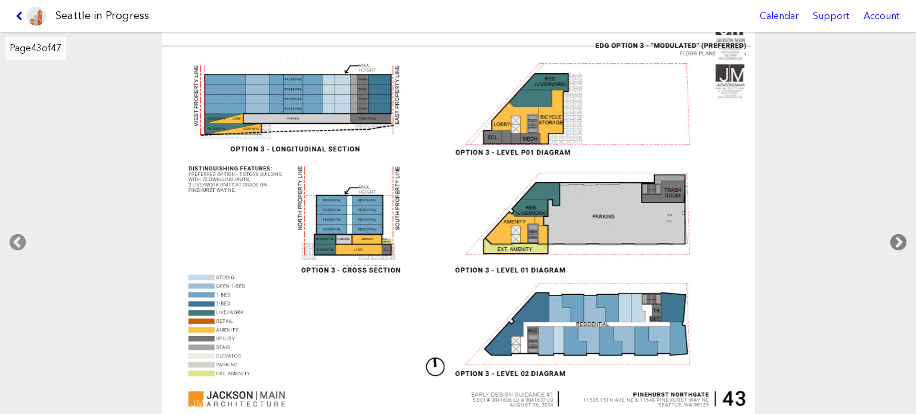
click at [895, 237] on icon at bounding box center [898, 243] width 35 height 38
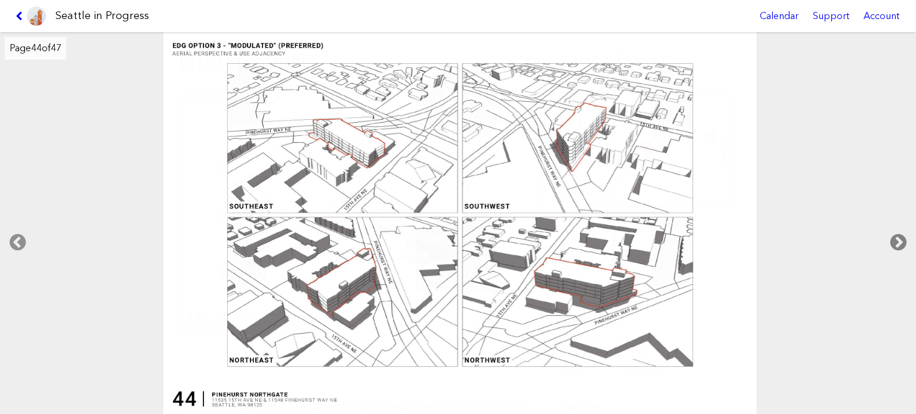
click at [895, 237] on icon at bounding box center [898, 243] width 35 height 38
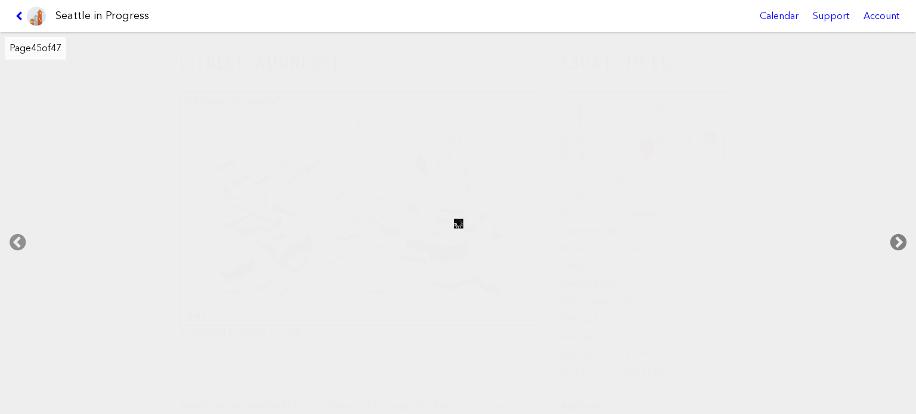
click at [895, 237] on icon at bounding box center [898, 243] width 35 height 38
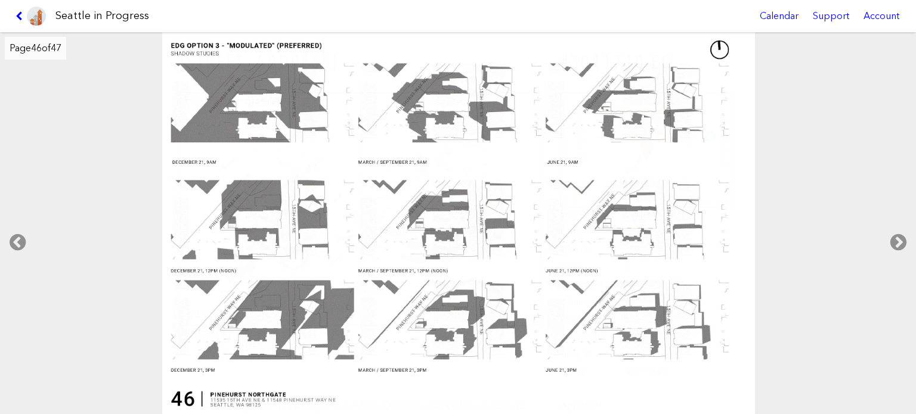
click at [14, 15] on link at bounding box center [31, 16] width 40 height 32
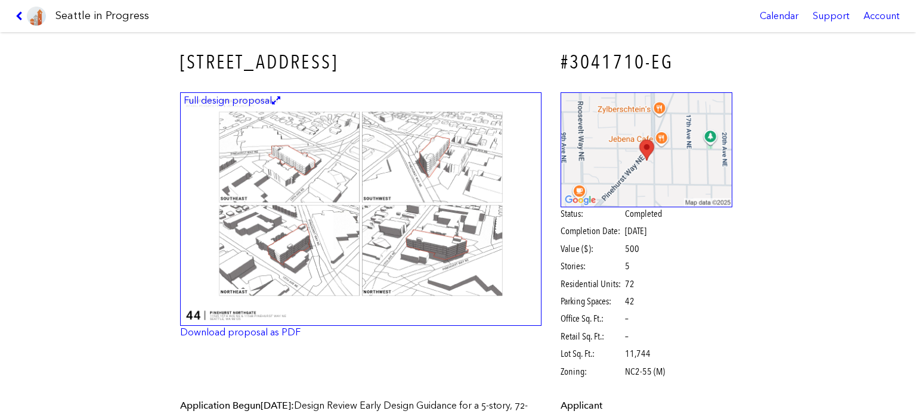
click at [14, 15] on link at bounding box center [31, 16] width 40 height 32
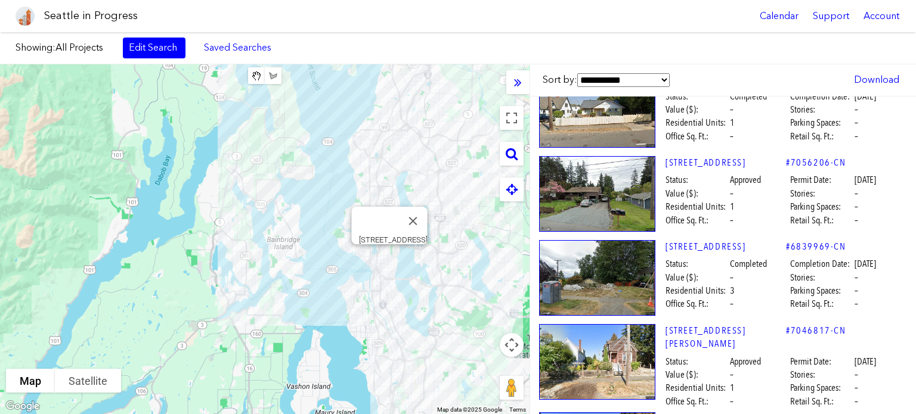
scroll to position [0, 10]
